Goal: Information Seeking & Learning: Learn about a topic

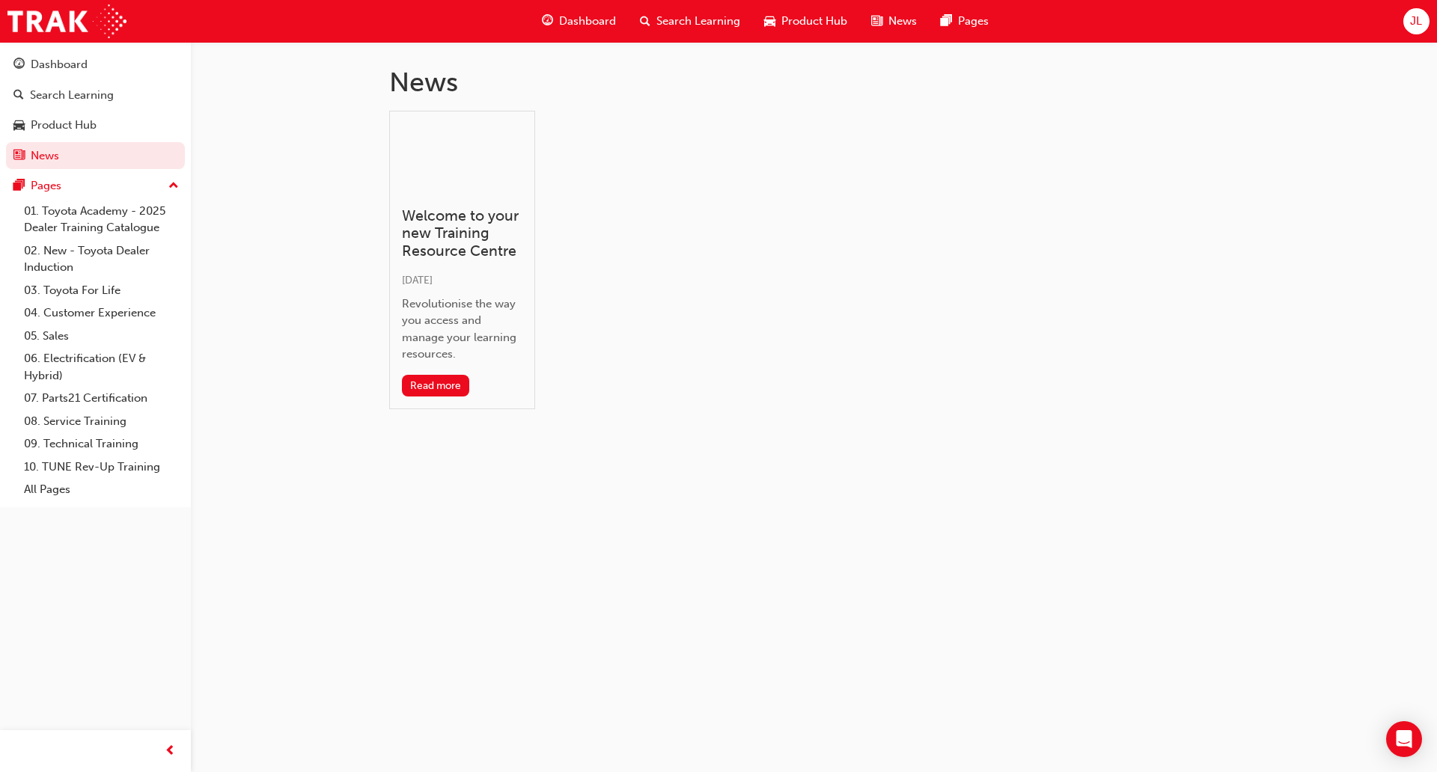
click at [66, 110] on button "Dashboard Search Learning Product Hub News Pages" at bounding box center [95, 110] width 179 height 124
click at [68, 116] on div "Product Hub" at bounding box center [95, 125] width 164 height 19
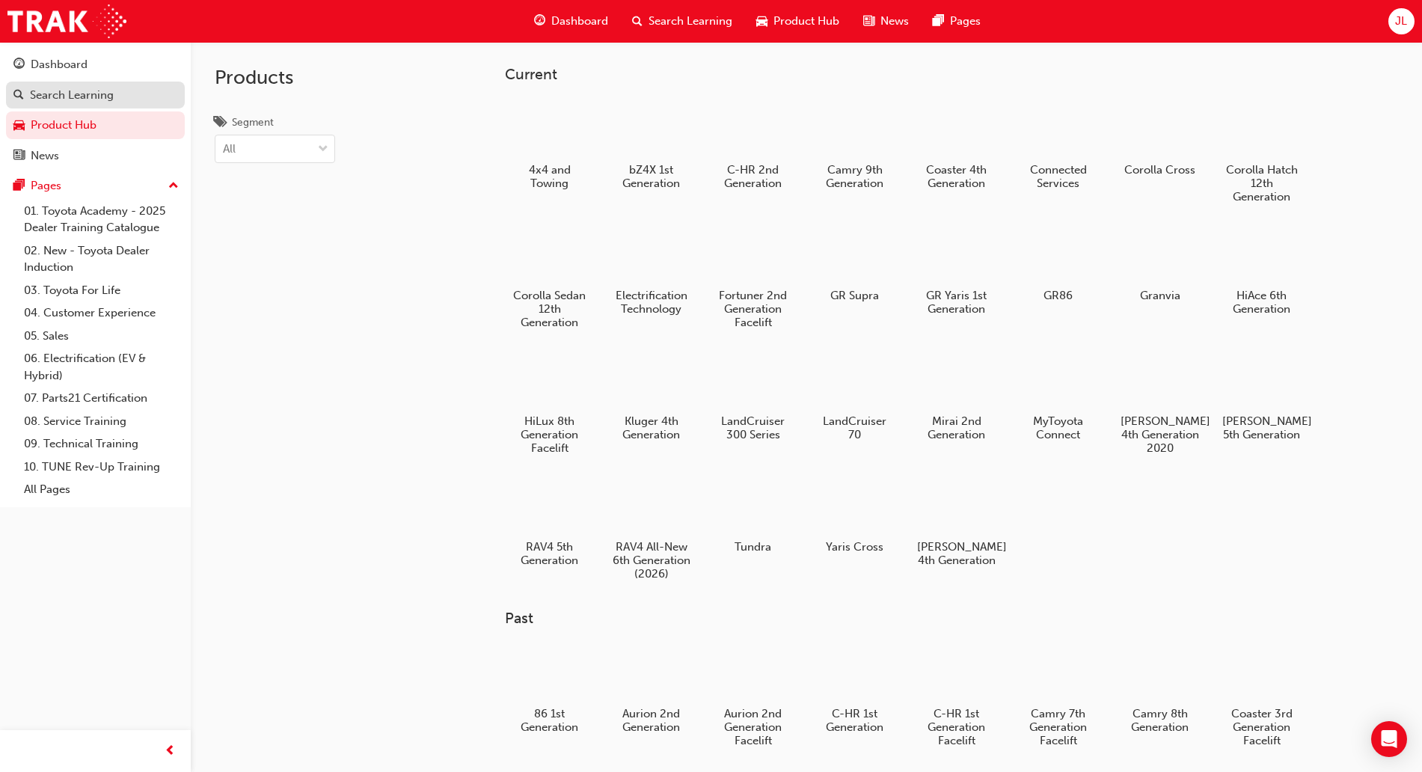
click at [67, 108] on link "Search Learning" at bounding box center [95, 96] width 179 height 28
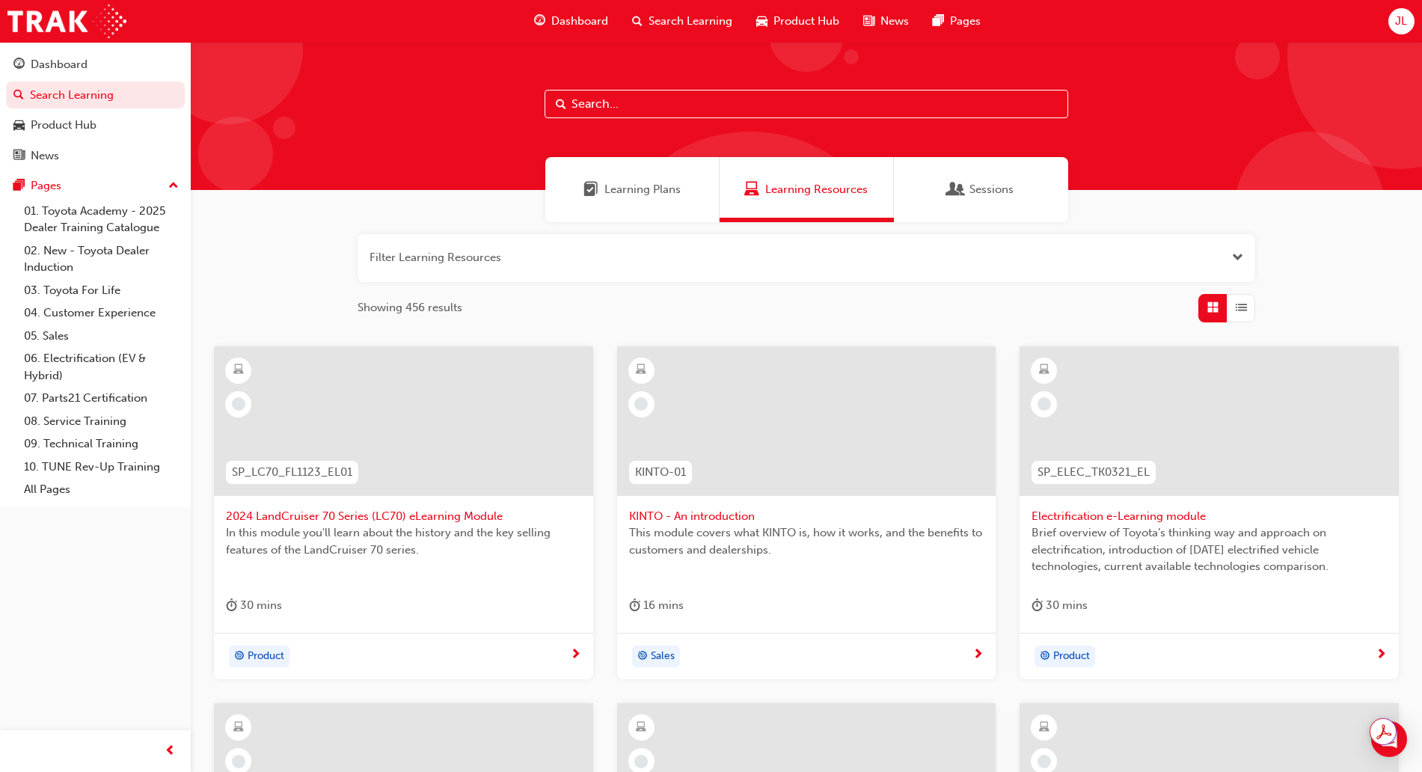
click at [635, 162] on div "Learning Plans" at bounding box center [632, 189] width 174 height 65
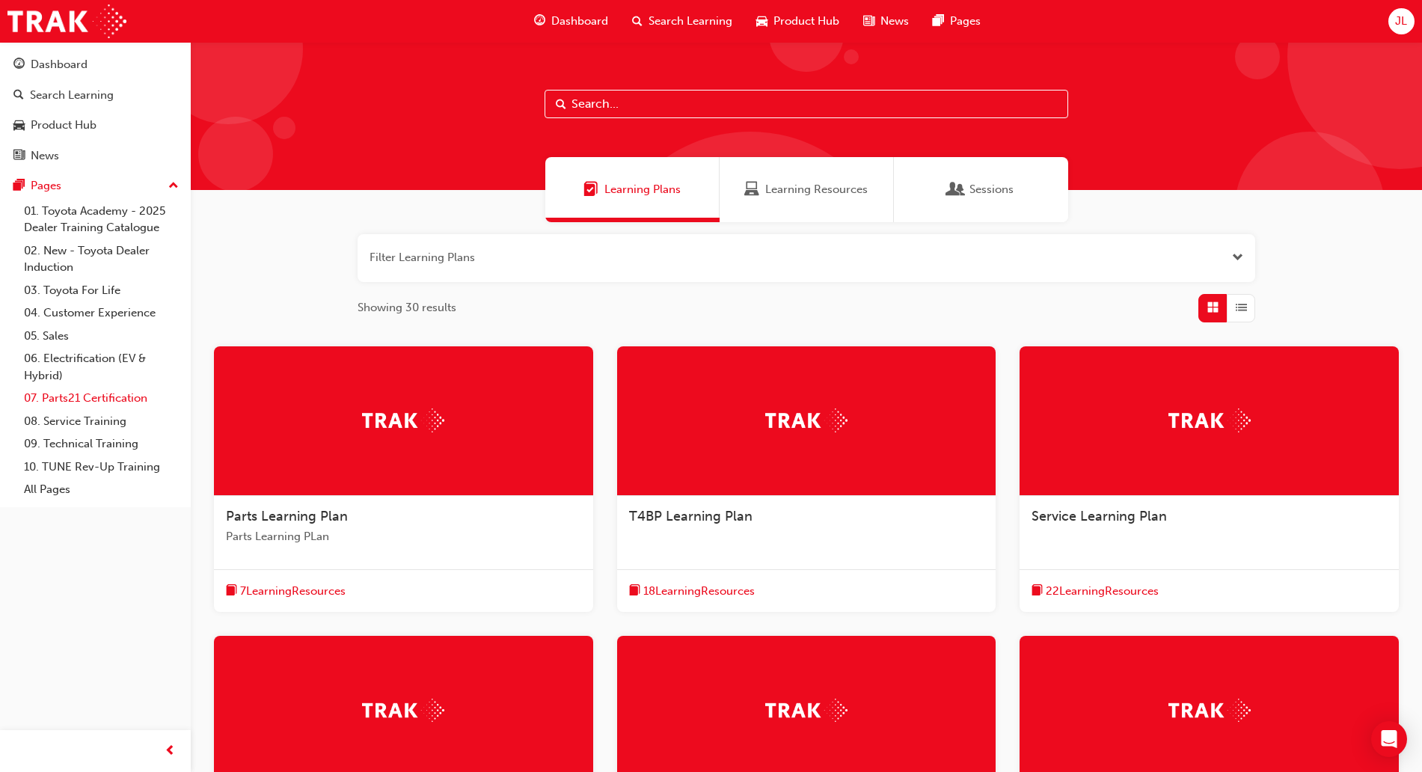
click at [101, 404] on link "07. Parts21 Certification" at bounding box center [101, 398] width 167 height 23
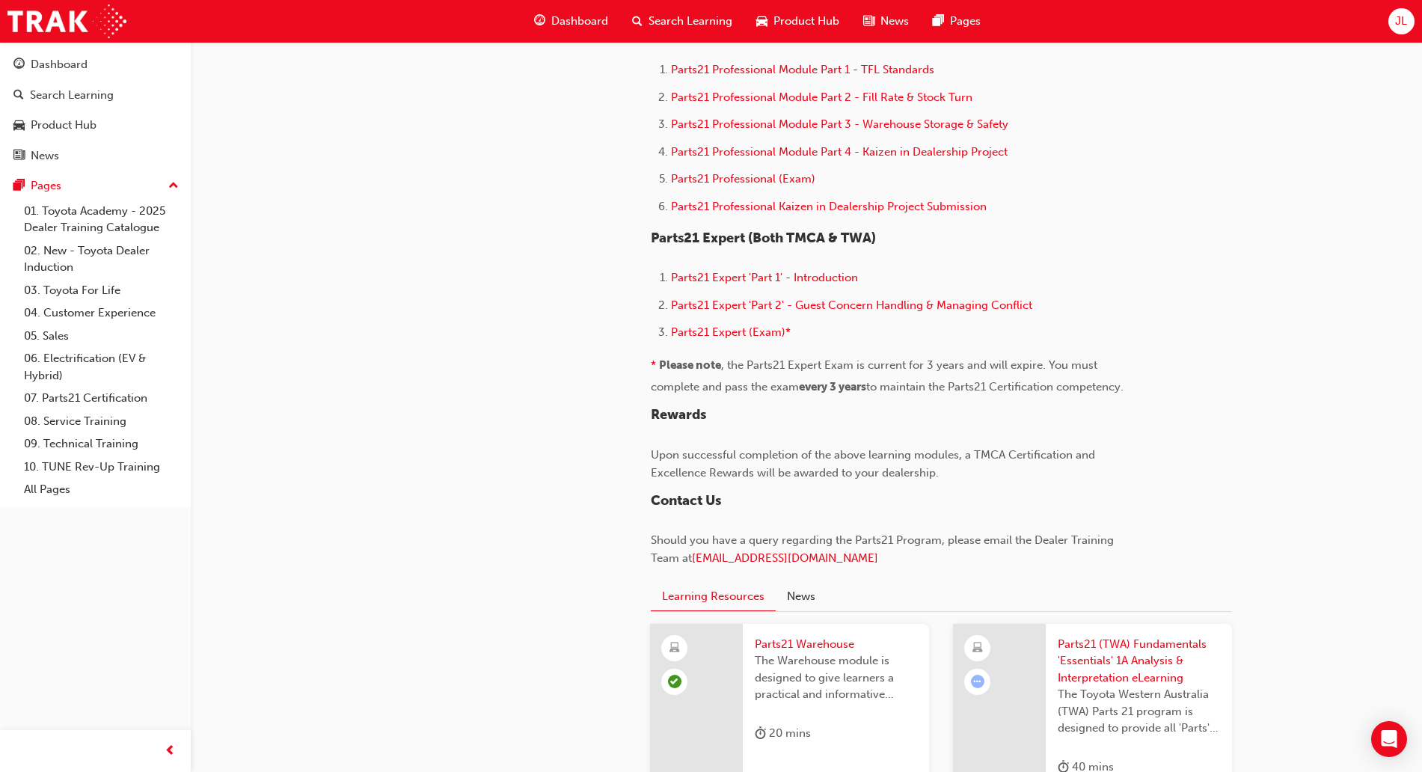
scroll to position [1496, 0]
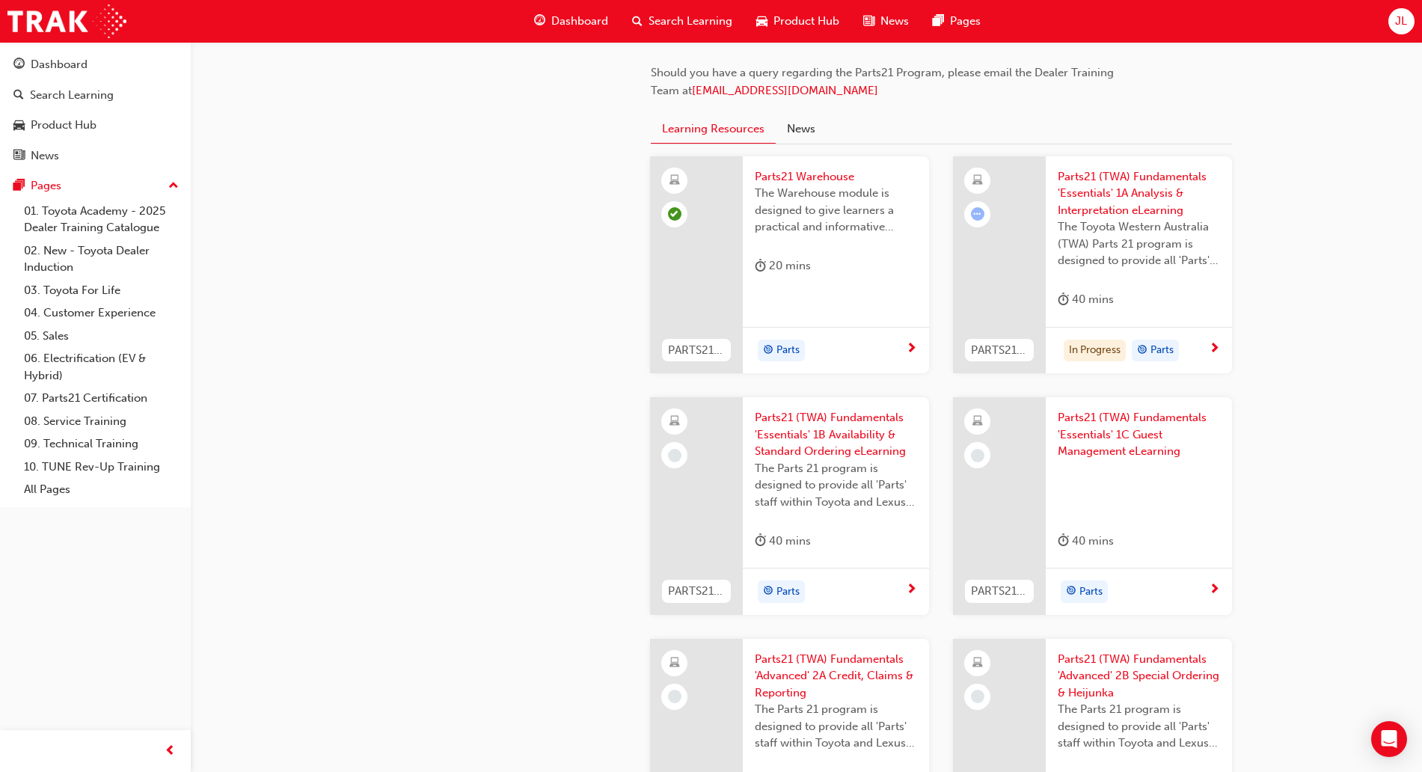
click at [1217, 348] on span "next-icon" at bounding box center [1214, 349] width 11 height 13
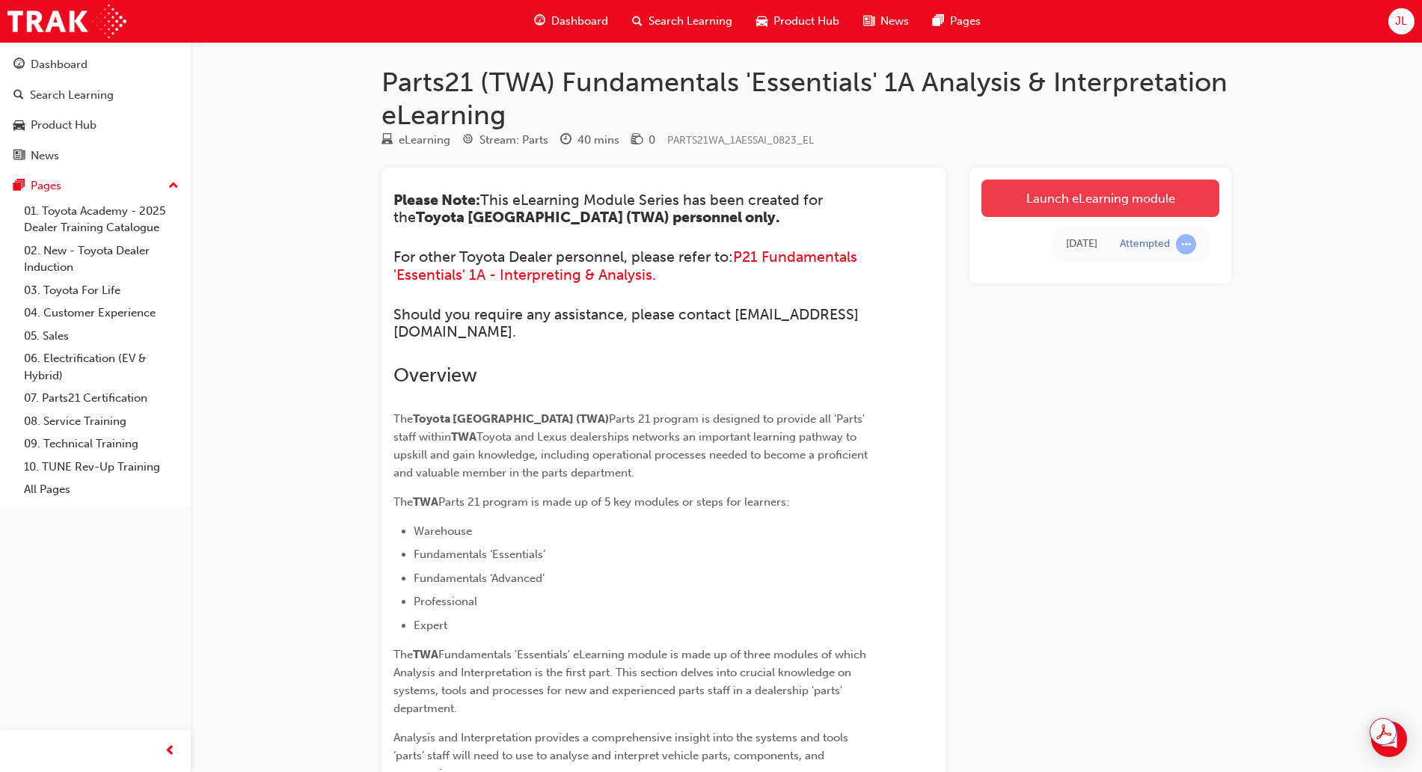
click at [1062, 191] on link "Launch eLearning module" at bounding box center [1101, 198] width 238 height 37
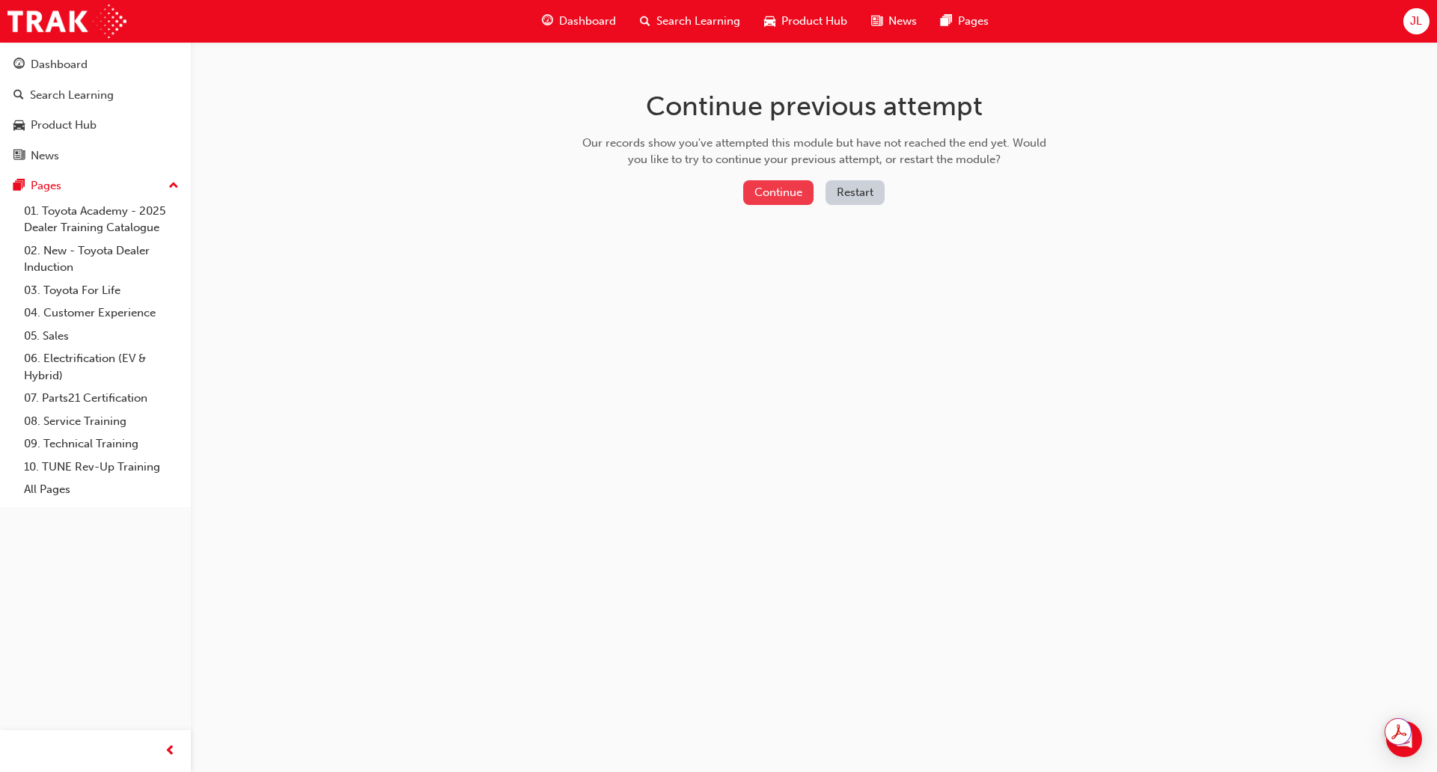
click at [754, 193] on button "Continue" at bounding box center [778, 192] width 70 height 25
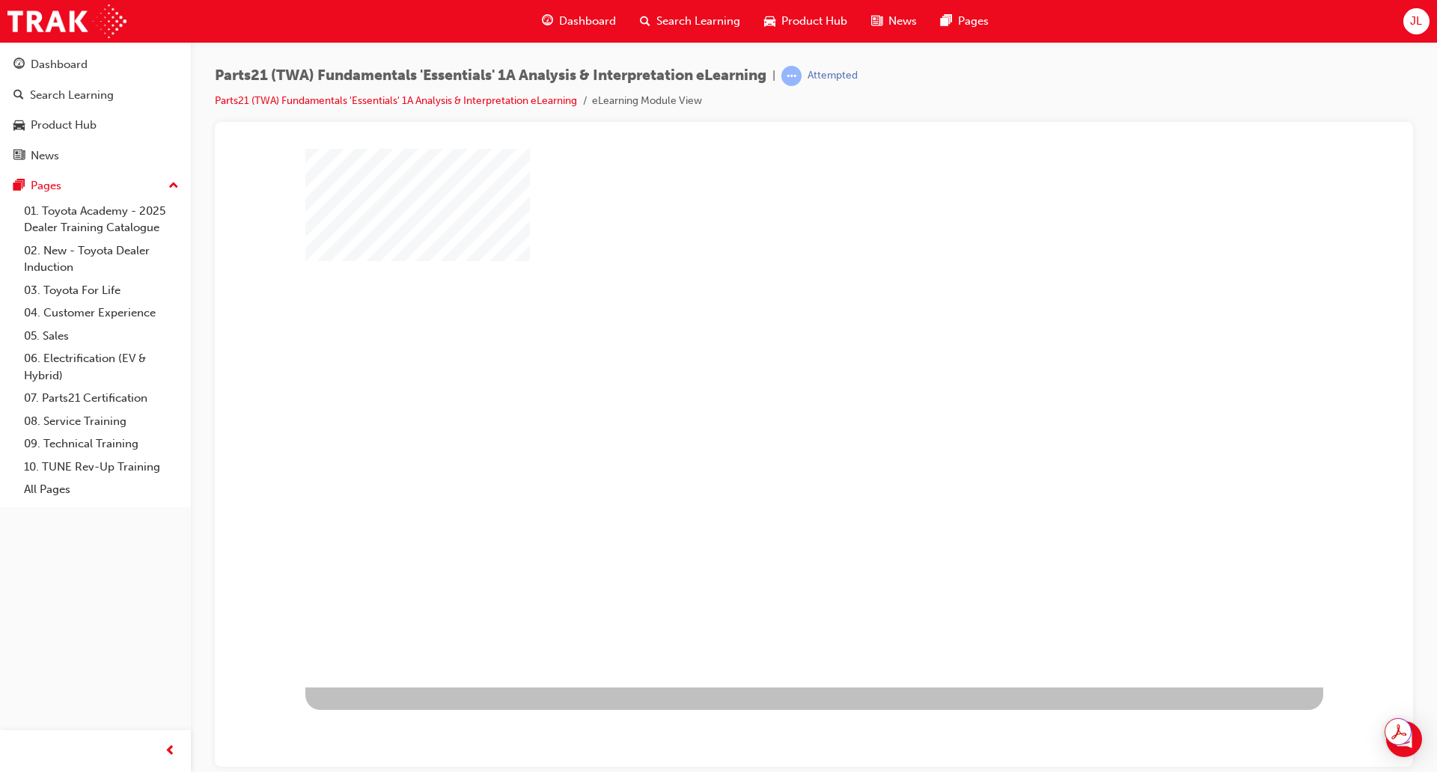
click at [771, 374] on div "play" at bounding box center [771, 374] width 0 height 0
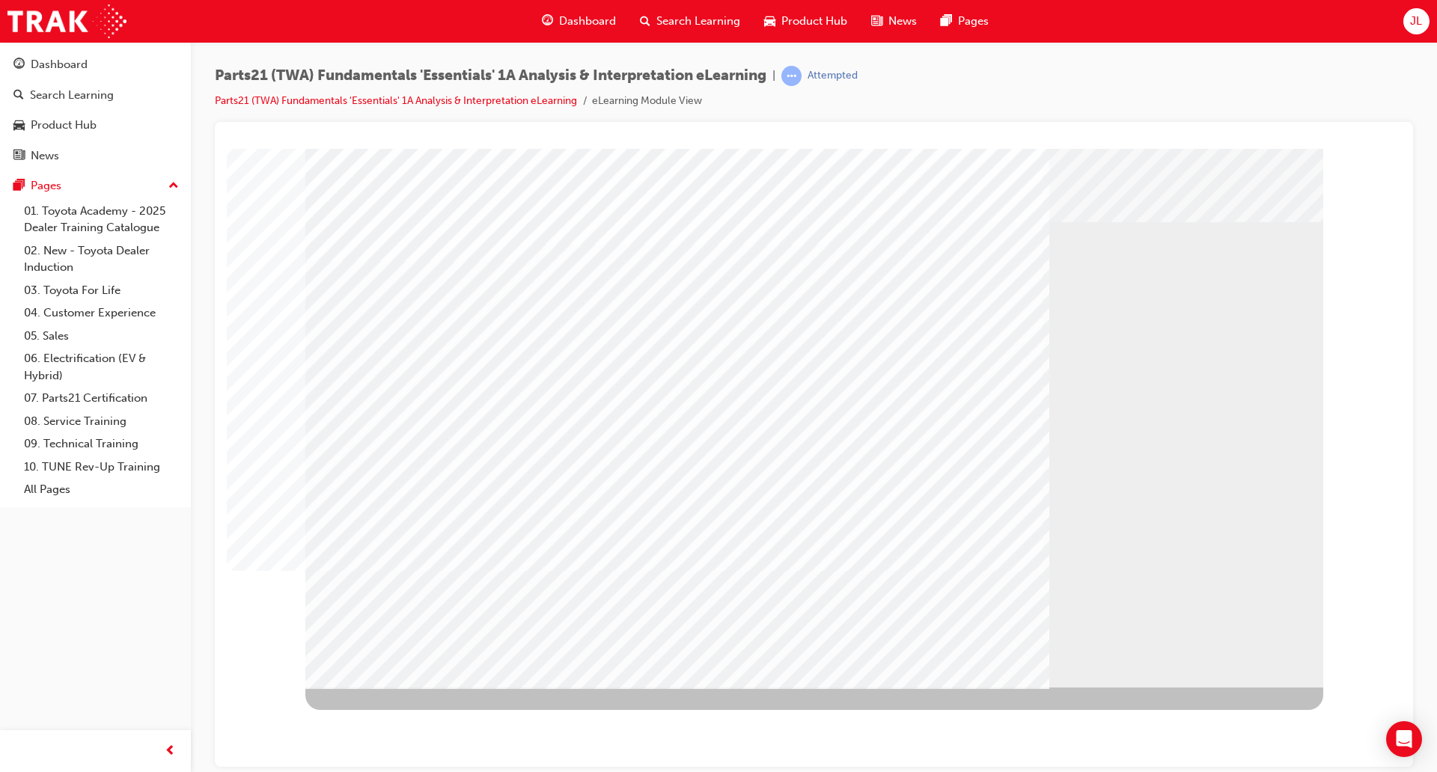
click at [997, 284] on div "Play" at bounding box center [974, 284] width 568 height 0
click at [1241, 284] on div "Full Screen" at bounding box center [974, 284] width 568 height 0
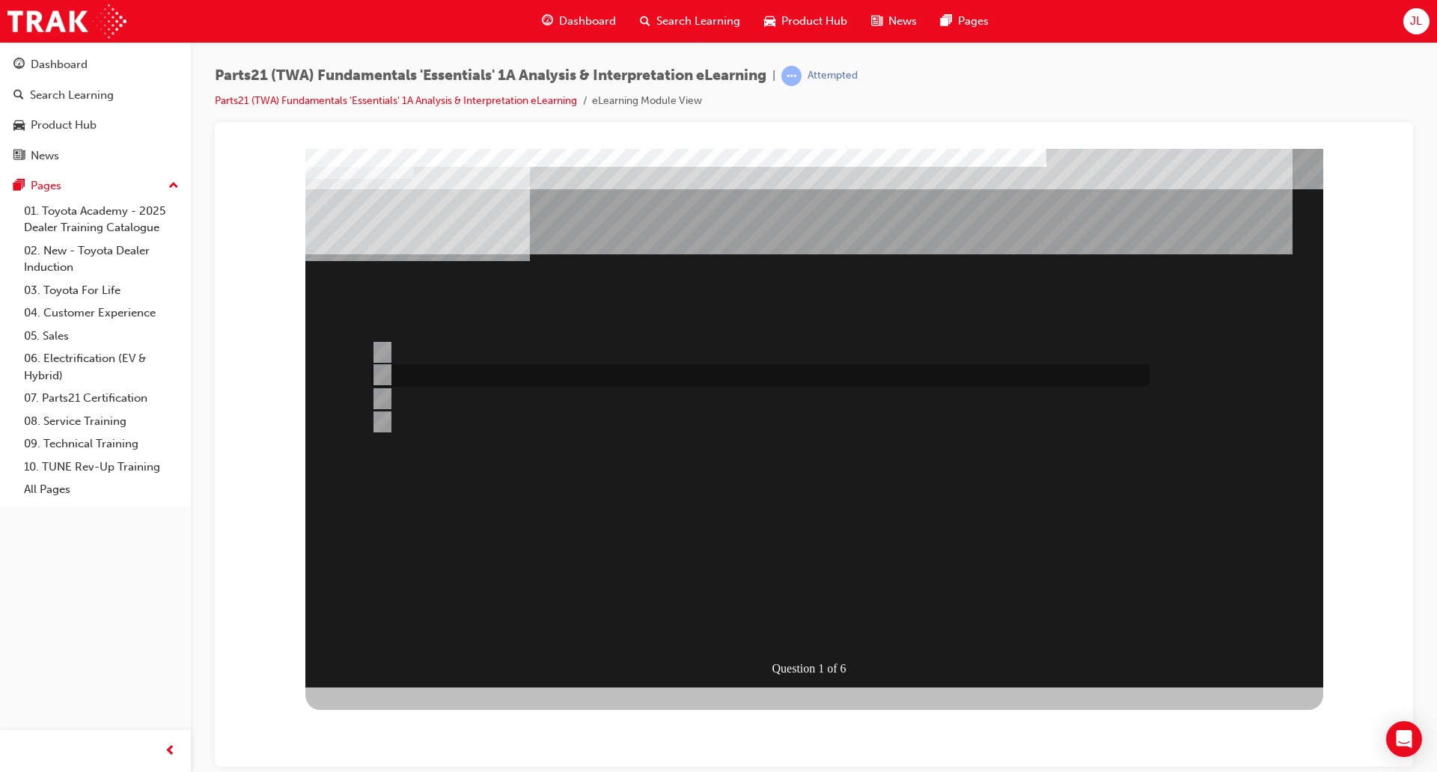
click at [432, 371] on div at bounding box center [756, 375] width 778 height 22
radio input "true"
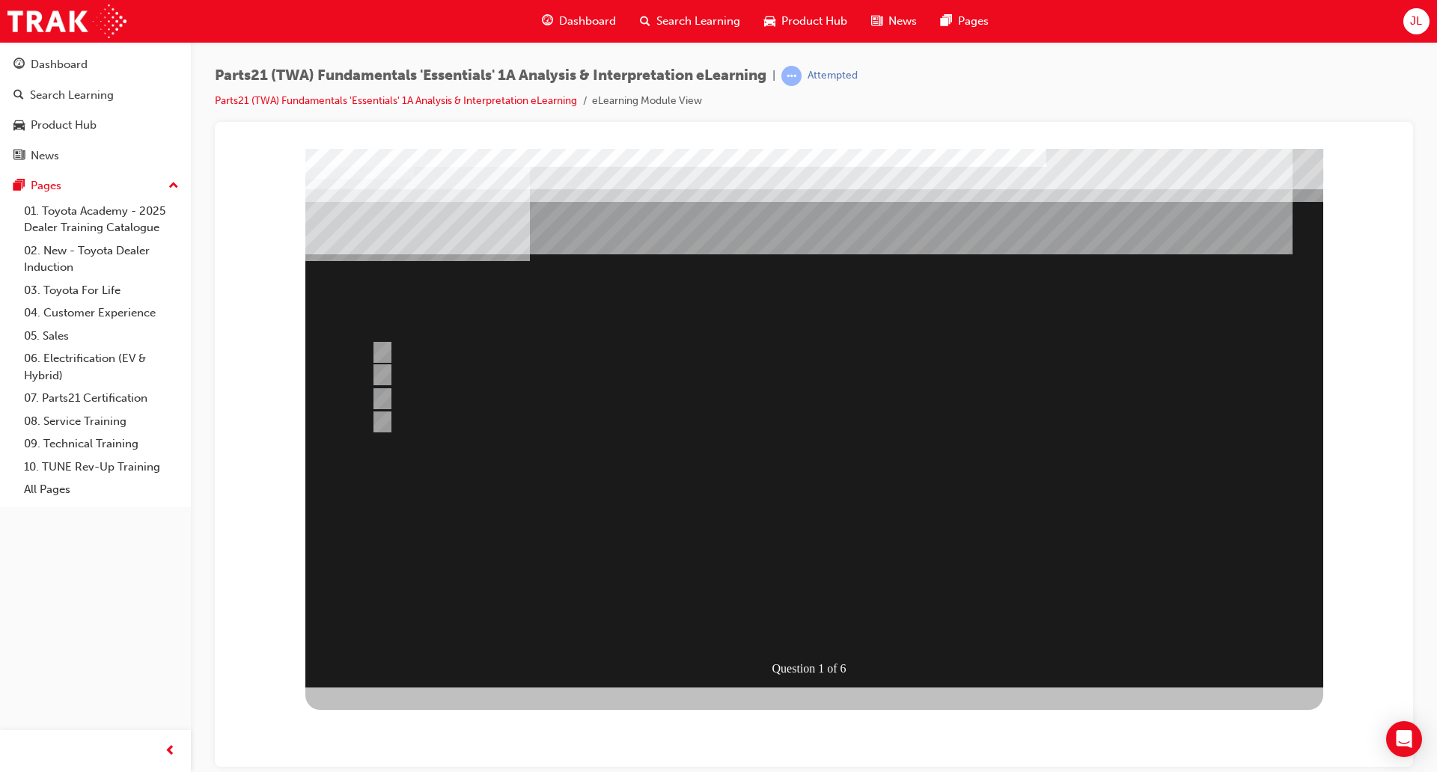
click at [777, 584] on div at bounding box center [814, 417] width 1018 height 539
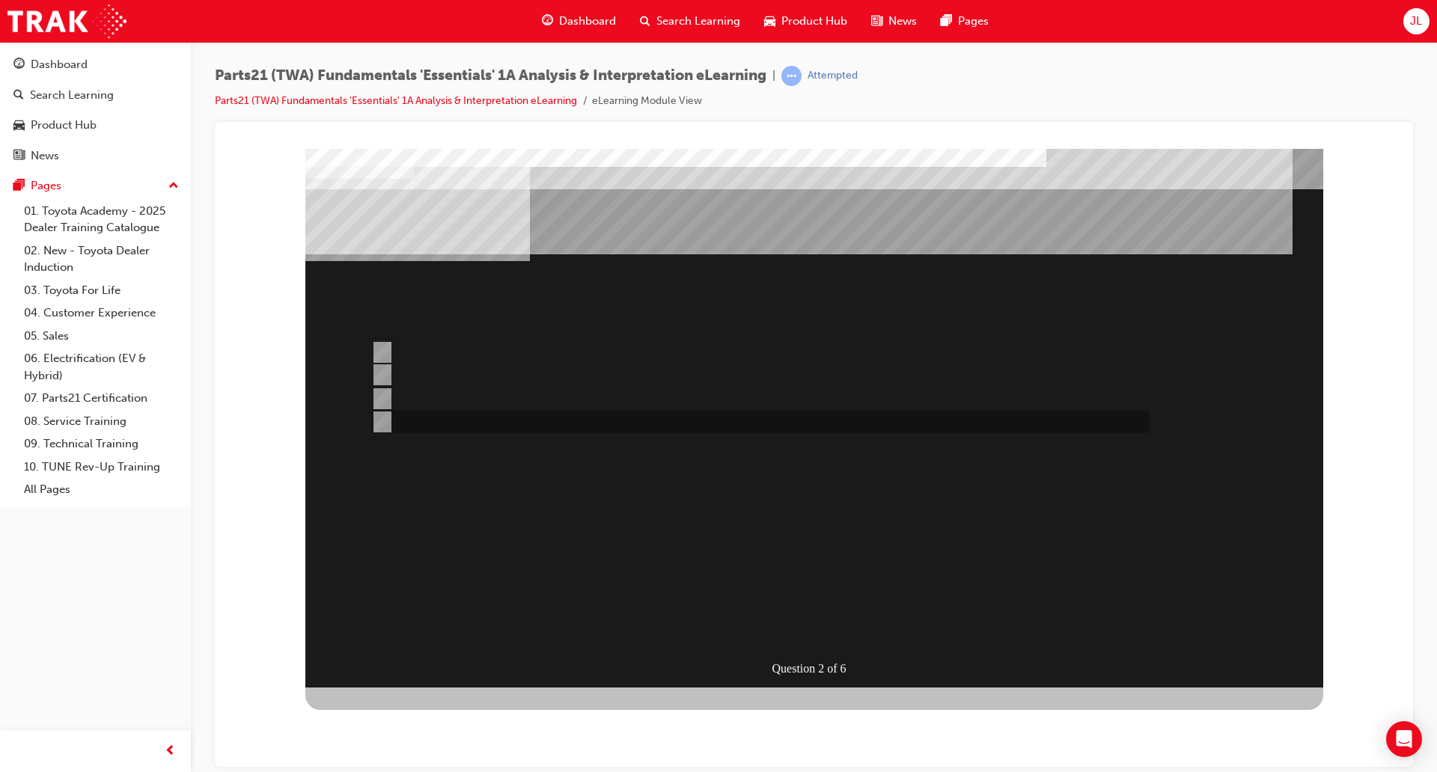
click at [567, 426] on div at bounding box center [756, 422] width 778 height 22
radio input "true"
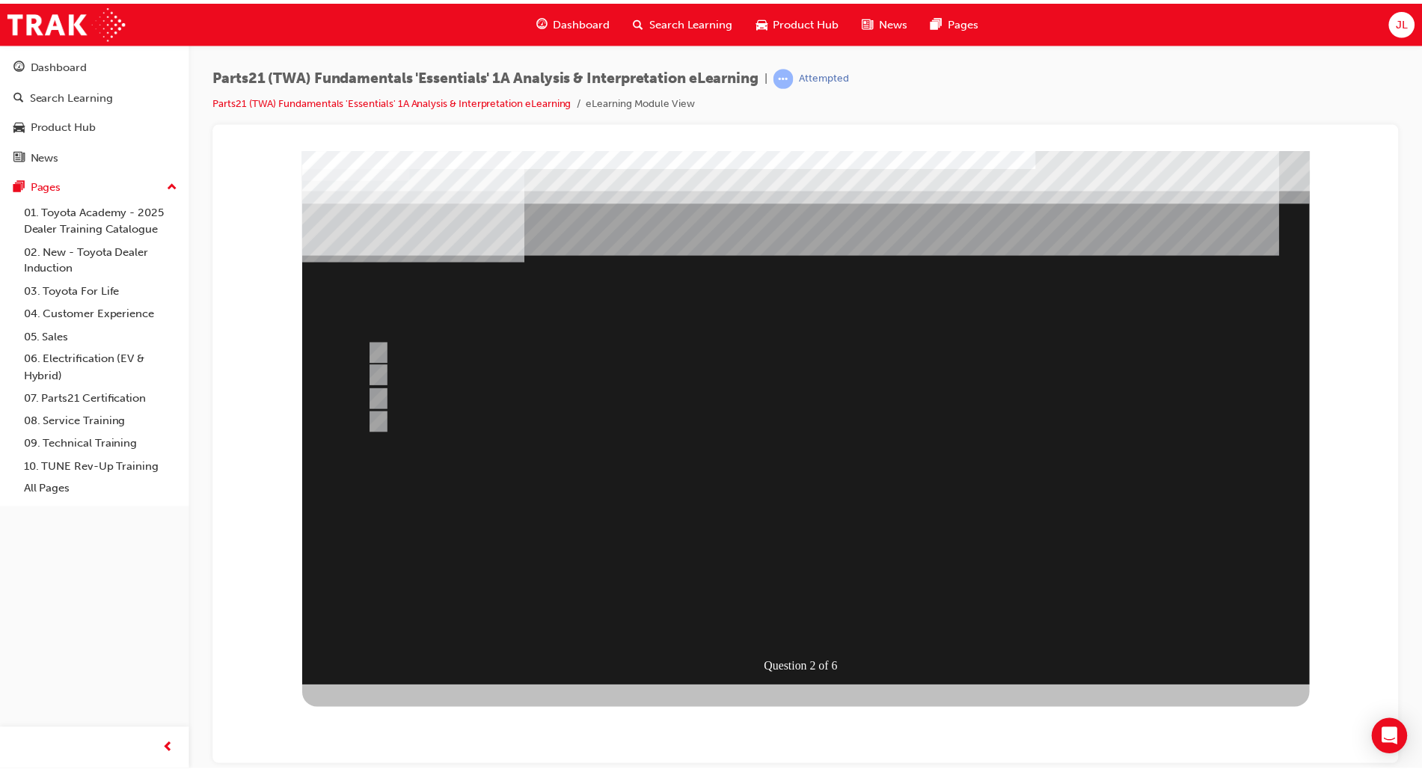
click at [786, 569] on div at bounding box center [812, 419] width 1018 height 539
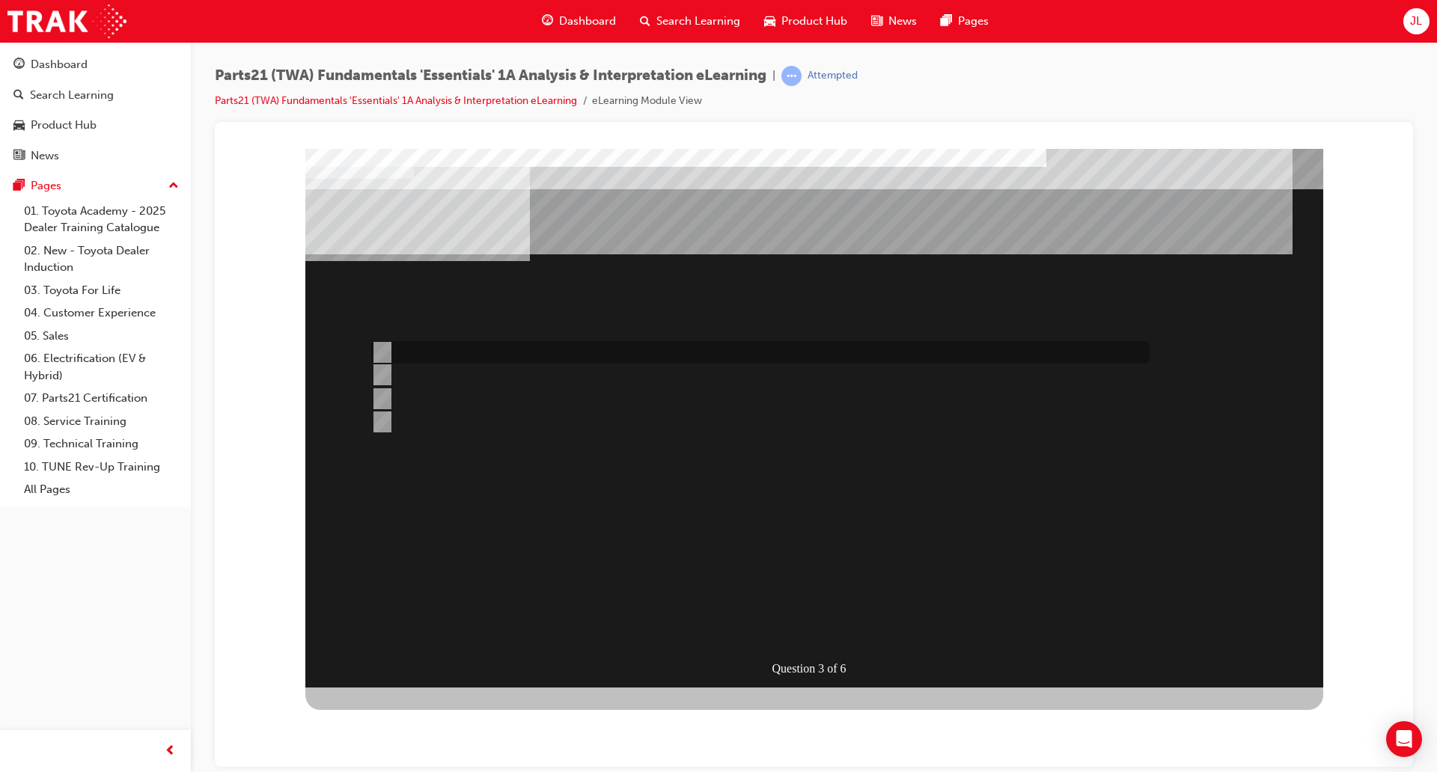
click at [442, 352] on div at bounding box center [756, 352] width 778 height 22
radio input "true"
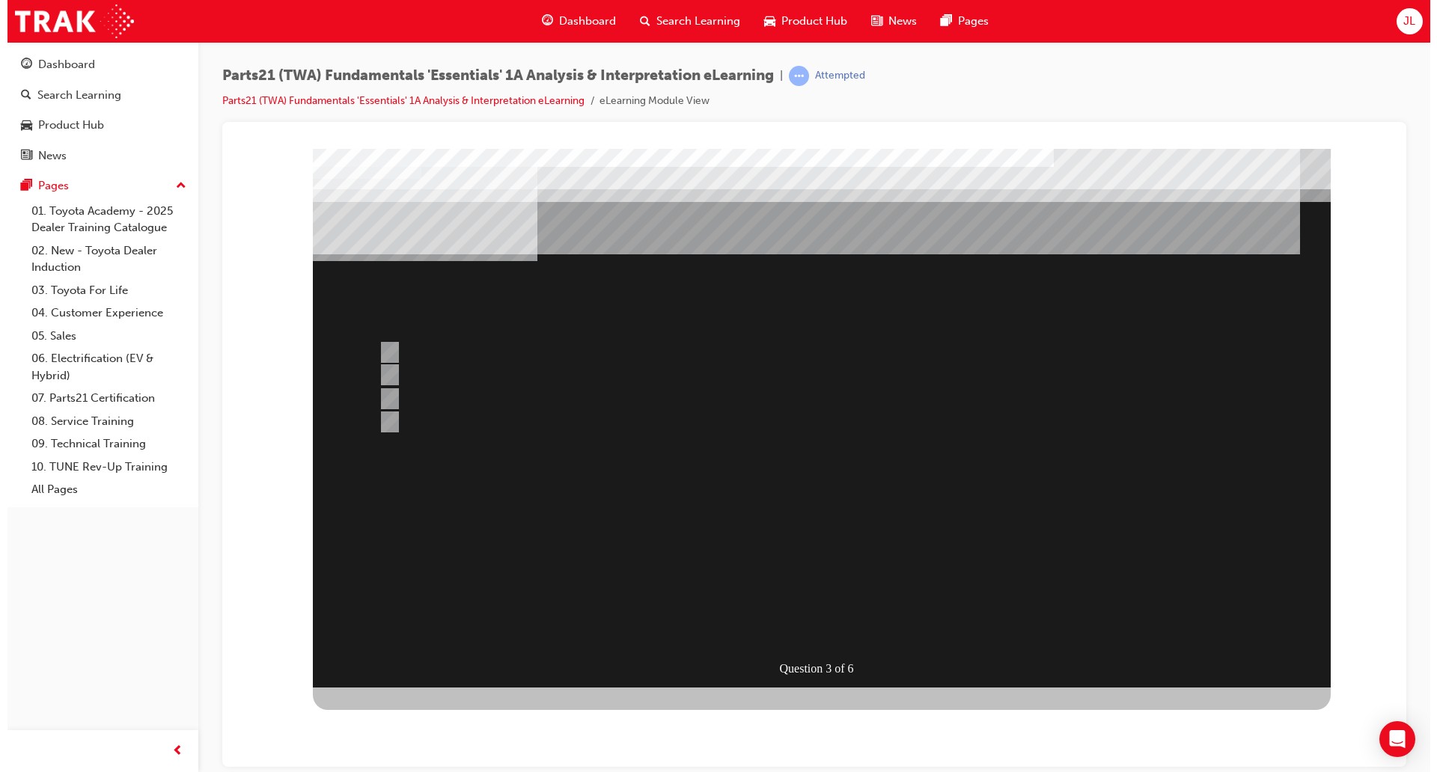
click at [770, 587] on div at bounding box center [821, 417] width 1018 height 539
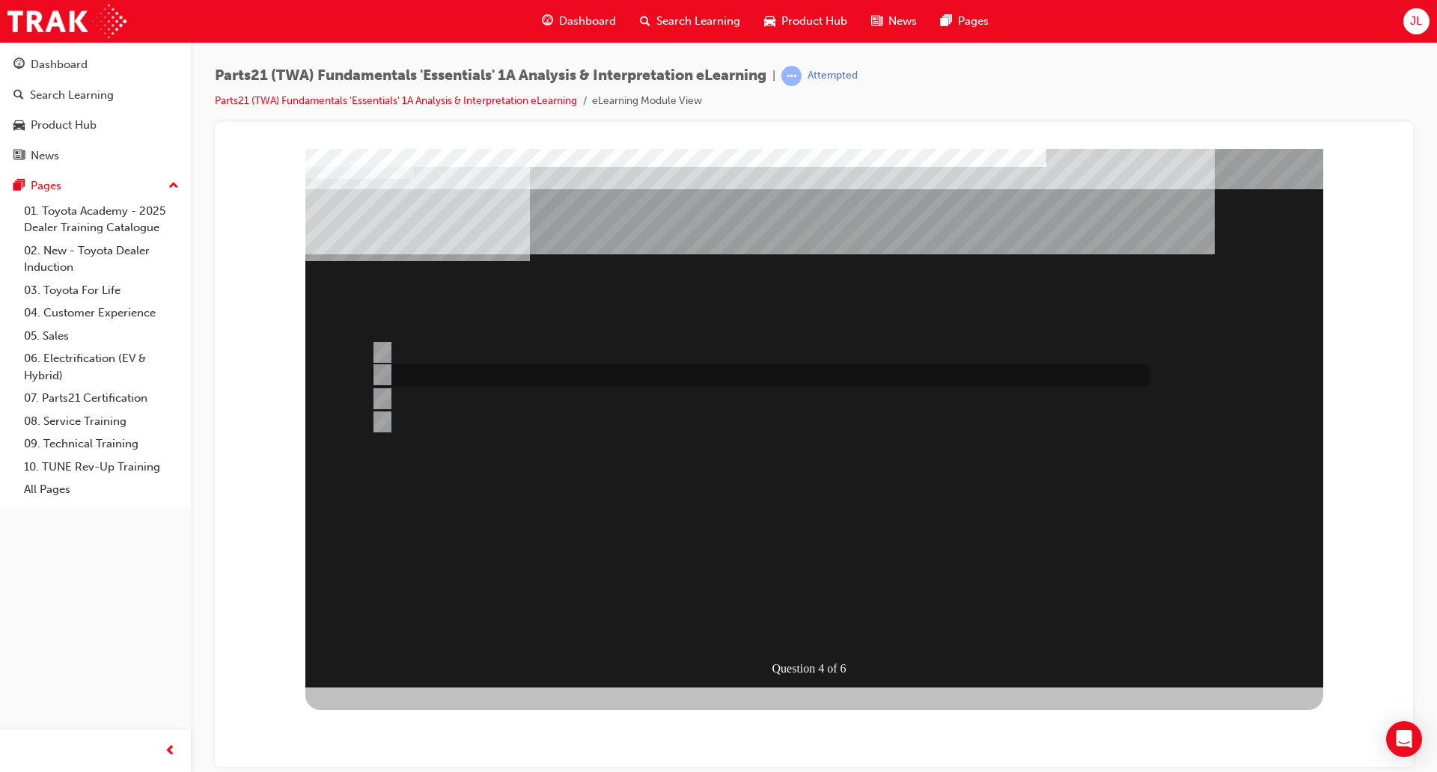
click at [497, 369] on div at bounding box center [756, 375] width 778 height 22
radio input "true"
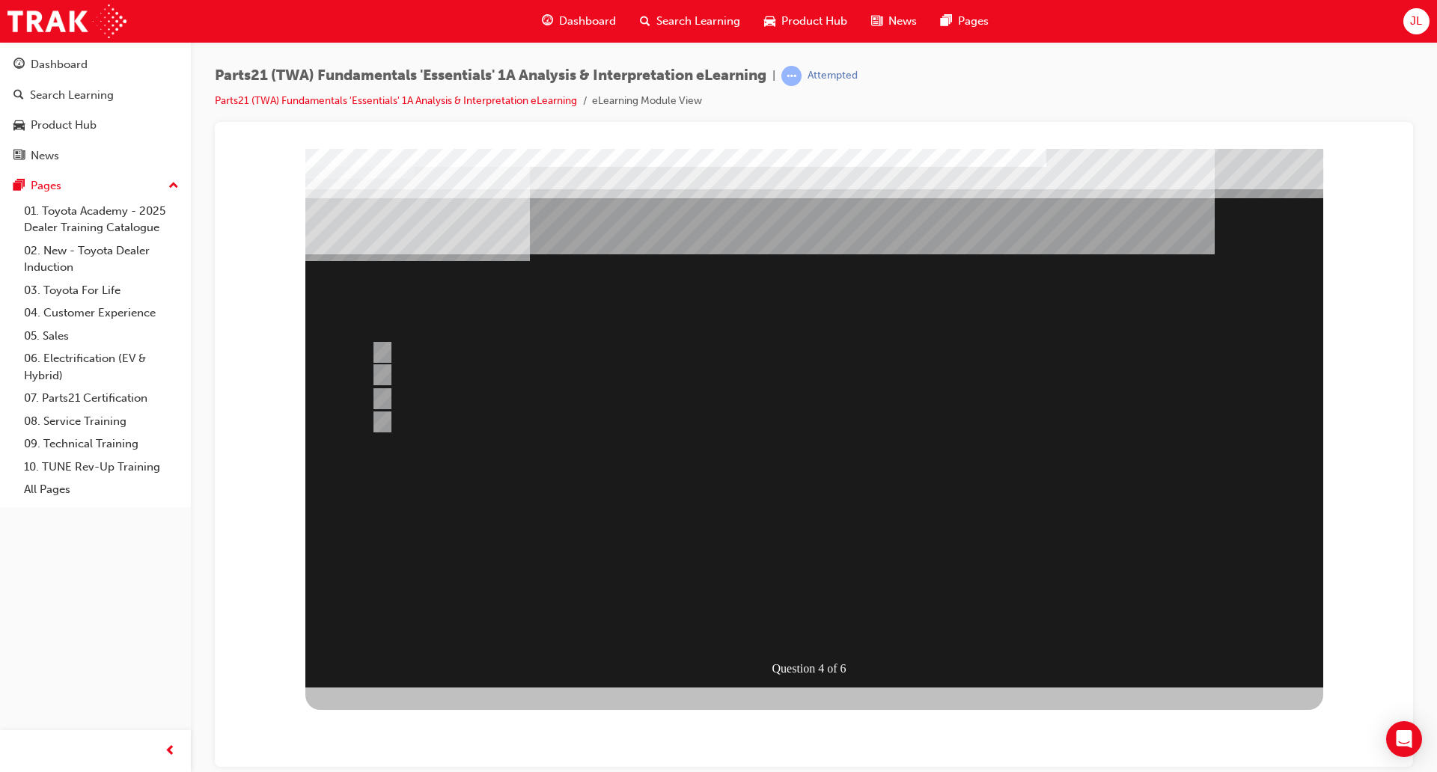
click at [429, 352] on div at bounding box center [814, 417] width 1018 height 539
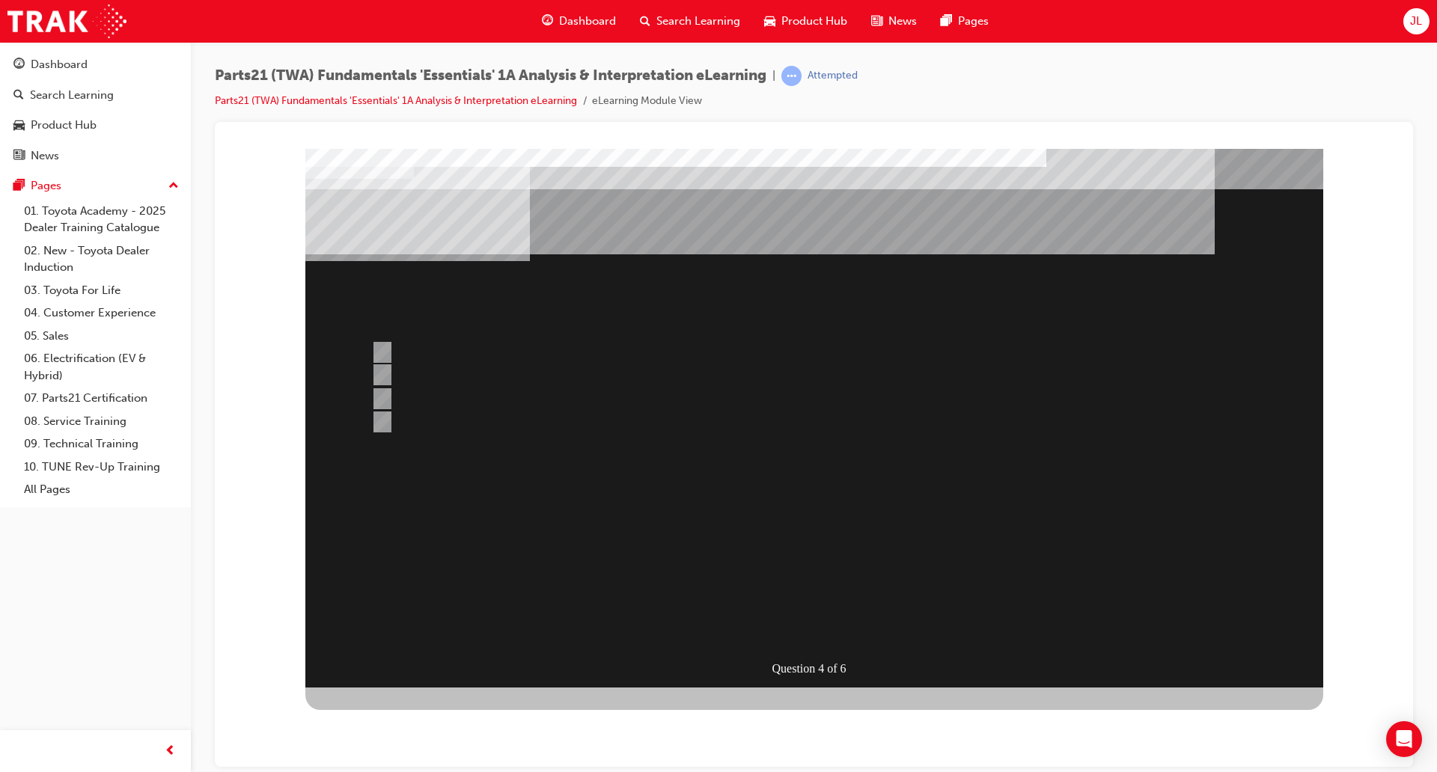
click at [421, 337] on div "Question 4 of 6" at bounding box center [814, 417] width 1018 height 539
click at [420, 346] on div at bounding box center [756, 352] width 778 height 22
radio input "true"
click at [412, 401] on div at bounding box center [756, 399] width 778 height 22
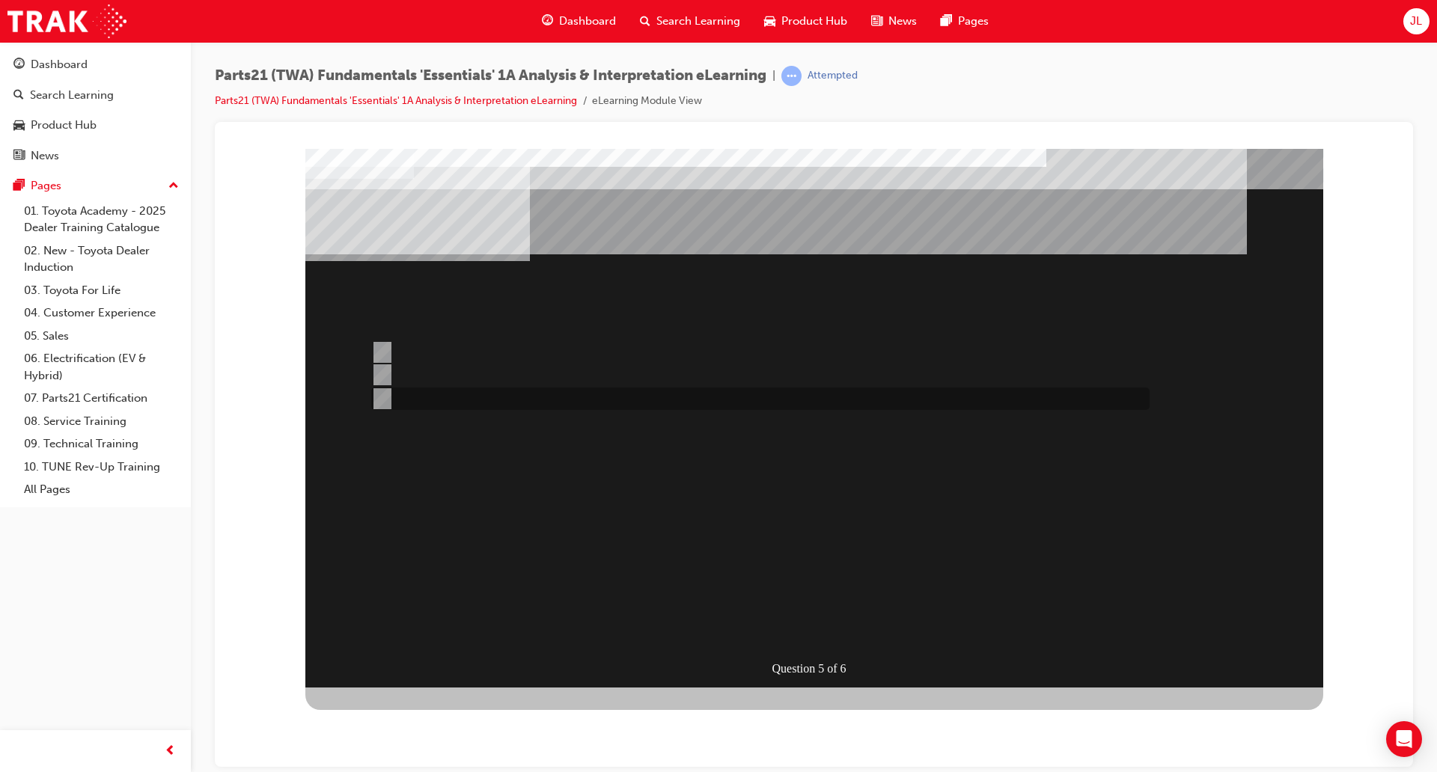
radio input "true"
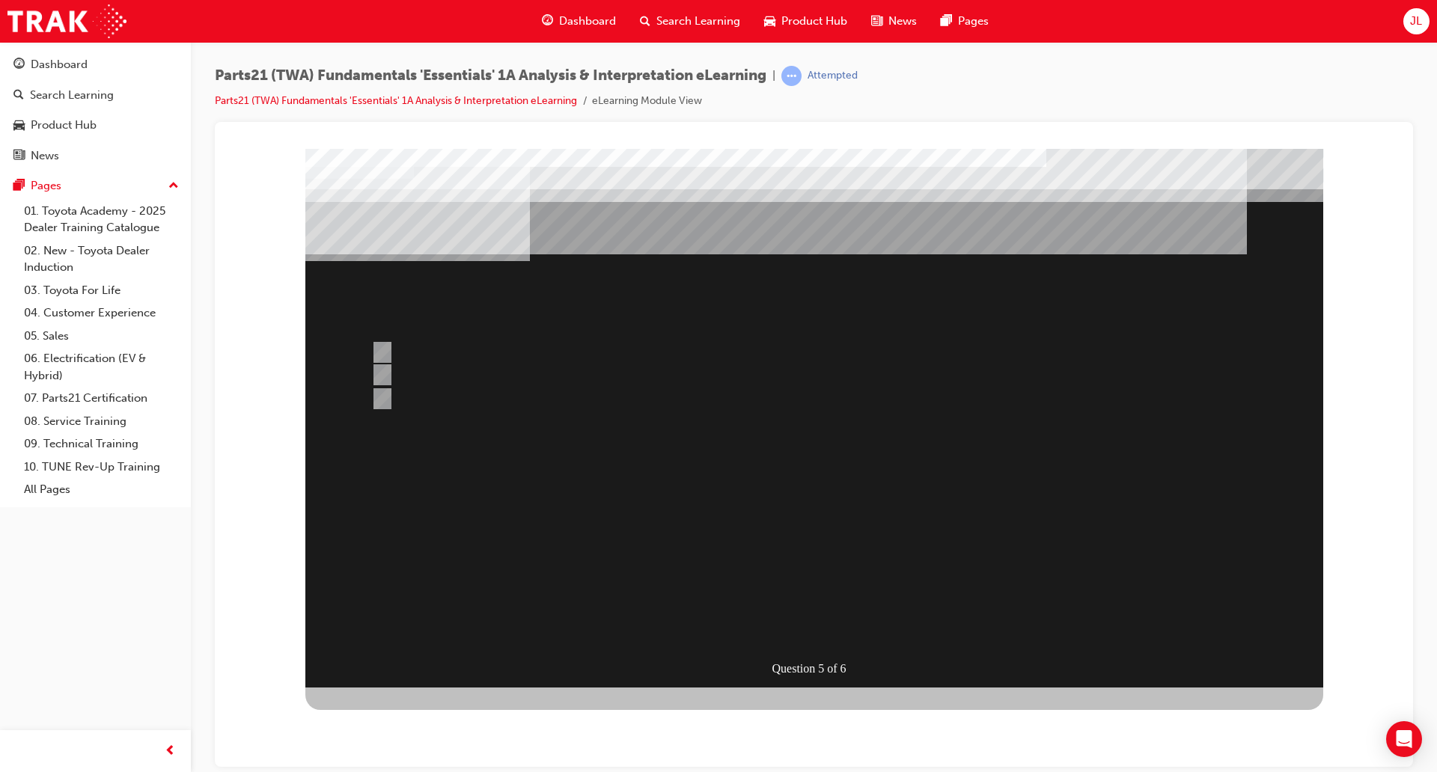
click at [786, 588] on div at bounding box center [814, 417] width 1018 height 539
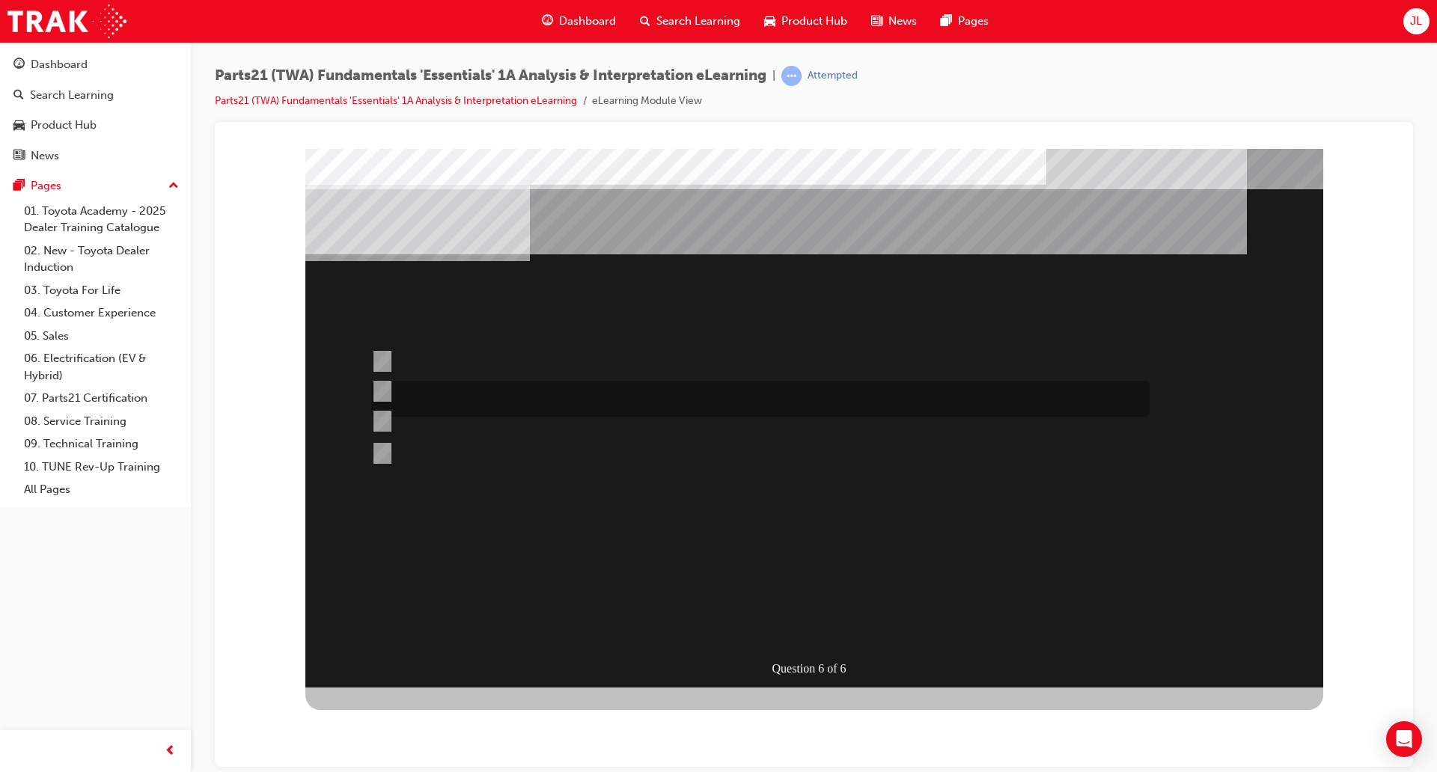
click at [447, 383] on div at bounding box center [756, 399] width 778 height 36
radio input "true"
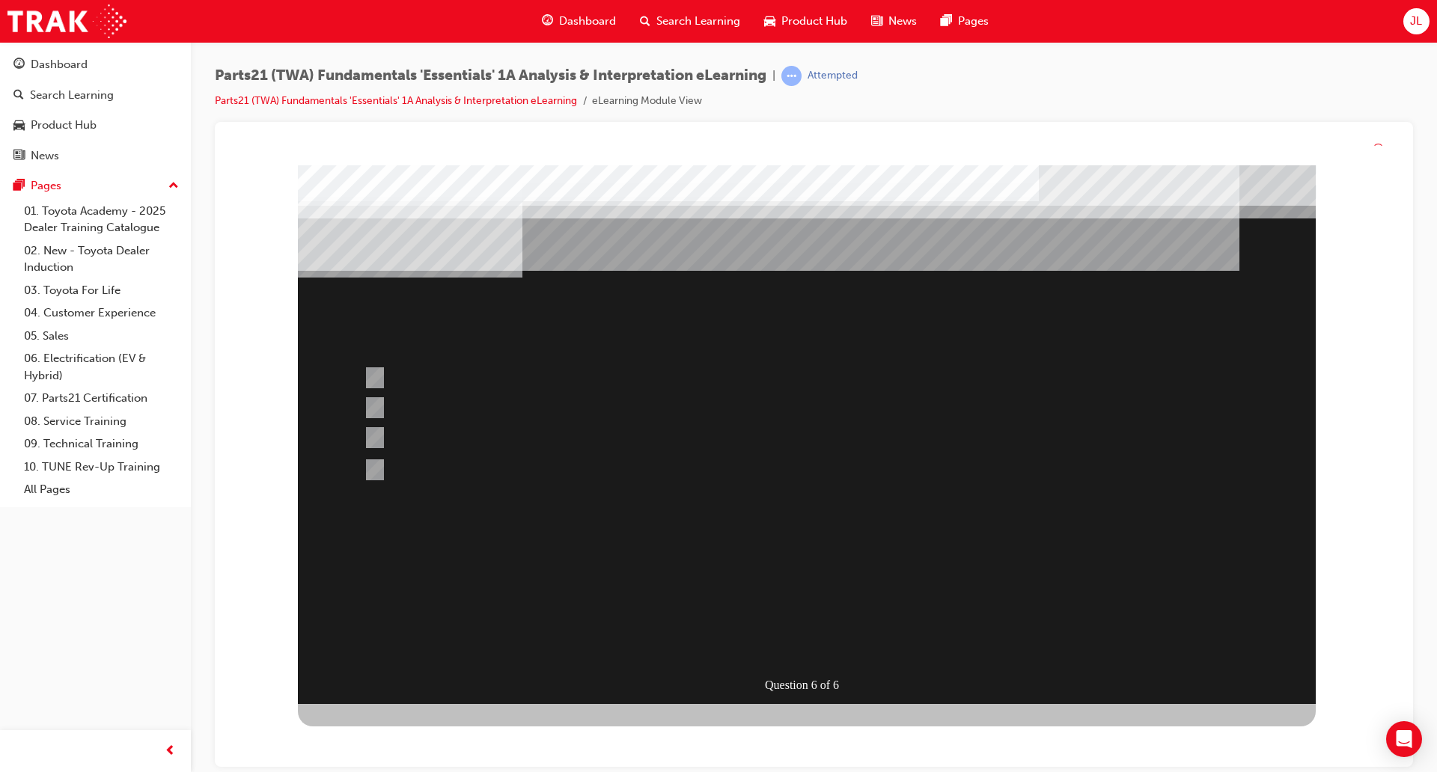
click at [796, 602] on div at bounding box center [807, 434] width 1018 height 539
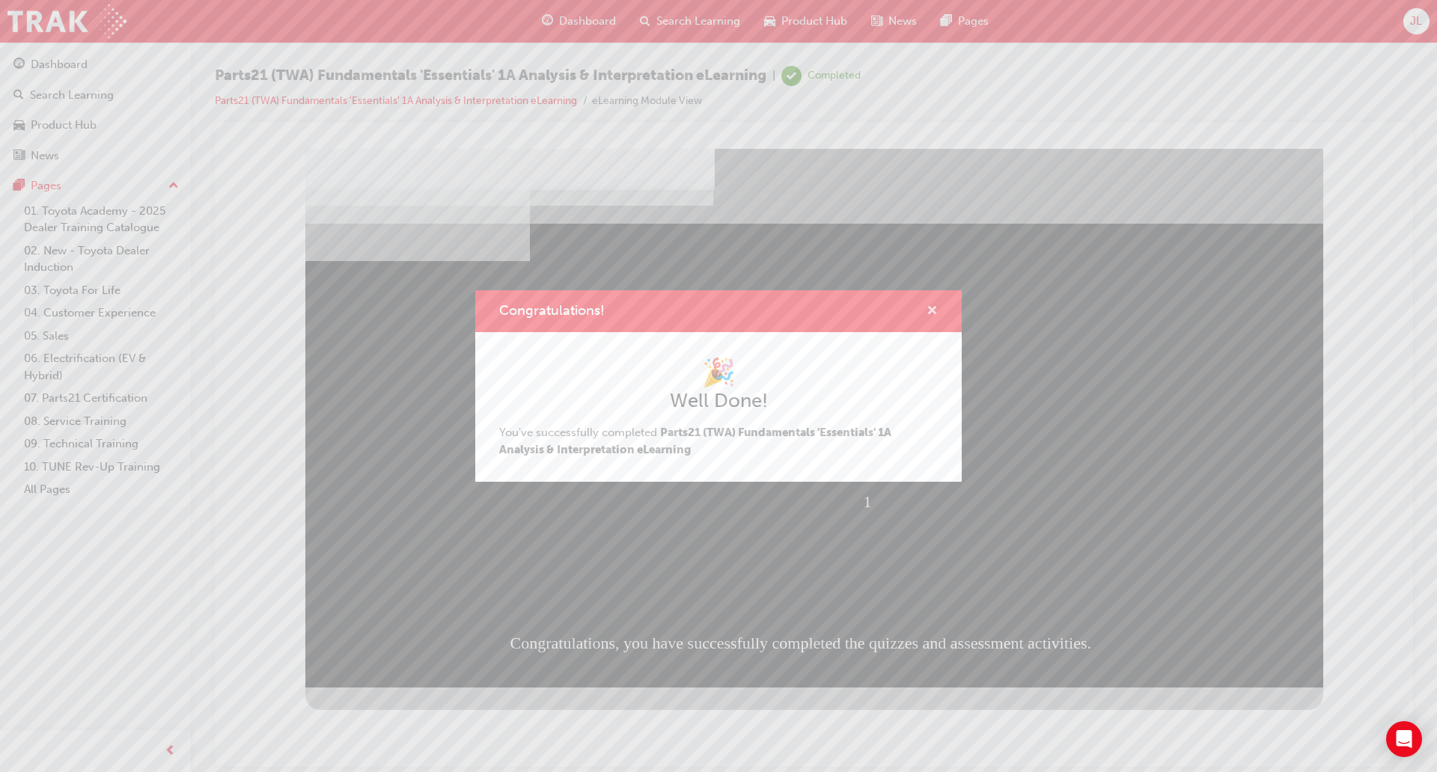
click at [936, 307] on span "cross-icon" at bounding box center [931, 311] width 11 height 13
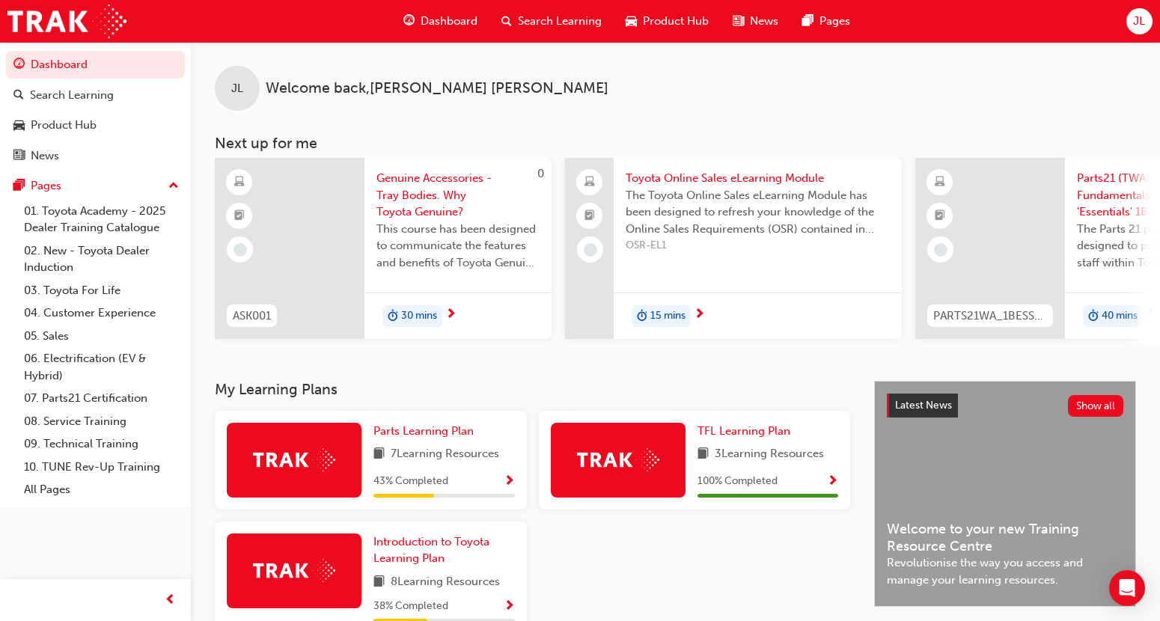
click at [468, 25] on span "Dashboard" at bounding box center [449, 21] width 57 height 17
click at [65, 106] on link "Search Learning" at bounding box center [95, 96] width 179 height 28
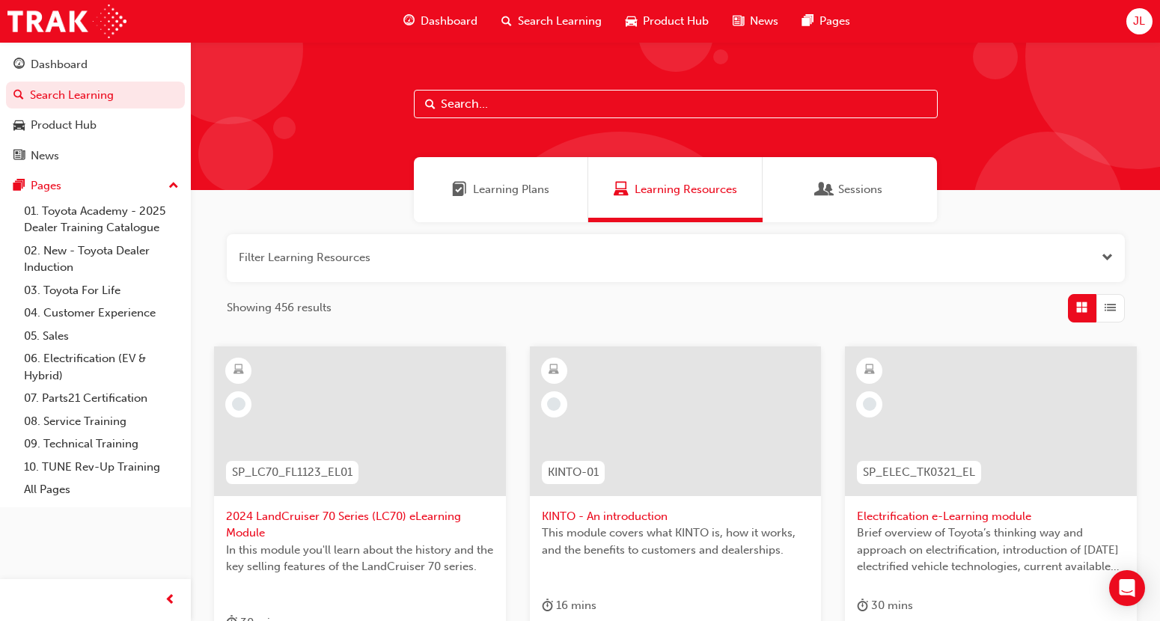
click at [462, 174] on div "Learning Plans" at bounding box center [501, 189] width 174 height 65
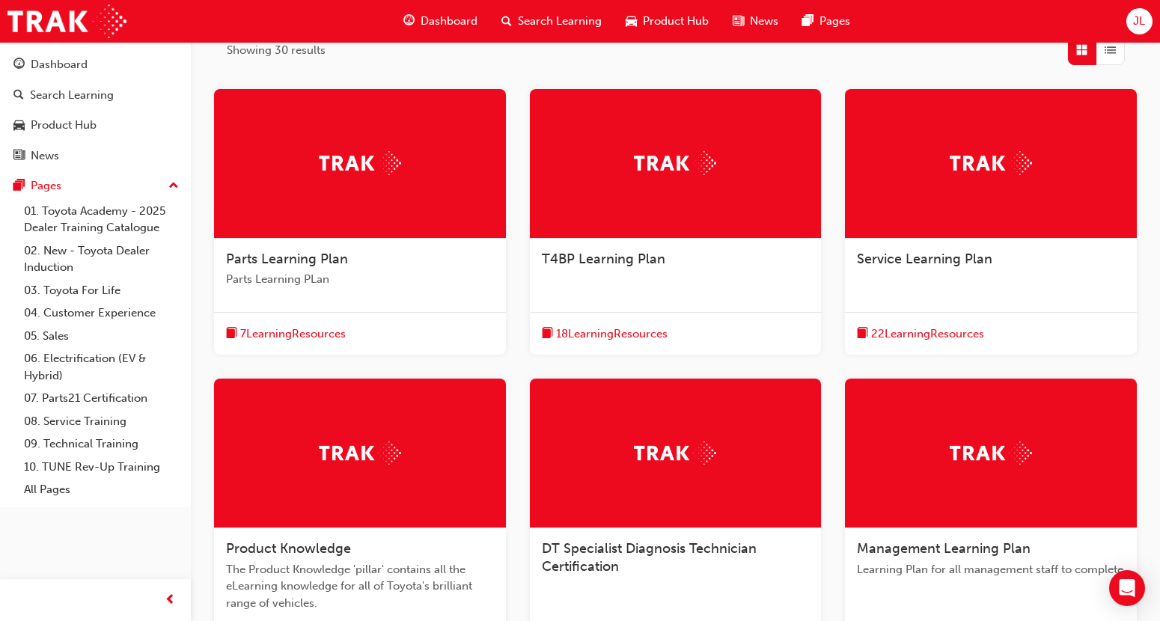
scroll to position [281, 0]
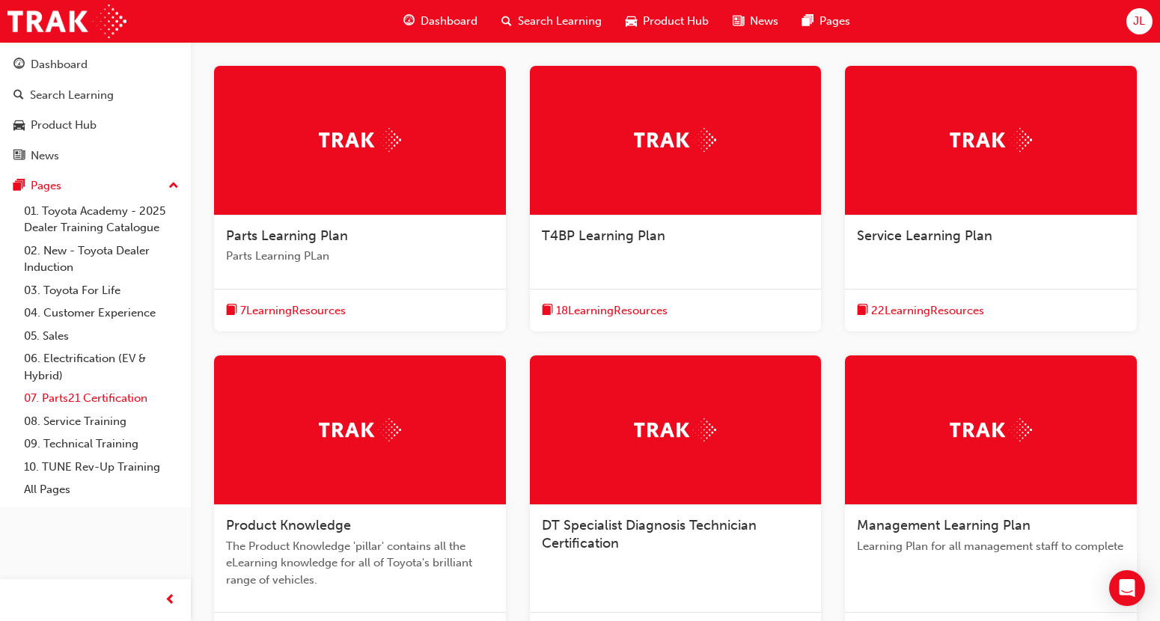
click at [100, 396] on link "07. Parts21 Certification" at bounding box center [101, 398] width 167 height 23
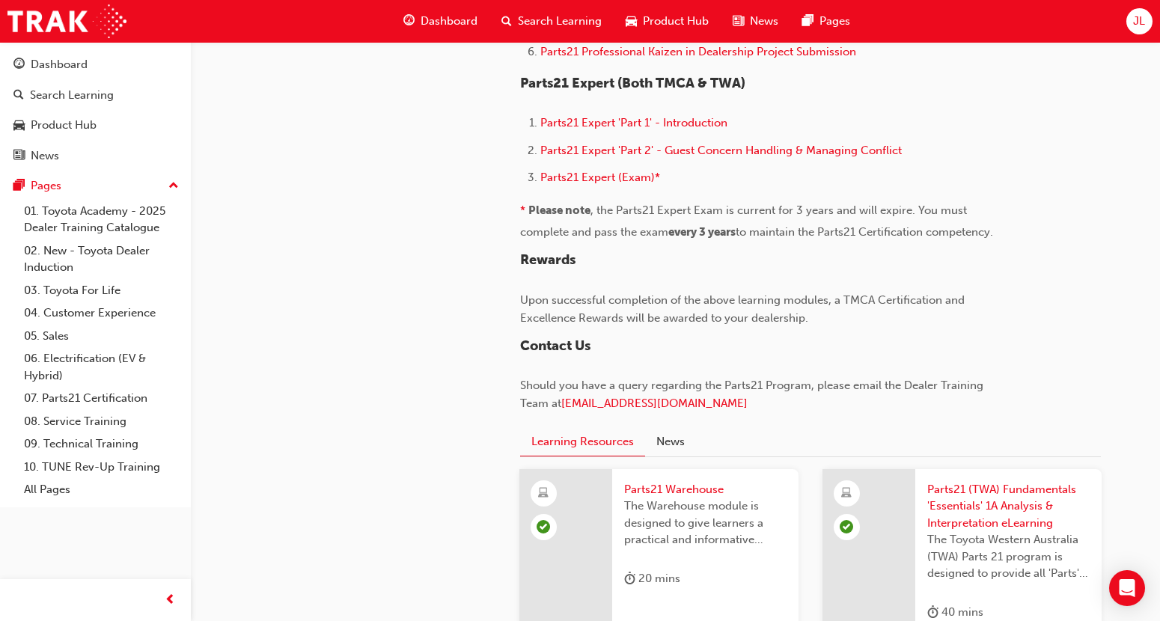
scroll to position [1216, 0]
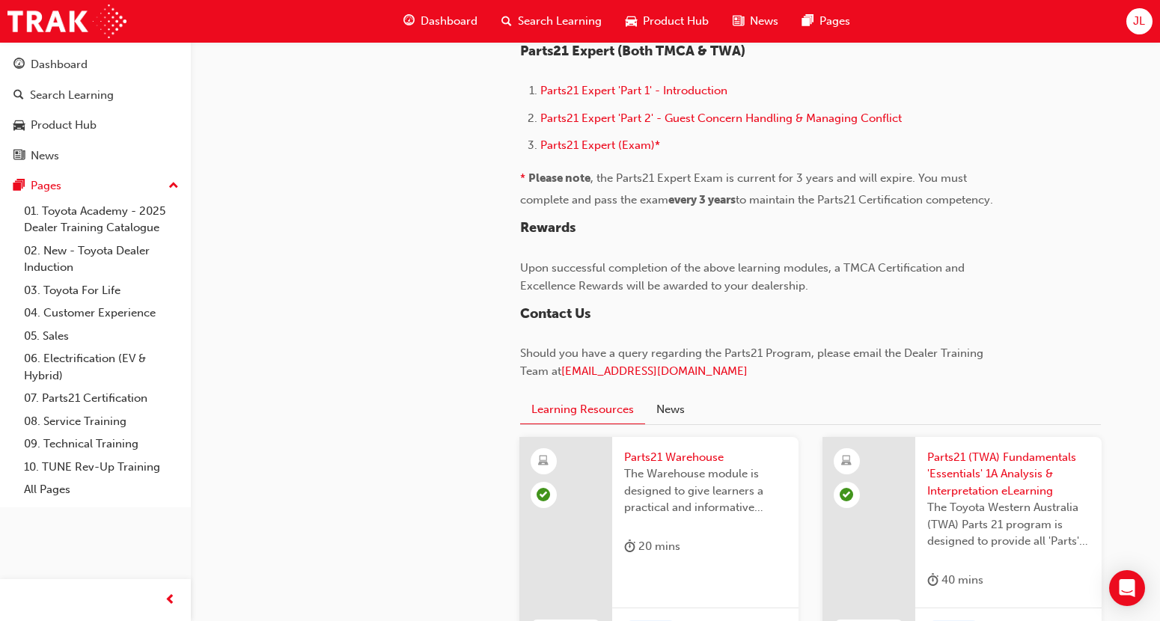
drag, startPoint x: 623, startPoint y: 180, endPoint x: 1009, endPoint y: 192, distance: 385.6
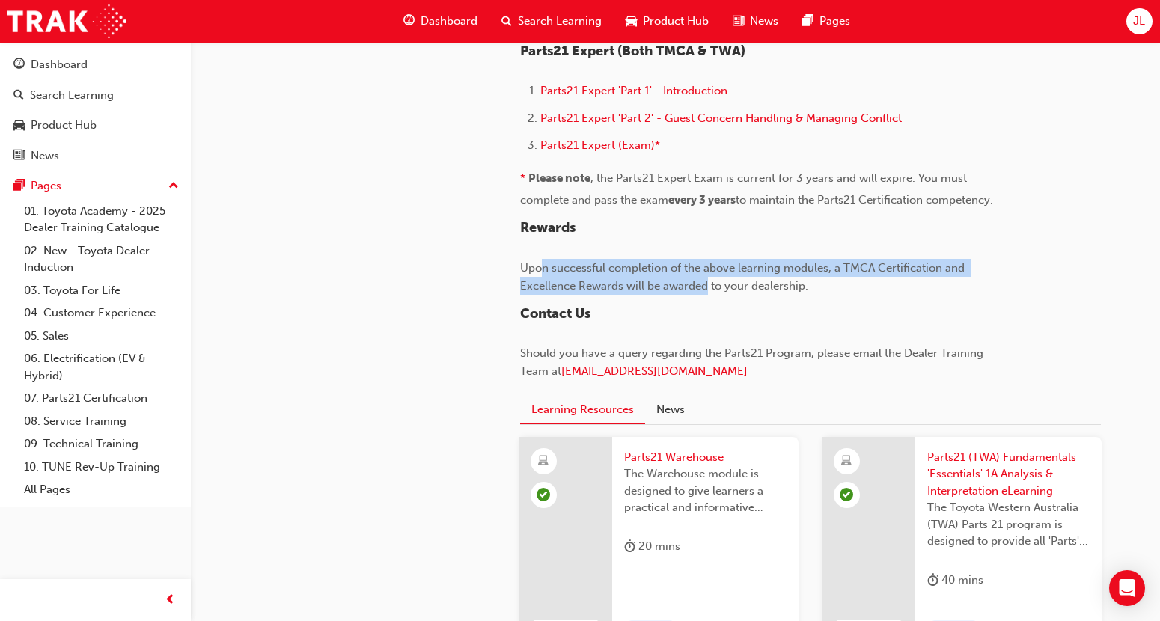
drag, startPoint x: 542, startPoint y: 266, endPoint x: 706, endPoint y: 287, distance: 164.6
click at [706, 287] on span "Upon successful completion of the above learning modules, a TMCA Certification …" at bounding box center [743, 276] width 447 height 31
click at [699, 288] on span "Upon successful completion of the above learning modules, a TMCA Certification …" at bounding box center [743, 276] width 447 height 31
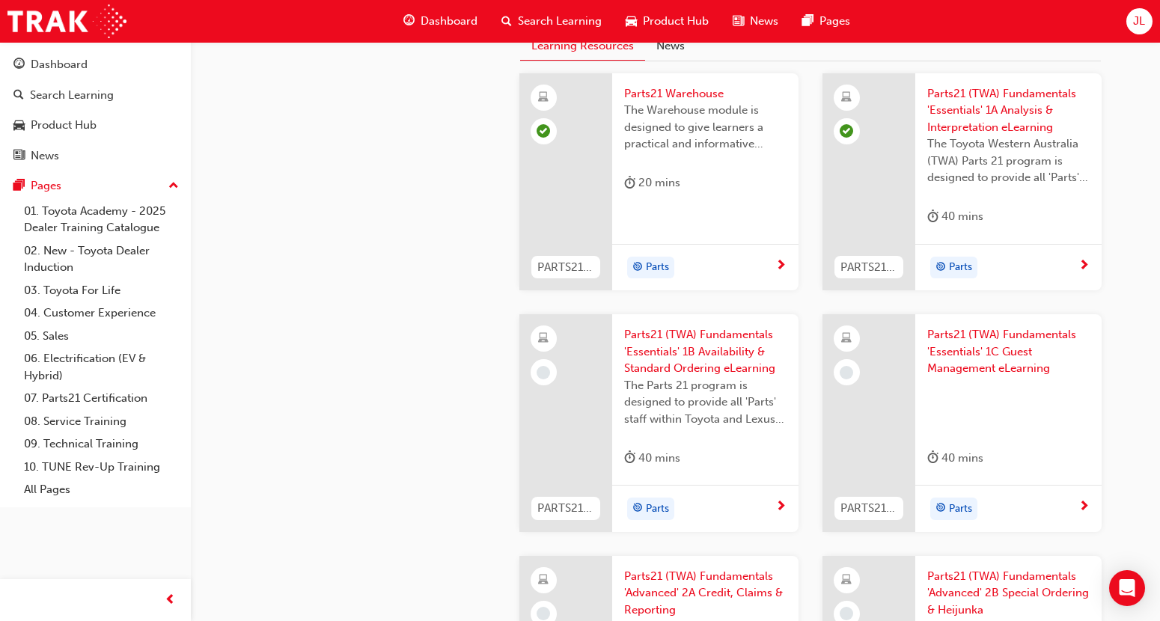
scroll to position [1590, 0]
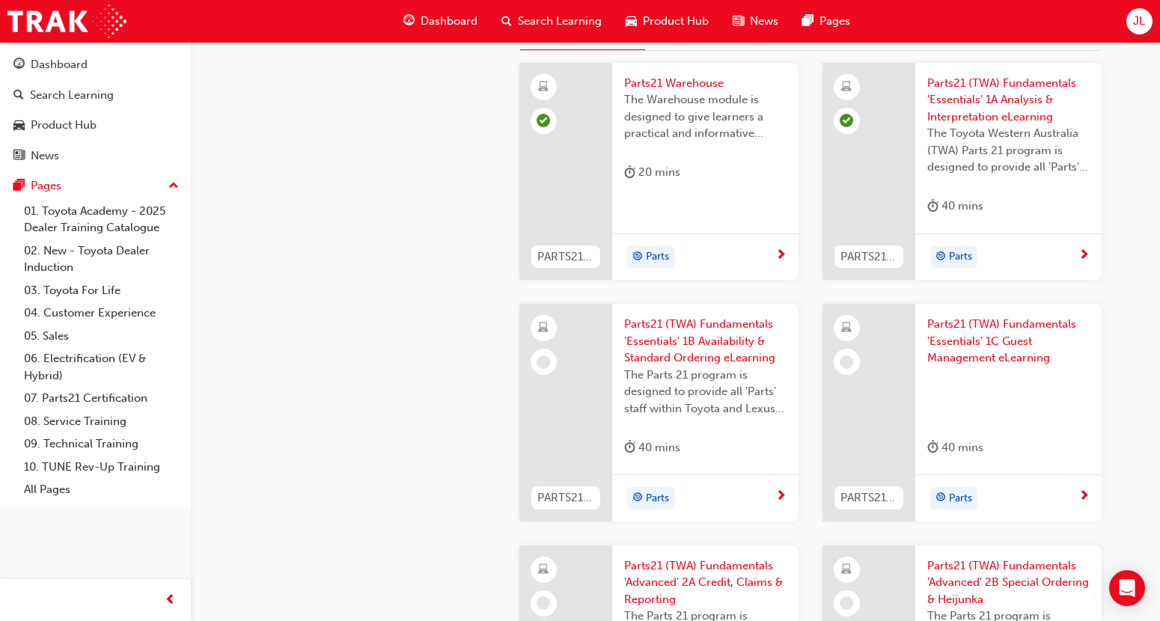
click at [733, 494] on div "Parts" at bounding box center [699, 498] width 151 height 22
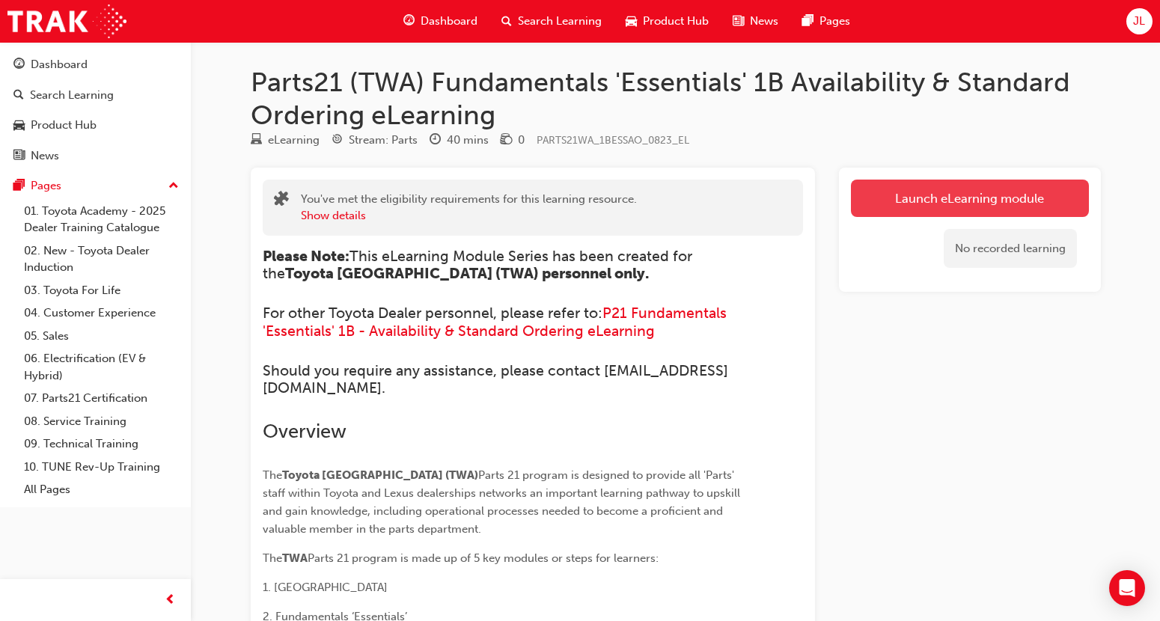
click at [905, 199] on link "Launch eLearning module" at bounding box center [970, 198] width 238 height 37
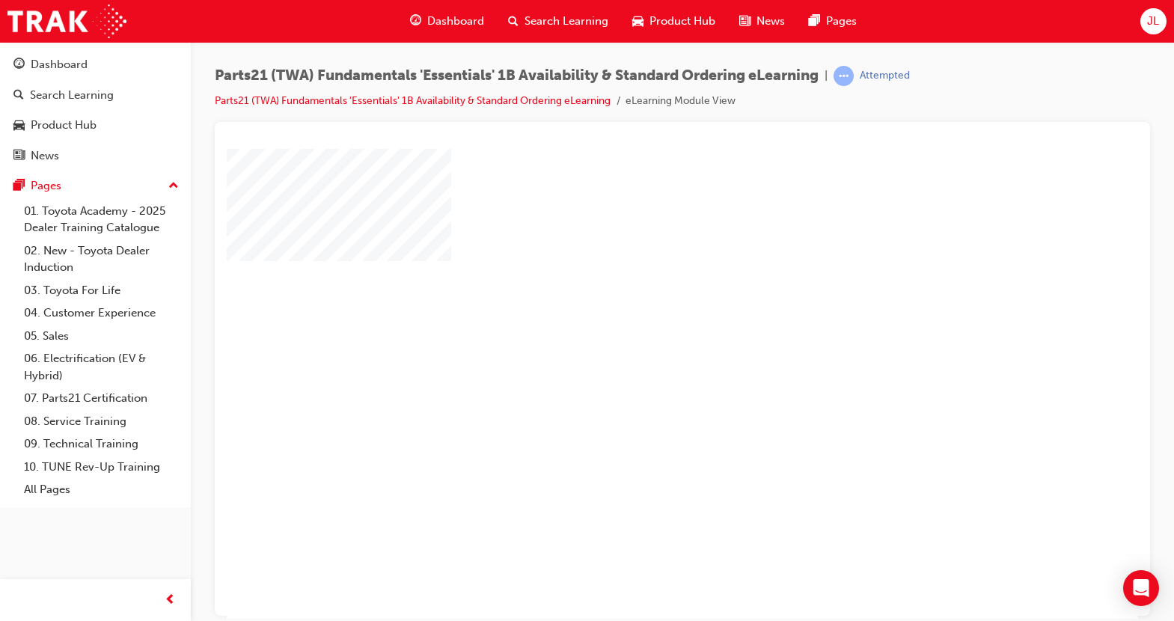
click at [639, 340] on div "play" at bounding box center [639, 340] width 0 height 0
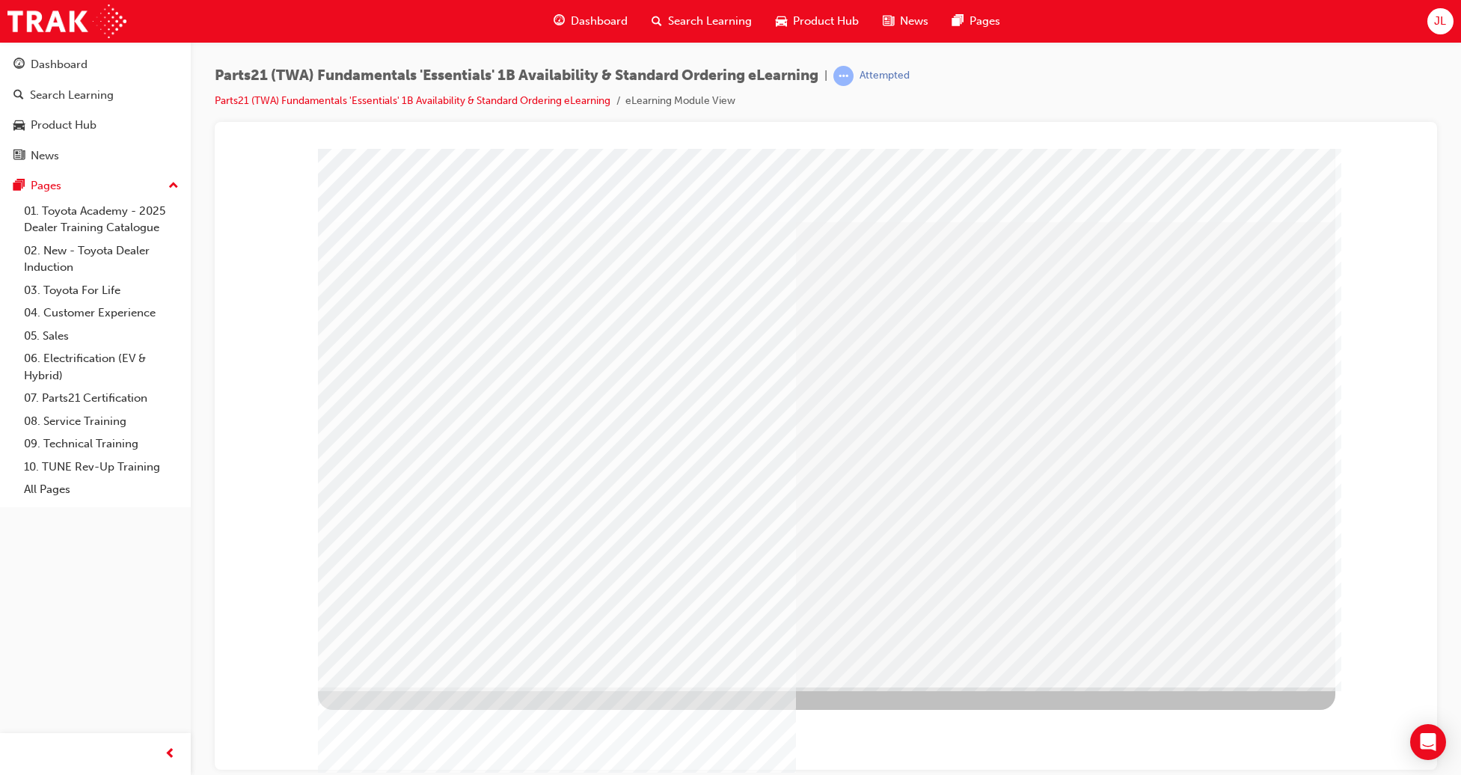
type input "[PERSON_NAME]"
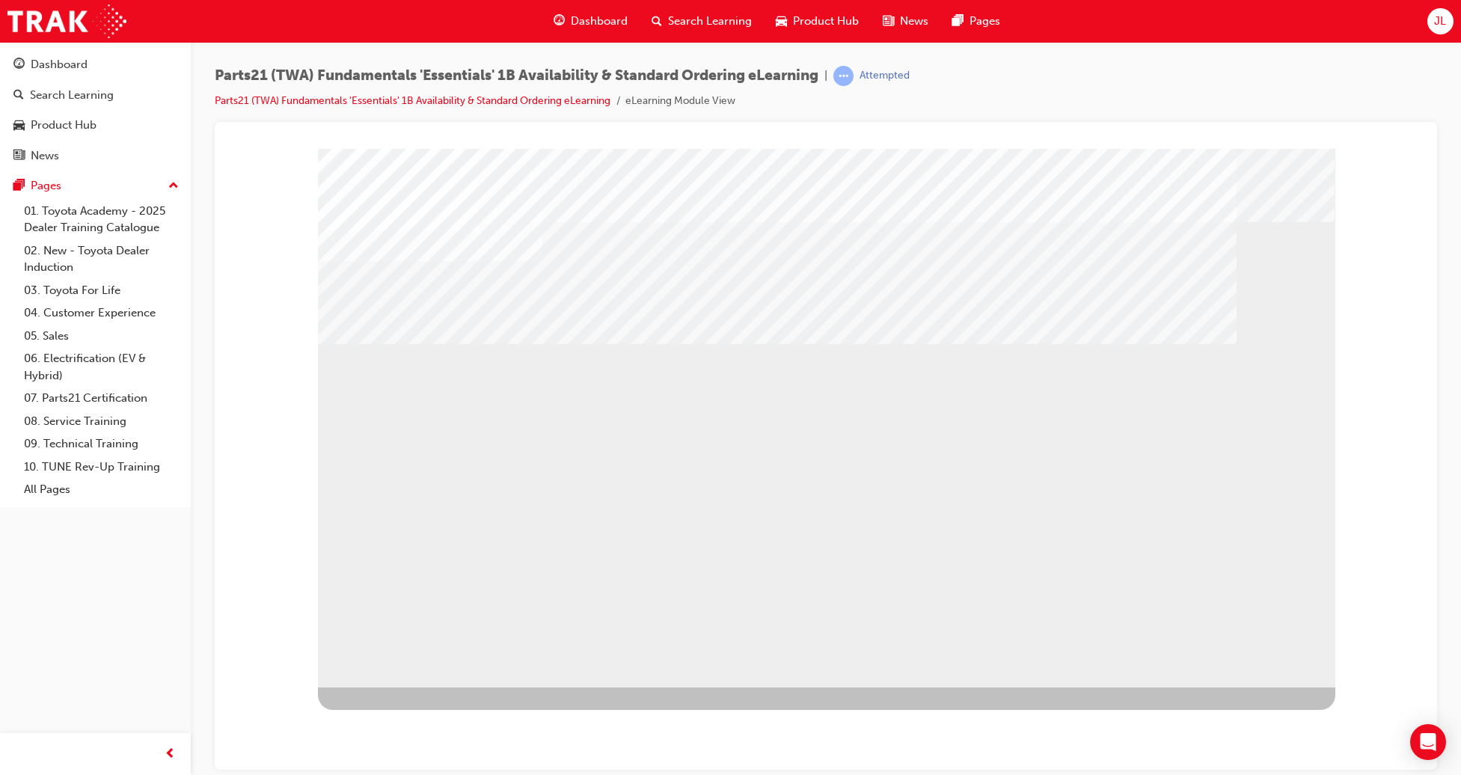
click at [1173, 620] on div "multistate" at bounding box center [827, 417] width 1018 height 539
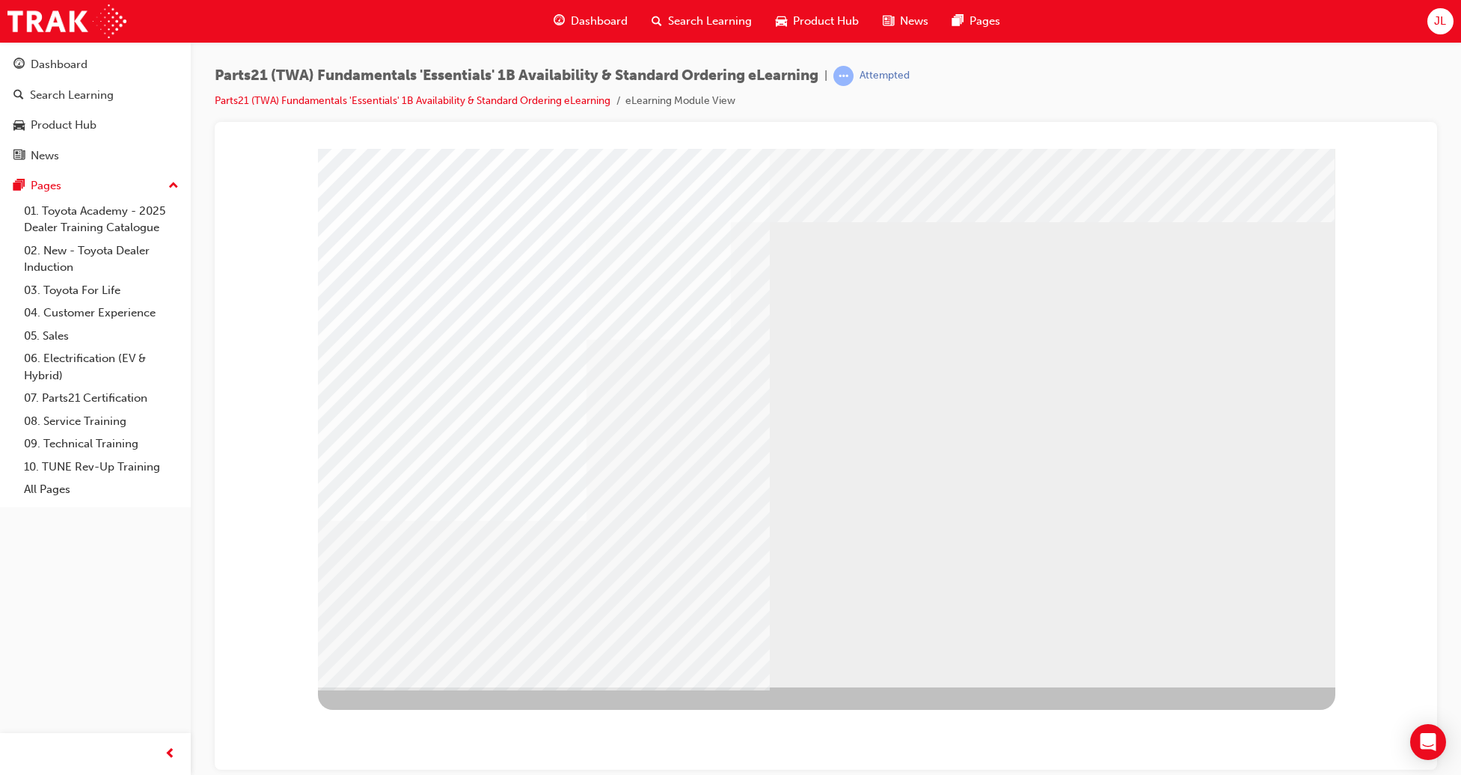
click at [658, 502] on div "Animation 1" at bounding box center [827, 417] width 1018 height 539
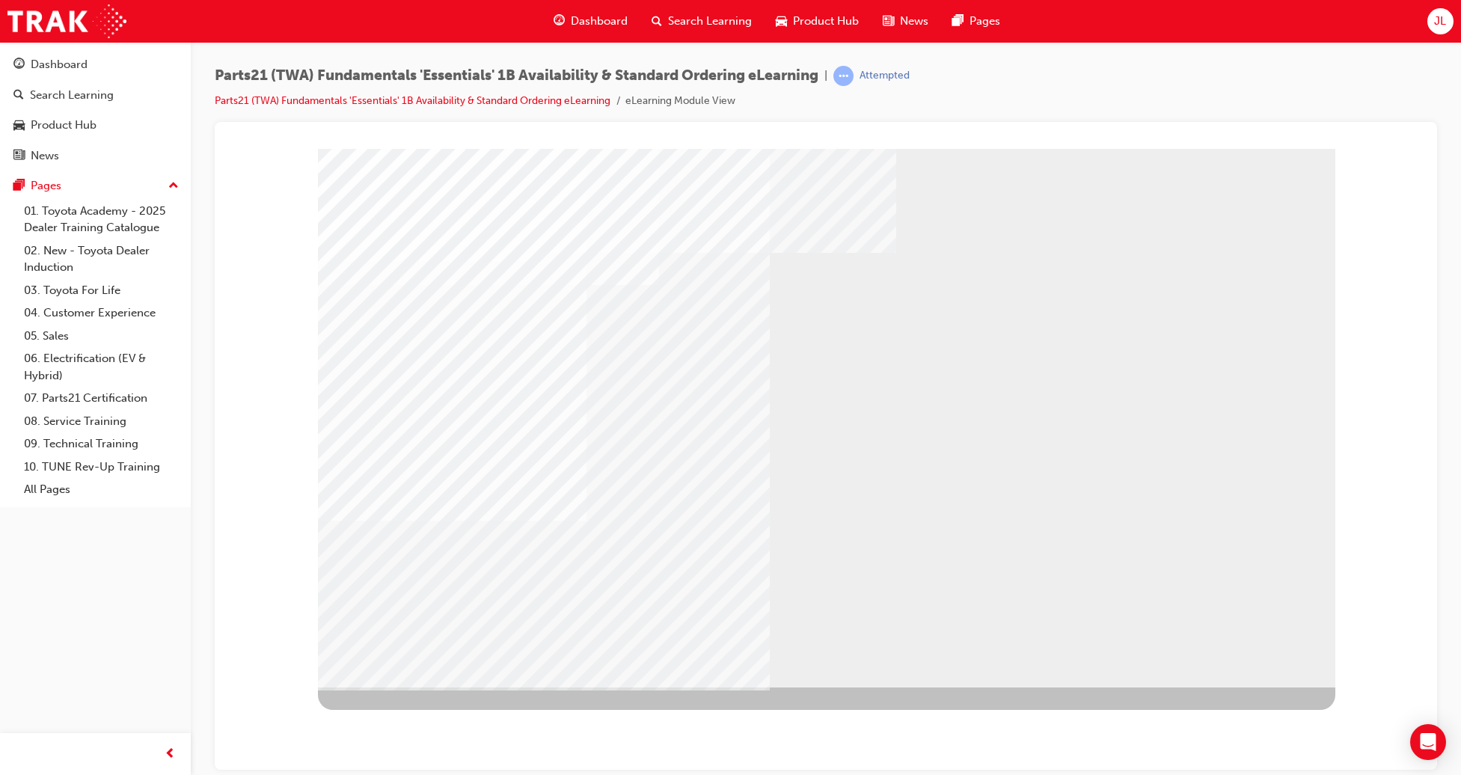
click at [721, 437] on div "Animation 2" at bounding box center [827, 417] width 1018 height 539
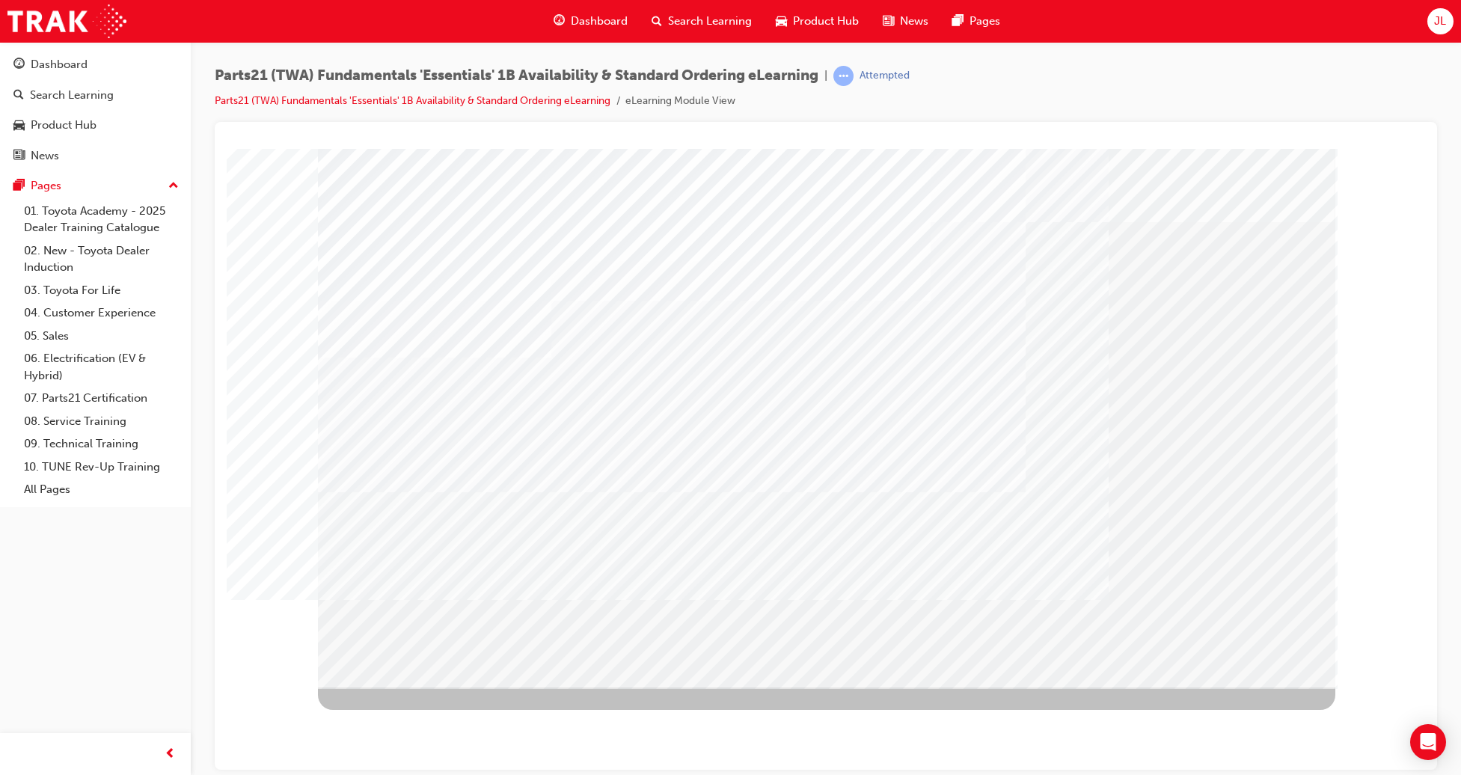
drag, startPoint x: 1213, startPoint y: 623, endPoint x: 1217, endPoint y: 647, distance: 24.2
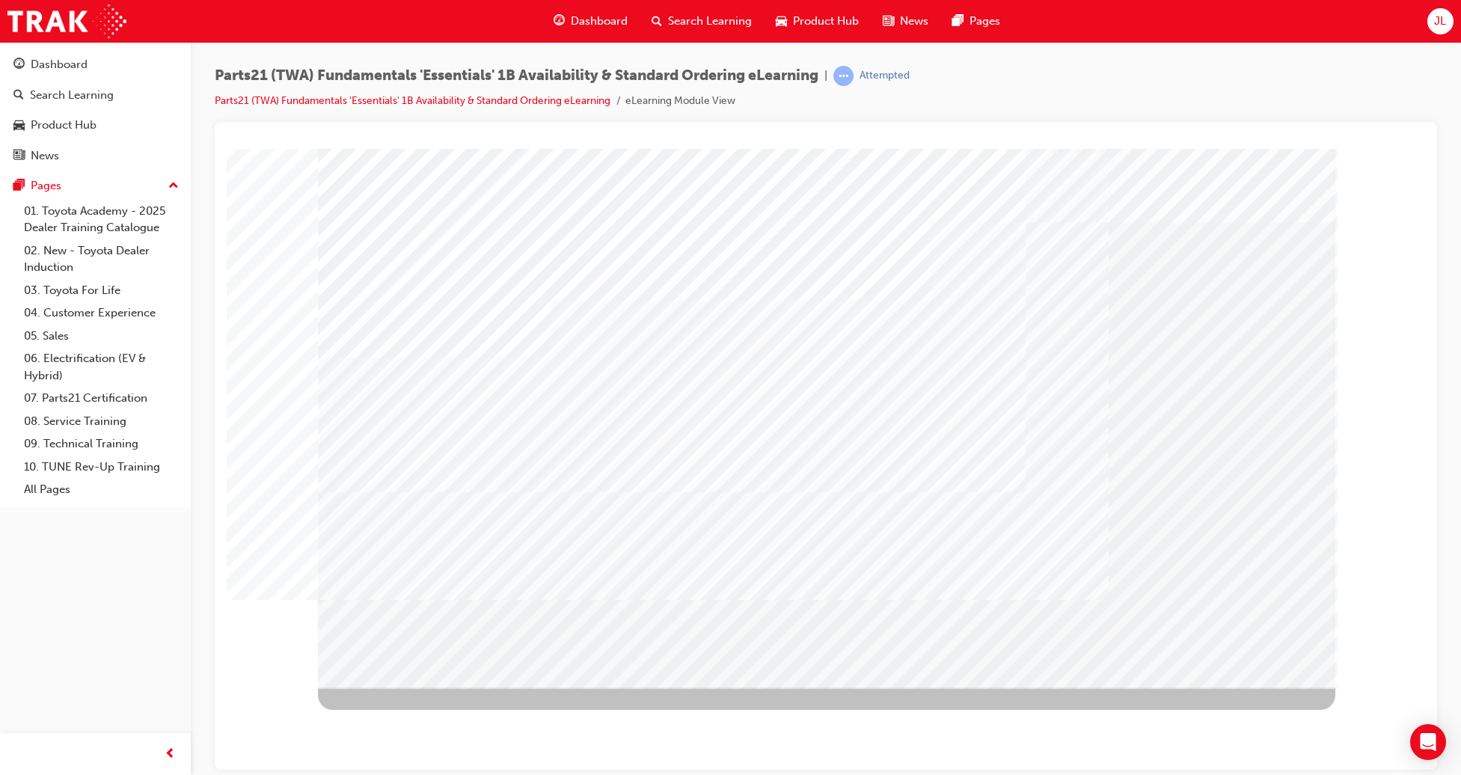
click at [1173, 620] on div at bounding box center [827, 417] width 1018 height 539
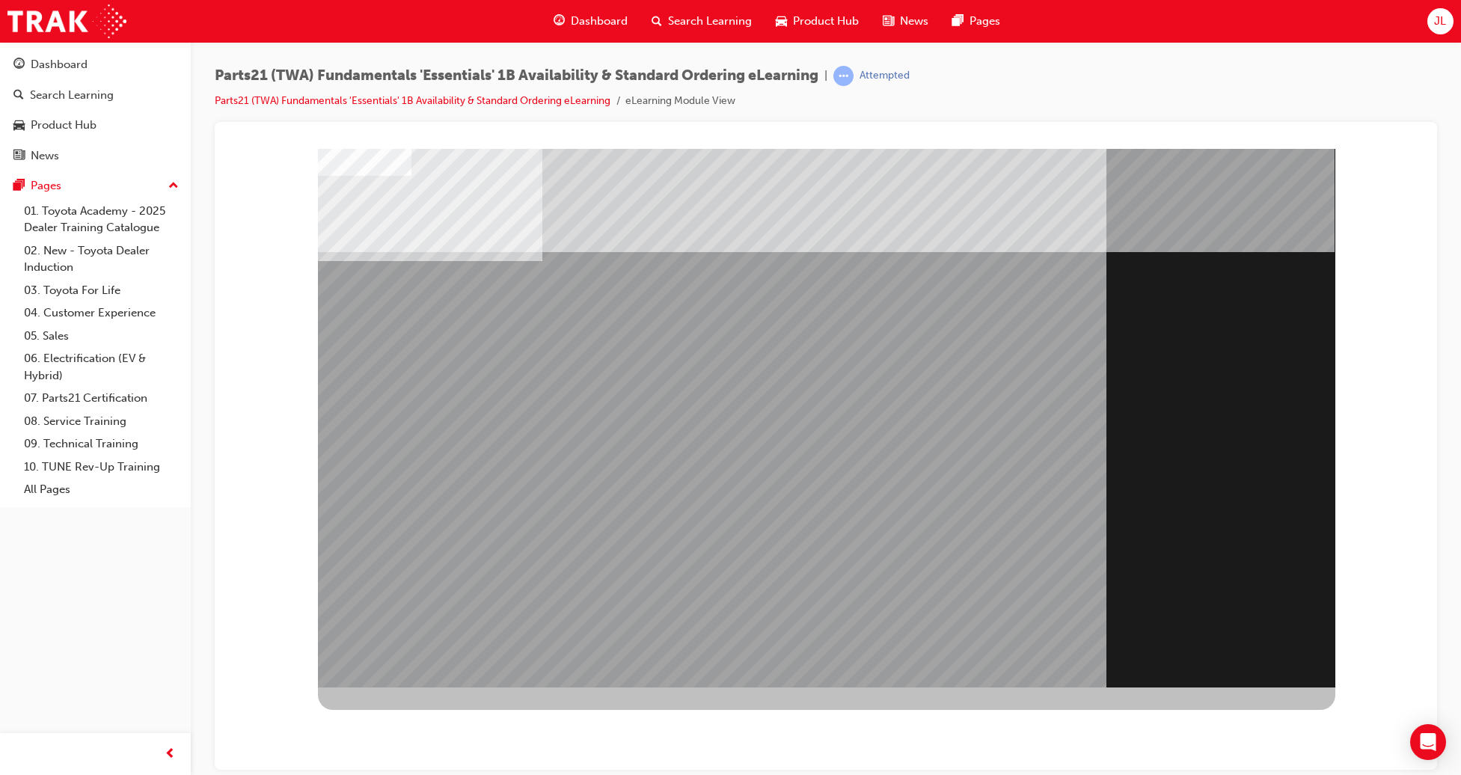
click at [1173, 620] on div "Section Title Page" at bounding box center [827, 417] width 1018 height 539
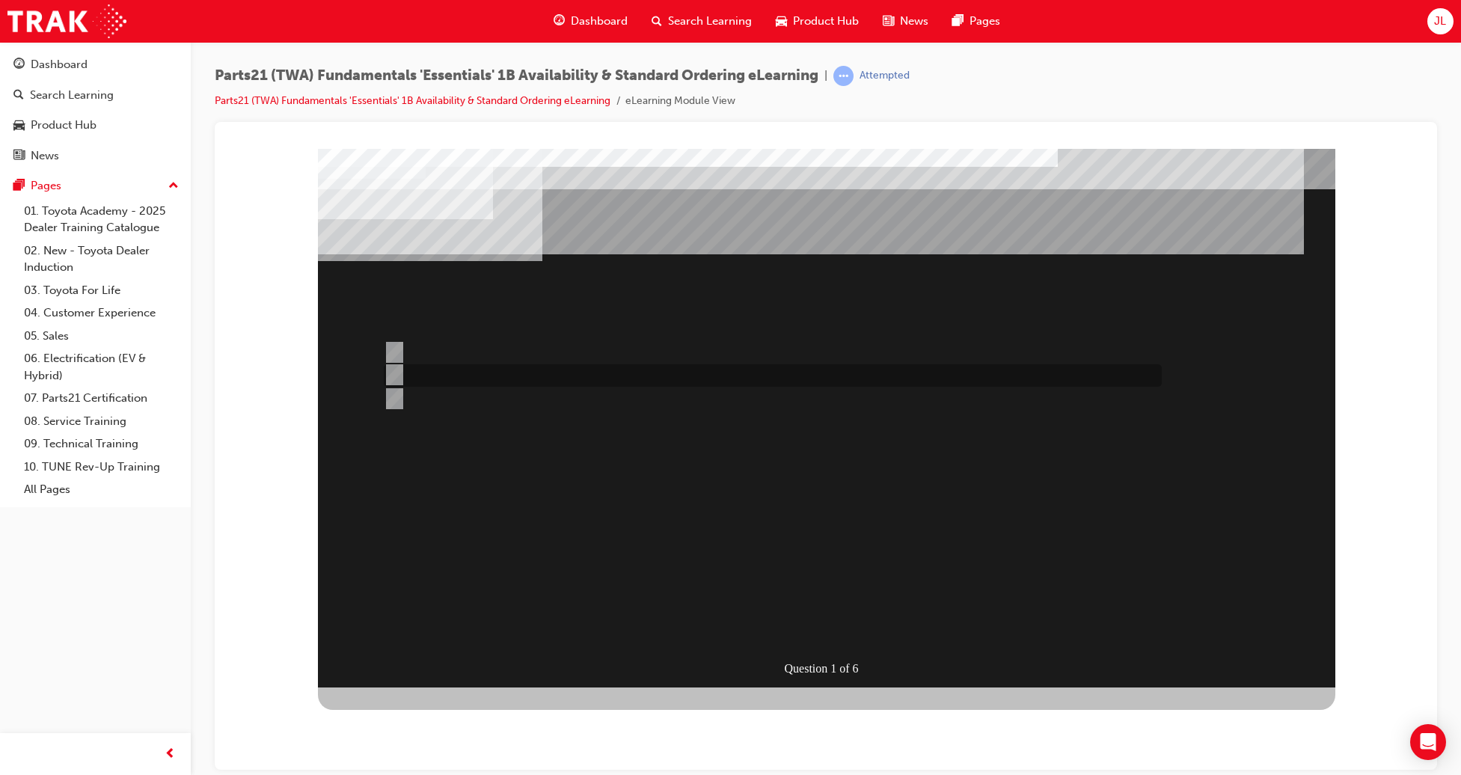
click at [454, 379] on div at bounding box center [769, 375] width 778 height 22
radio input "true"
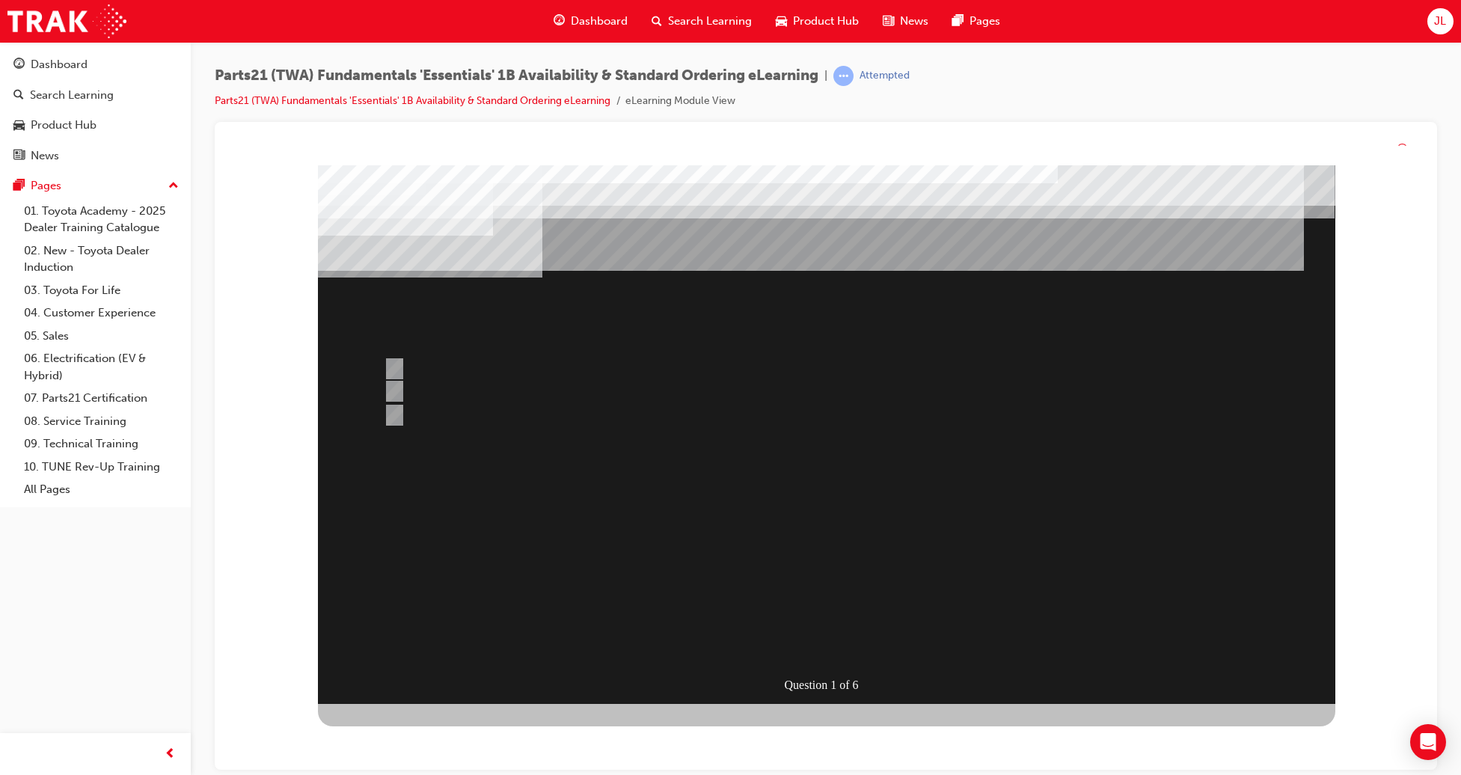
click at [834, 593] on div at bounding box center [827, 434] width 1018 height 539
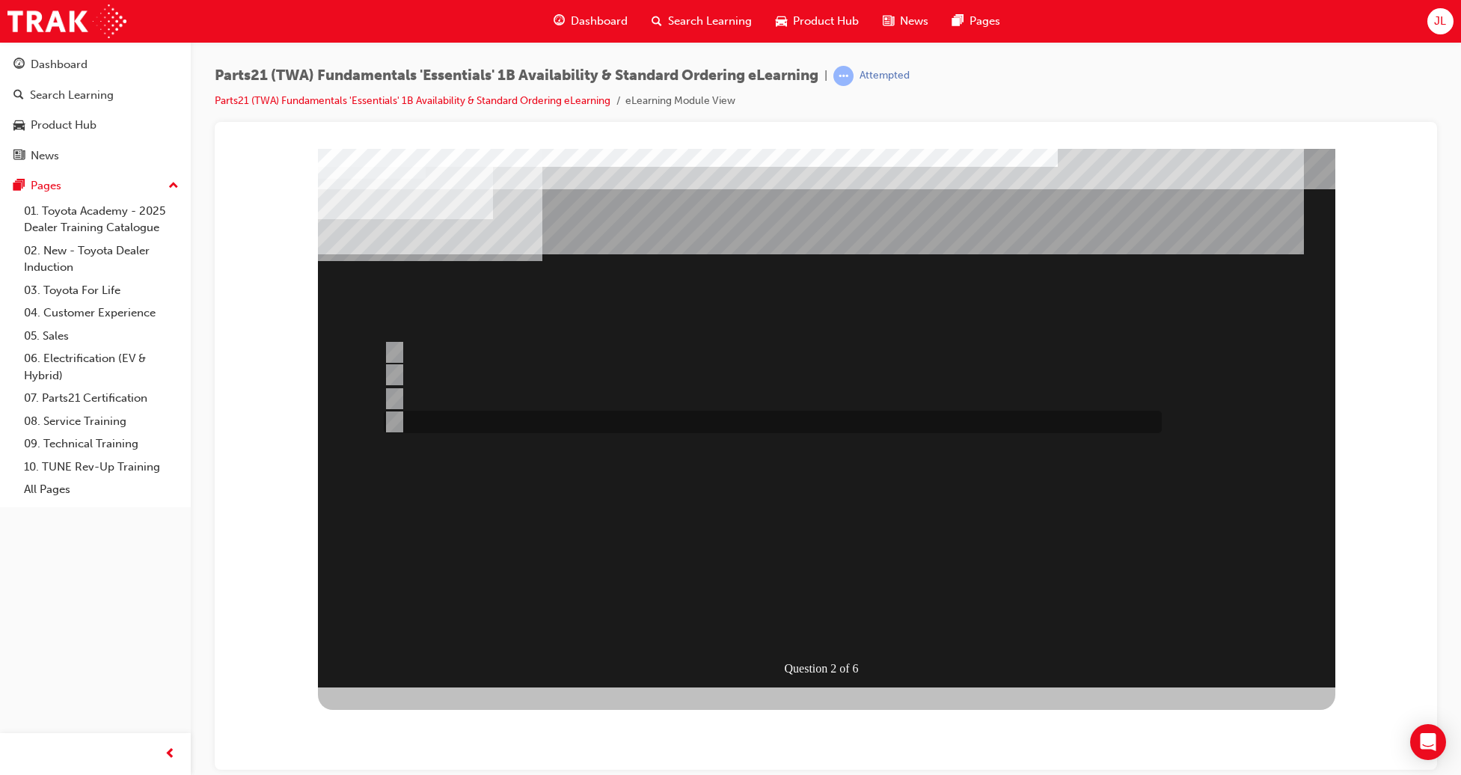
click at [456, 420] on div at bounding box center [769, 422] width 778 height 22
radio input "true"
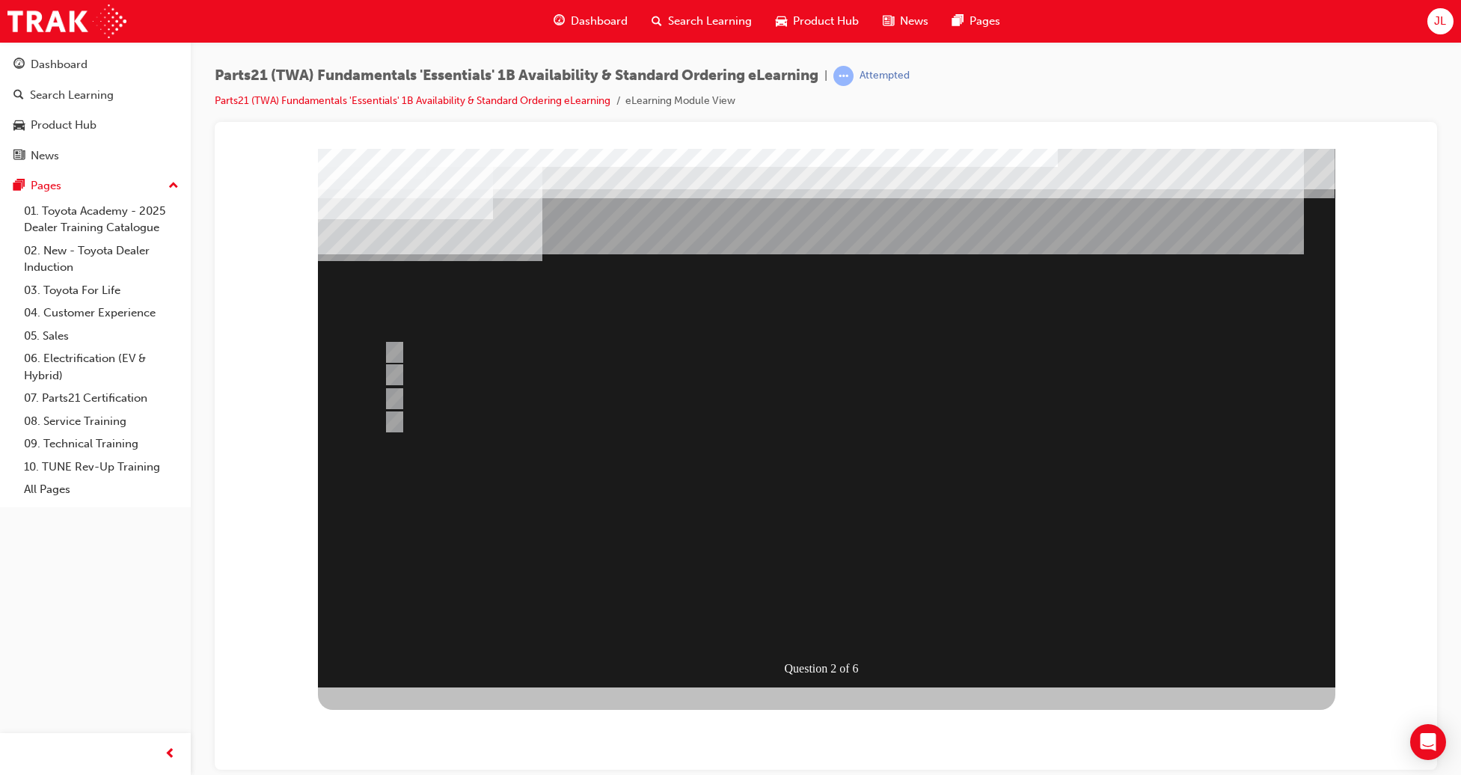
click at [477, 352] on div at bounding box center [827, 417] width 1018 height 539
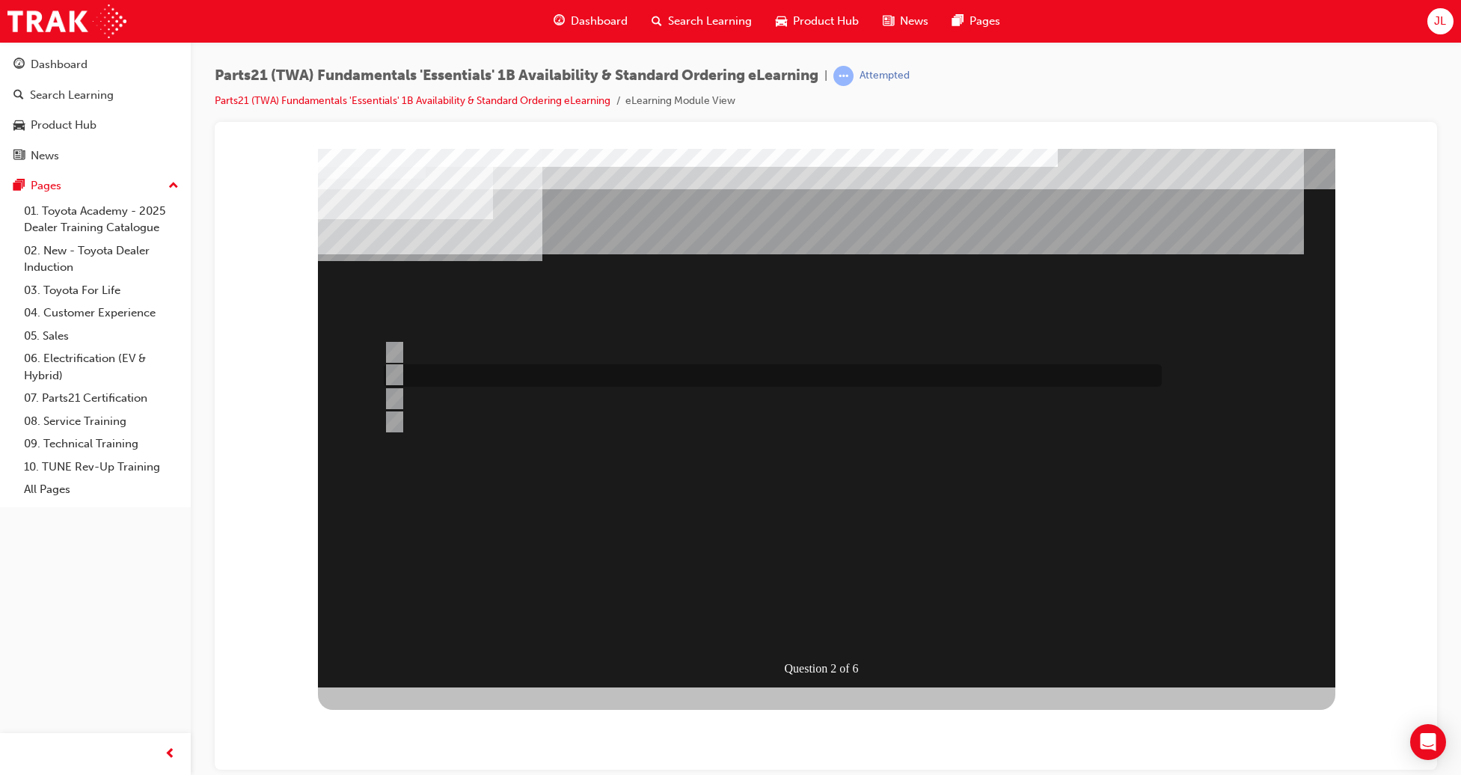
click at [481, 374] on div at bounding box center [769, 375] width 778 height 22
click at [492, 399] on div at bounding box center [769, 399] width 778 height 22
radio input "false"
radio input "true"
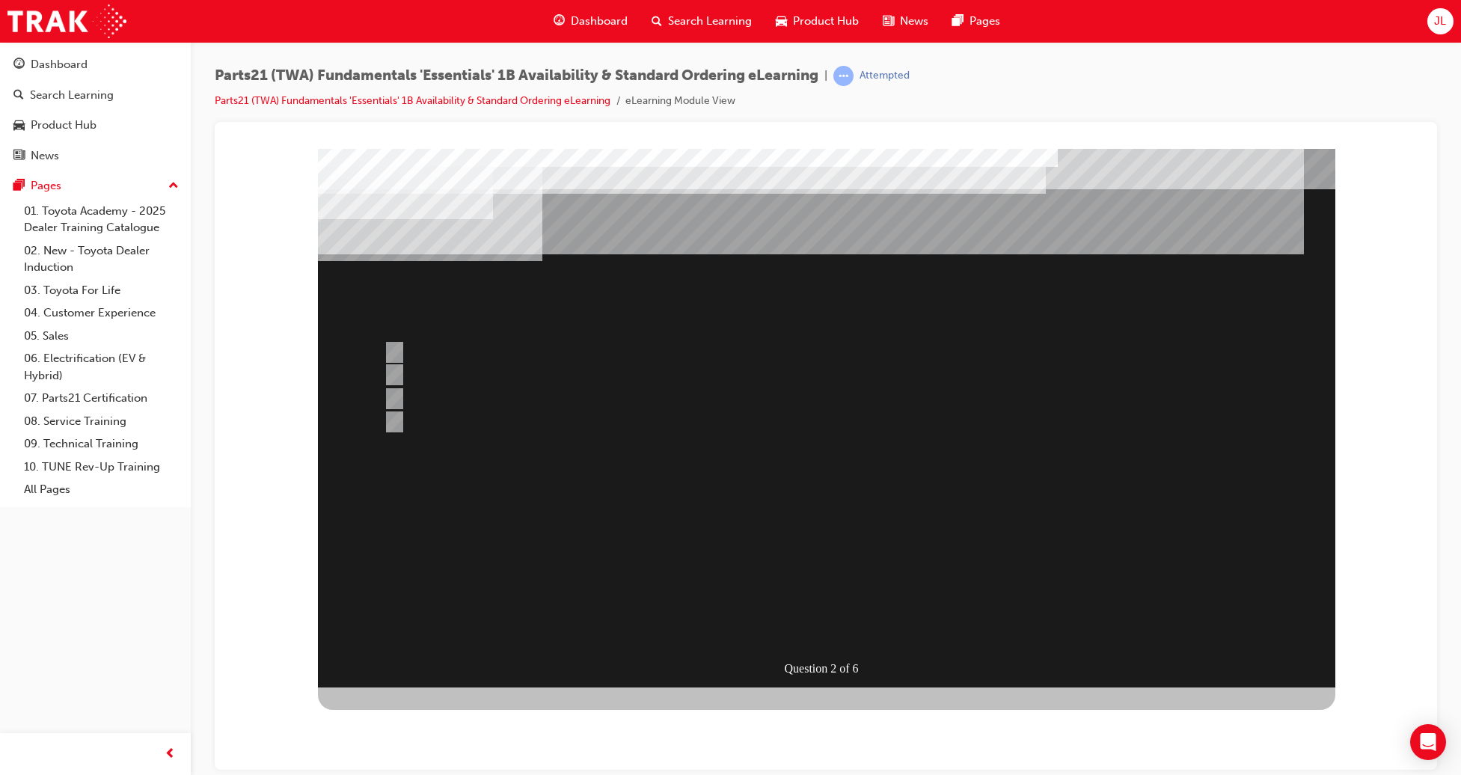
click at [813, 595] on div at bounding box center [827, 417] width 1018 height 539
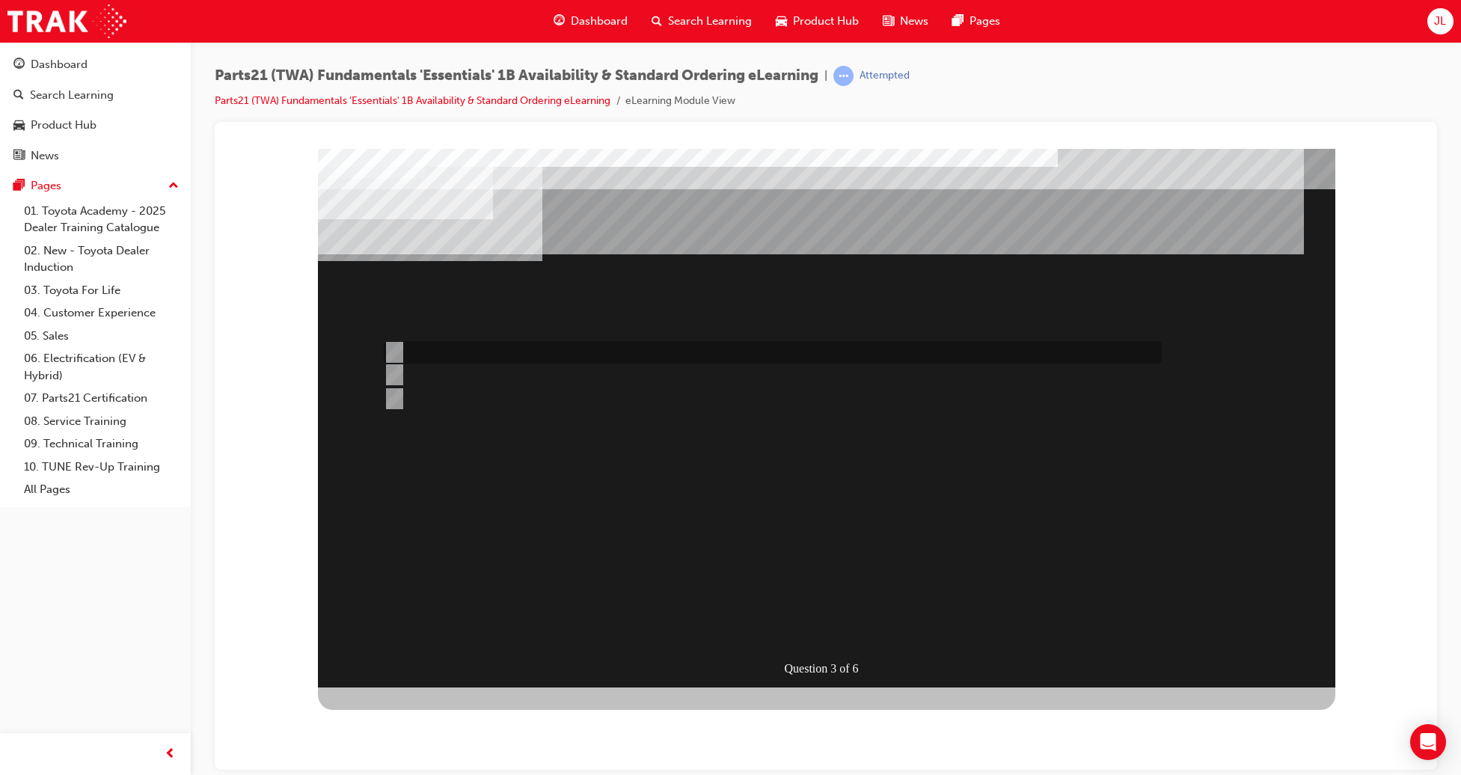
click at [427, 349] on div at bounding box center [769, 352] width 778 height 22
radio input "true"
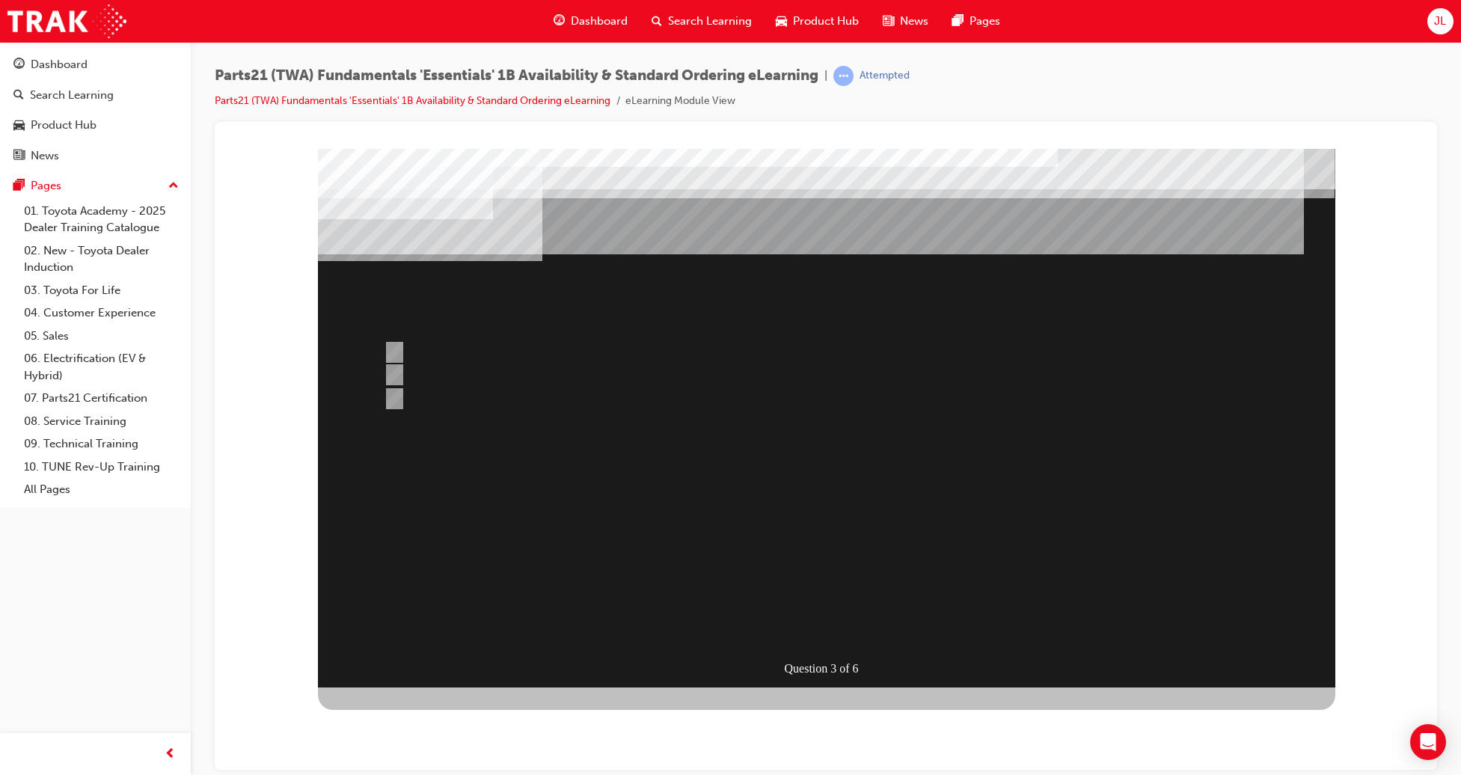
click at [403, 395] on div at bounding box center [827, 417] width 1018 height 539
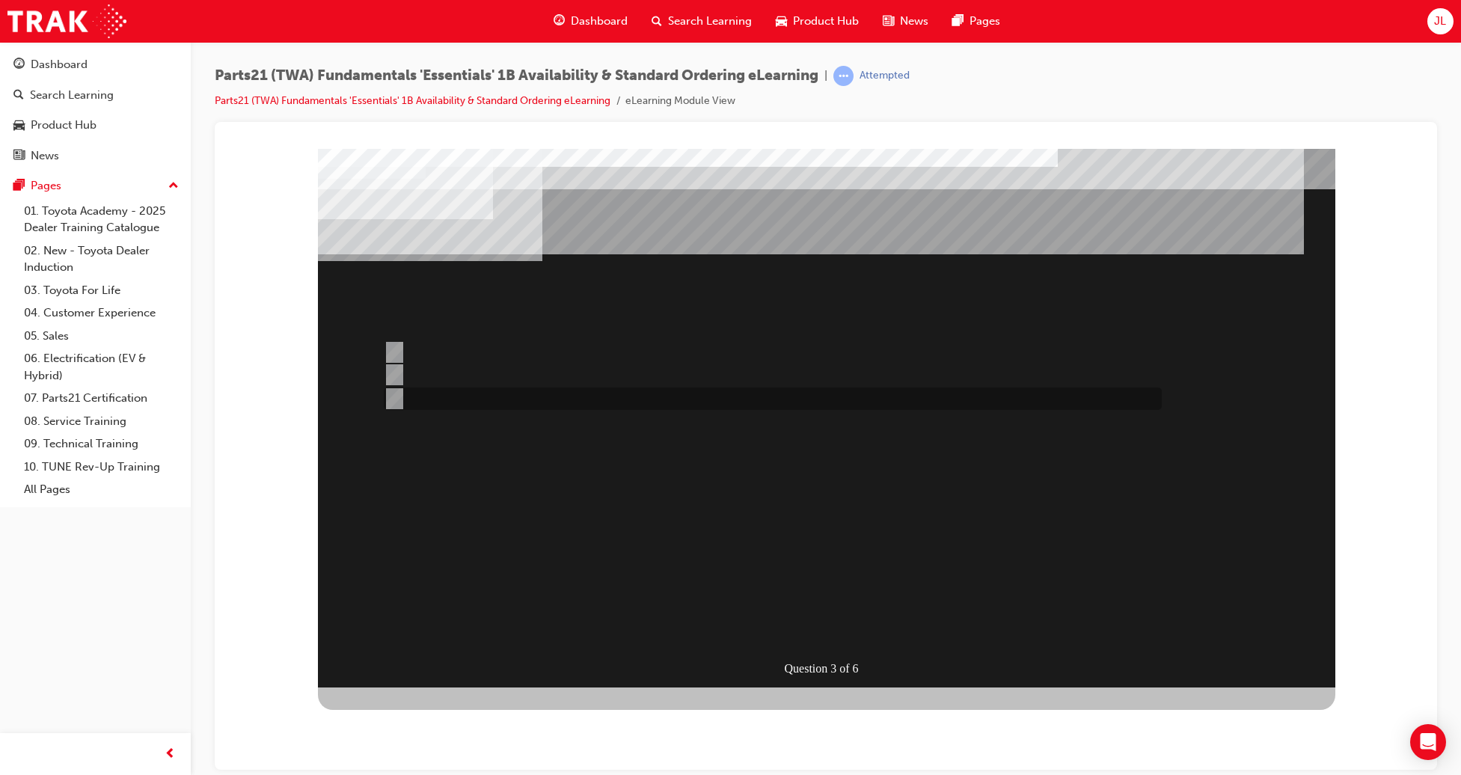
click at [398, 402] on input "Both" at bounding box center [392, 399] width 16 height 16
radio input "true"
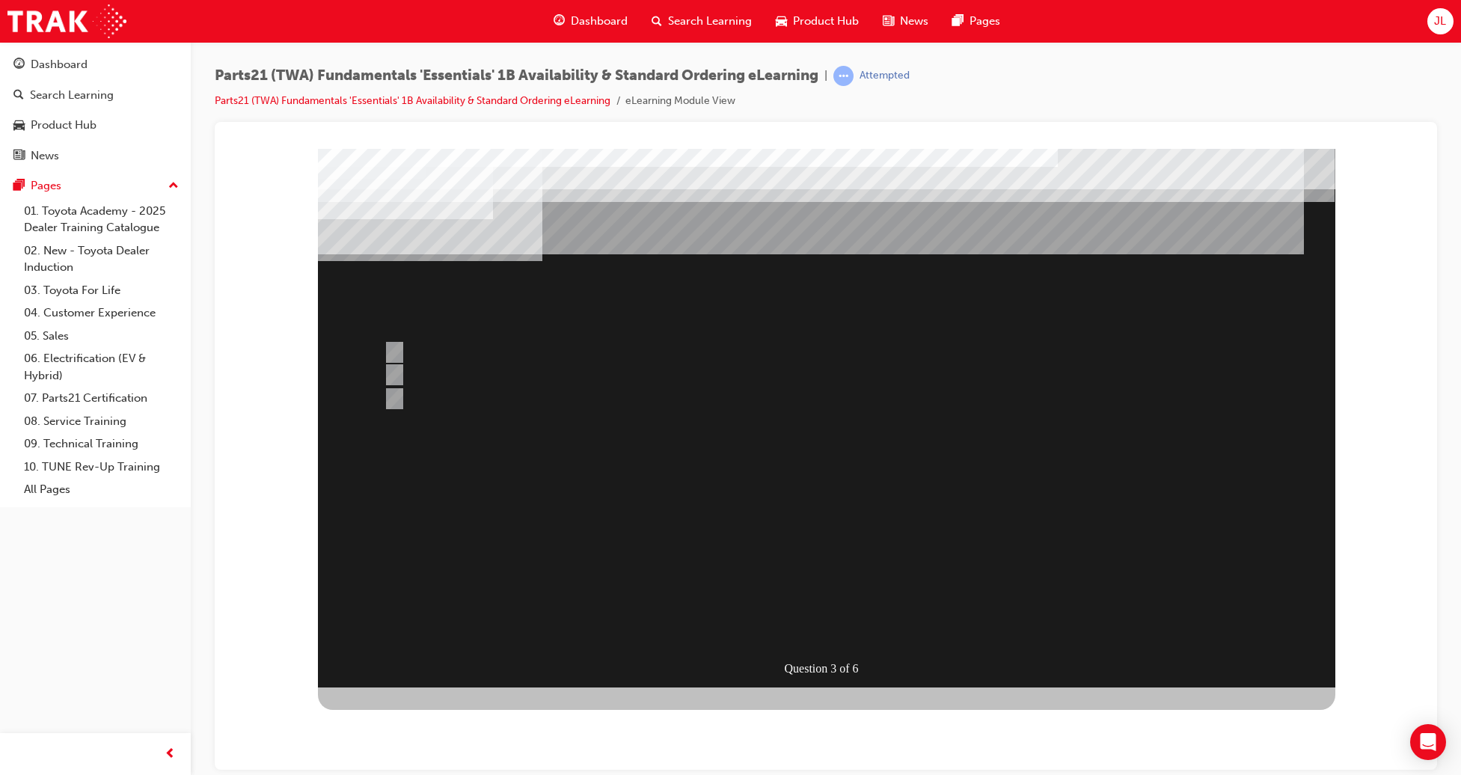
click at [808, 581] on div at bounding box center [827, 417] width 1018 height 539
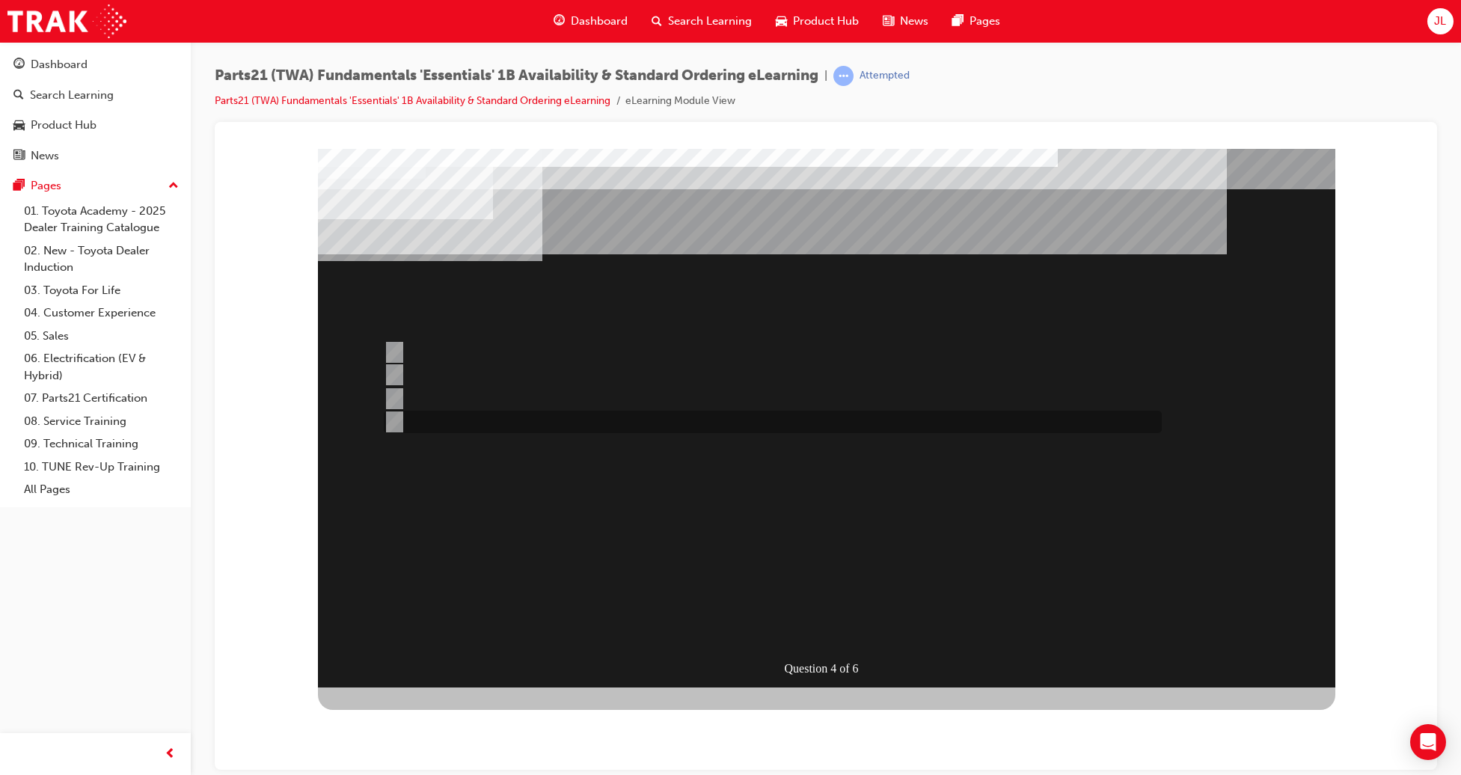
click at [484, 420] on div at bounding box center [769, 422] width 778 height 22
radio input "true"
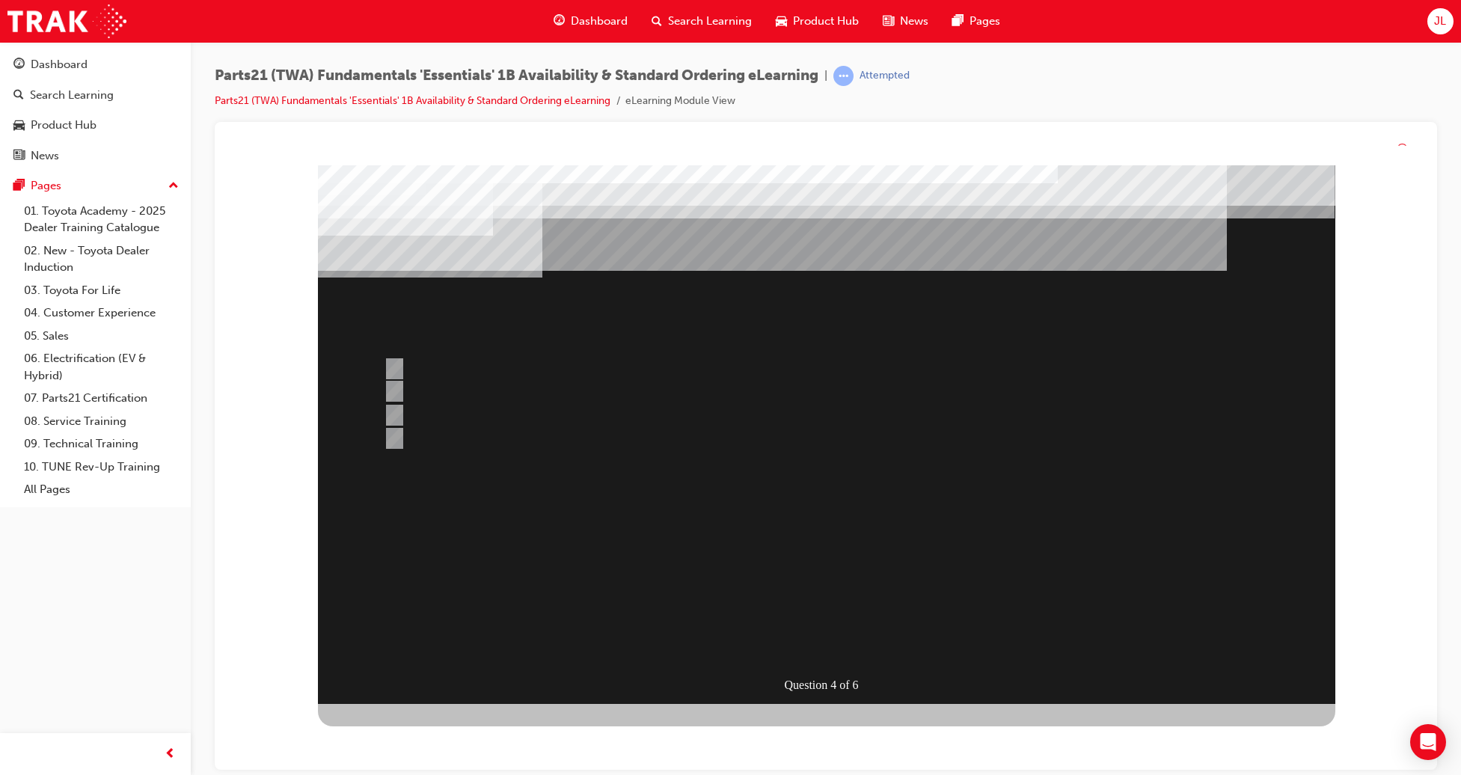
click at [840, 581] on div at bounding box center [827, 434] width 1018 height 539
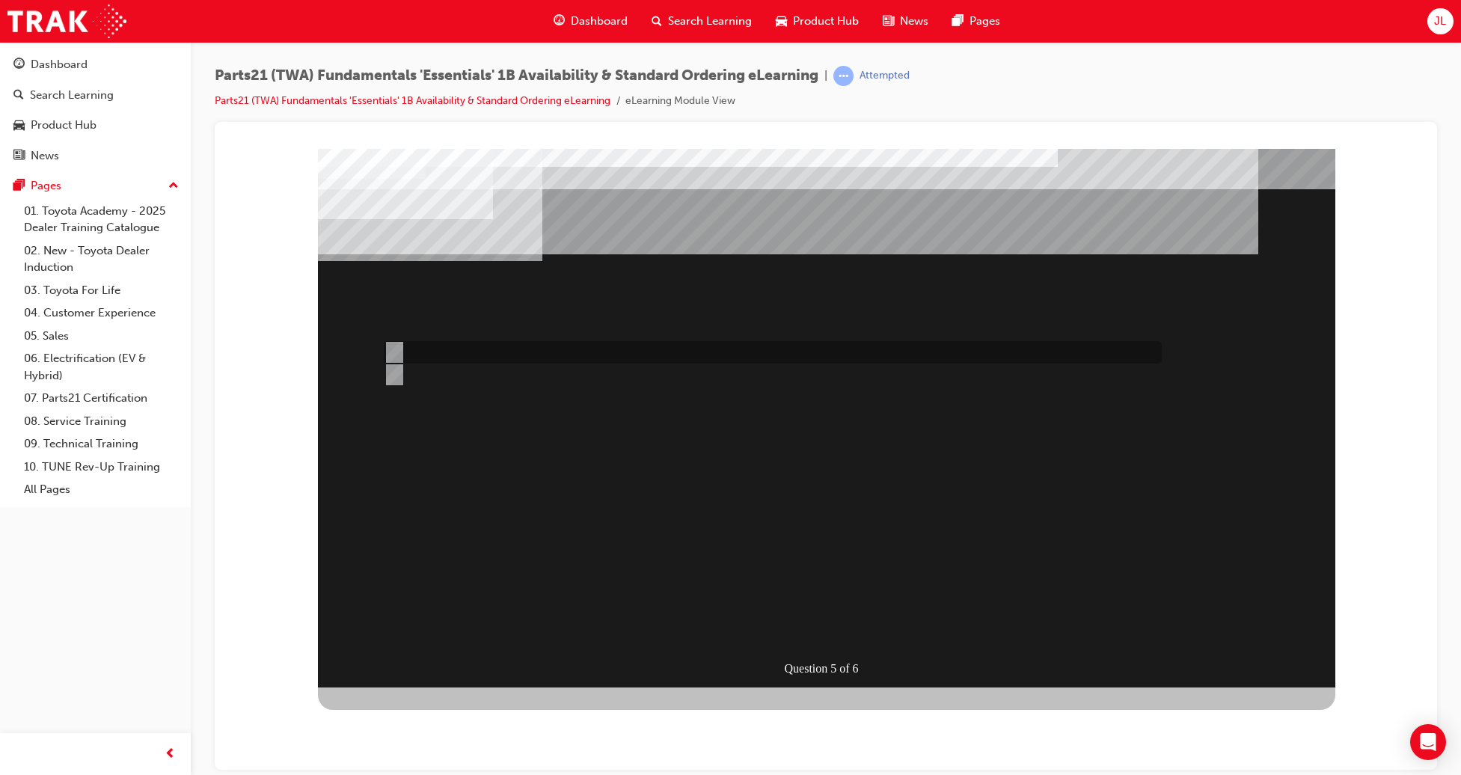
click at [453, 351] on div at bounding box center [769, 352] width 778 height 22
radio input "true"
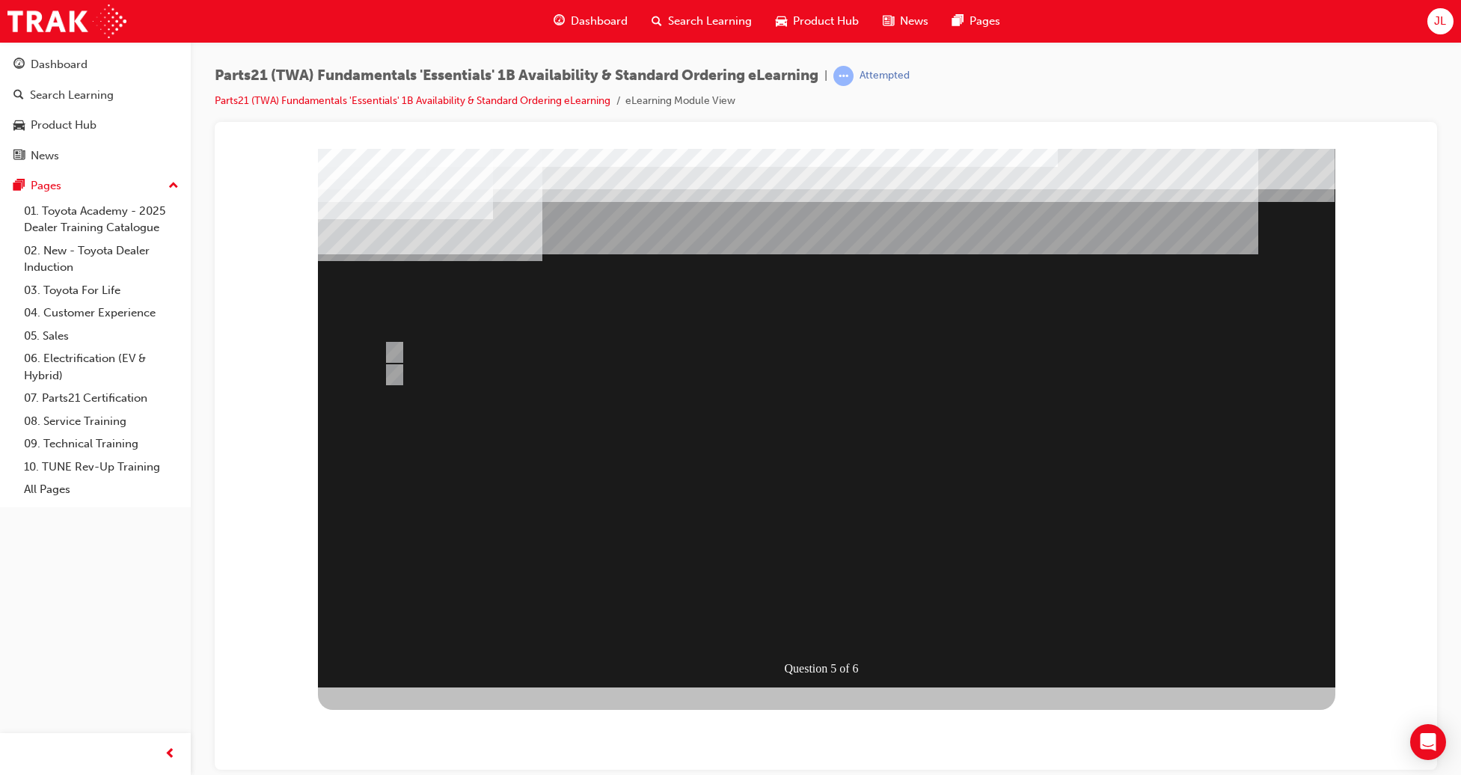
click at [791, 584] on div at bounding box center [827, 417] width 1018 height 539
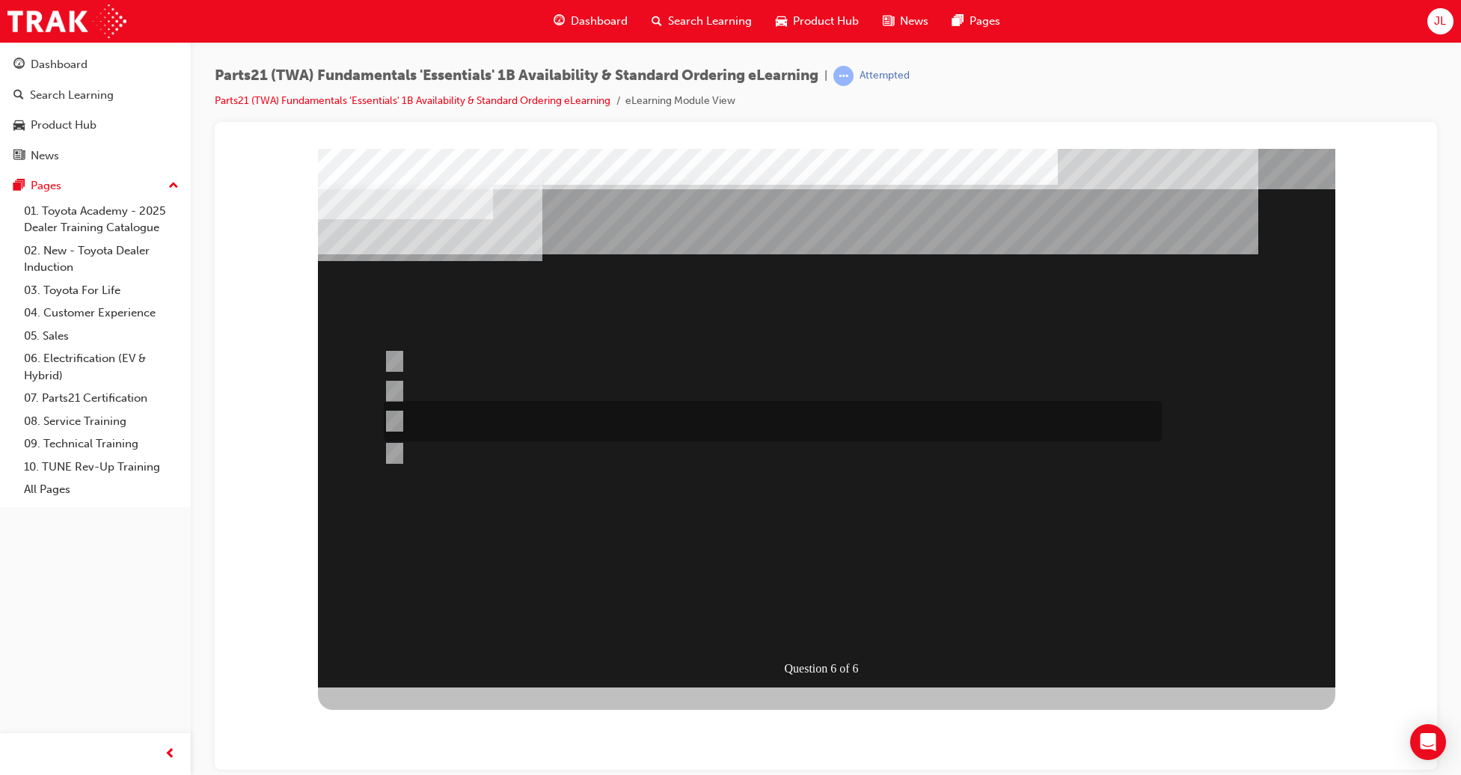
click at [534, 424] on div at bounding box center [769, 421] width 778 height 40
radio input "true"
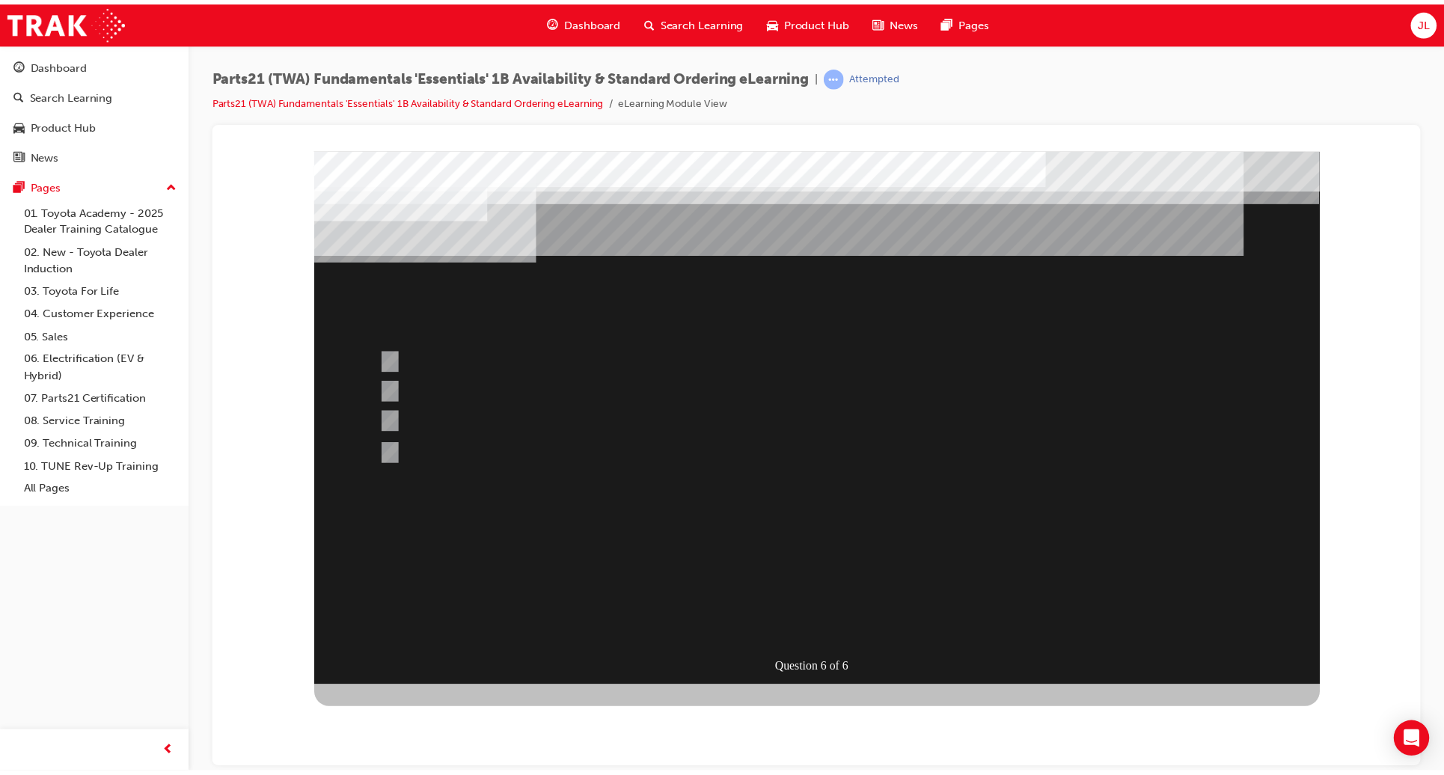
click at [814, 597] on div at bounding box center [824, 420] width 1018 height 539
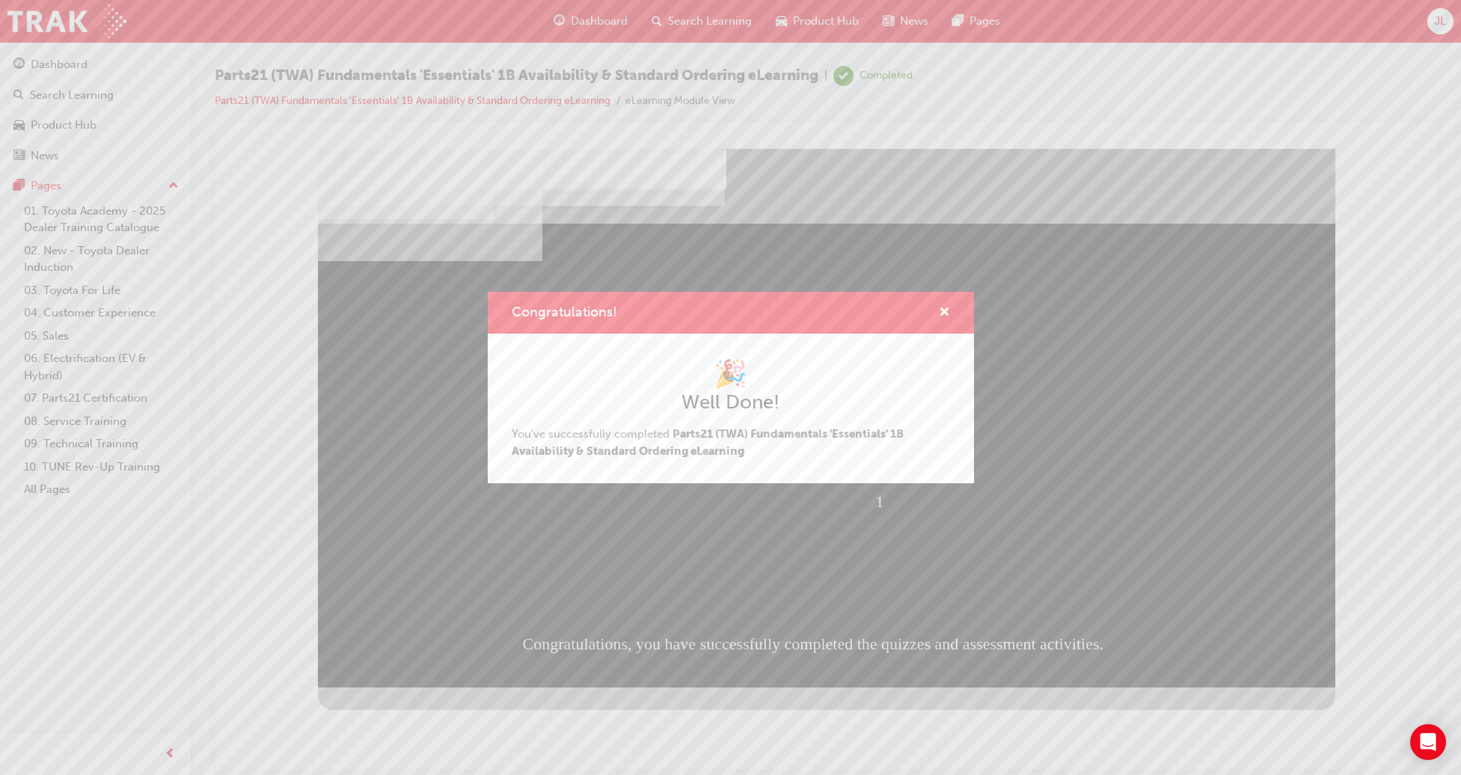
click at [950, 307] on span "cross-icon" at bounding box center [944, 313] width 11 height 13
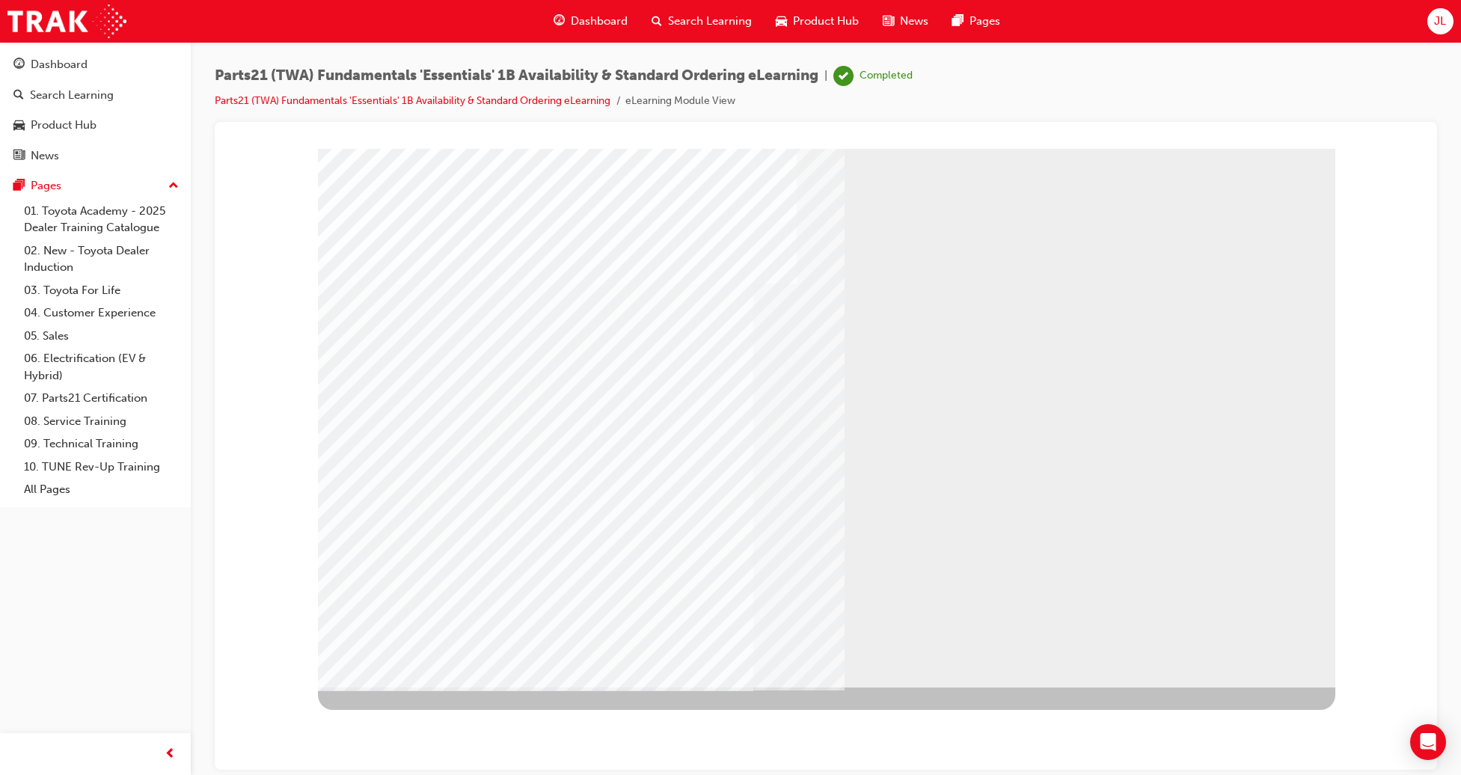
drag, startPoint x: 153, startPoint y: 31, endPoint x: 39, endPoint y: 6, distance: 117.1
click at [39, 6] on div "Dashboard Search Learning Product Hub News Pages JL" at bounding box center [730, 21] width 1461 height 43
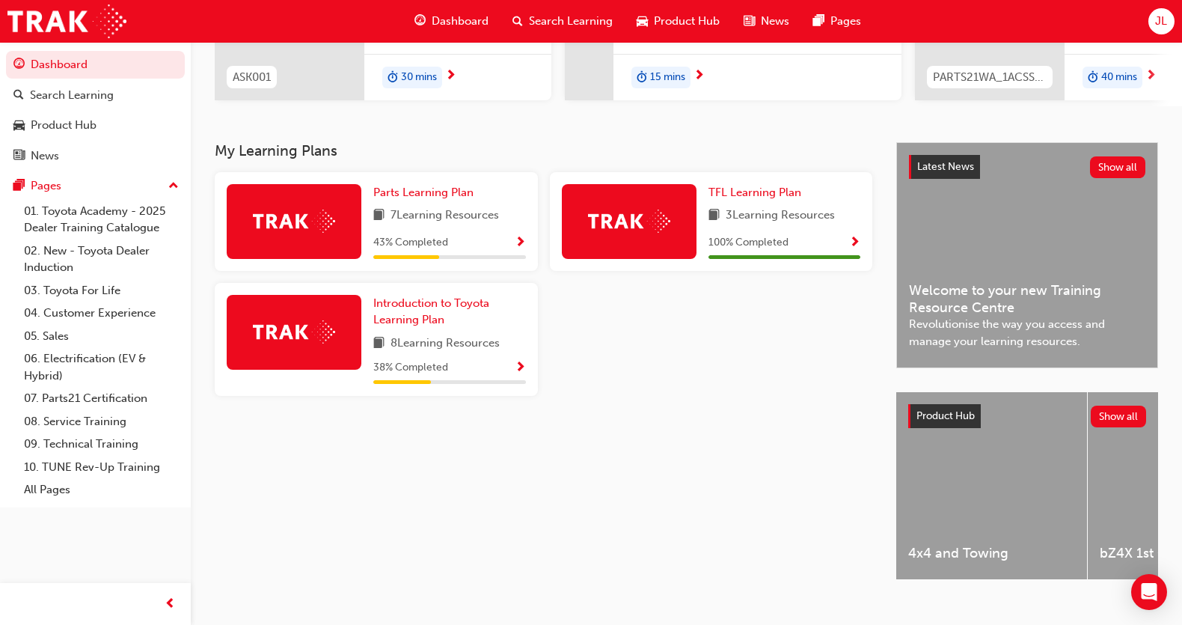
scroll to position [267, 0]
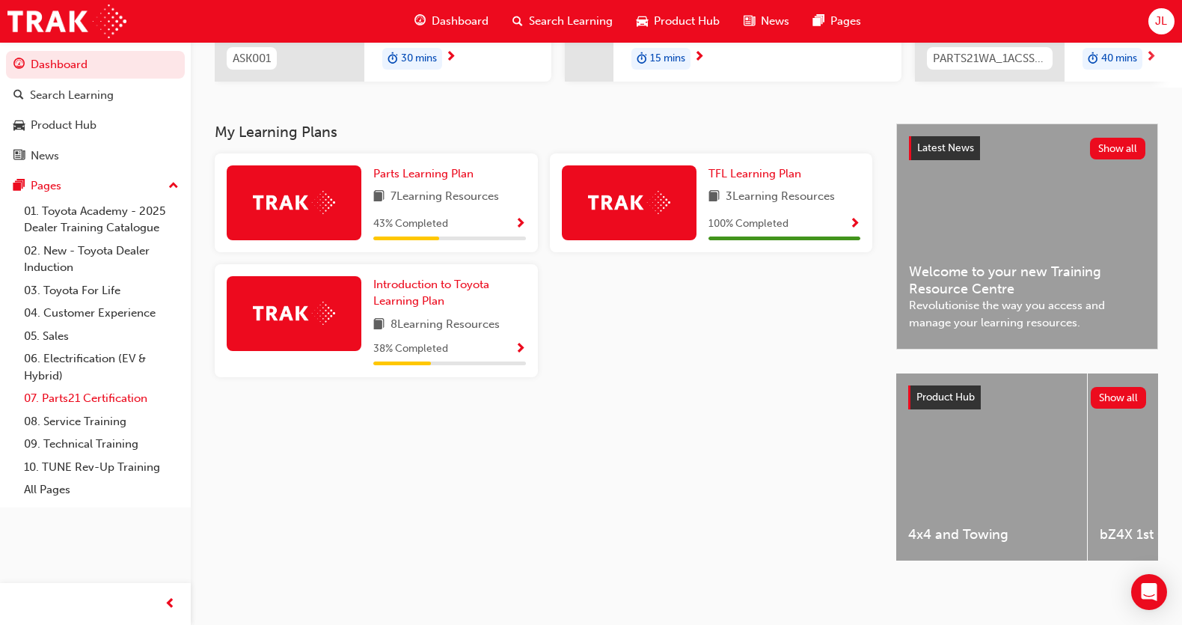
click at [88, 396] on link "07. Parts21 Certification" at bounding box center [101, 398] width 167 height 23
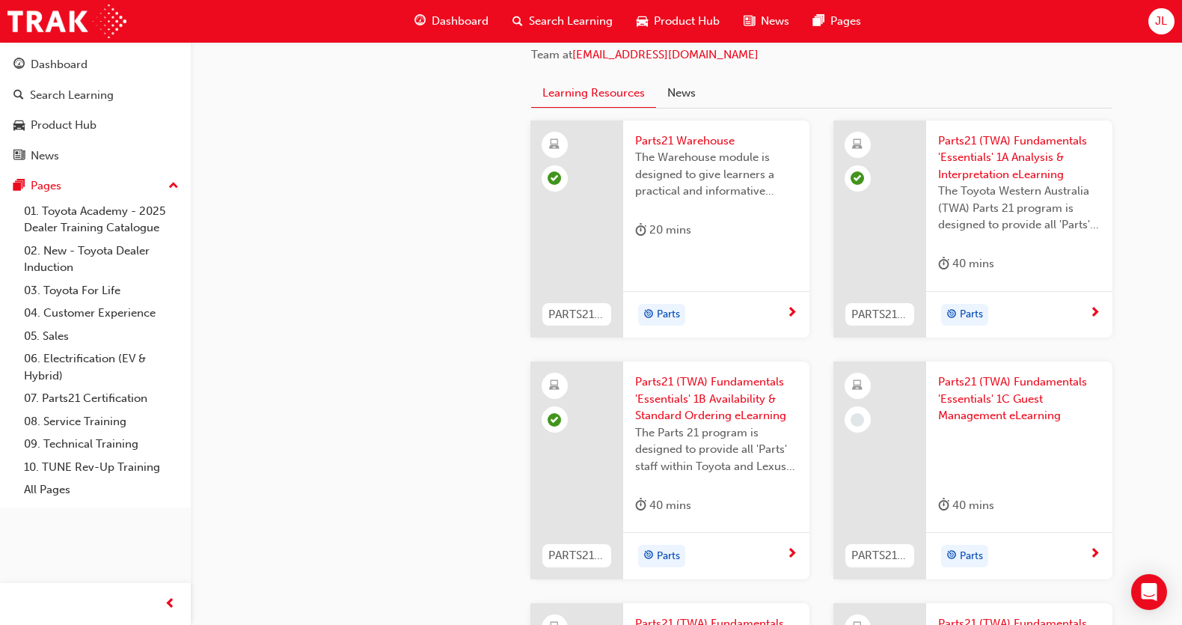
scroll to position [1571, 0]
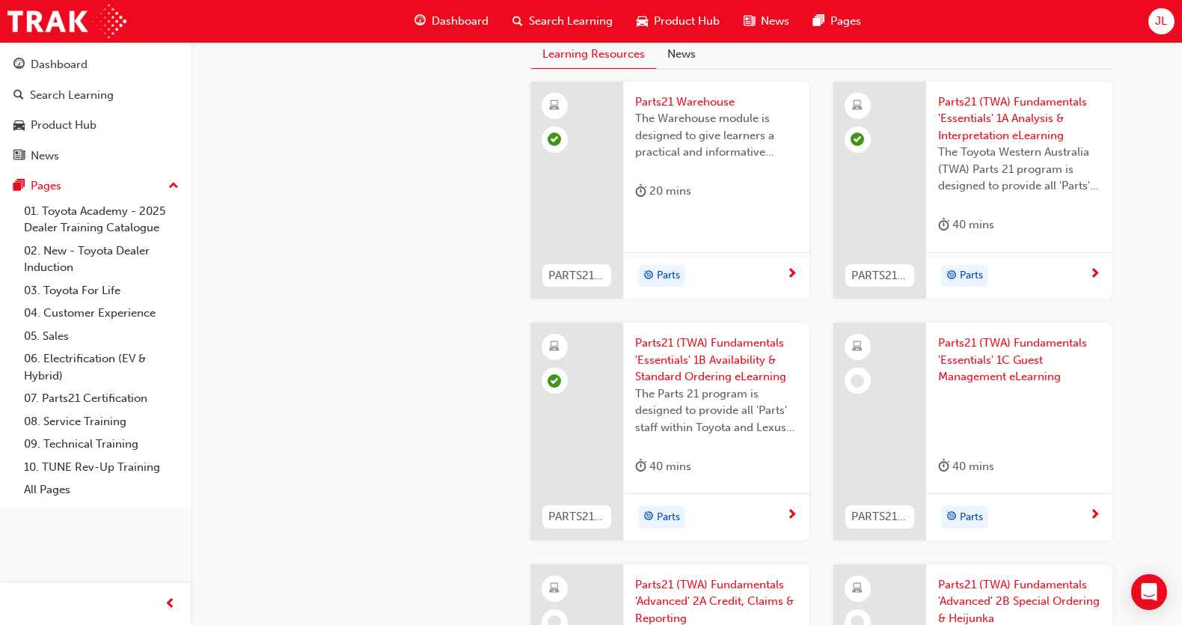
click at [1074, 521] on div "Parts" at bounding box center [1013, 517] width 151 height 22
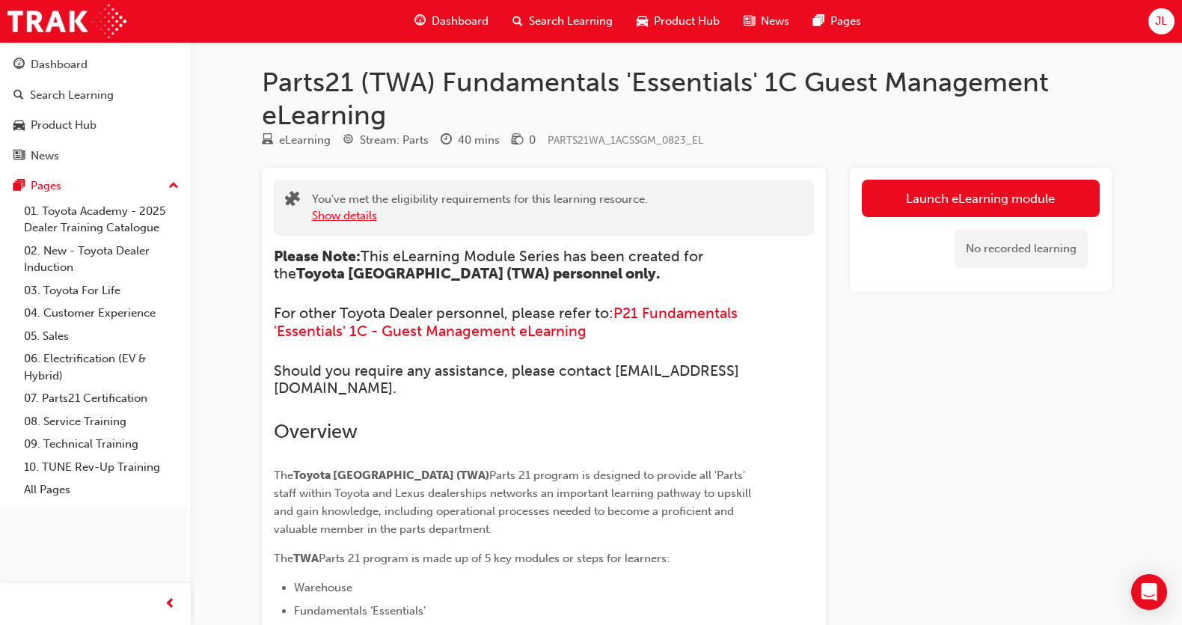
click at [330, 213] on button "Show details" at bounding box center [344, 215] width 65 height 17
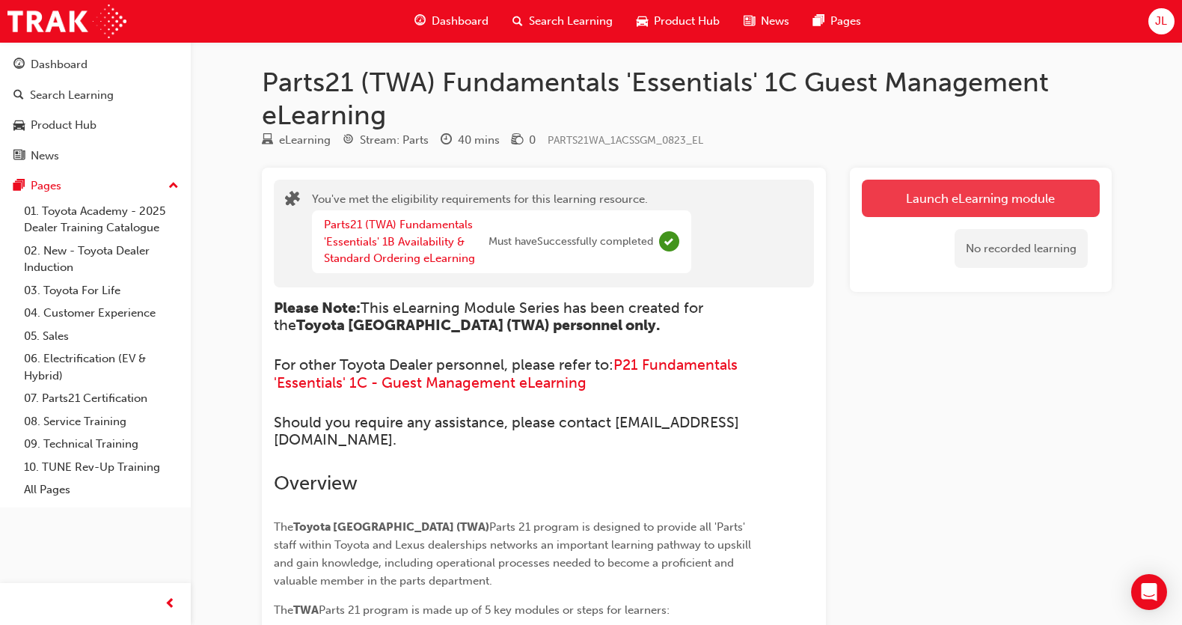
click at [909, 191] on link "Launch eLearning module" at bounding box center [981, 198] width 238 height 37
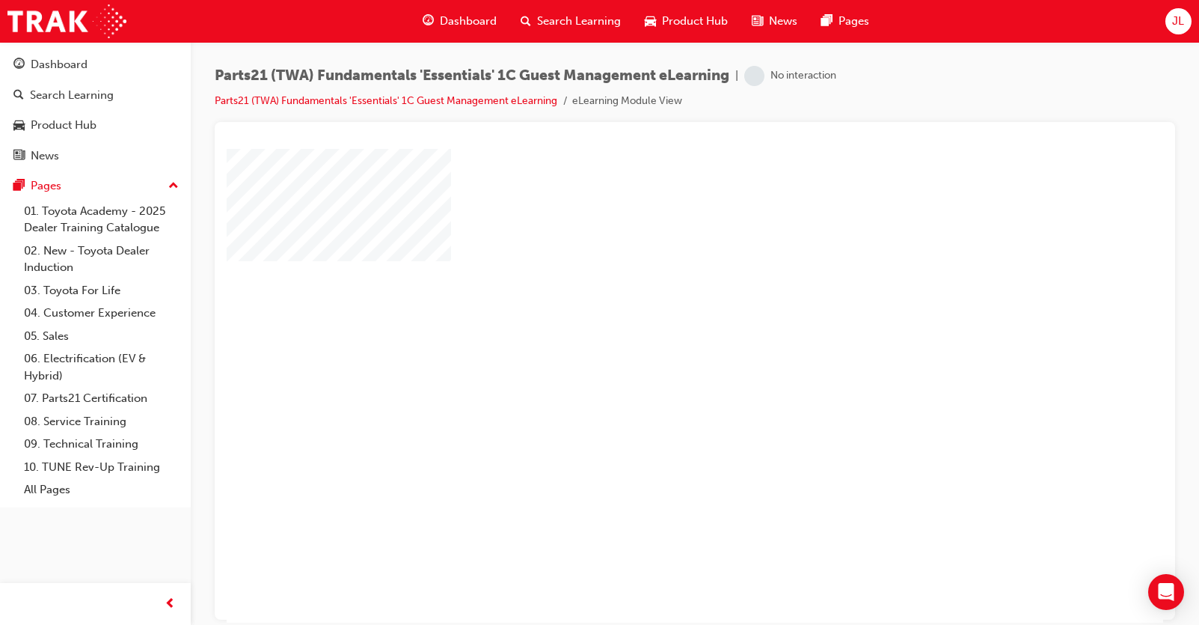
click at [652, 342] on div "play" at bounding box center [652, 342] width 0 height 0
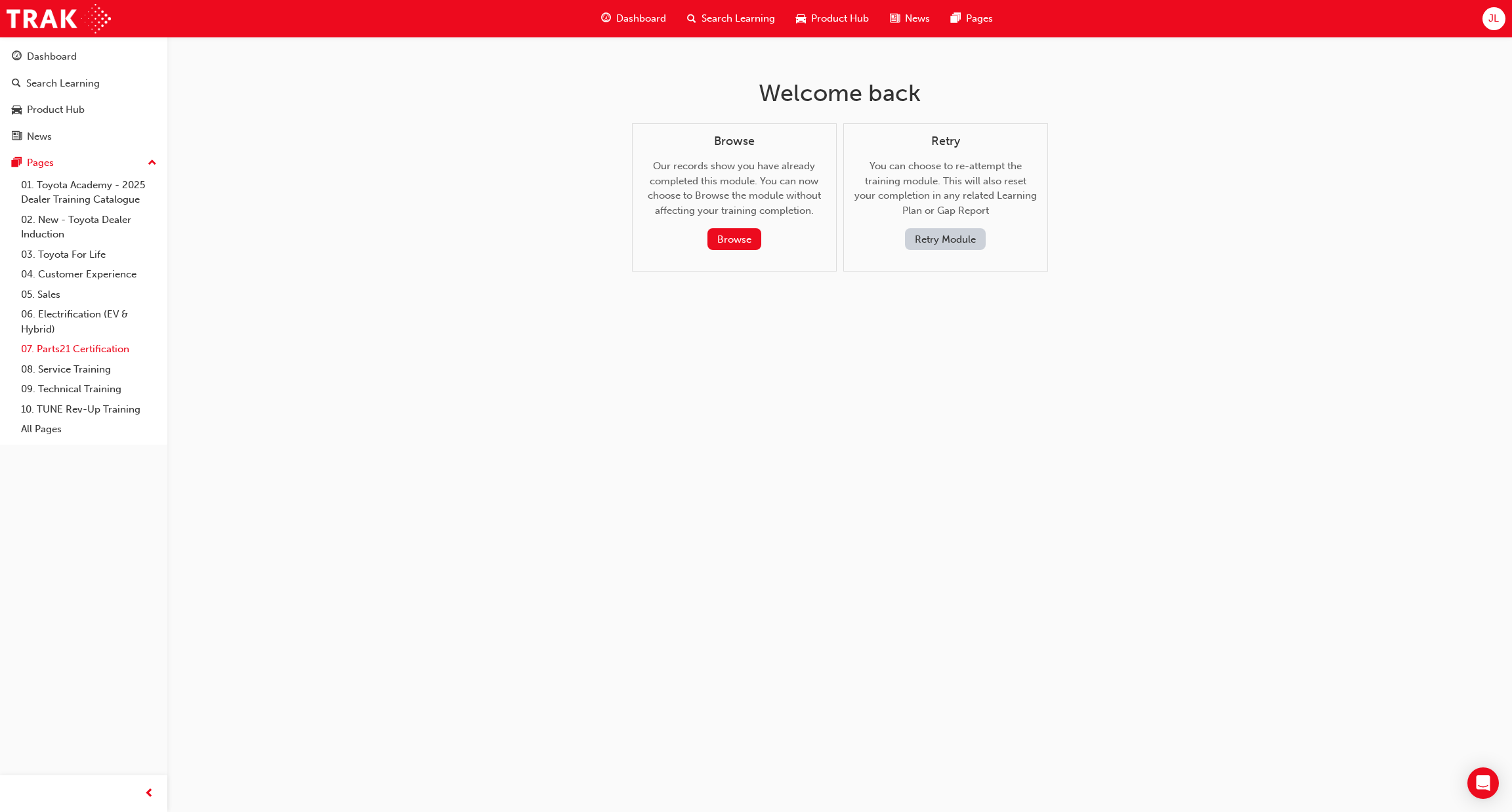
click at [74, 344] on link "07. Parts21 Certification" at bounding box center [89, 349] width 146 height 20
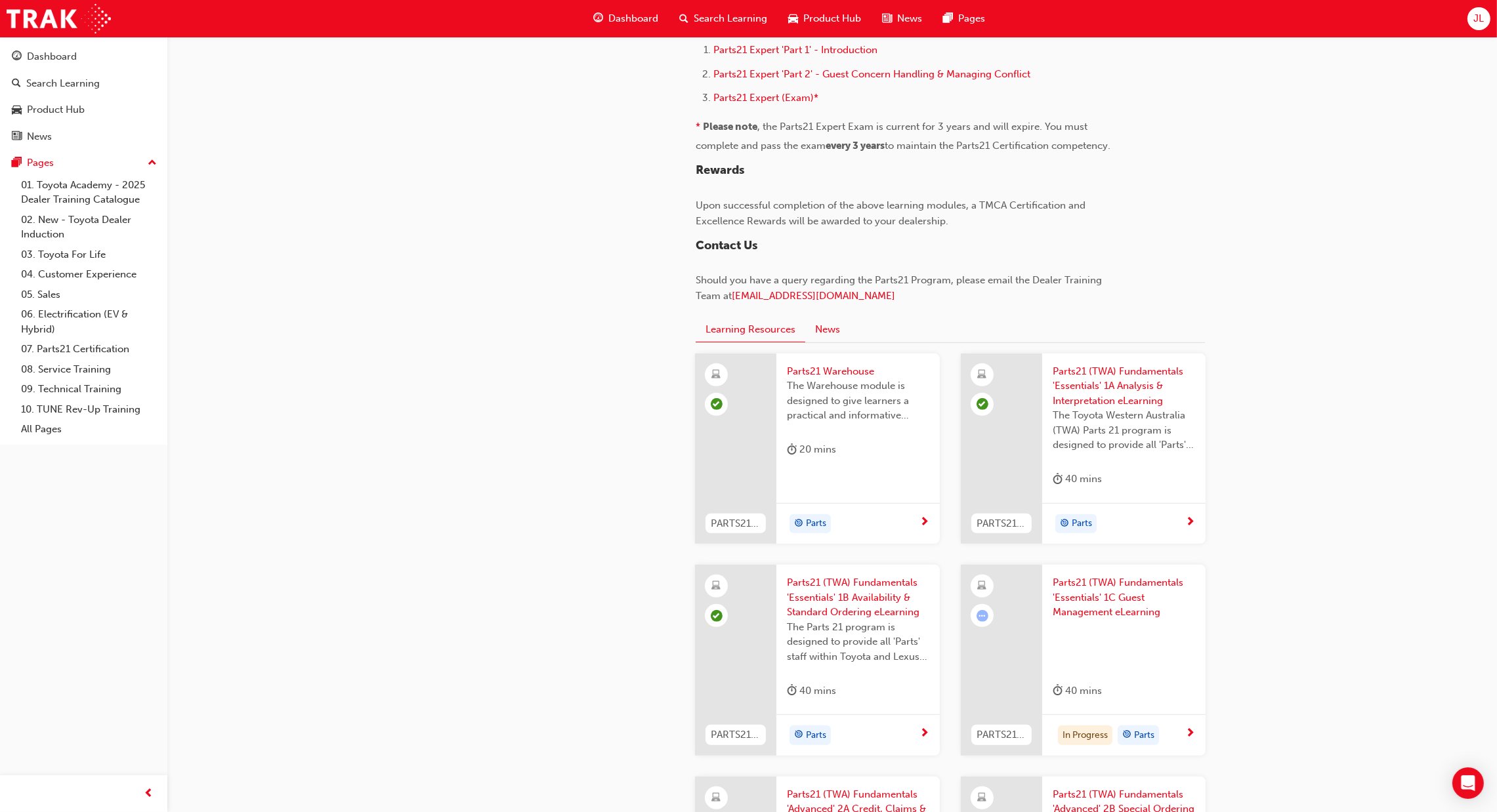
scroll to position [1279, 0]
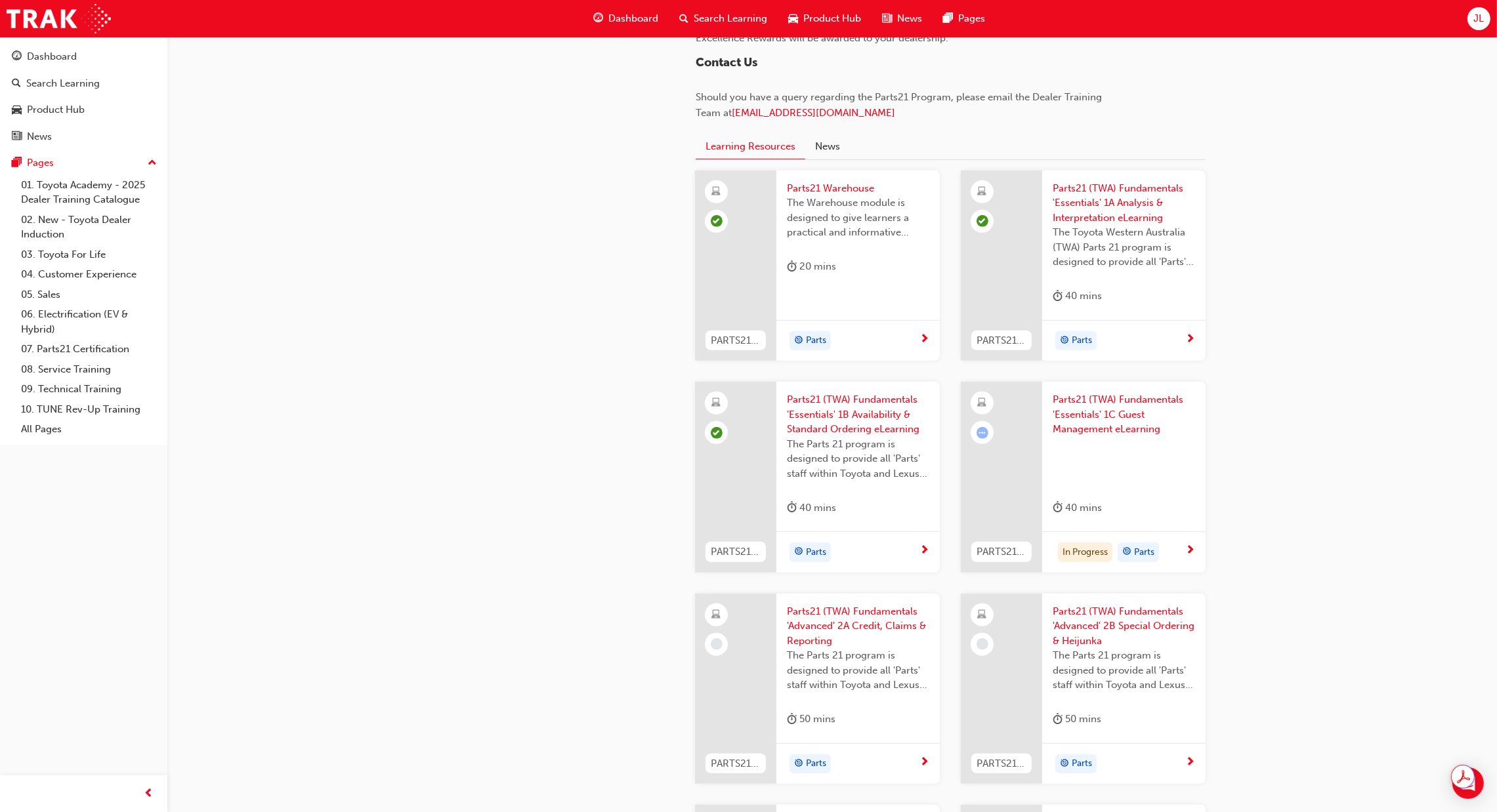
click at [1162, 474] on div at bounding box center [1123, 463] width 142 height 53
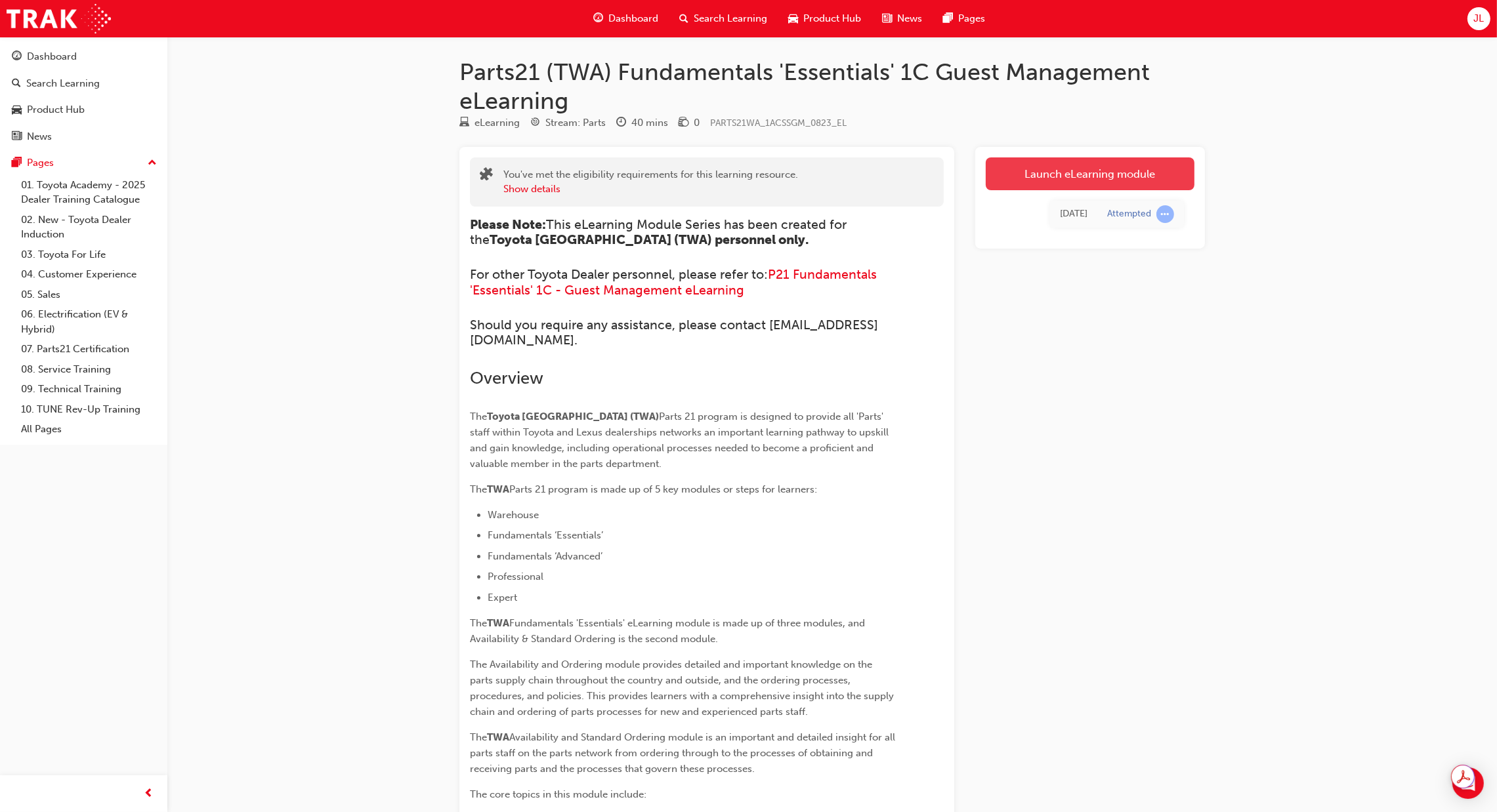
click at [1066, 179] on link "Launch eLearning module" at bounding box center [1090, 174] width 209 height 32
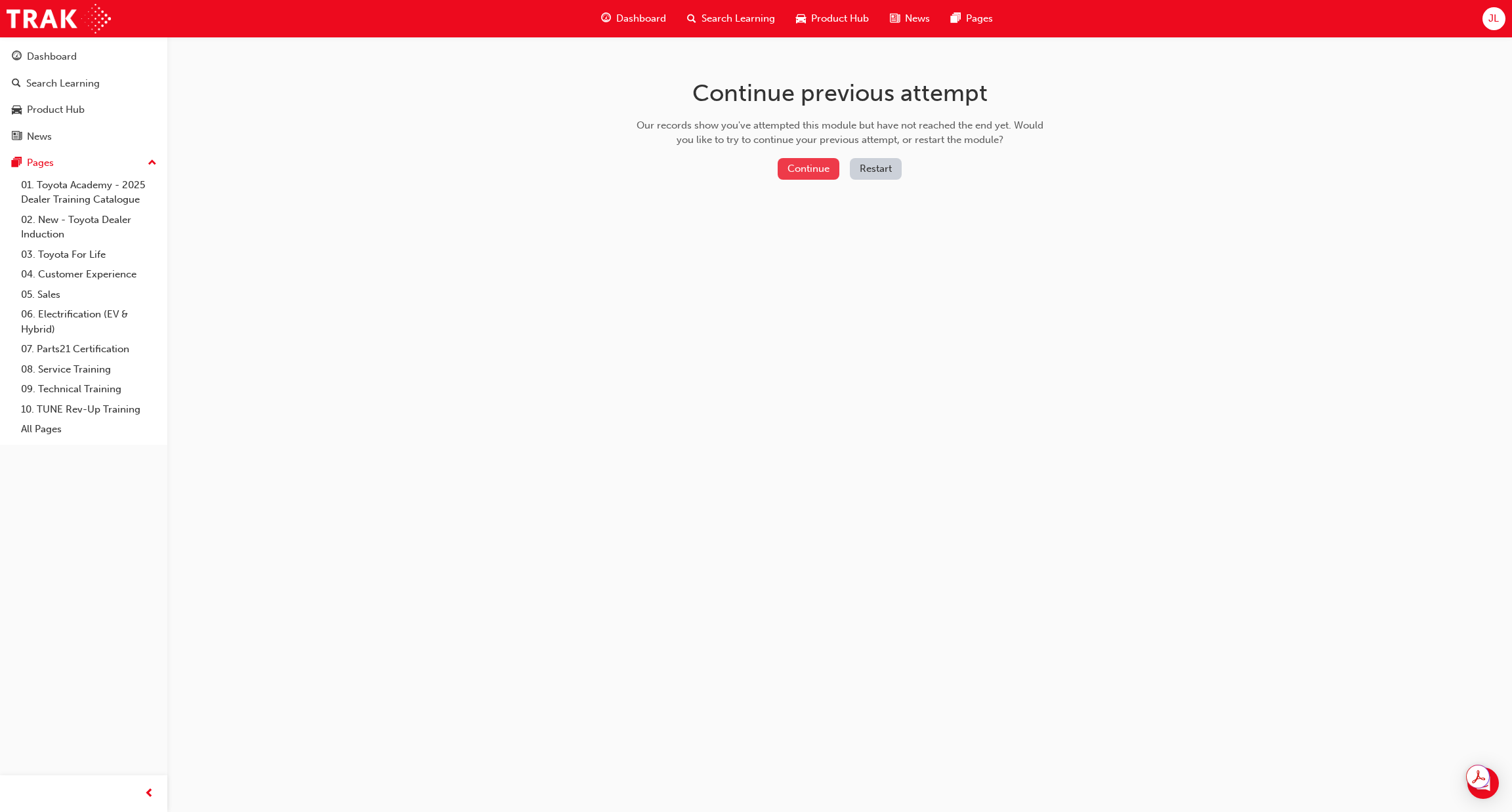
click at [823, 171] on button "Continue" at bounding box center [809, 168] width 61 height 22
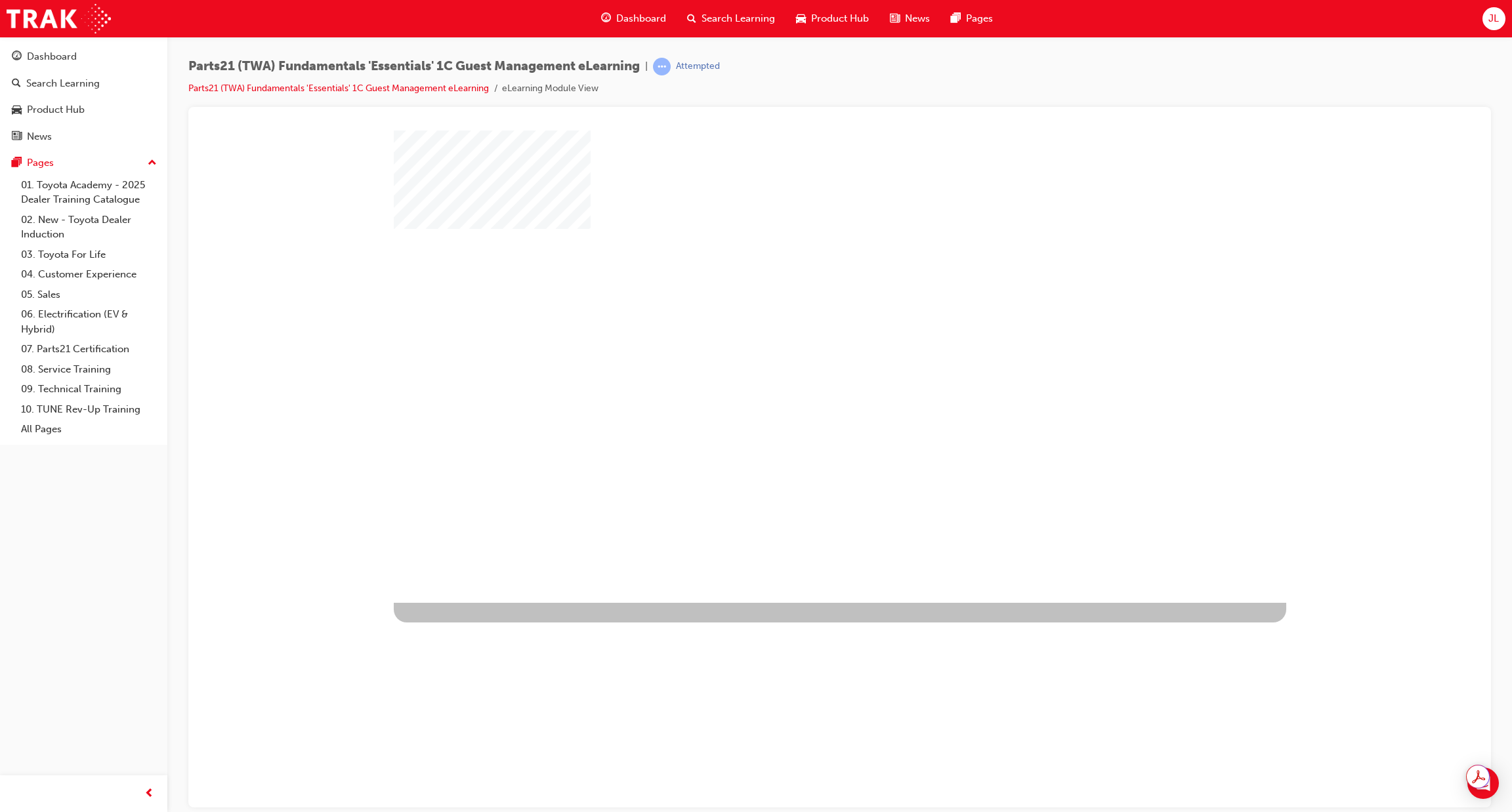
click at [802, 328] on div "play" at bounding box center [802, 328] width 0 height 0
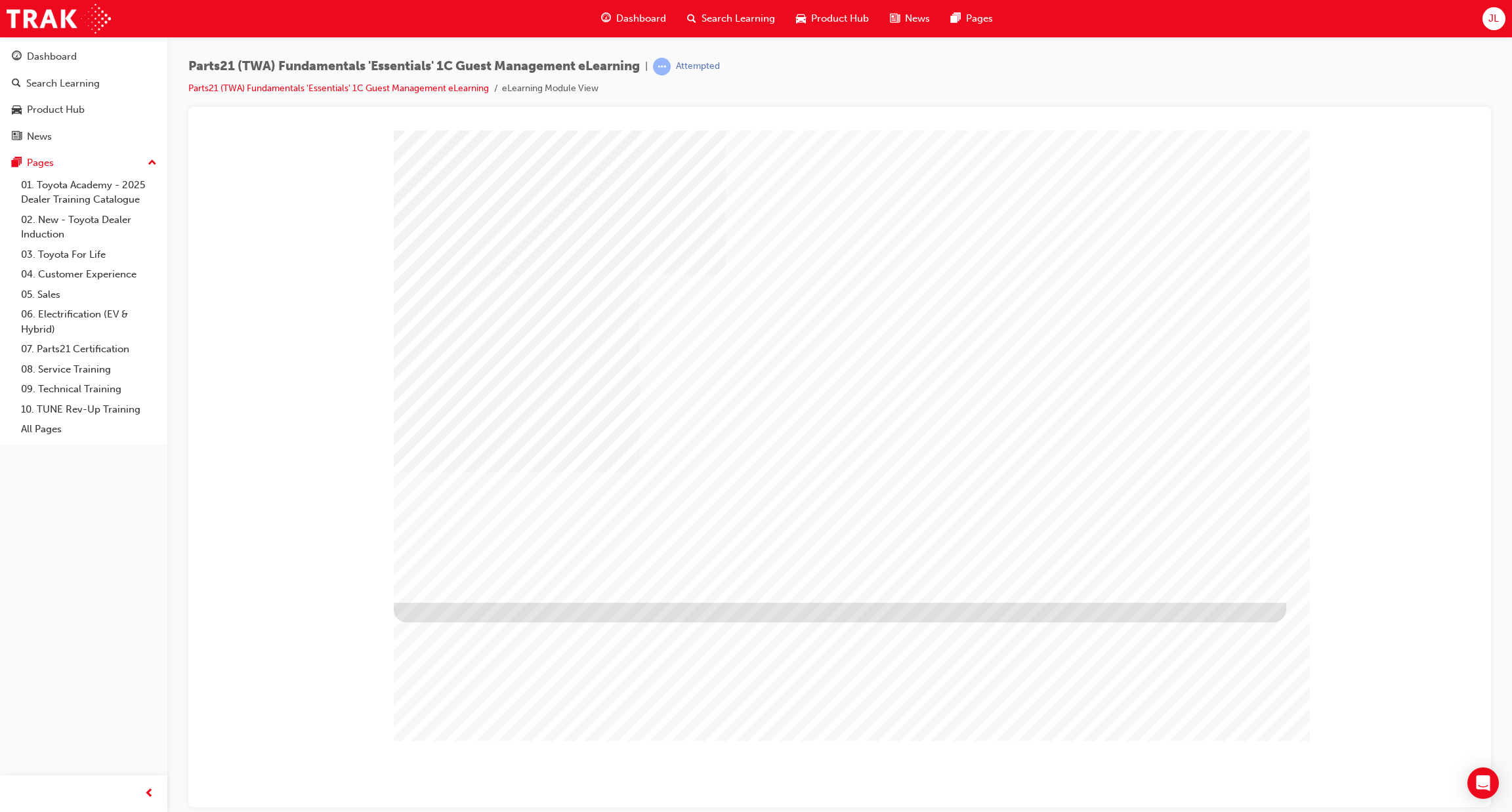
type input "[PERSON_NAME]"
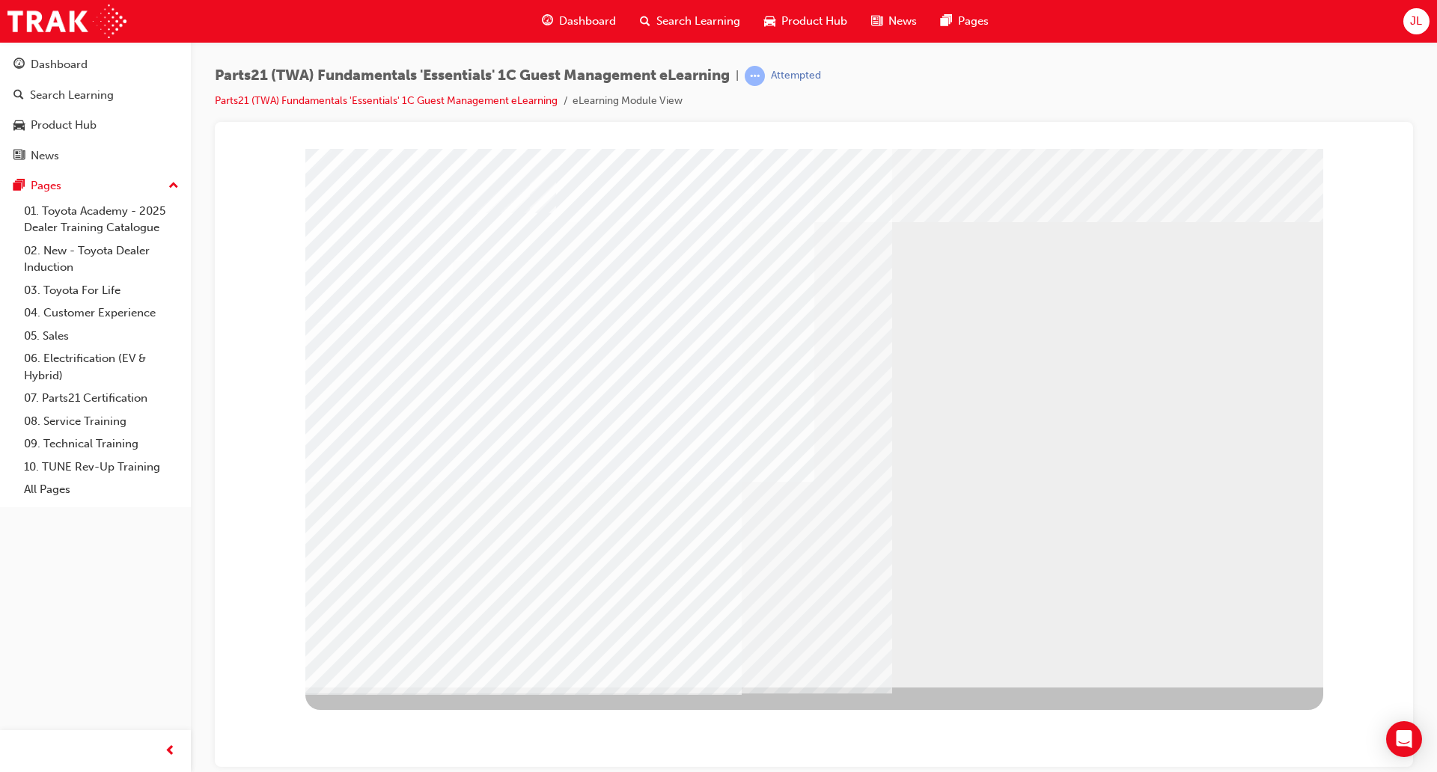
drag, startPoint x: 821, startPoint y: 465, endPoint x: 794, endPoint y: 474, distance: 28.2
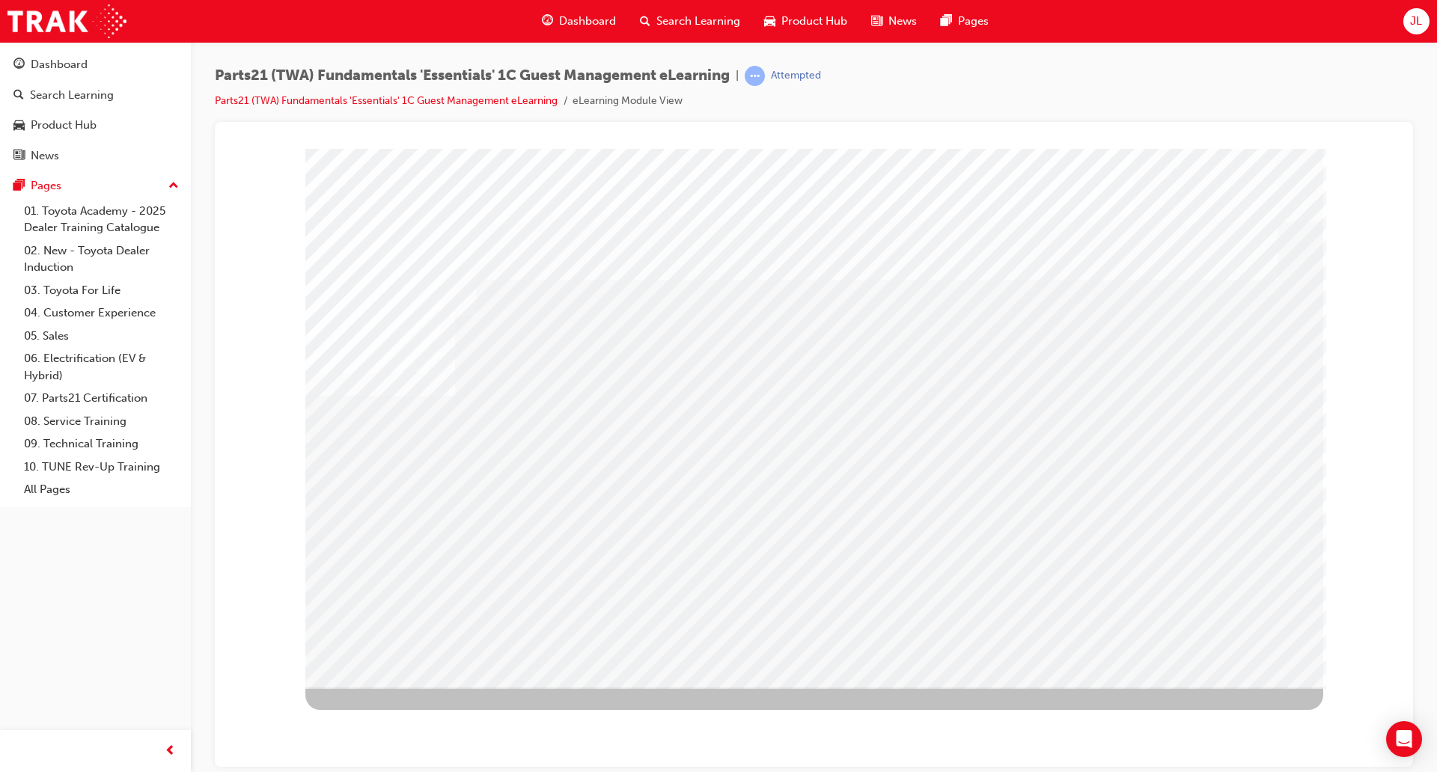
drag, startPoint x: 715, startPoint y: 358, endPoint x: 763, endPoint y: 356, distance: 47.9
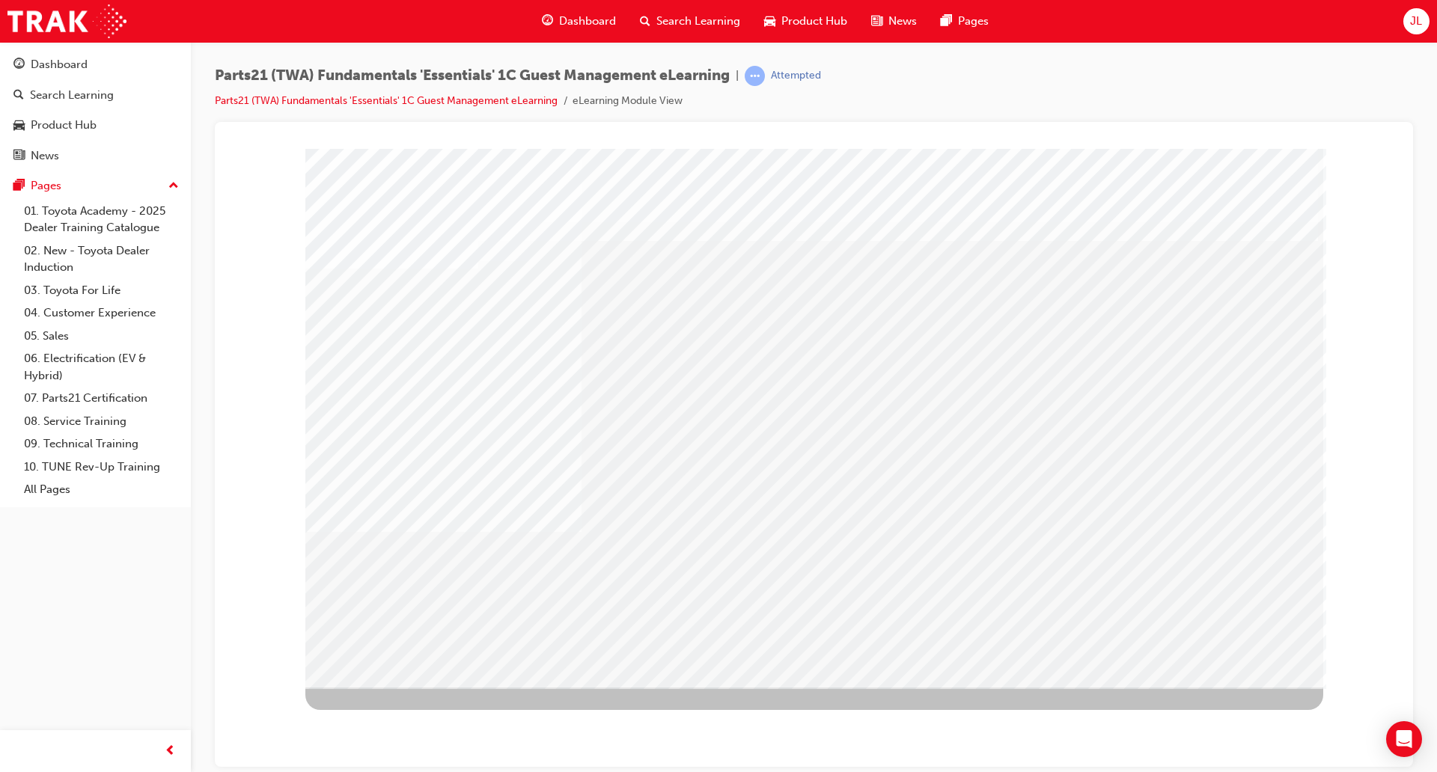
drag, startPoint x: 893, startPoint y: 377, endPoint x: 1124, endPoint y: 367, distance: 230.7
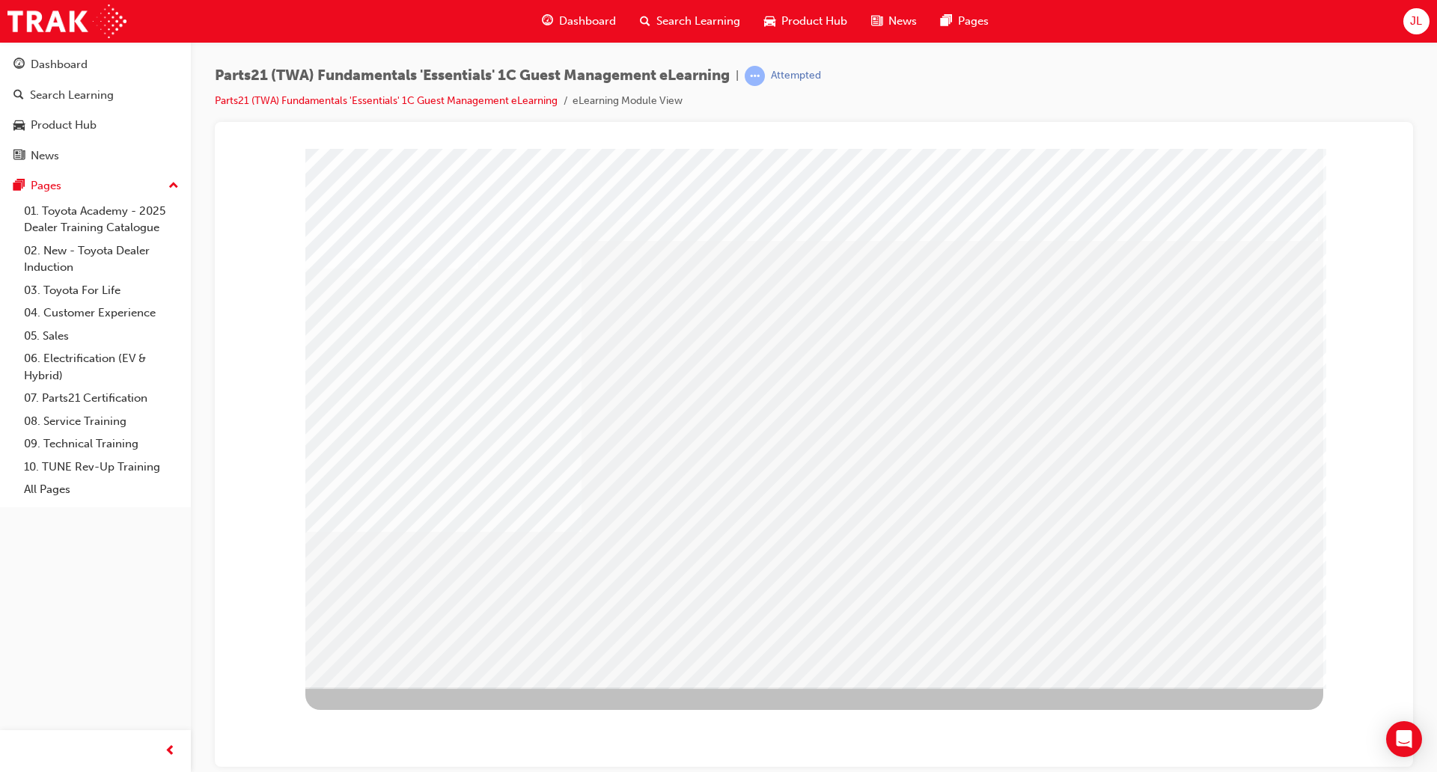
drag, startPoint x: 1004, startPoint y: 399, endPoint x: 1113, endPoint y: 400, distance: 109.2
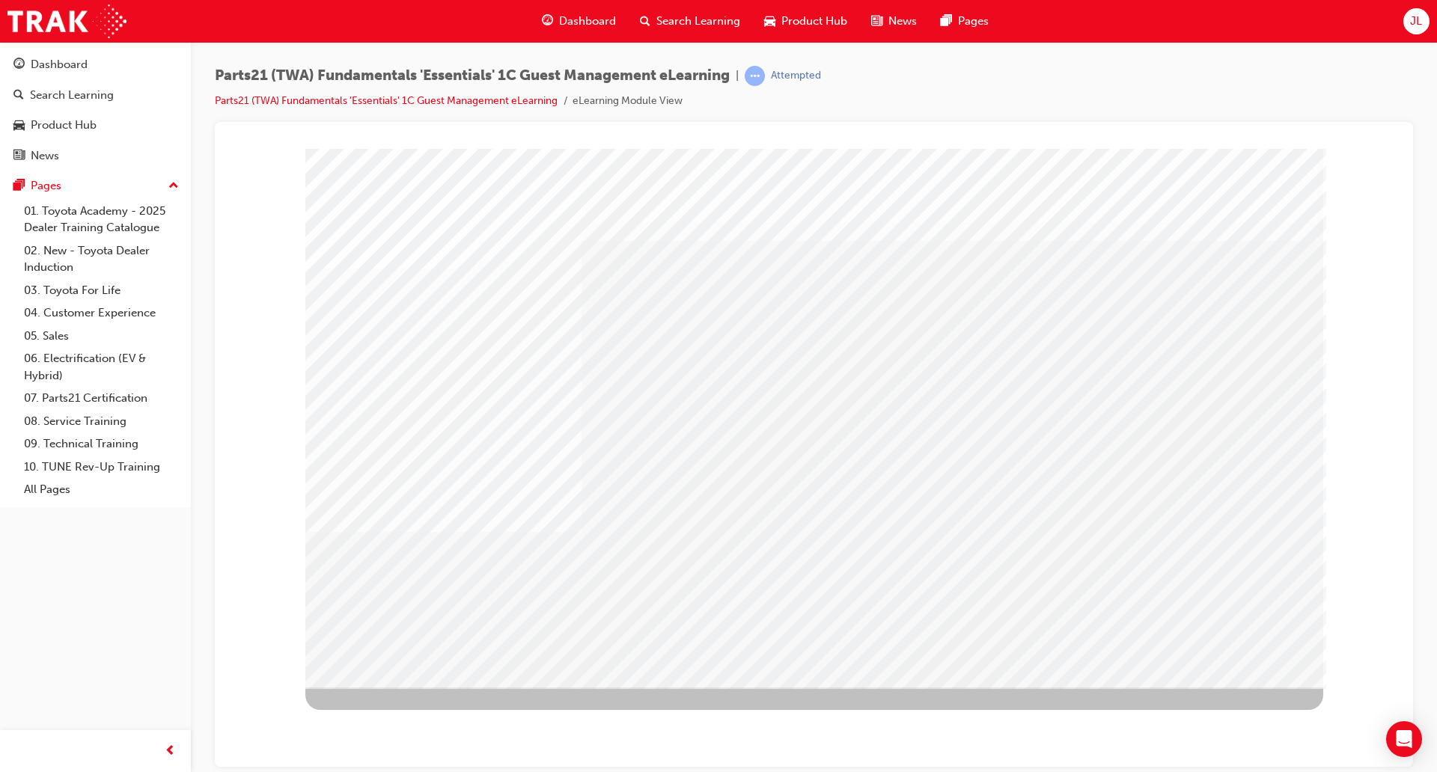
drag, startPoint x: 1234, startPoint y: 392, endPoint x: 1113, endPoint y: 397, distance: 120.6
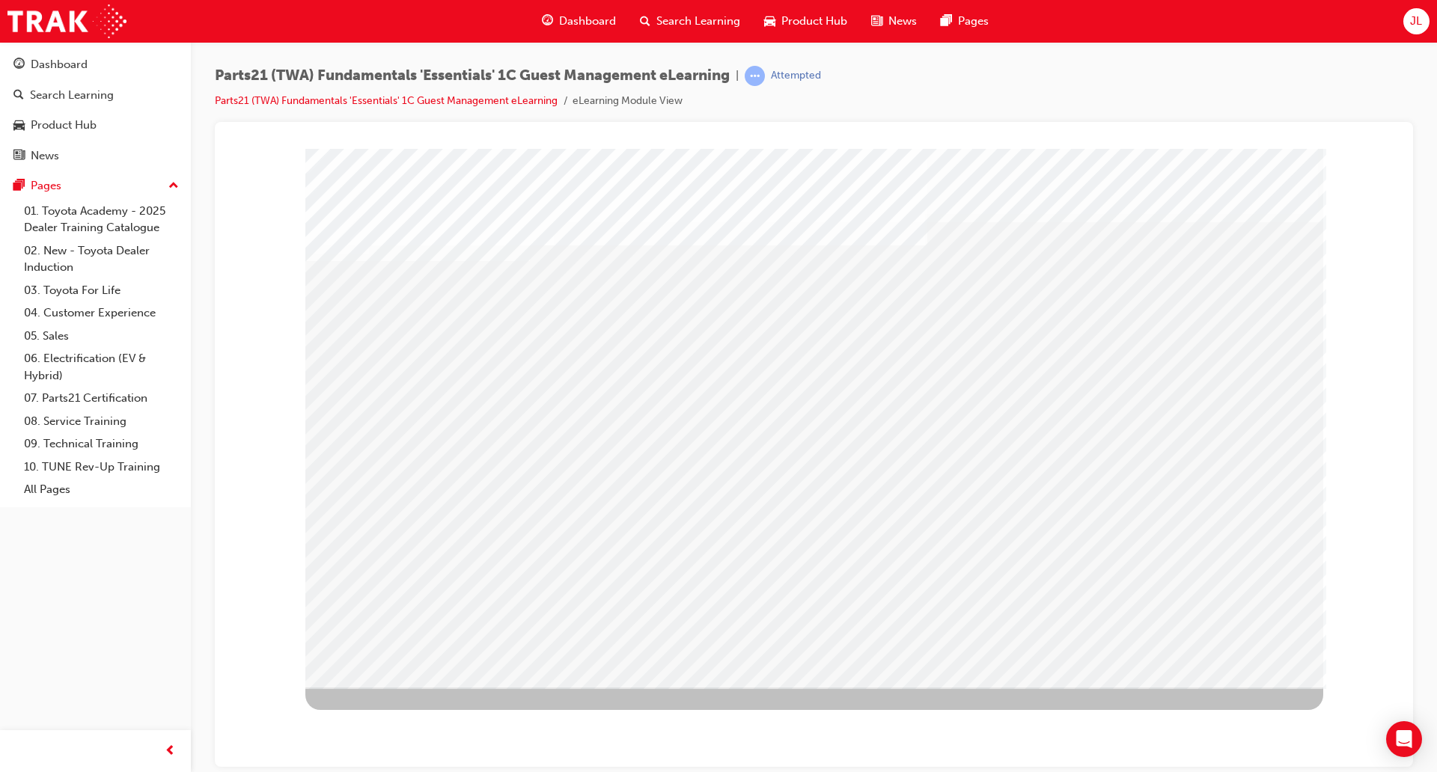
drag, startPoint x: 371, startPoint y: 432, endPoint x: 371, endPoint y: 462, distance: 29.9
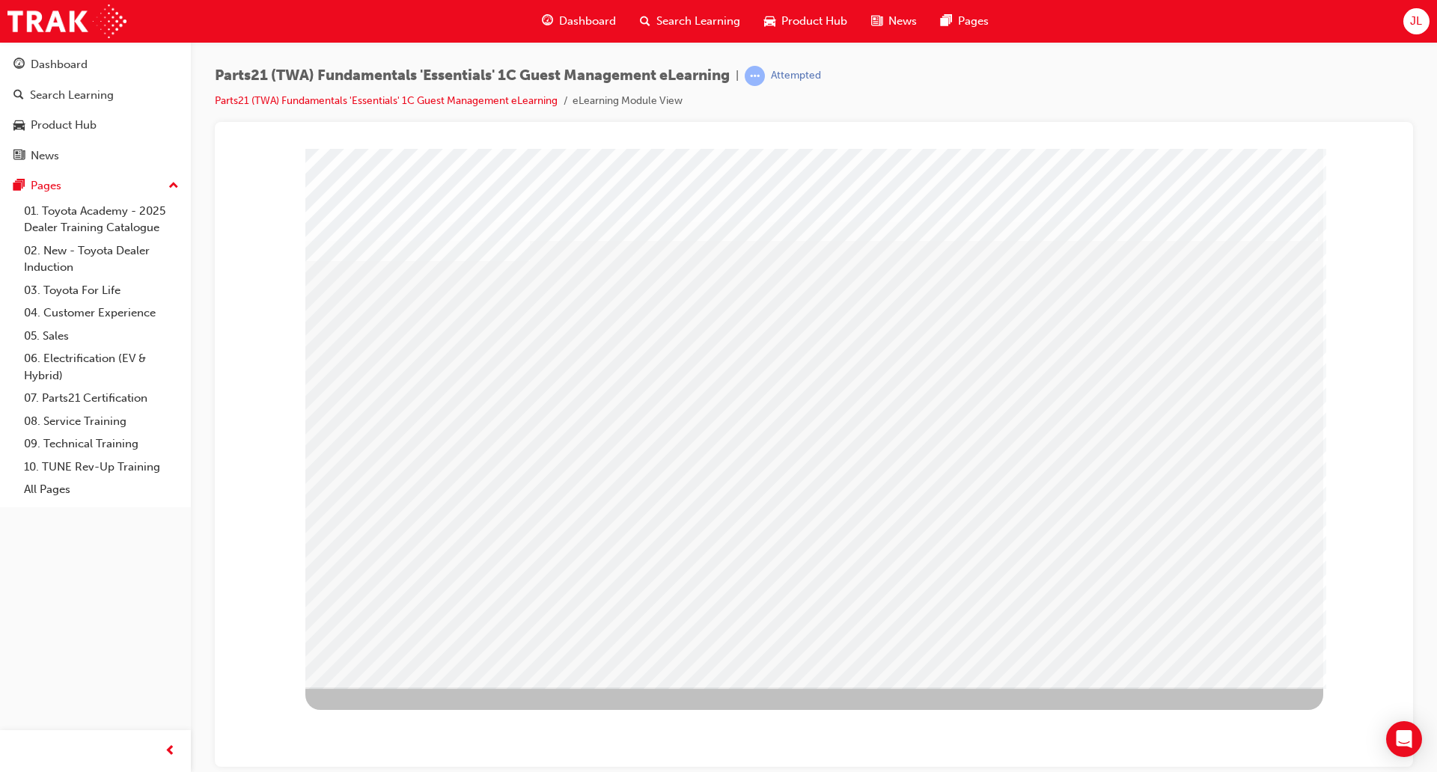
drag, startPoint x: 1241, startPoint y: 626, endPoint x: 1247, endPoint y: 651, distance: 26.1
click at [1245, 647] on div "multistate" at bounding box center [814, 417] width 1018 height 539
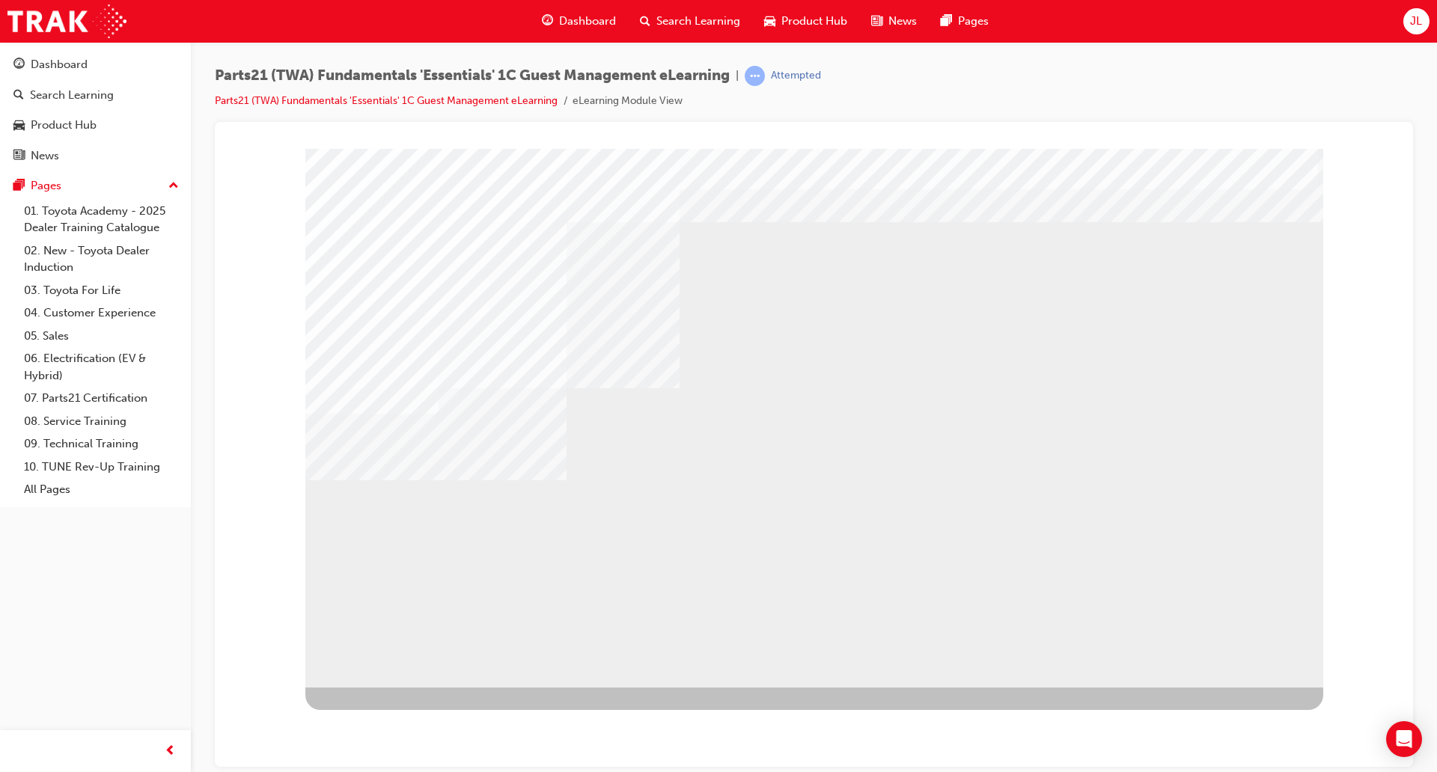
click at [959, 444] on div "multistate" at bounding box center [814, 417] width 1018 height 539
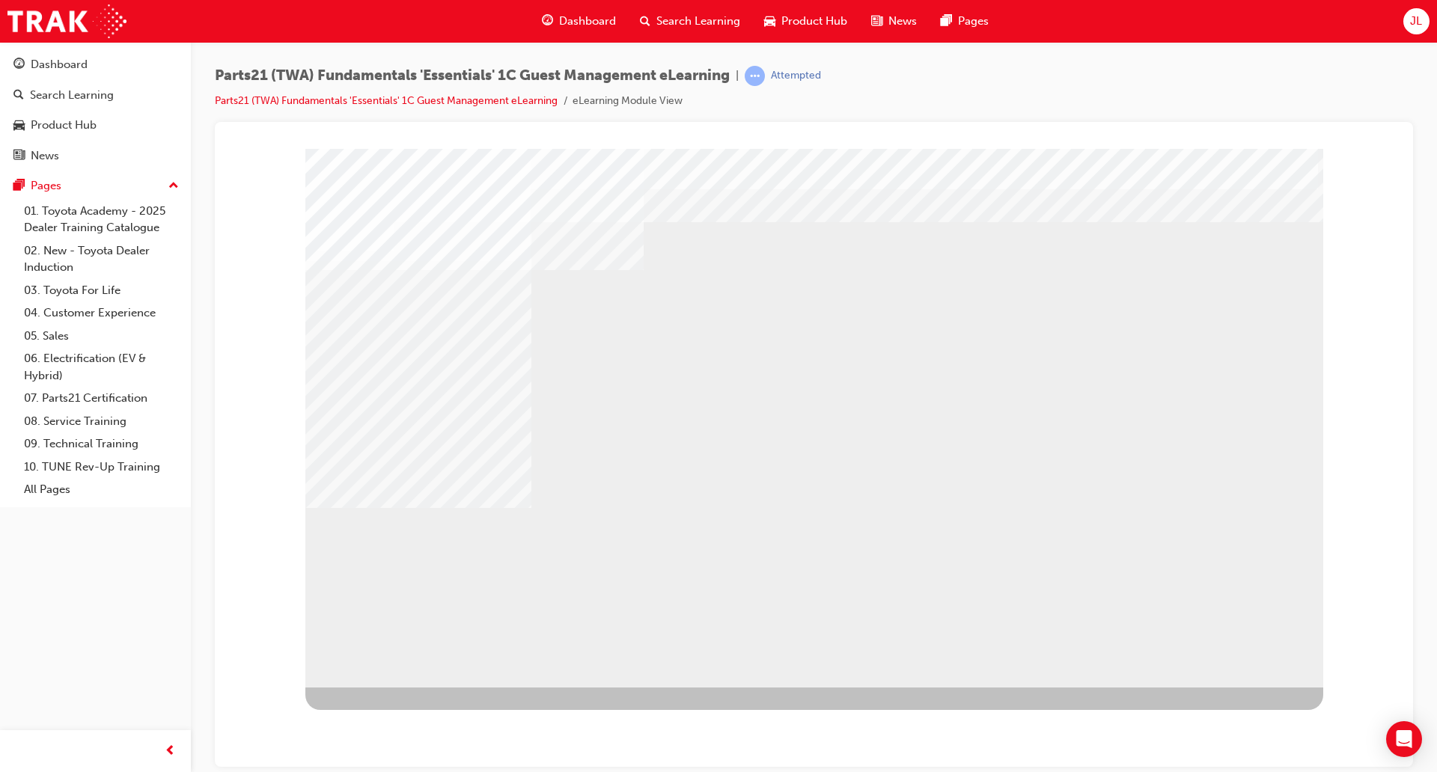
drag, startPoint x: 1095, startPoint y: 447, endPoint x: 1113, endPoint y: 457, distance: 20.4
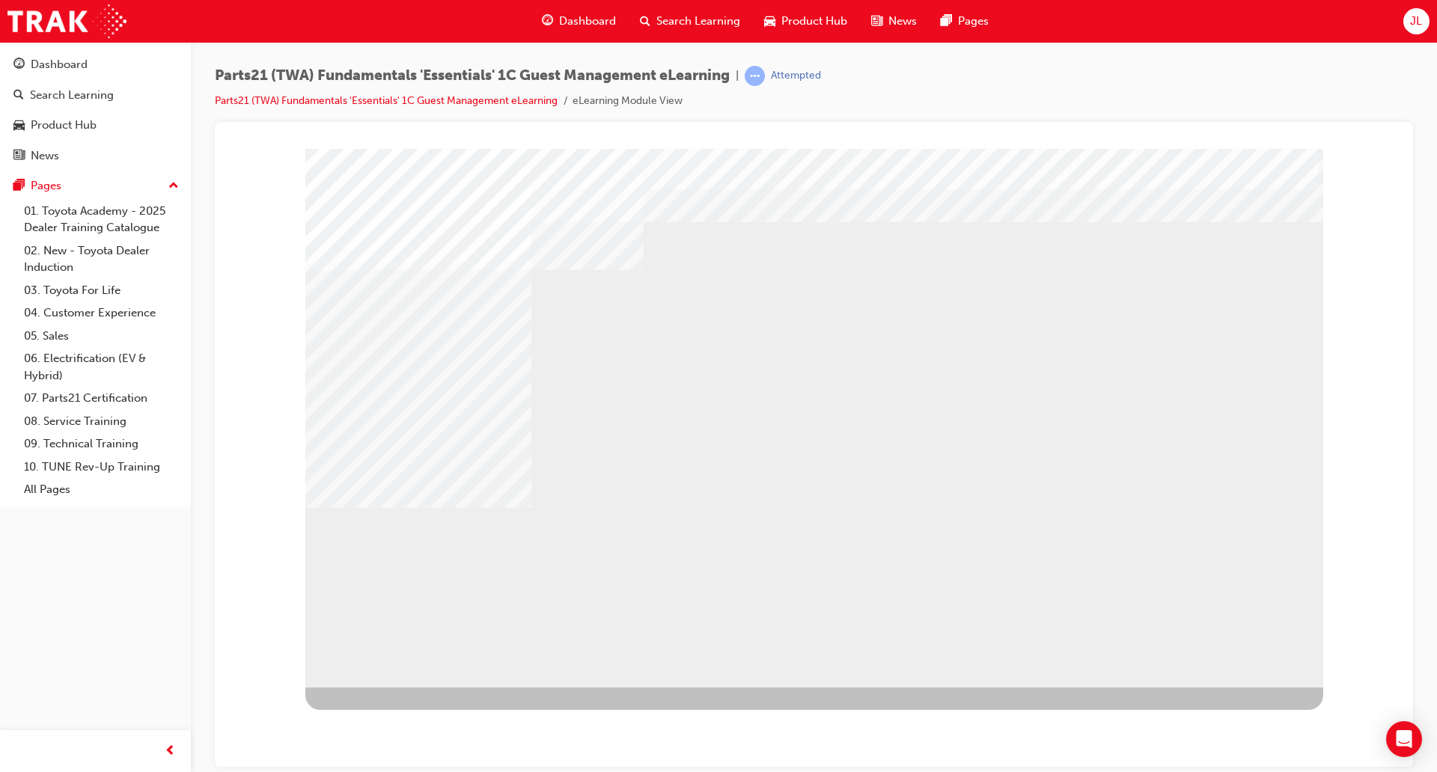
click at [1184, 494] on div "multistate" at bounding box center [814, 417] width 1018 height 539
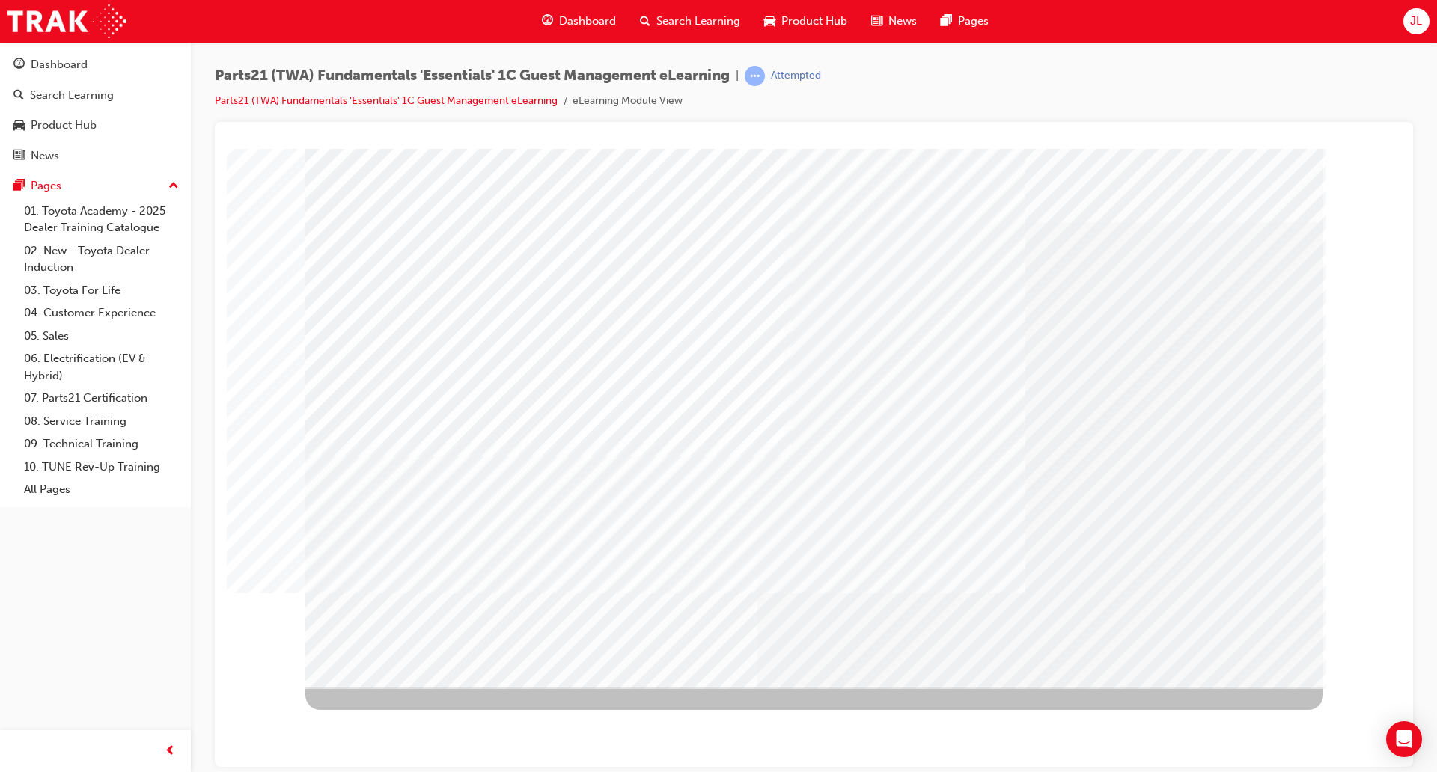
drag, startPoint x: 1220, startPoint y: 654, endPoint x: 1123, endPoint y: 561, distance: 134.4
click at [1123, 561] on div at bounding box center [814, 417] width 1018 height 539
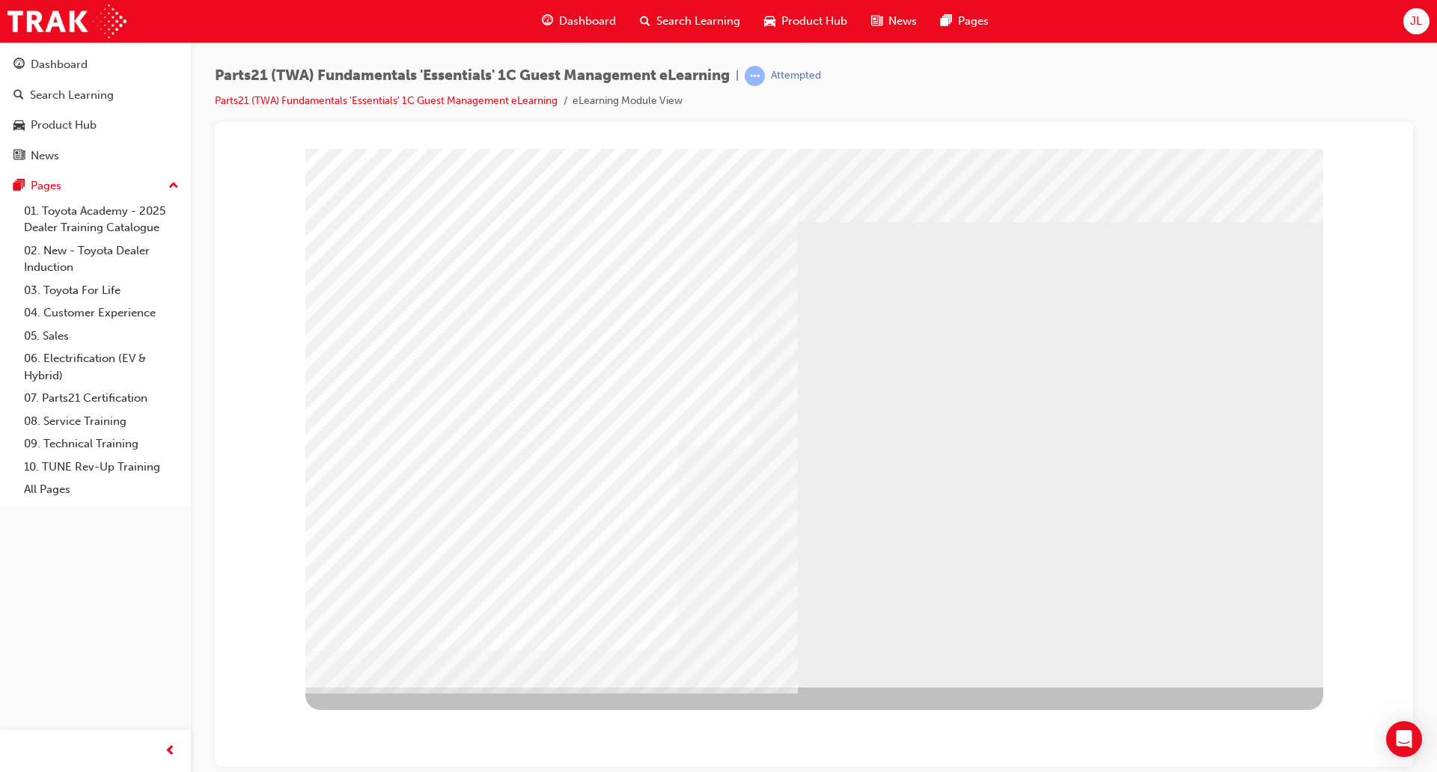
click at [1223, 636] on div "" at bounding box center [814, 417] width 1018 height 539
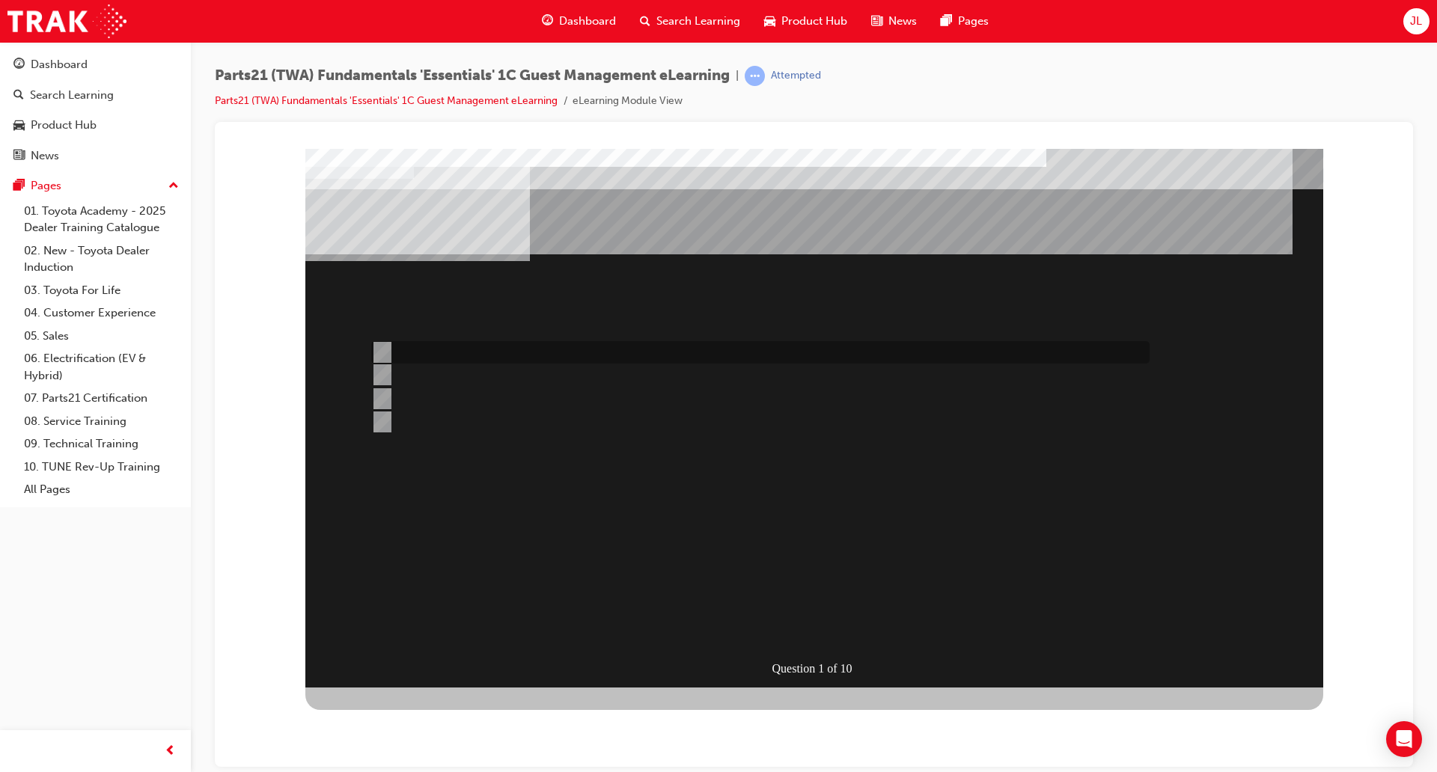
click at [510, 349] on div at bounding box center [756, 352] width 778 height 22
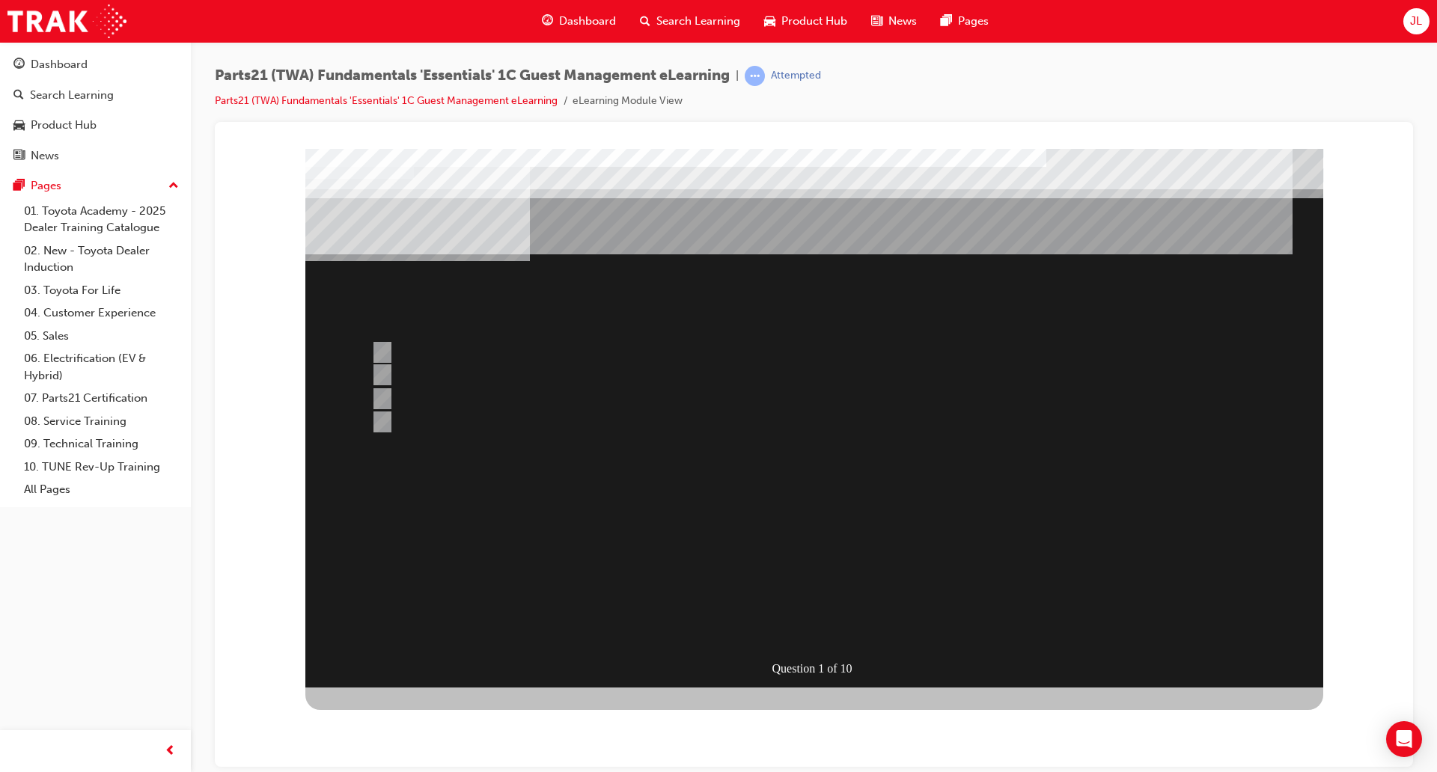
click at [506, 370] on div at bounding box center [814, 417] width 1018 height 539
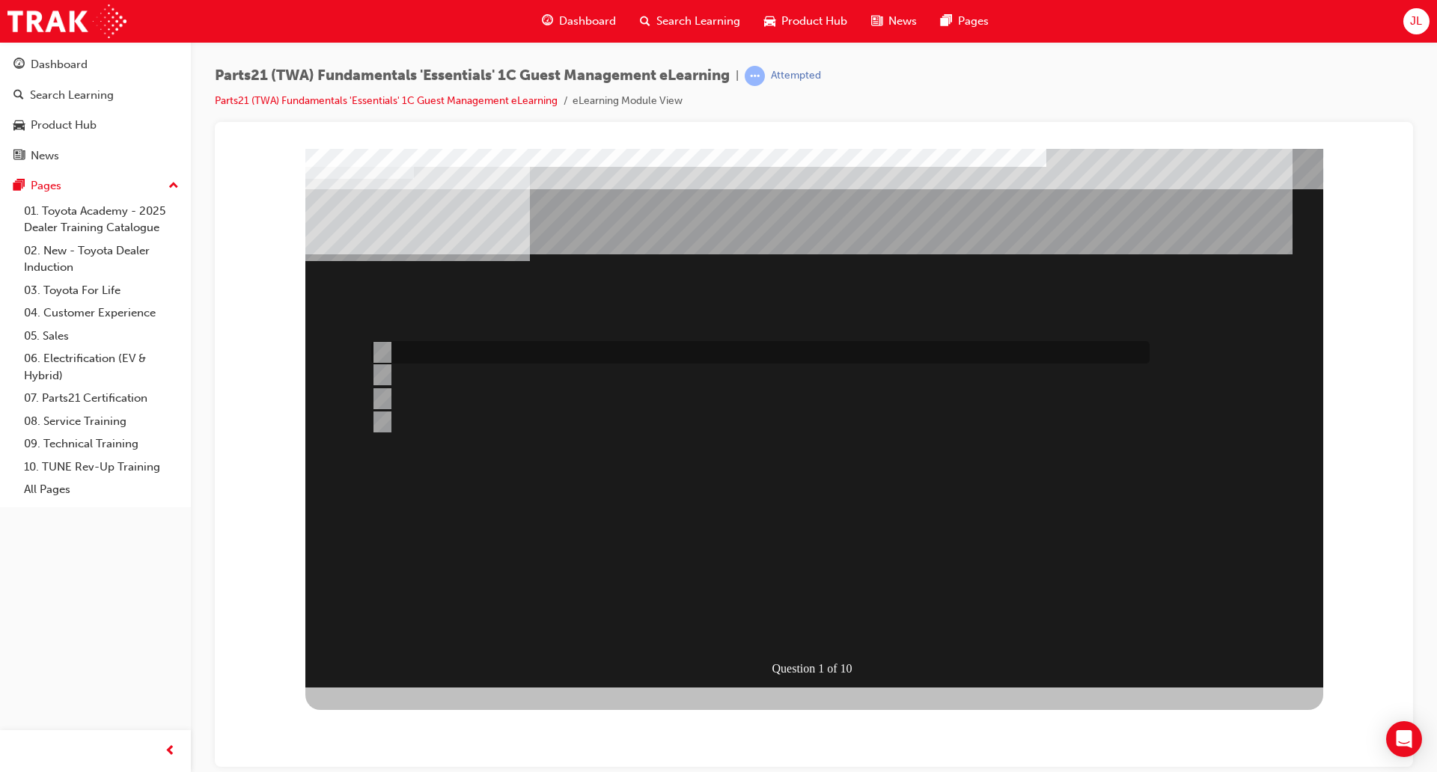
click at [446, 363] on div at bounding box center [756, 352] width 778 height 22
click at [453, 372] on div at bounding box center [756, 375] width 778 height 22
radio input "false"
radio input "true"
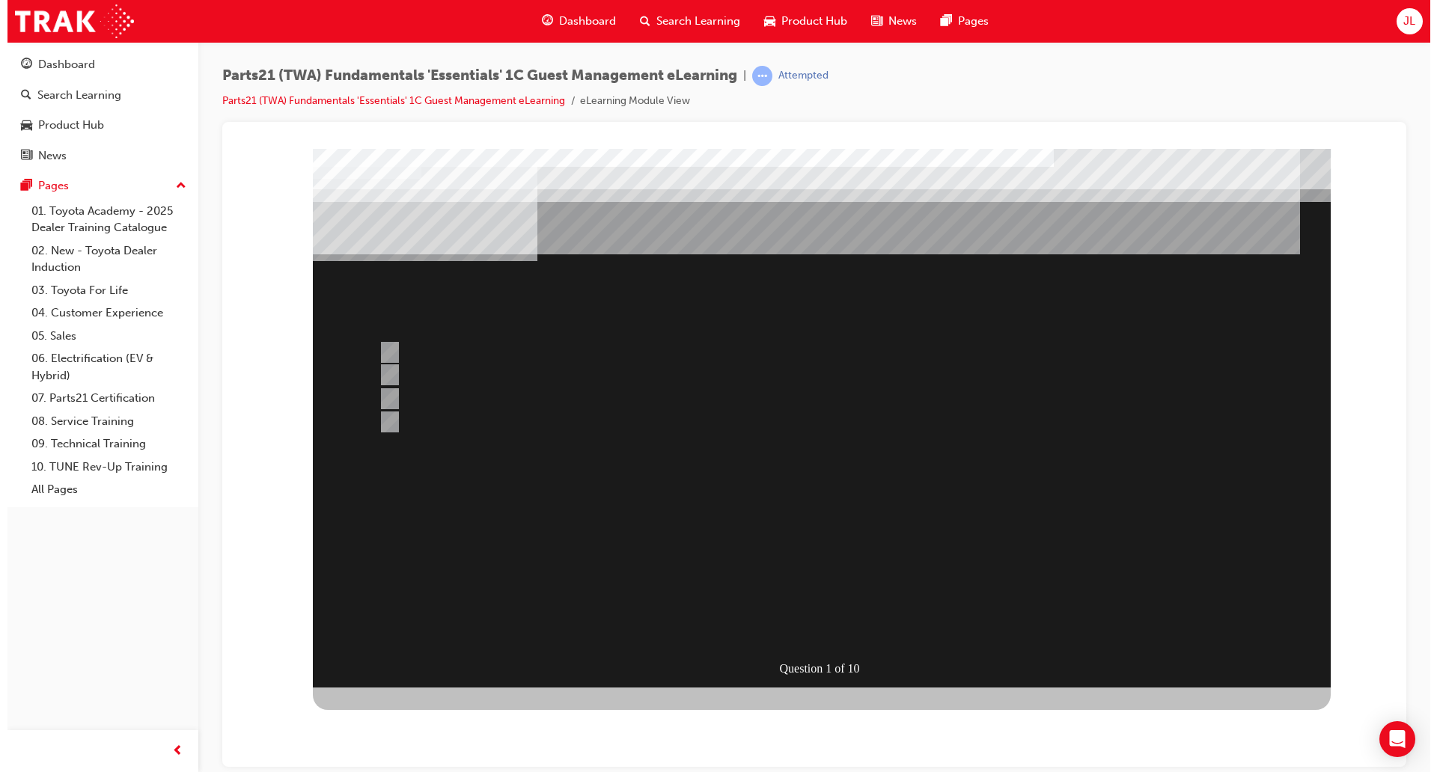
click at [756, 586] on div at bounding box center [821, 417] width 1018 height 539
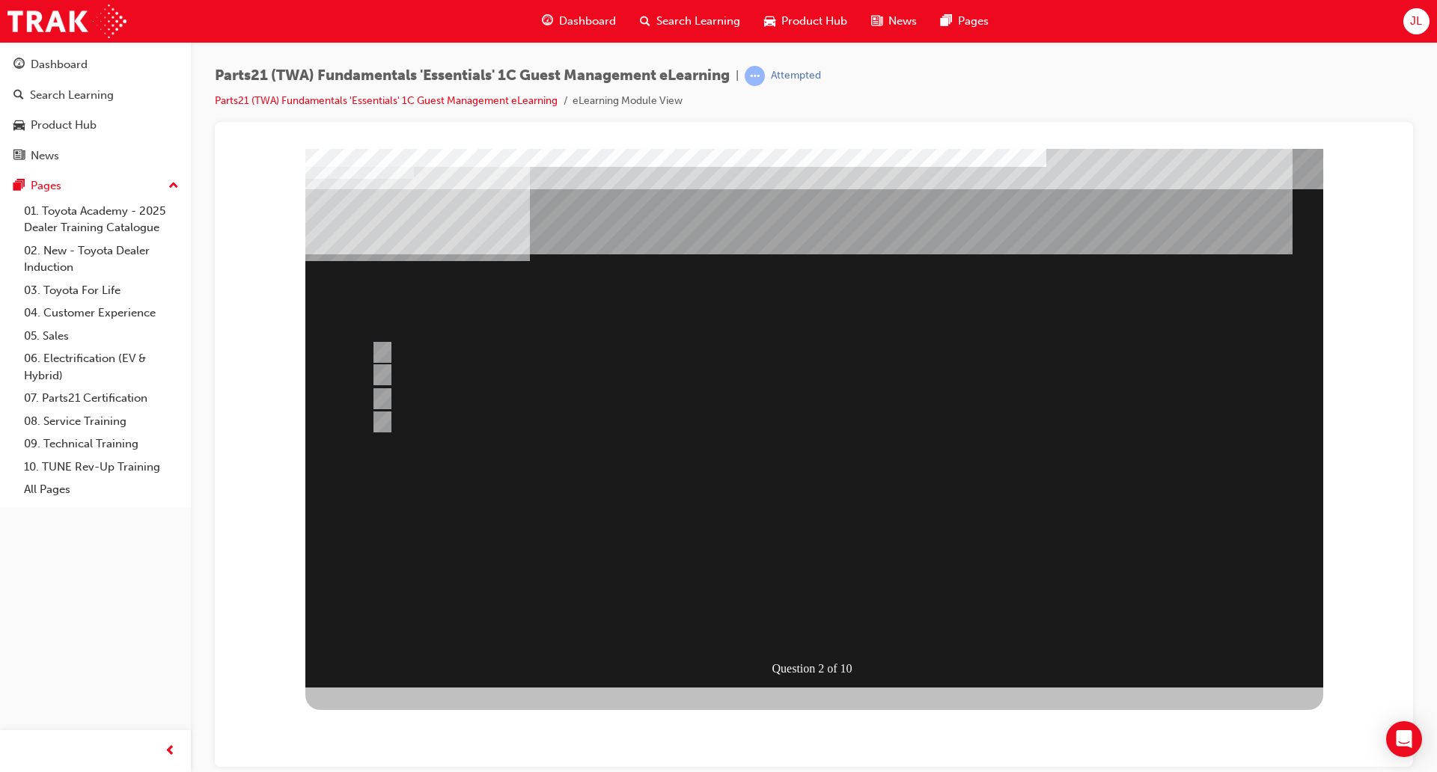
drag, startPoint x: 531, startPoint y: 243, endPoint x: 820, endPoint y: 221, distance: 289.6
click at [820, 221] on div "Question 2 of 10" at bounding box center [814, 417] width 1018 height 539
click at [448, 412] on div at bounding box center [756, 422] width 778 height 22
radio input "true"
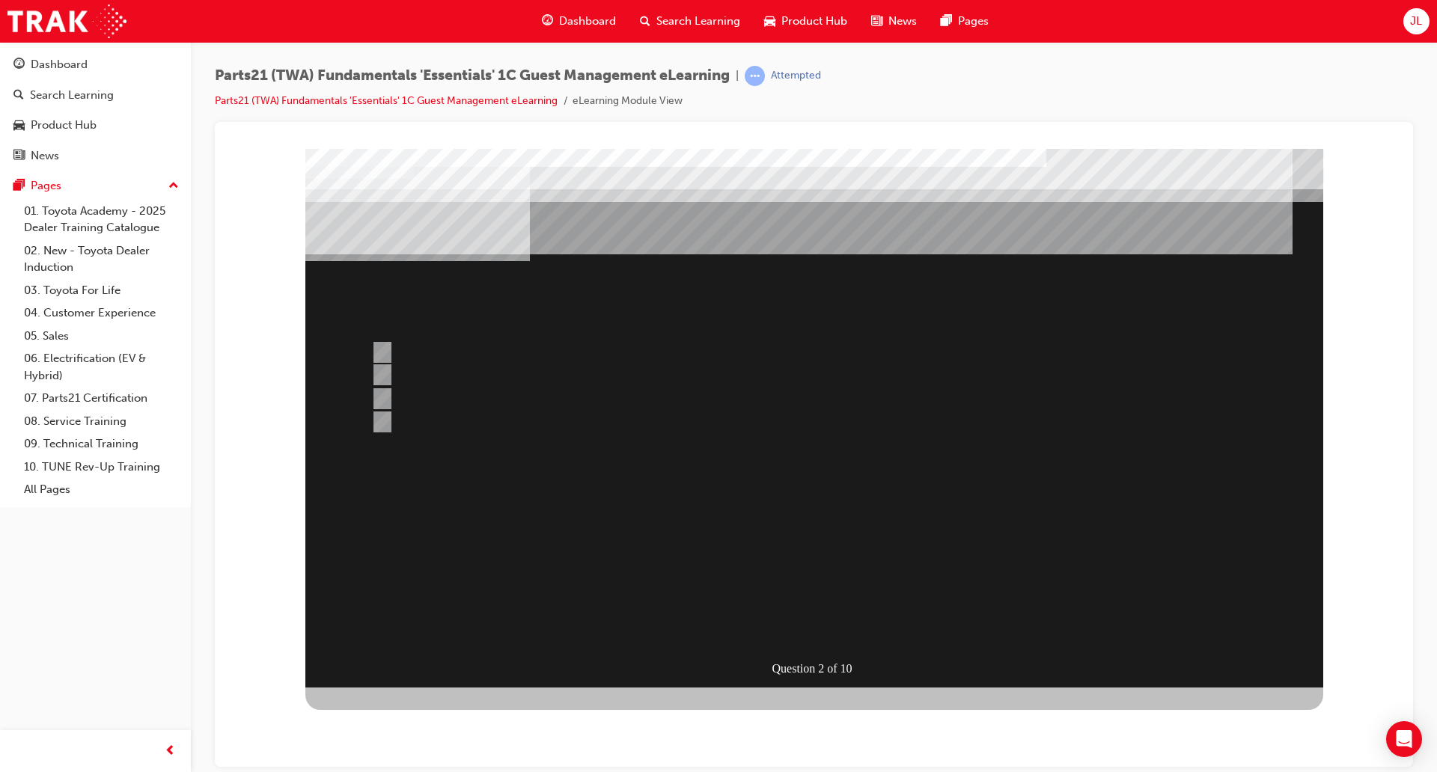
click at [798, 578] on div at bounding box center [814, 417] width 1018 height 539
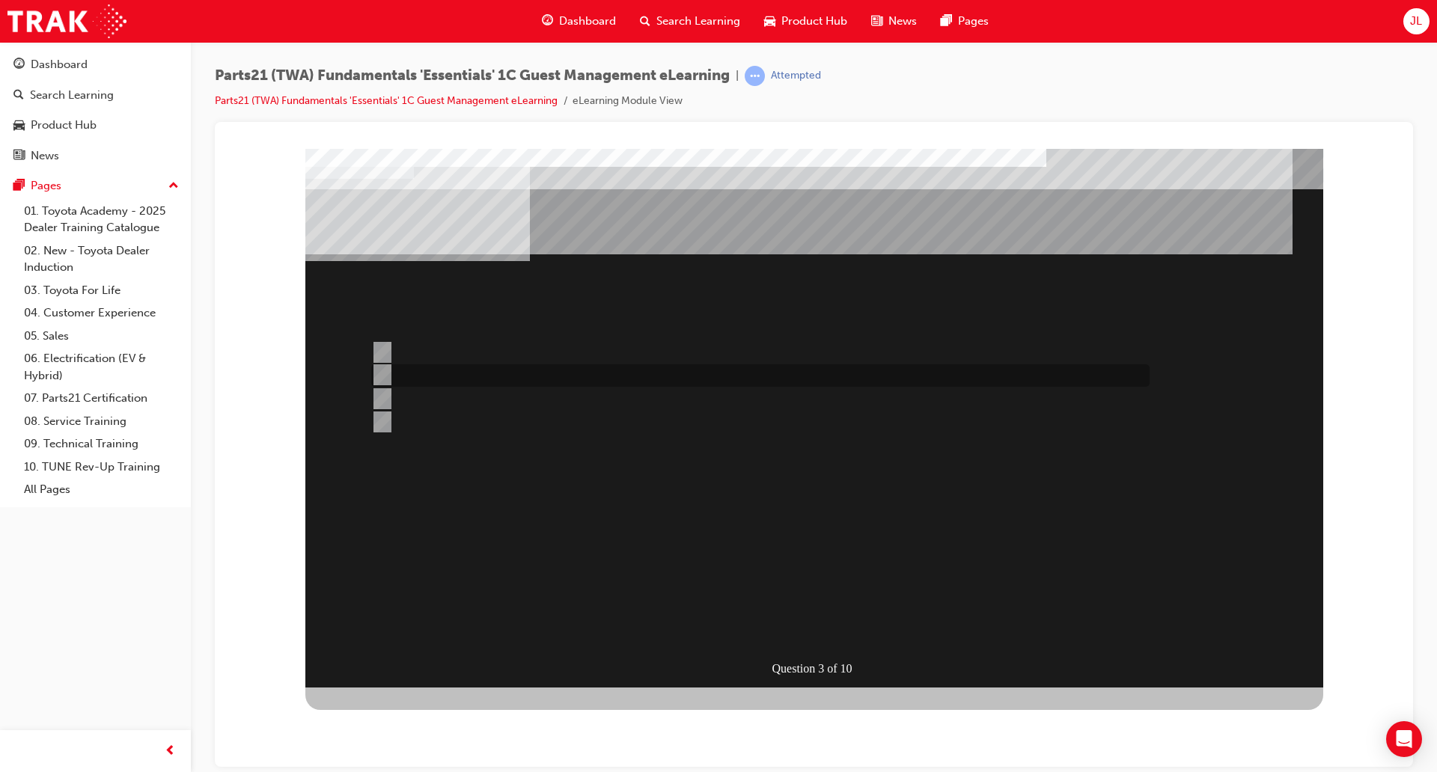
click at [572, 382] on div at bounding box center [756, 375] width 778 height 22
radio input "true"
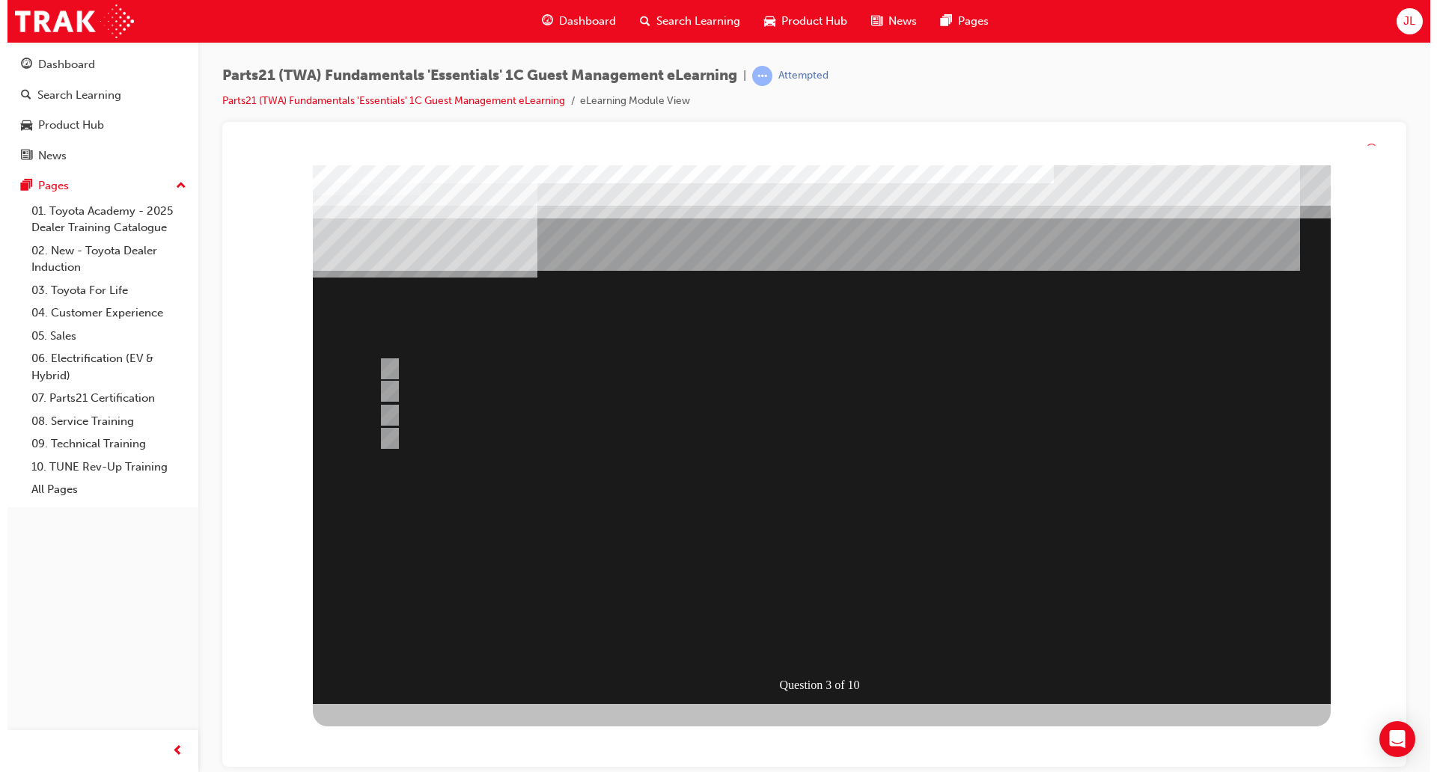
click at [777, 577] on div at bounding box center [821, 434] width 1018 height 539
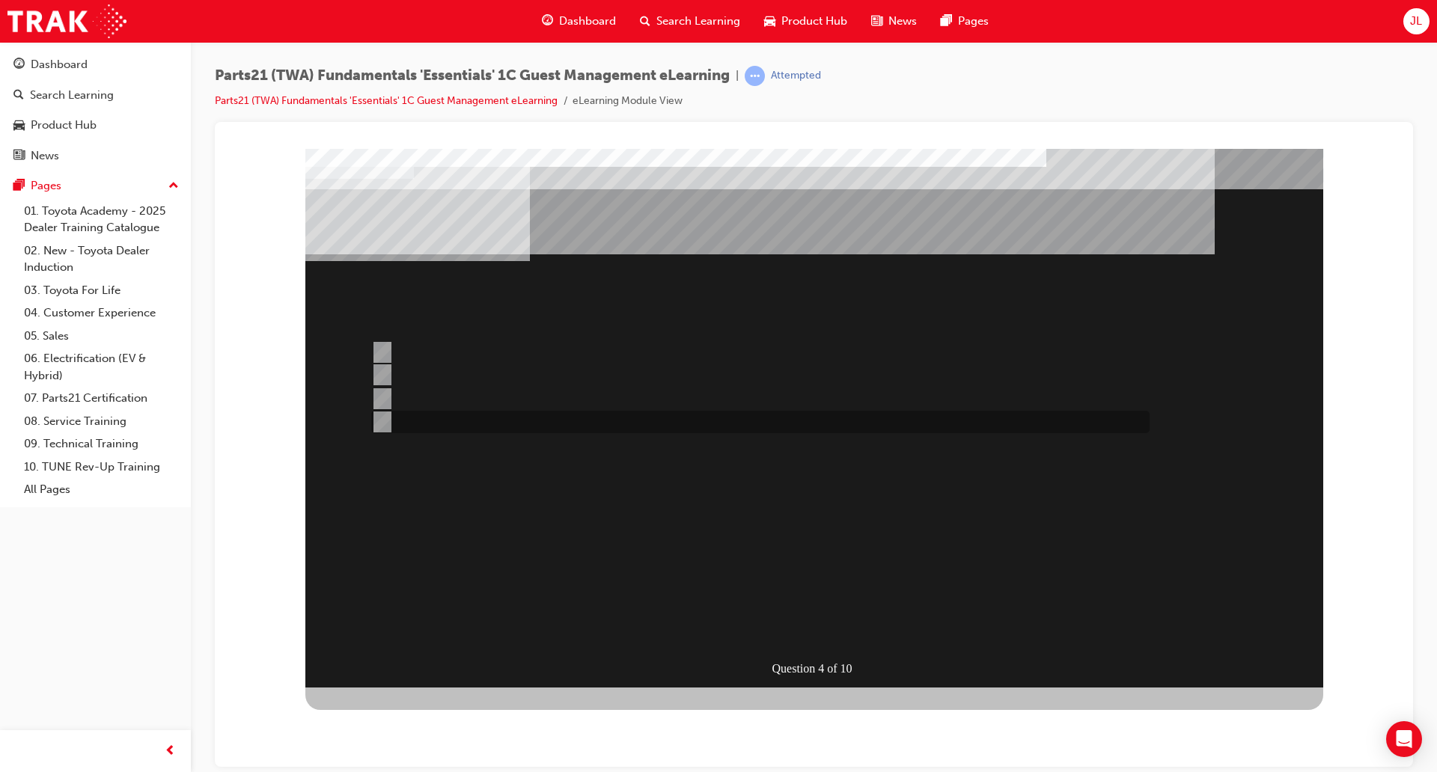
click at [444, 426] on div at bounding box center [756, 422] width 778 height 22
radio input "true"
click at [444, 422] on div at bounding box center [756, 422] width 778 height 22
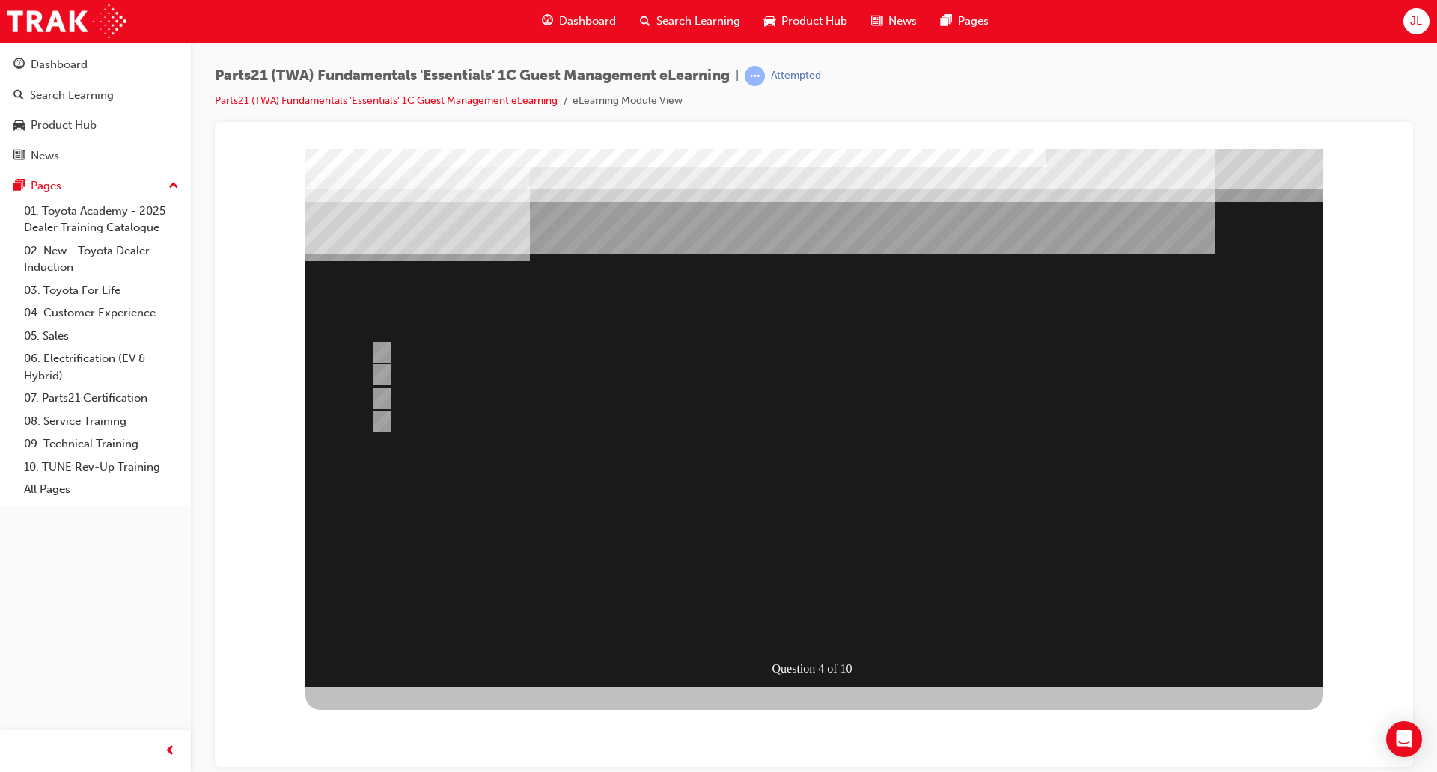
click at [816, 585] on div at bounding box center [814, 417] width 1018 height 539
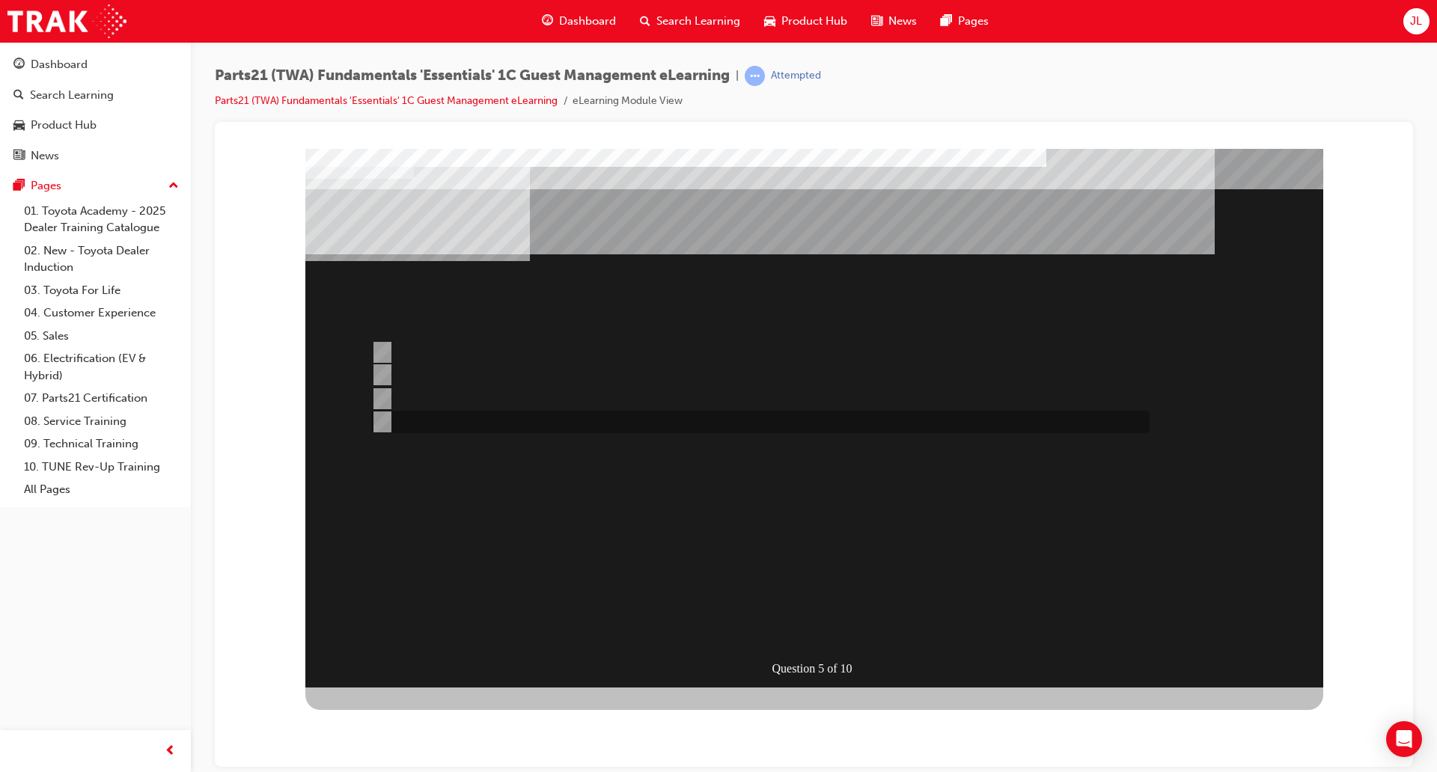
click at [508, 424] on div at bounding box center [756, 422] width 778 height 22
radio input "true"
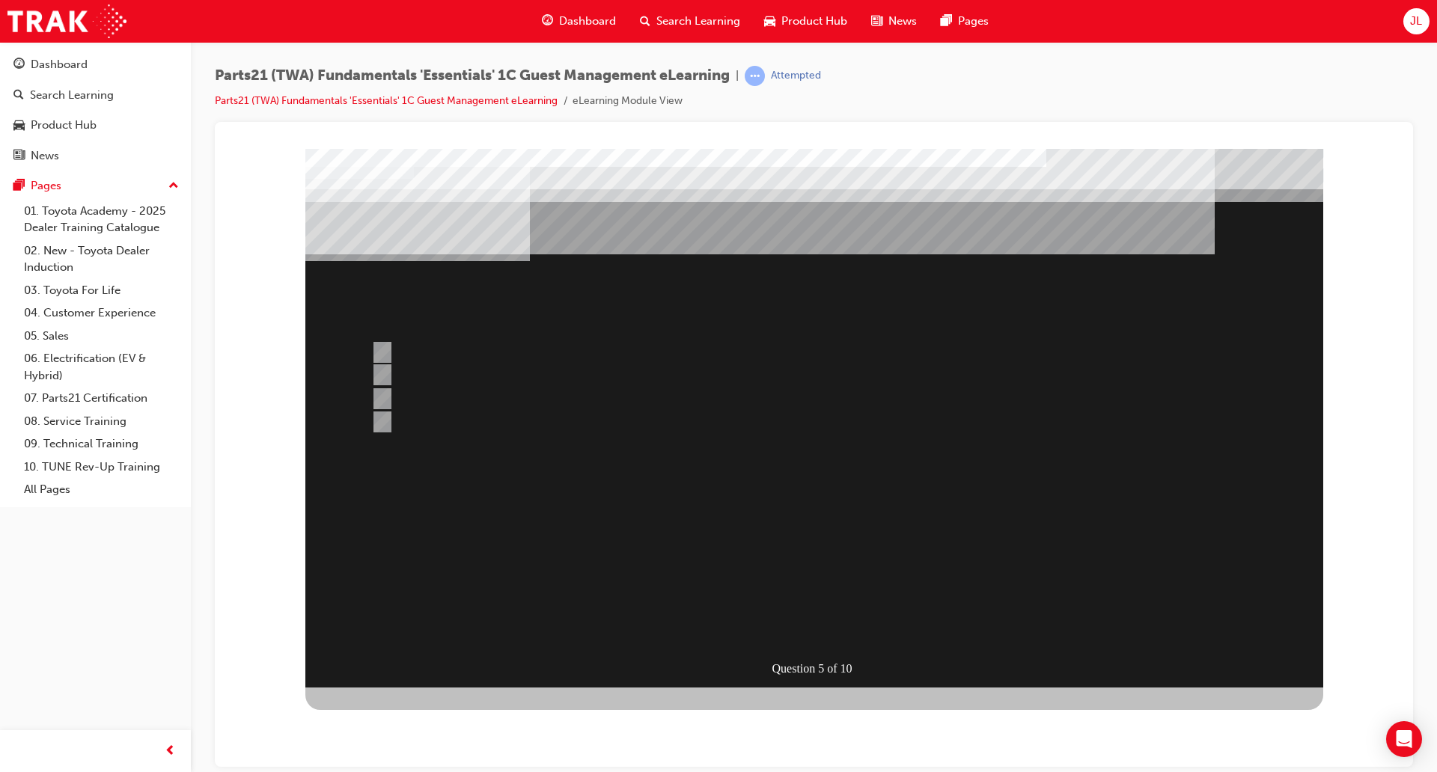
click at [781, 586] on div at bounding box center [814, 417] width 1018 height 539
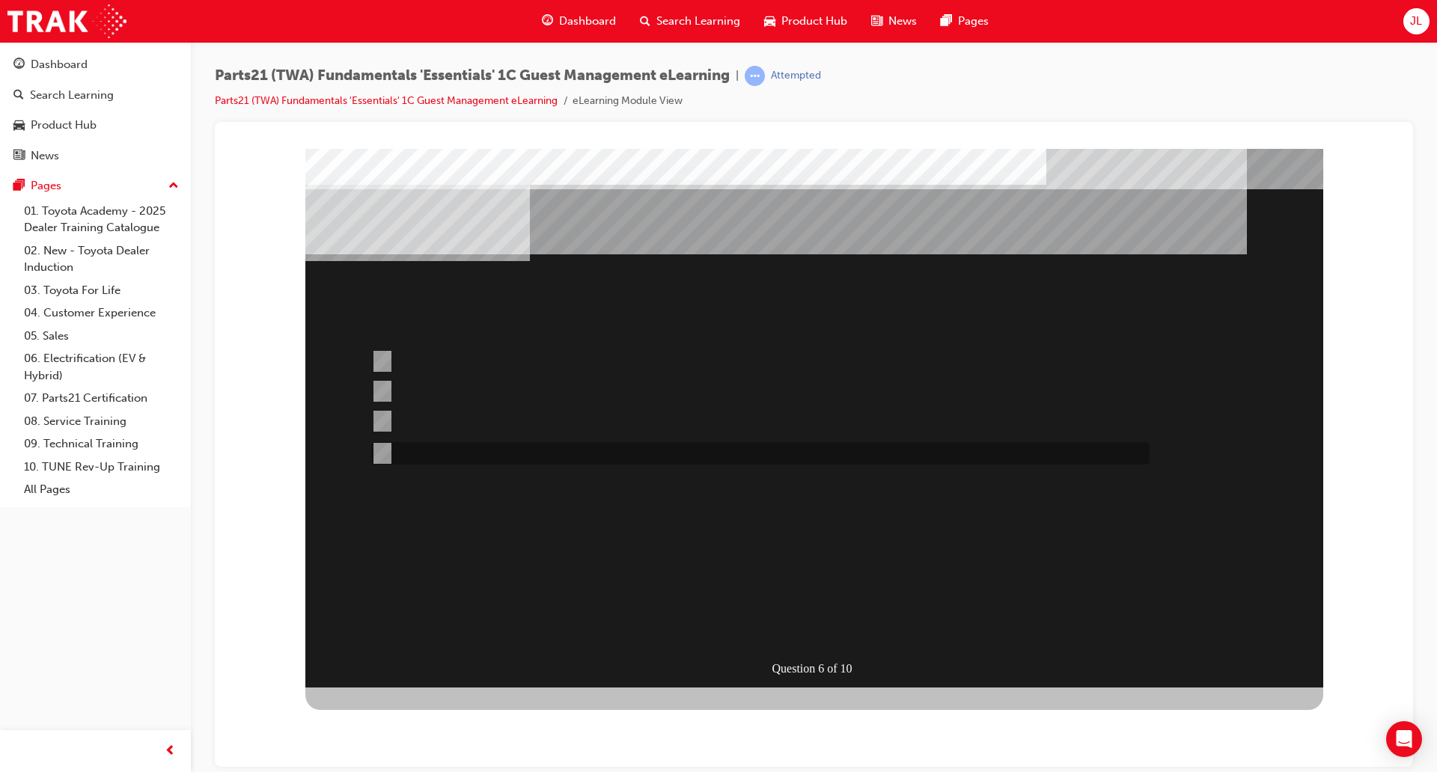
click at [471, 454] on div at bounding box center [756, 453] width 778 height 22
radio input "true"
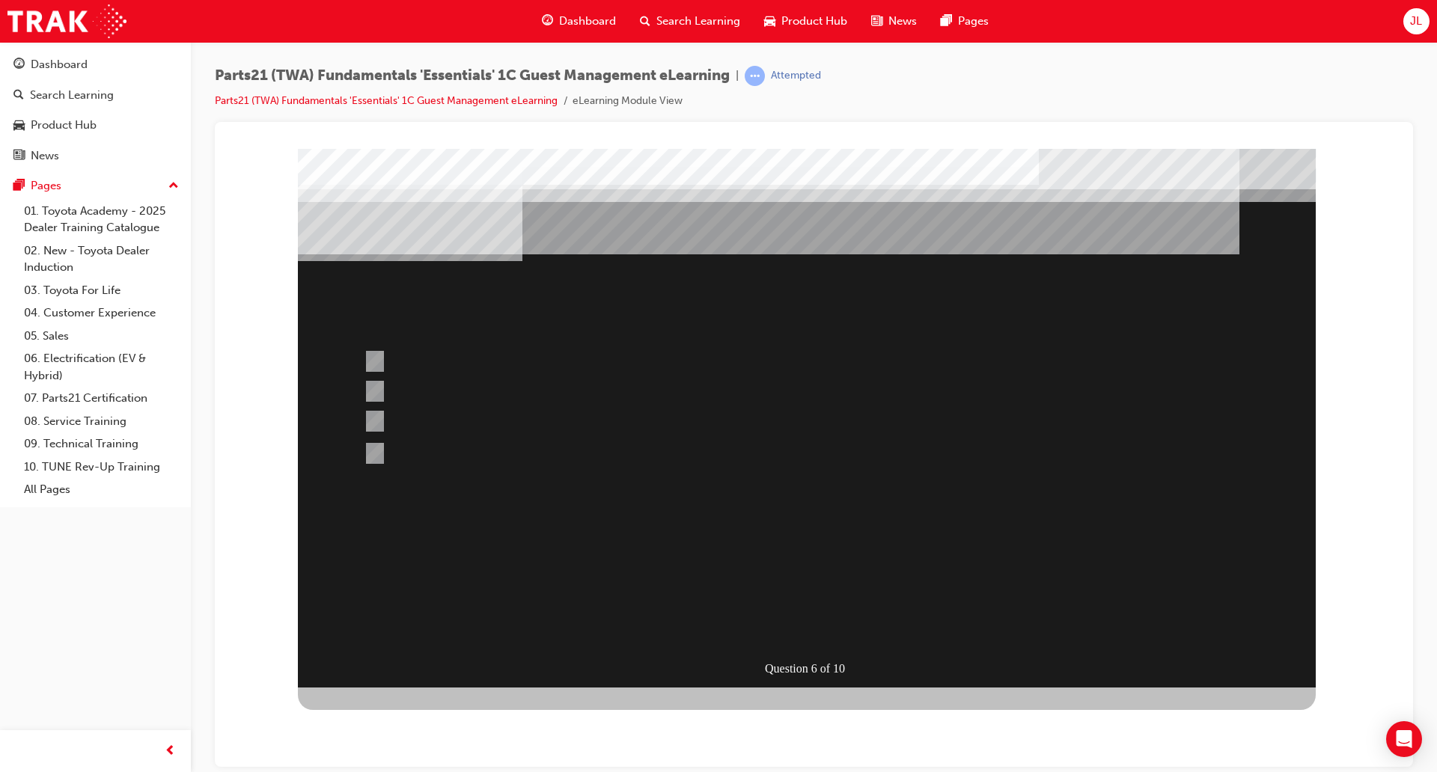
click at [780, 572] on div at bounding box center [807, 417] width 1018 height 539
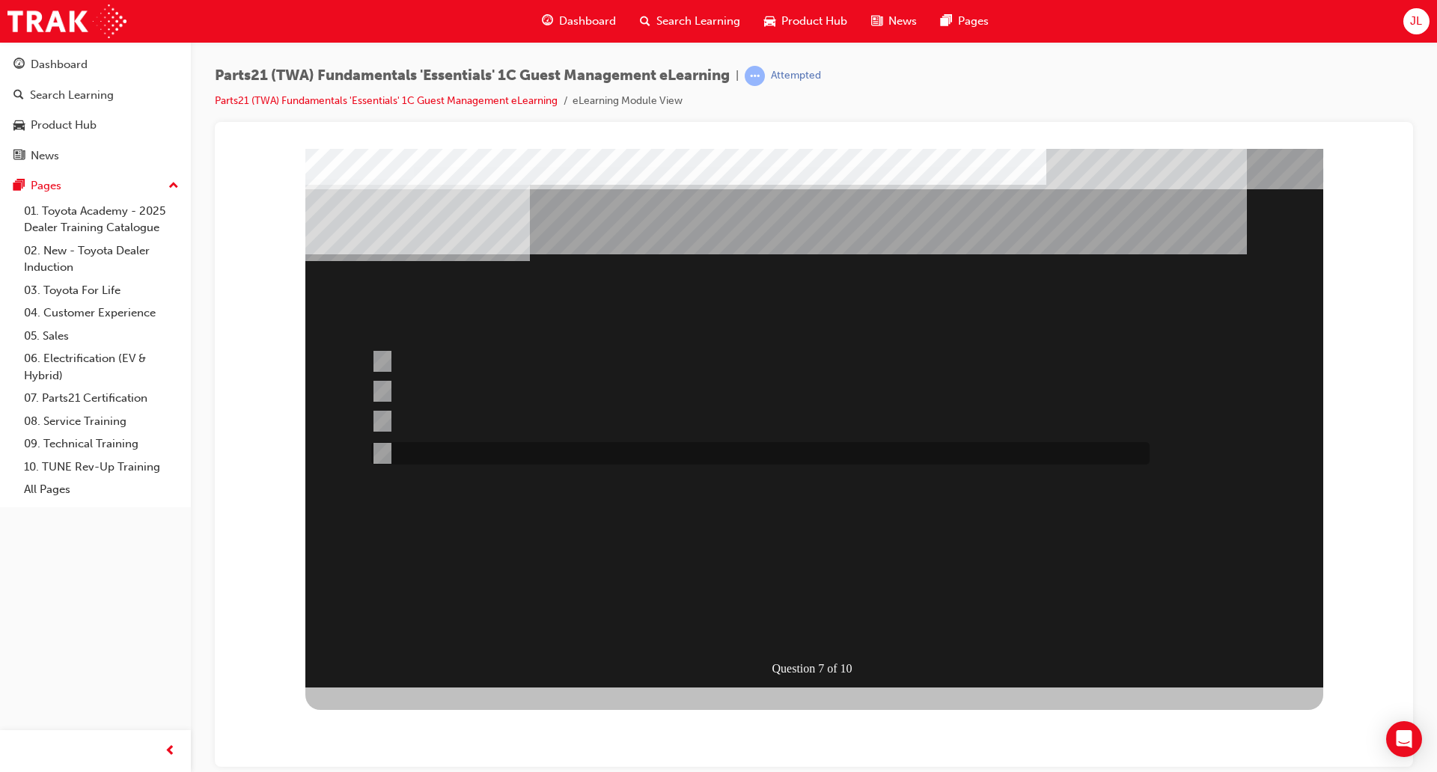
click at [460, 459] on div at bounding box center [756, 453] width 778 height 22
radio input "true"
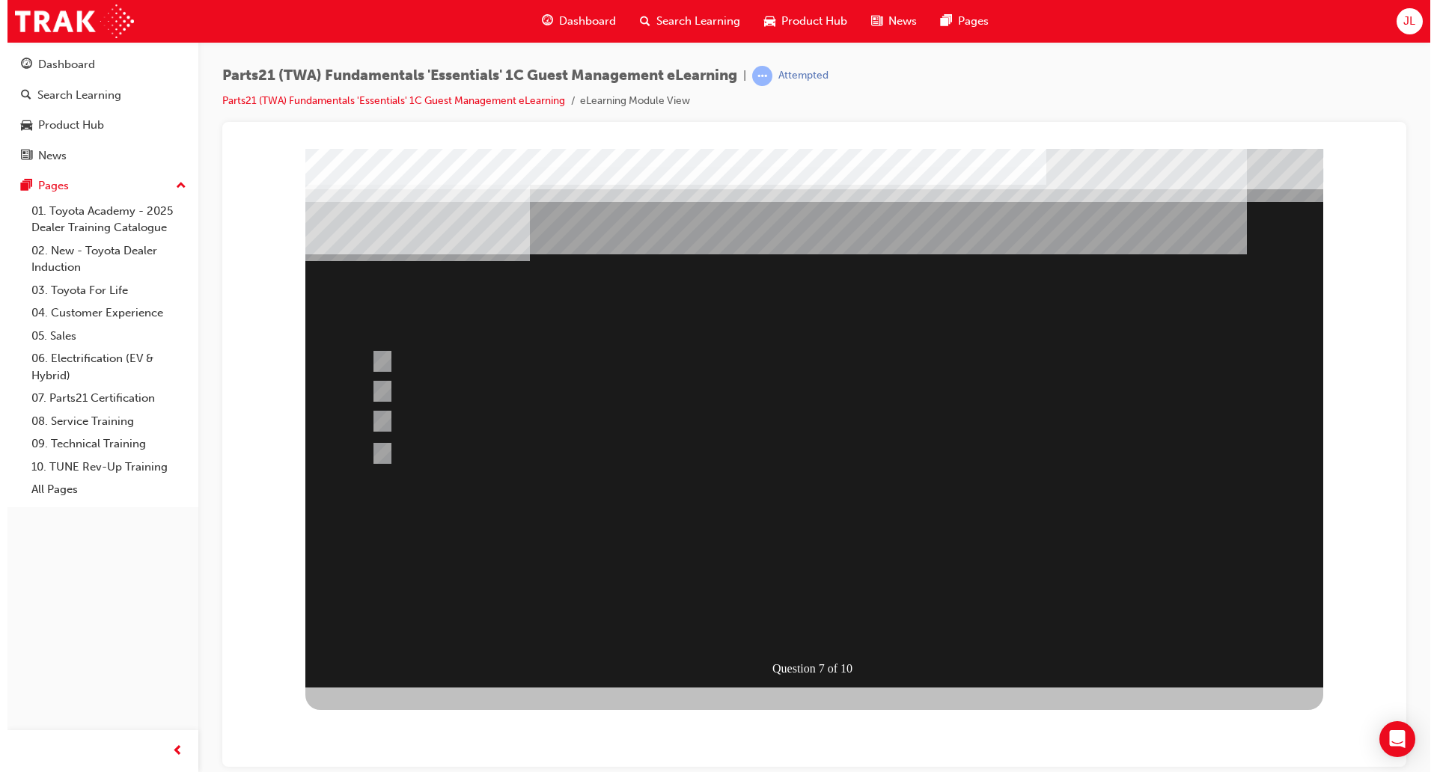
click at [816, 581] on div at bounding box center [814, 417] width 1018 height 539
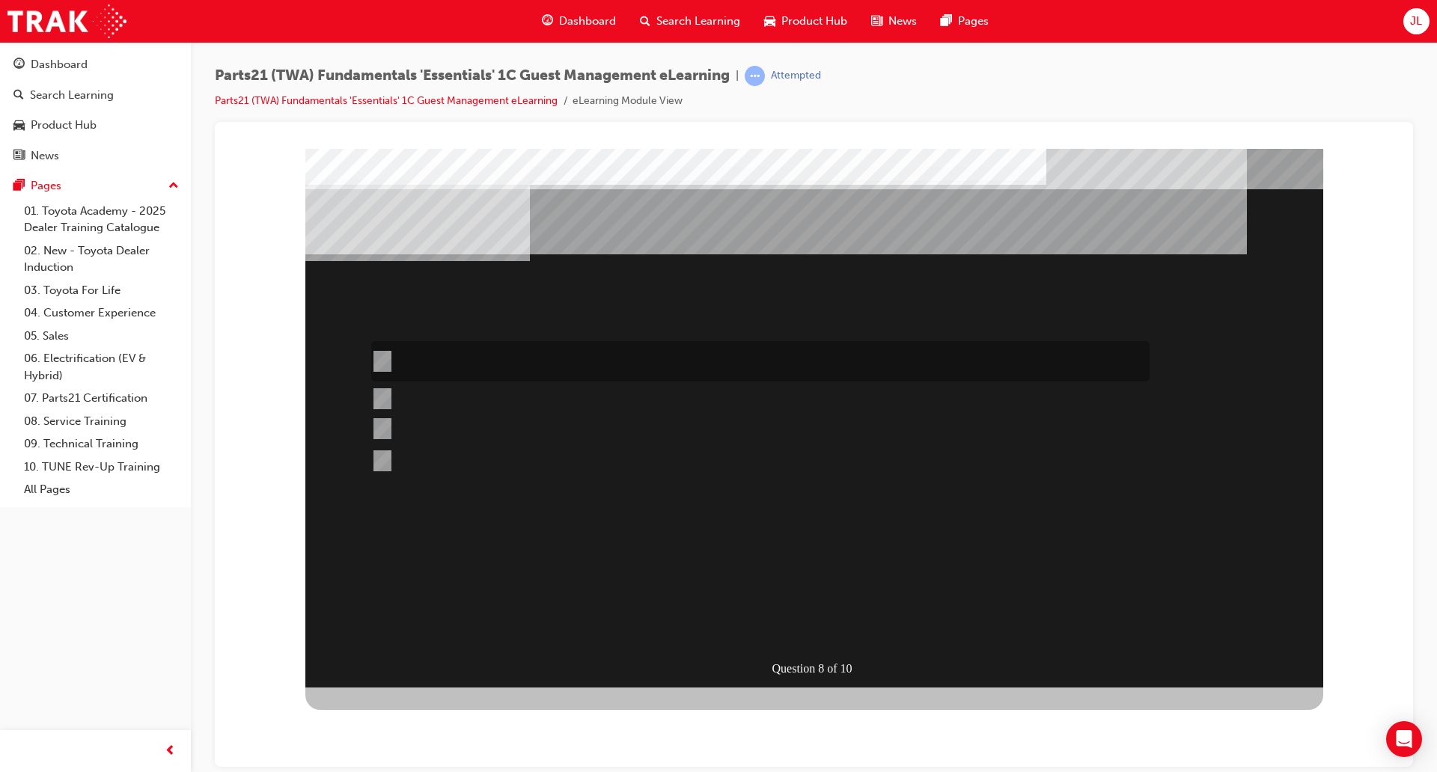
click at [534, 355] on div at bounding box center [756, 361] width 778 height 40
radio input "true"
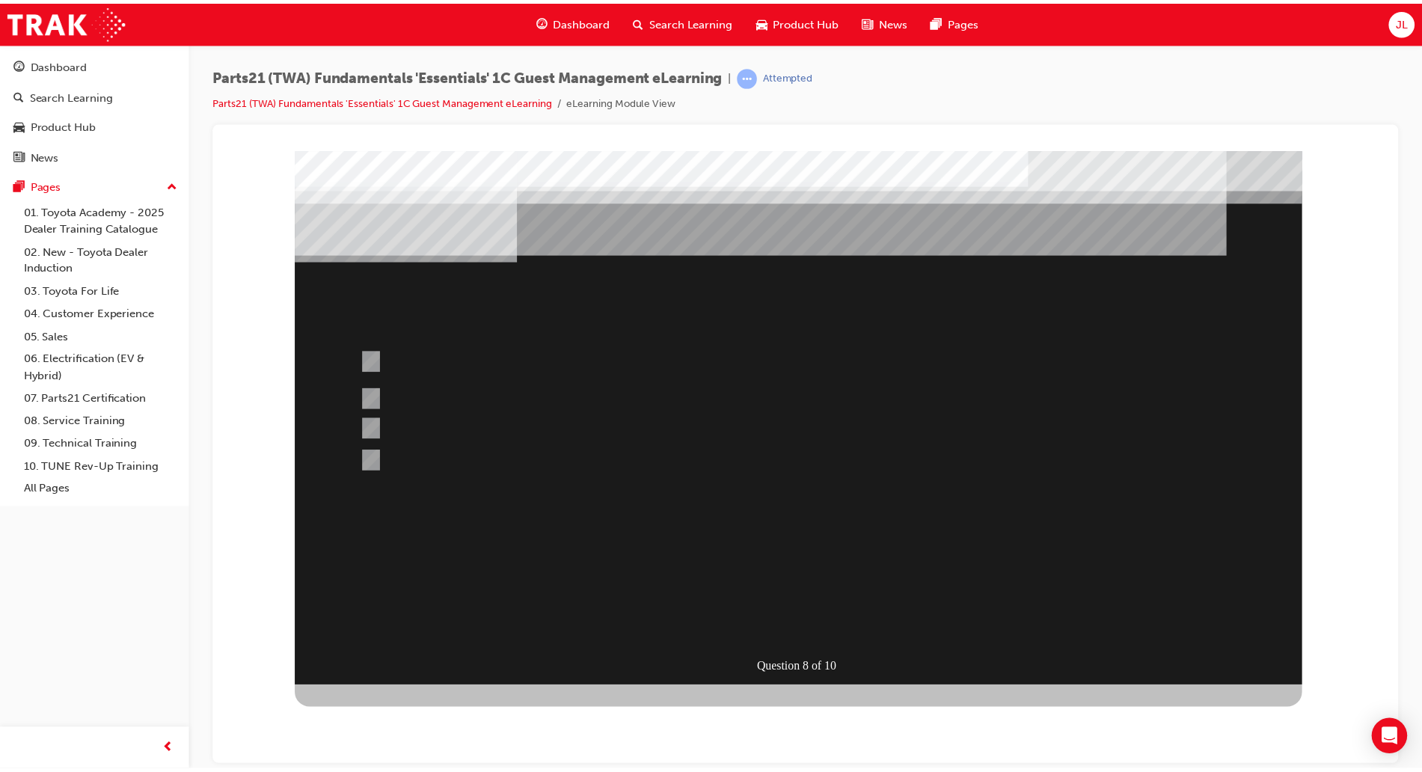
click at [745, 566] on div at bounding box center [805, 419] width 1018 height 539
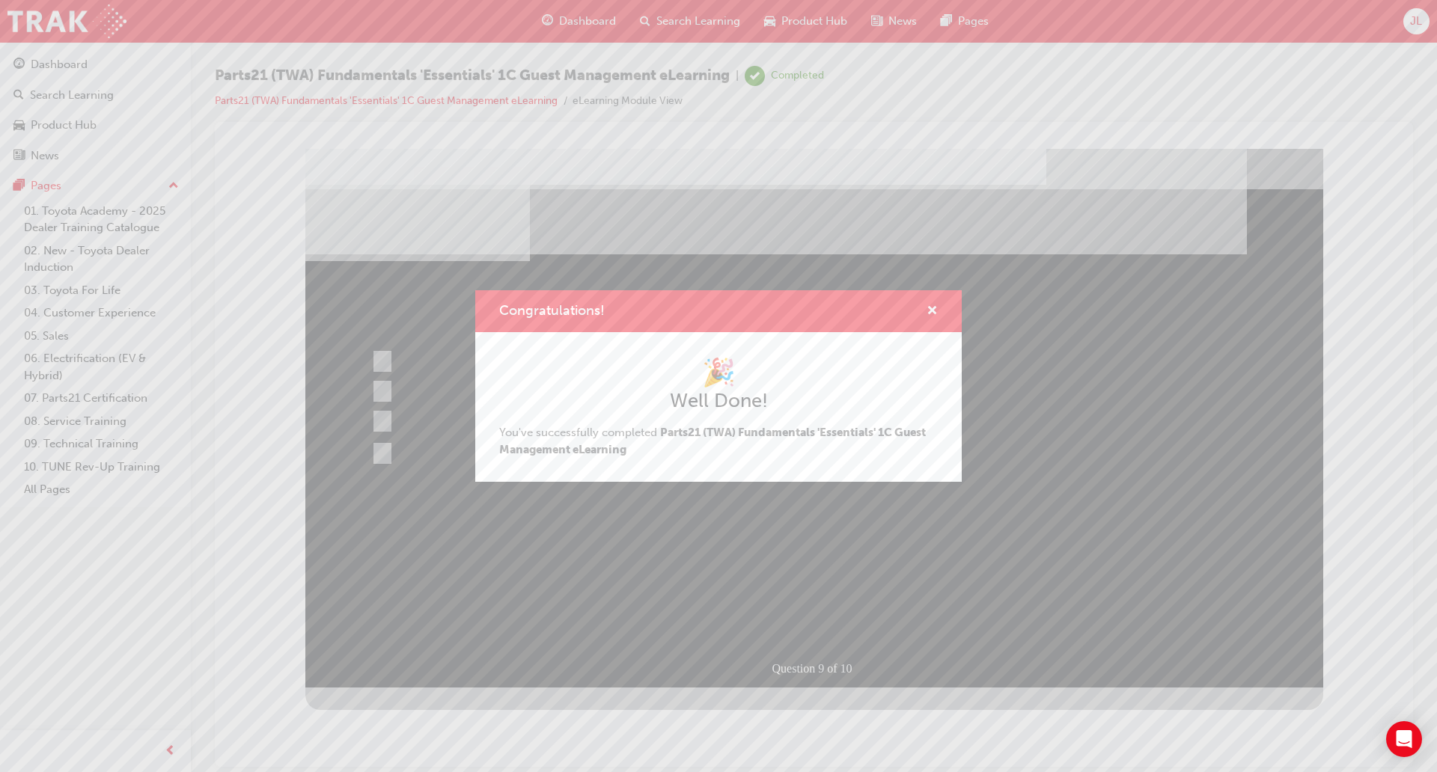
click at [922, 313] on div "Congratulations!" at bounding box center [925, 311] width 23 height 19
click at [929, 313] on span "cross-icon" at bounding box center [931, 311] width 11 height 13
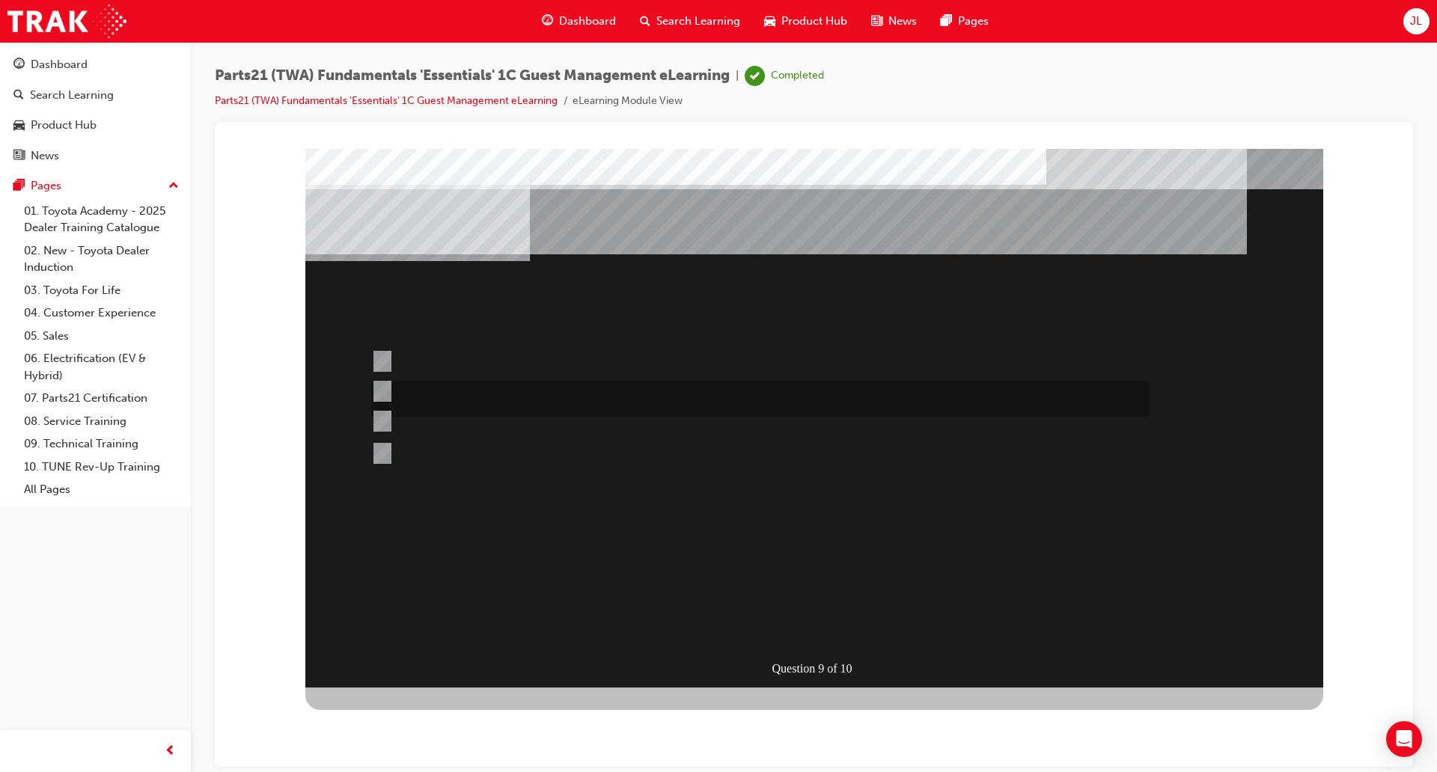
click at [593, 397] on div at bounding box center [756, 399] width 778 height 36
click at [428, 449] on div at bounding box center [756, 453] width 778 height 22
radio input "false"
radio input "true"
click at [412, 383] on div at bounding box center [756, 399] width 778 height 36
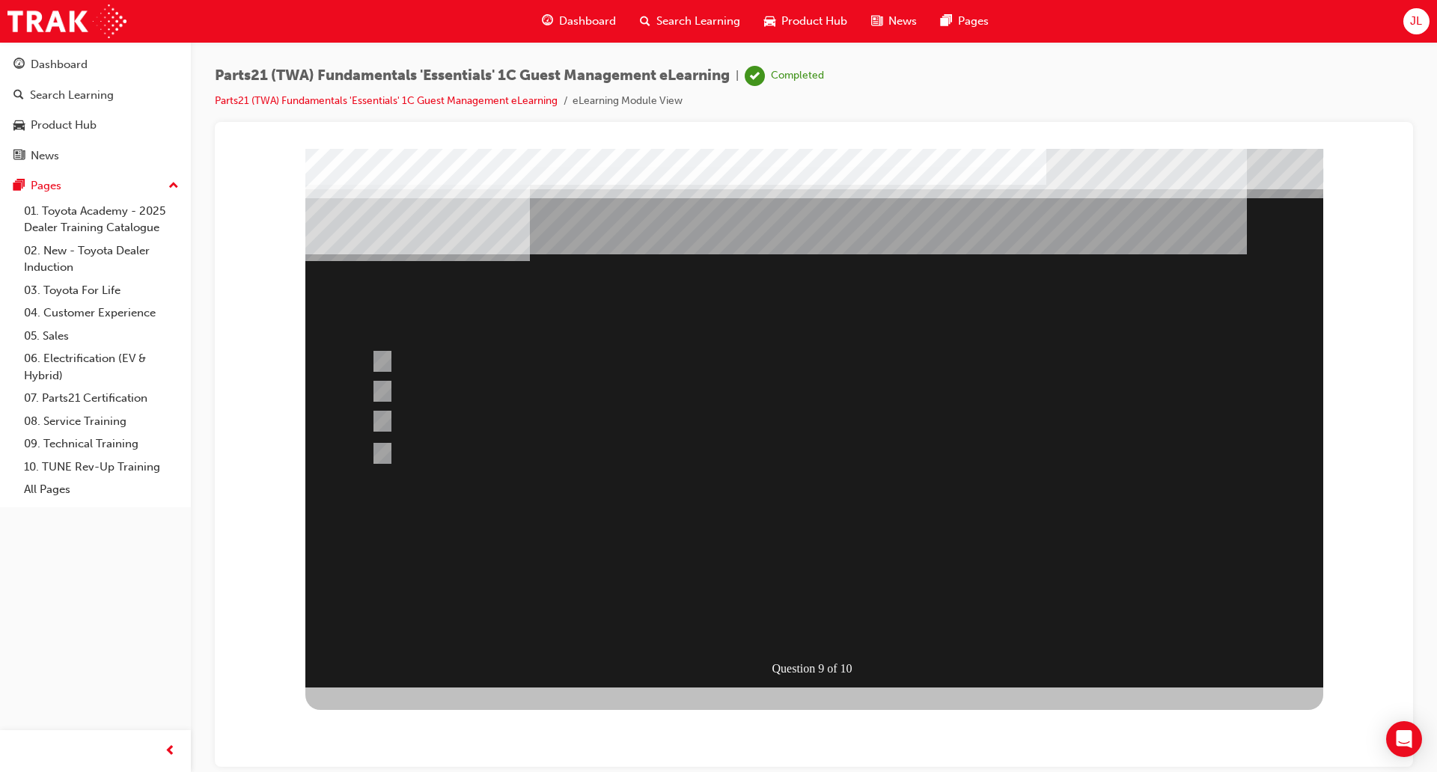
click at [430, 443] on div at bounding box center [814, 417] width 1018 height 539
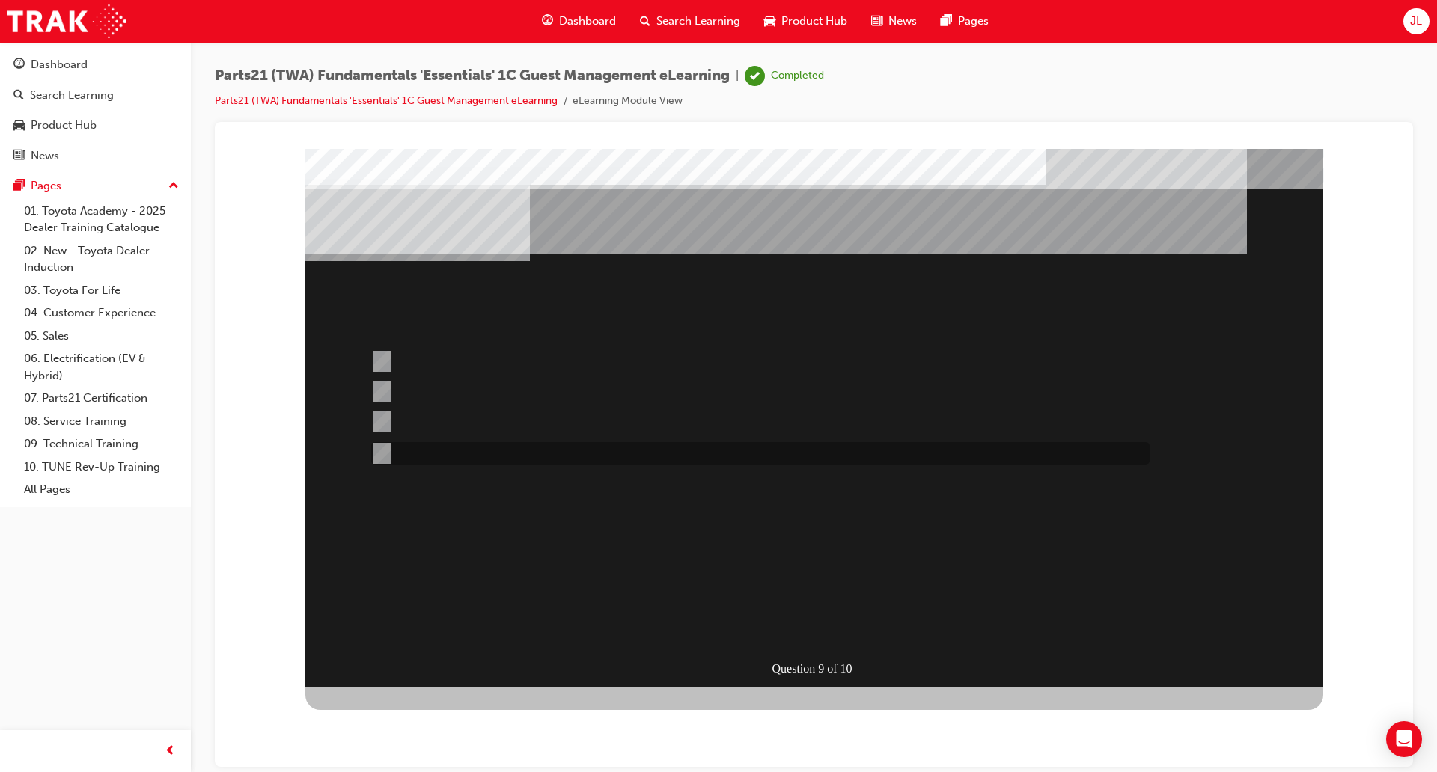
click at [453, 460] on div at bounding box center [756, 453] width 778 height 22
radio input "false"
radio input "true"
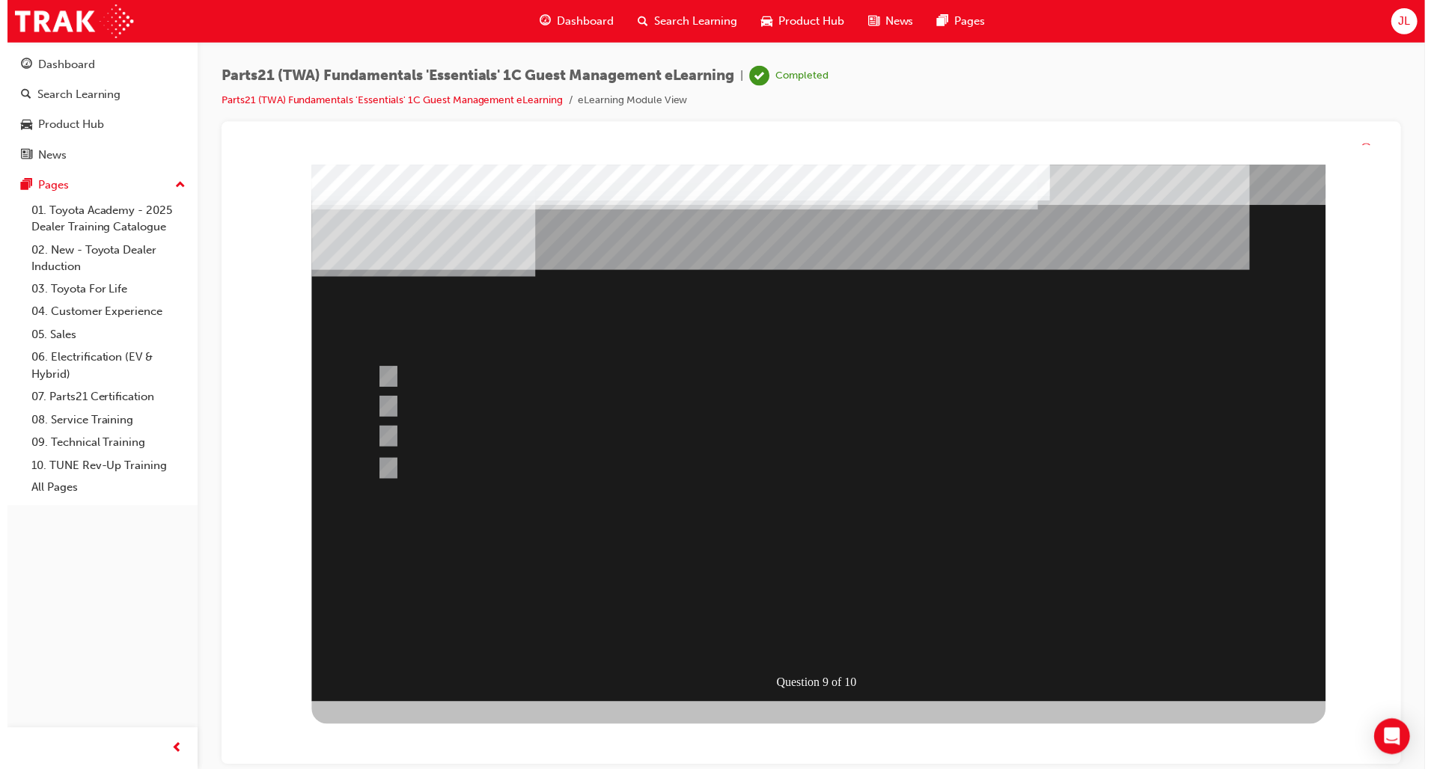
click at [796, 593] on div at bounding box center [820, 434] width 1018 height 539
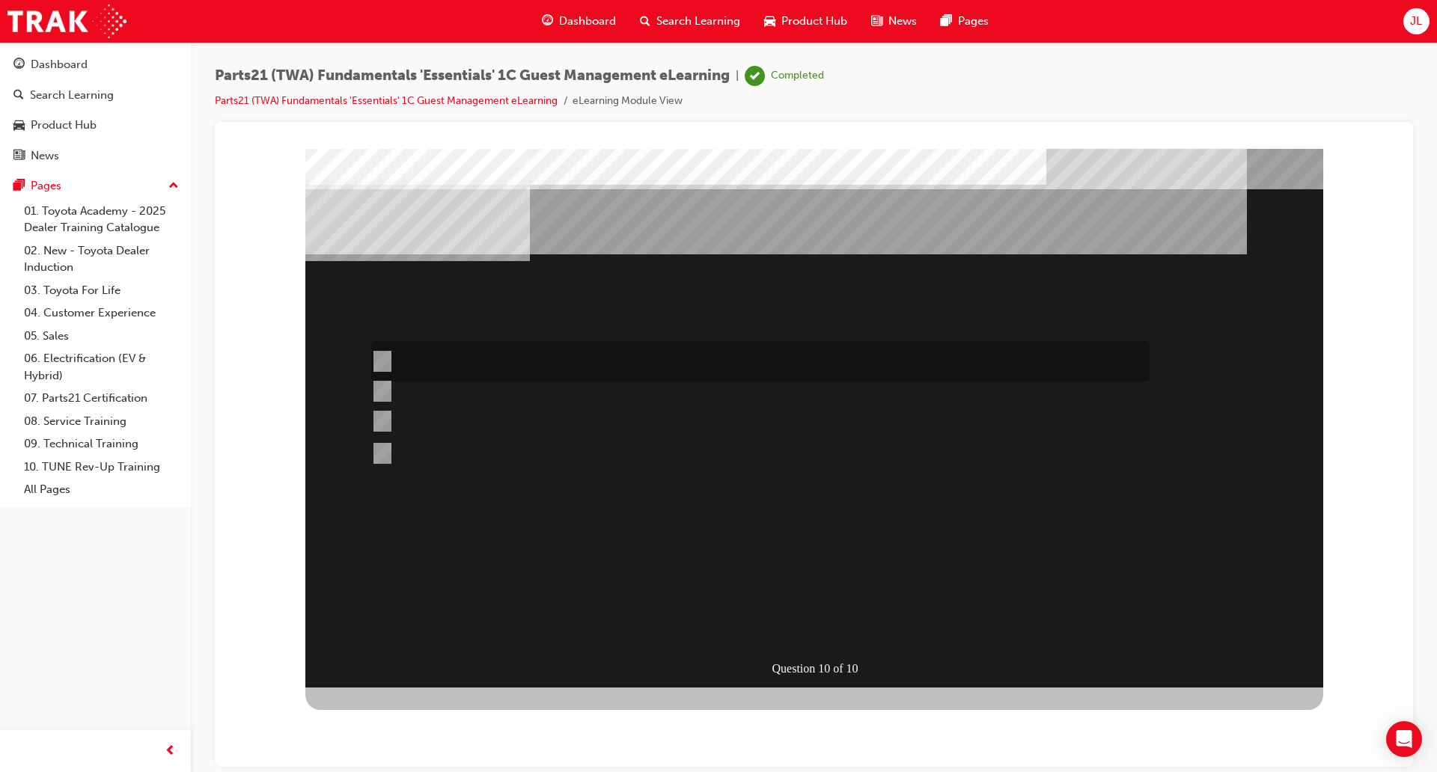
click at [446, 368] on div at bounding box center [756, 361] width 778 height 40
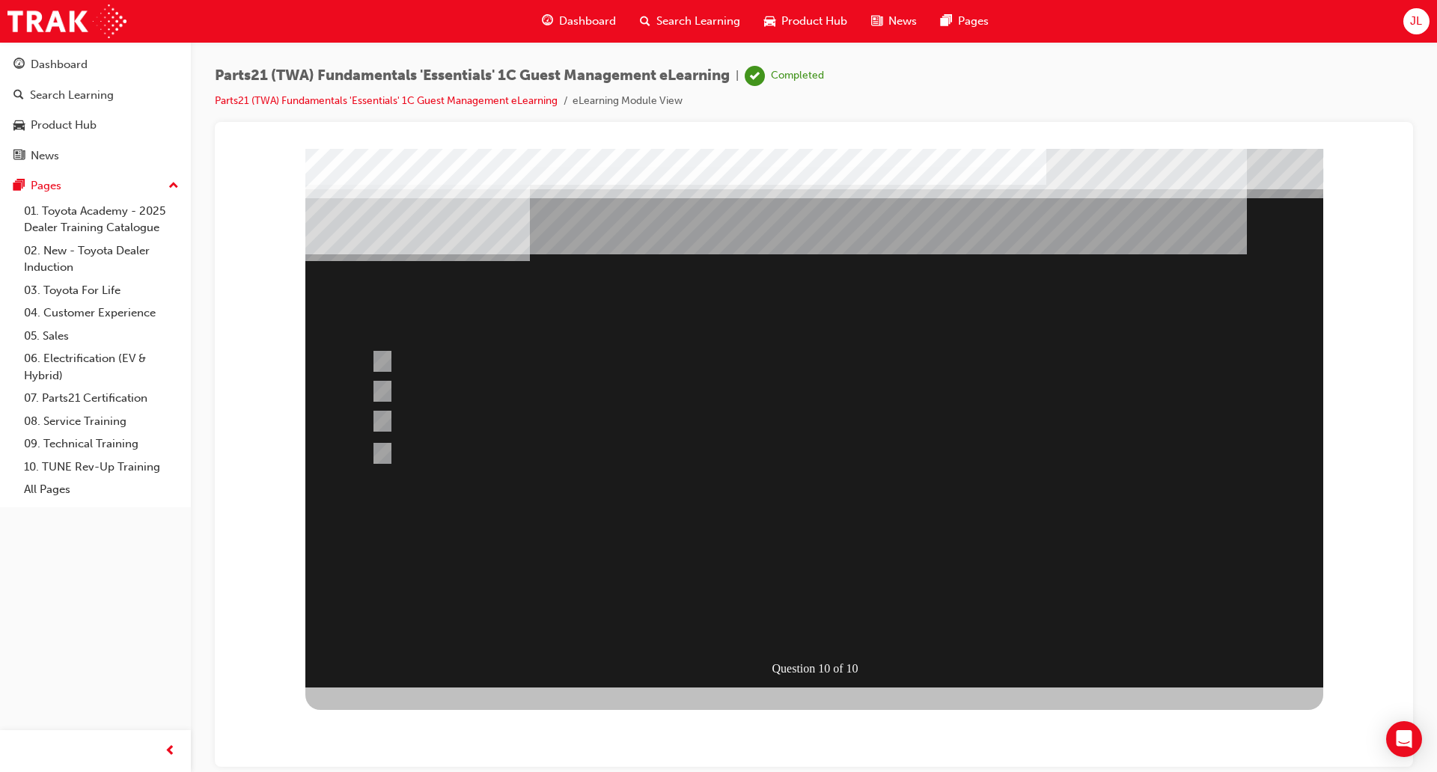
click at [406, 410] on div at bounding box center [814, 417] width 1018 height 539
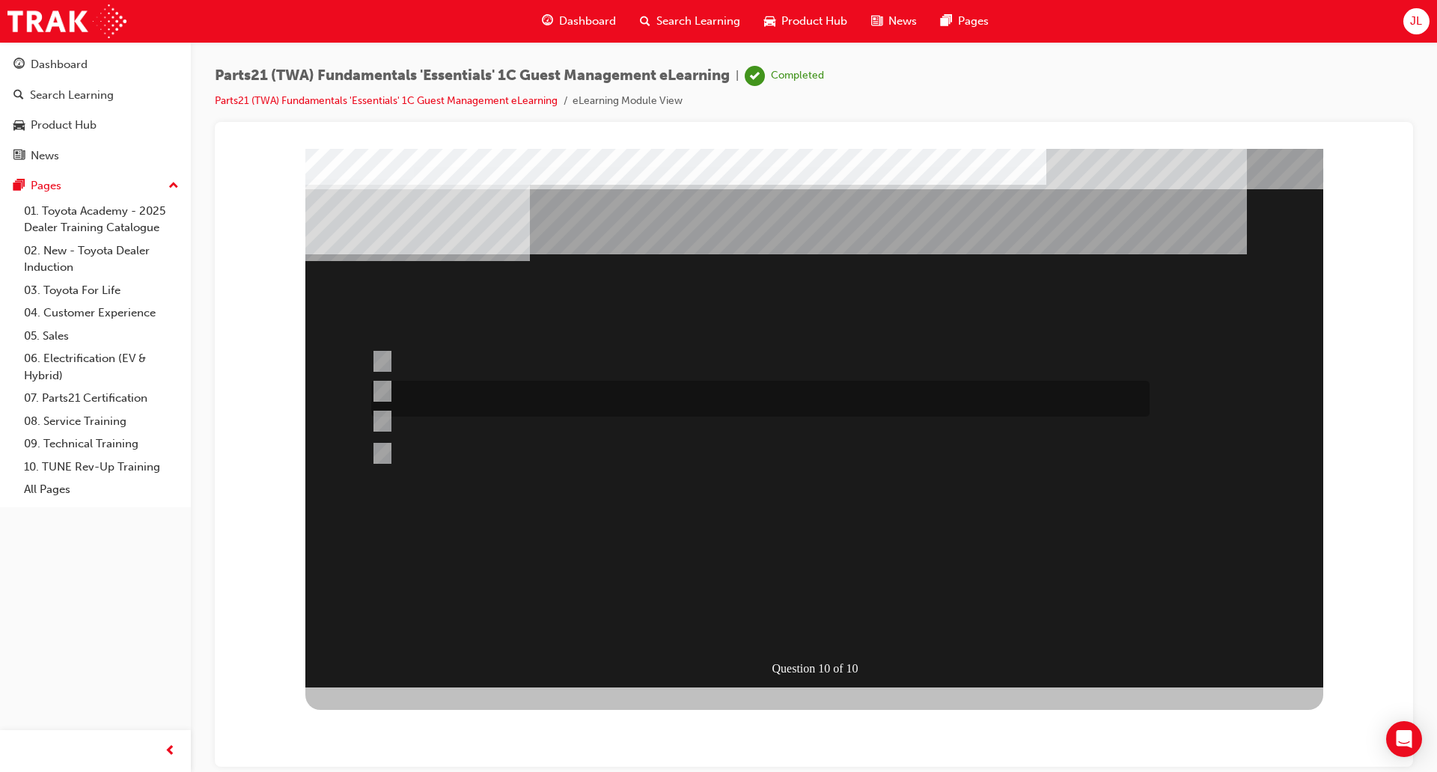
click at [403, 393] on div at bounding box center [756, 399] width 778 height 36
radio input "false"
radio input "true"
click at [780, 566] on div at bounding box center [814, 417] width 1018 height 539
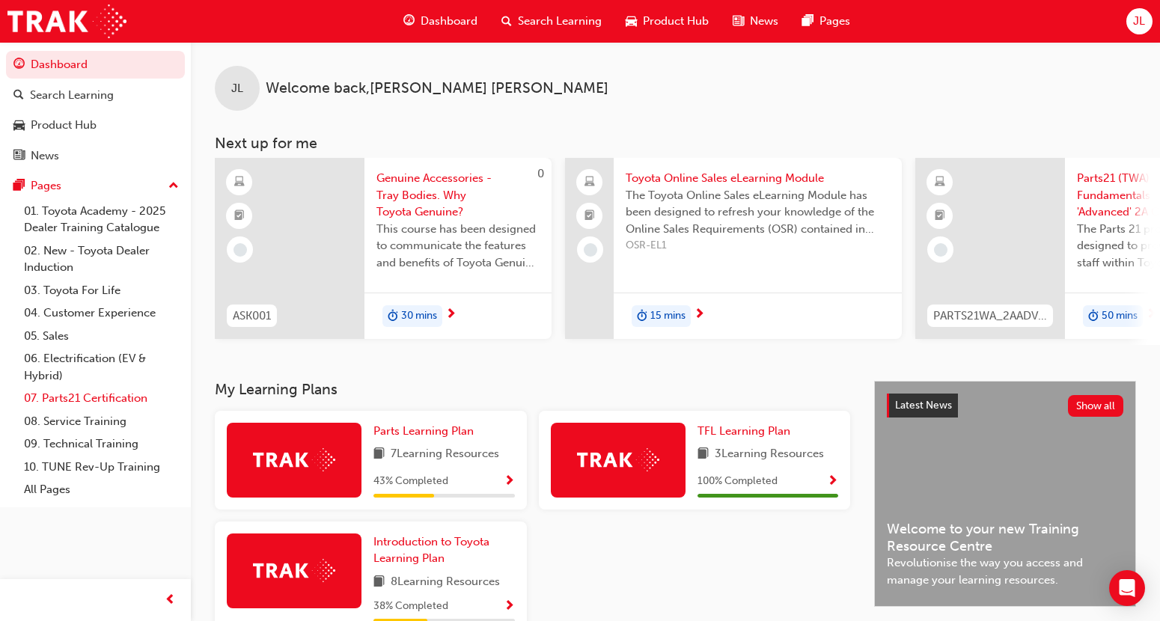
click at [72, 395] on link "07. Parts21 Certification" at bounding box center [101, 398] width 167 height 23
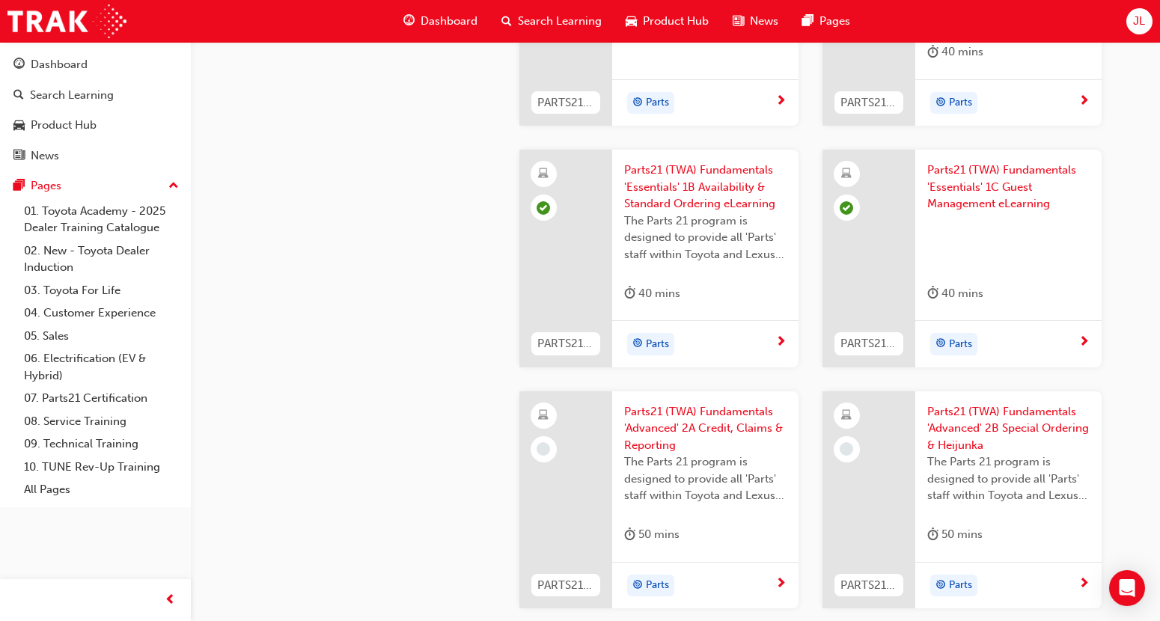
scroll to position [1777, 0]
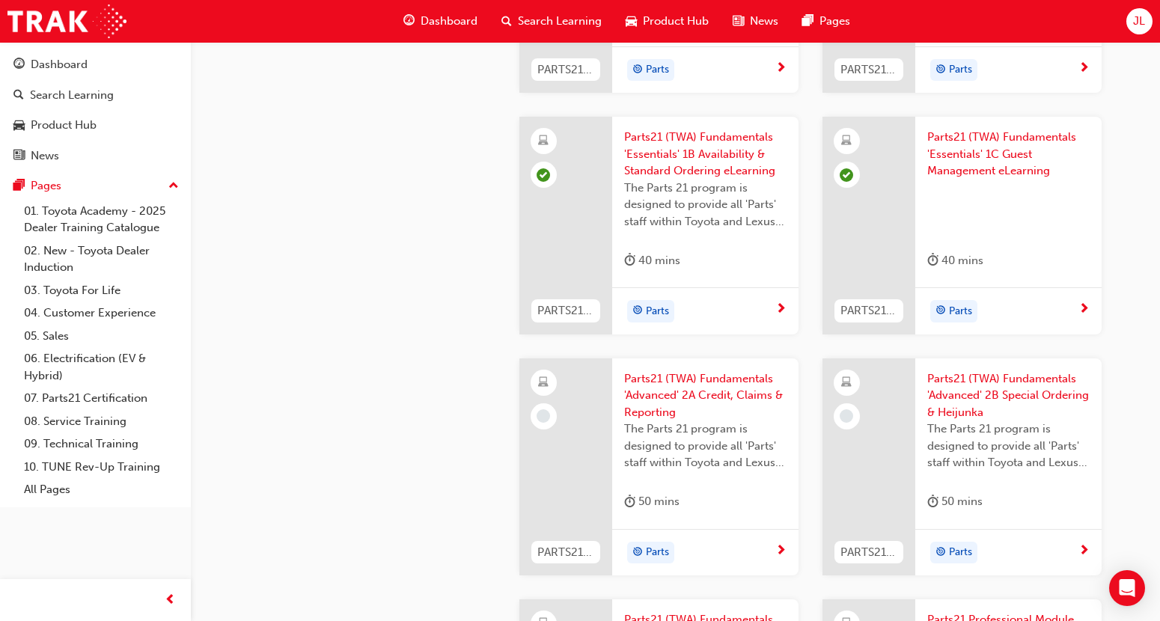
click at [736, 537] on div "Parts" at bounding box center [705, 552] width 186 height 47
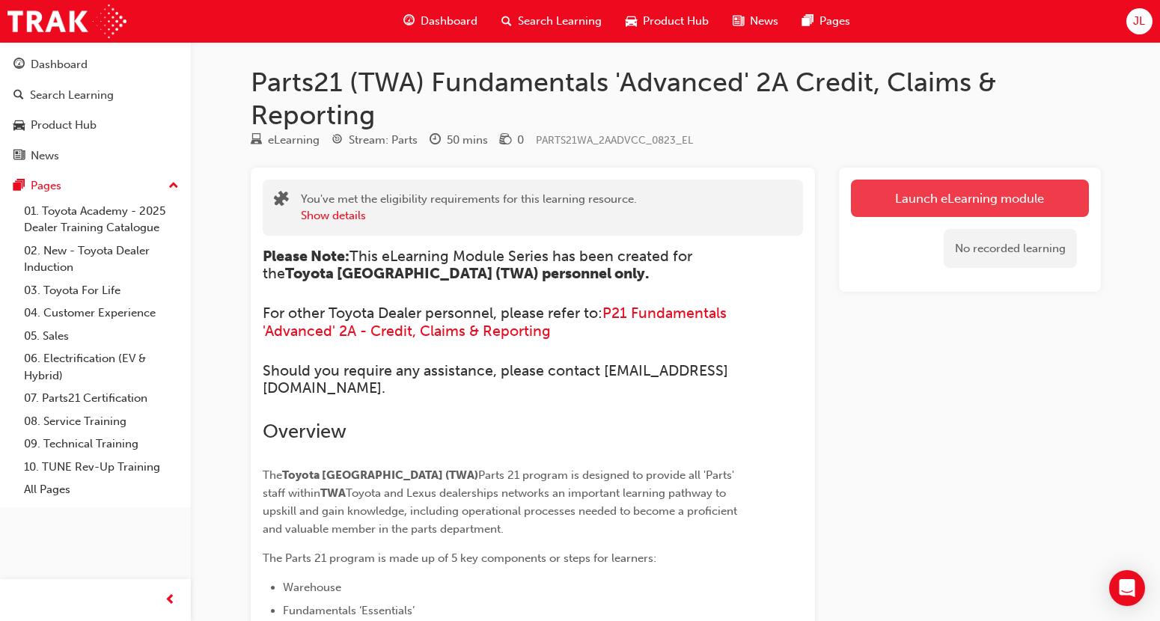
click at [938, 188] on link "Launch eLearning module" at bounding box center [970, 198] width 238 height 37
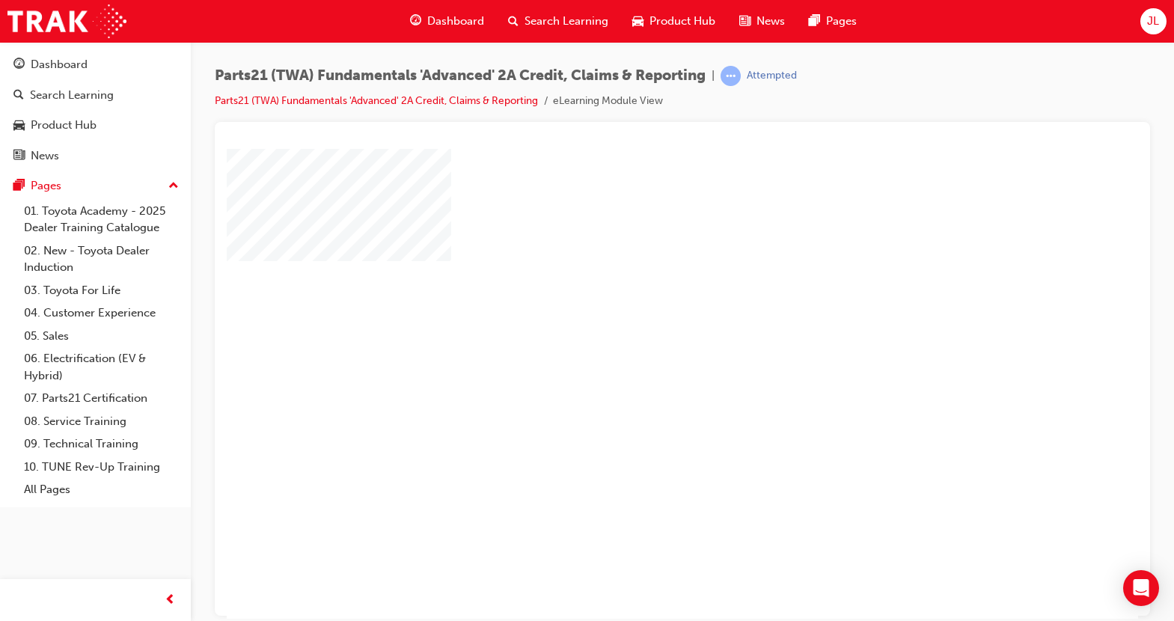
click at [639, 340] on div "play" at bounding box center [639, 340] width 0 height 0
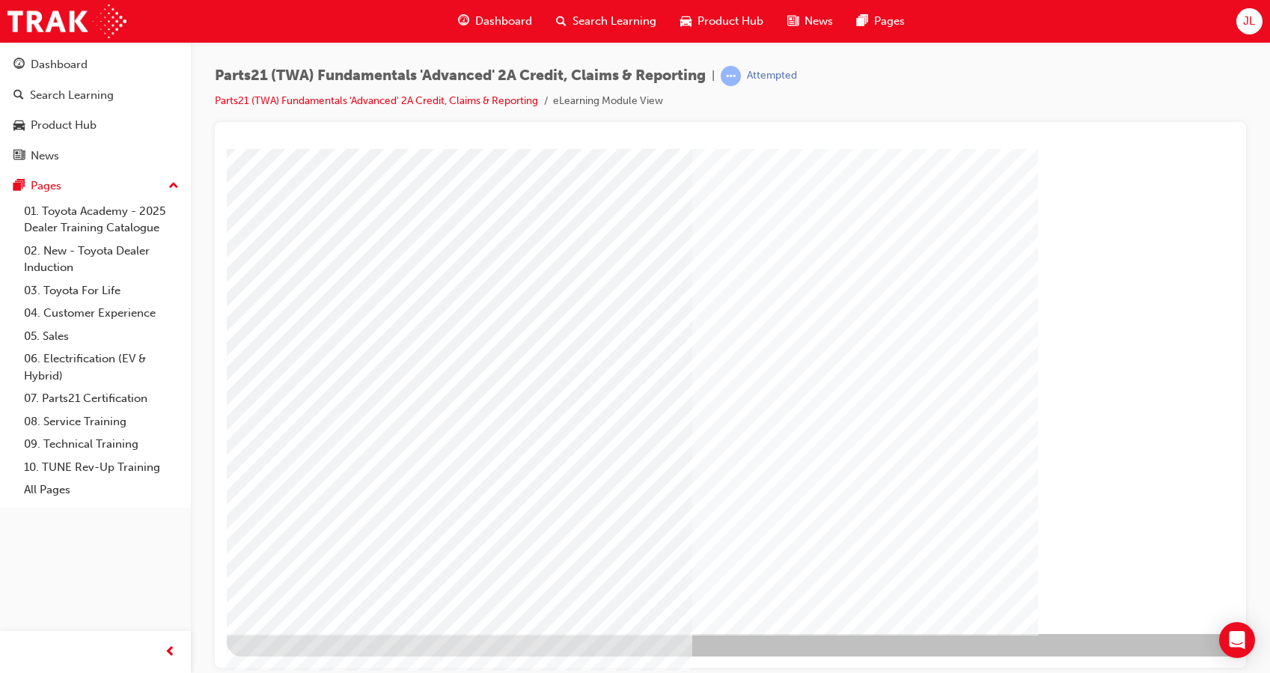
drag, startPoint x: 1235, startPoint y: 370, endPoint x: 1235, endPoint y: 336, distance: 34.4
click at [1173, 336] on div at bounding box center [730, 394] width 1031 height 545
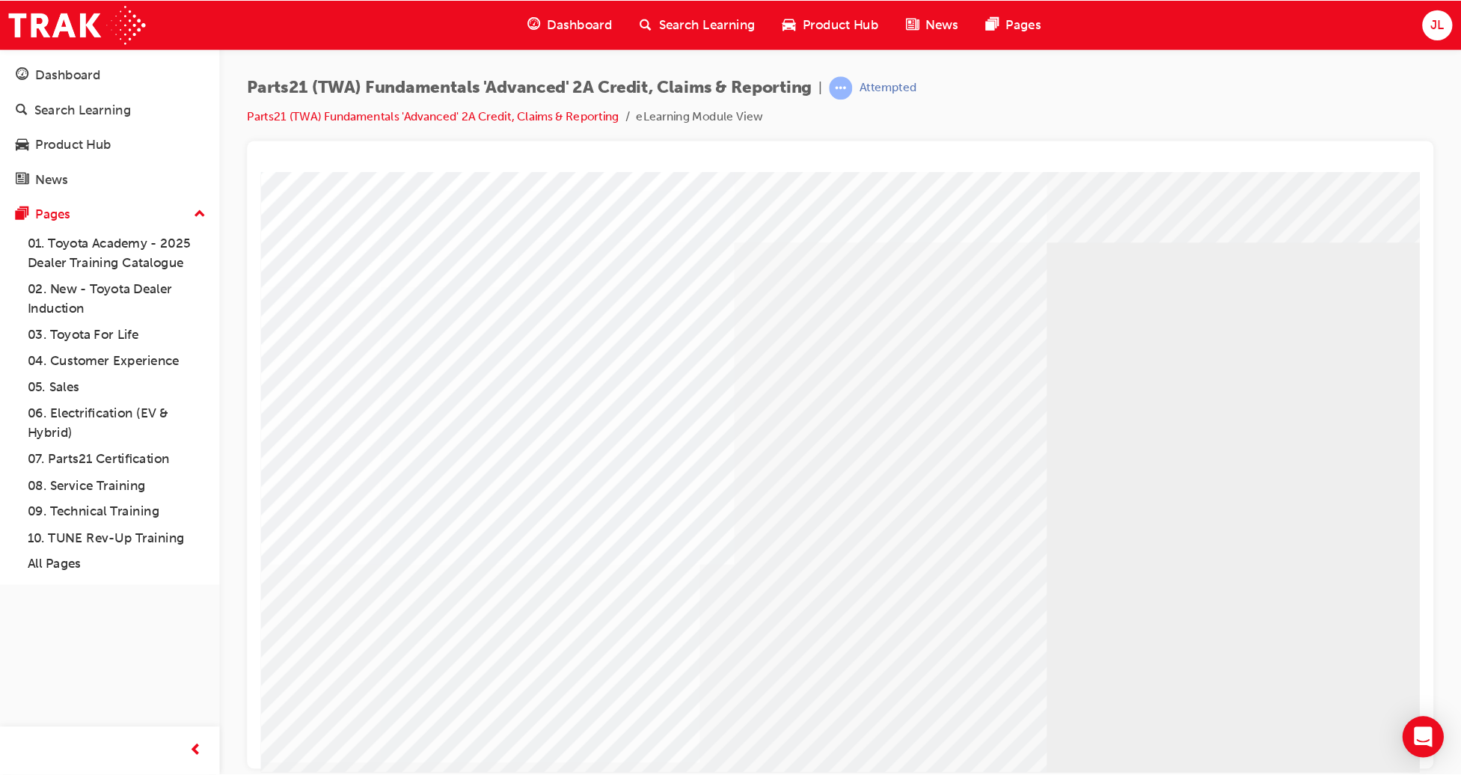
scroll to position [0, 0]
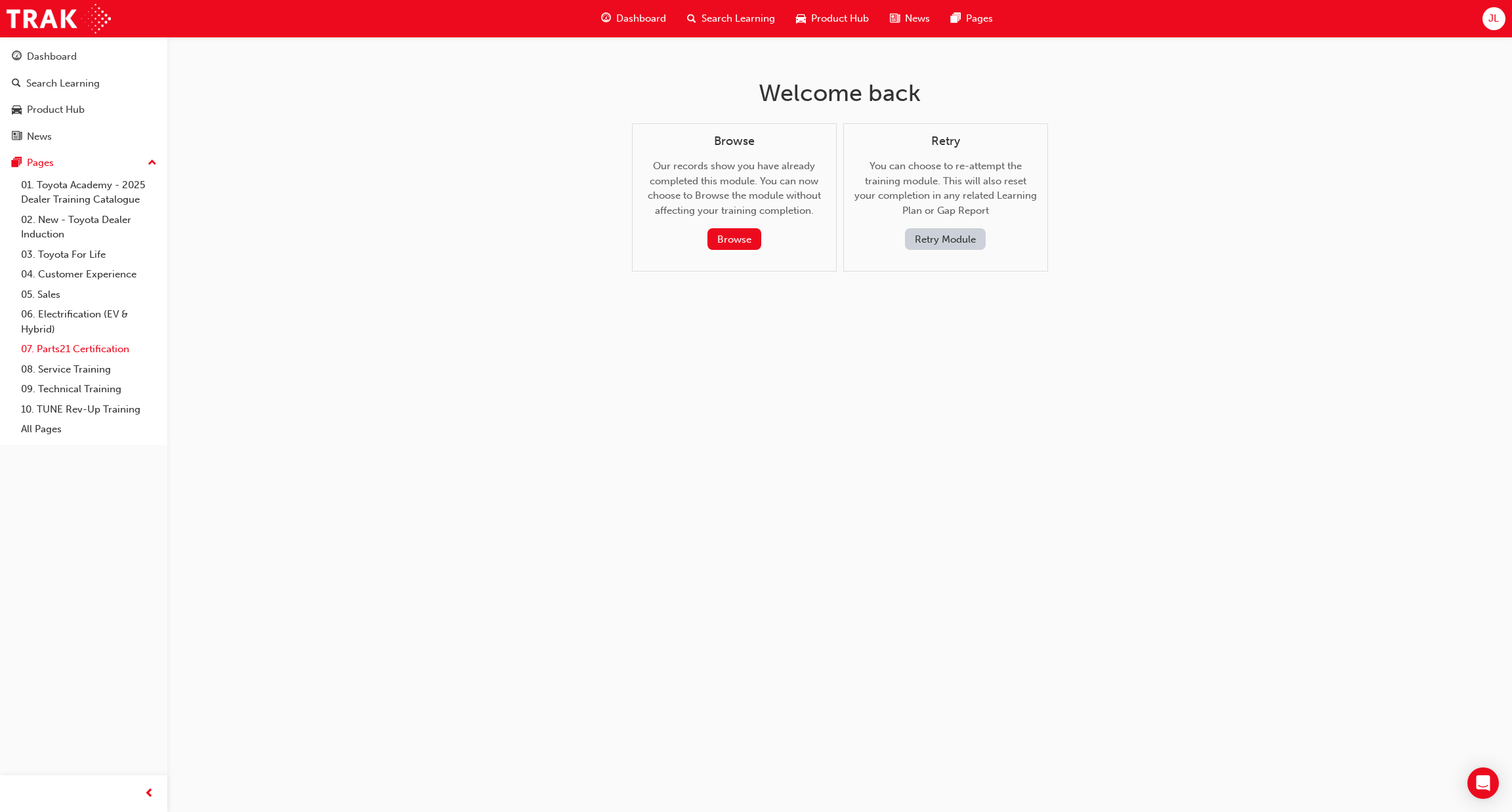
click at [89, 356] on link "07. Parts21 Certification" at bounding box center [89, 349] width 146 height 20
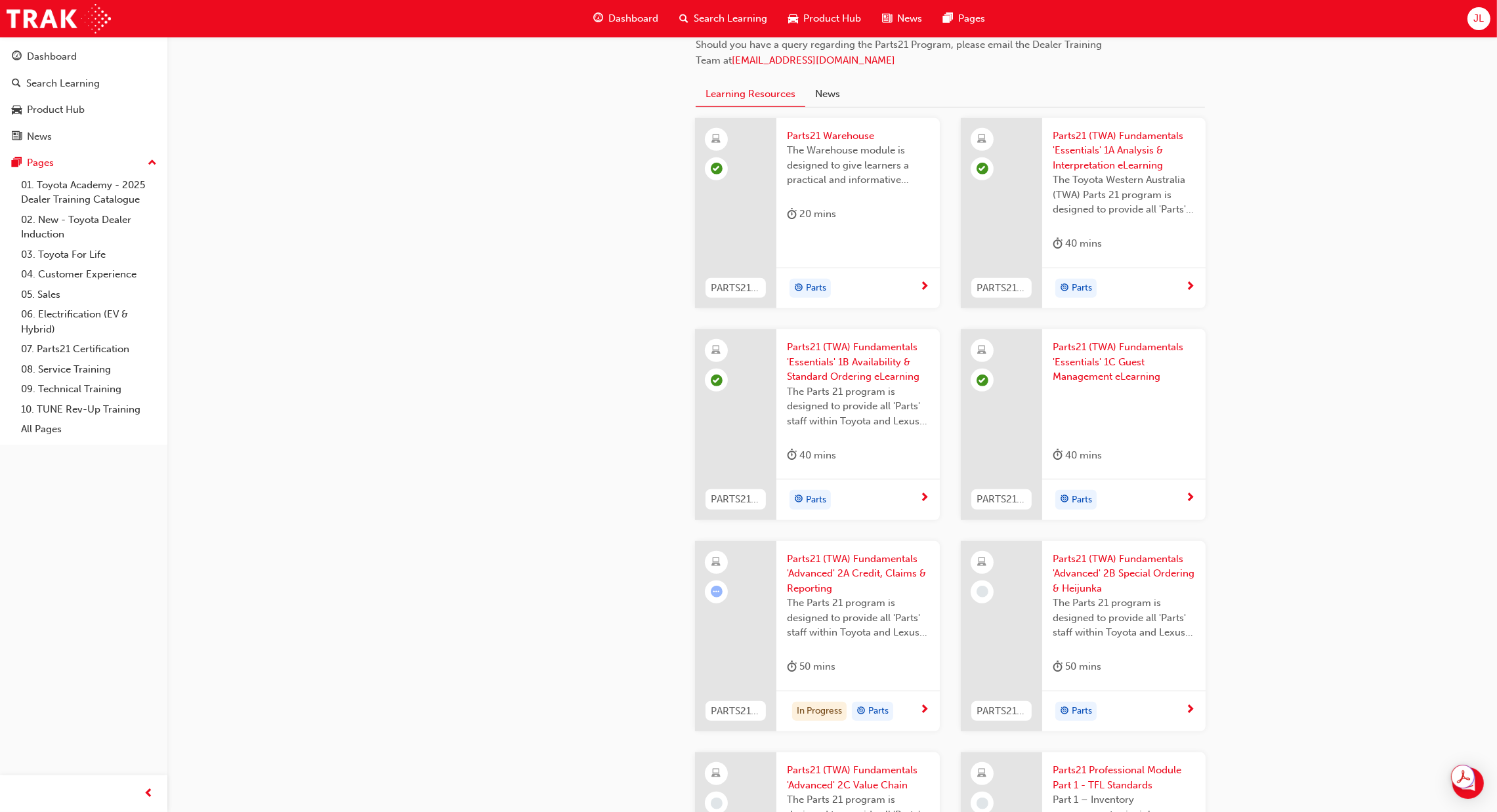
scroll to position [1378, 0]
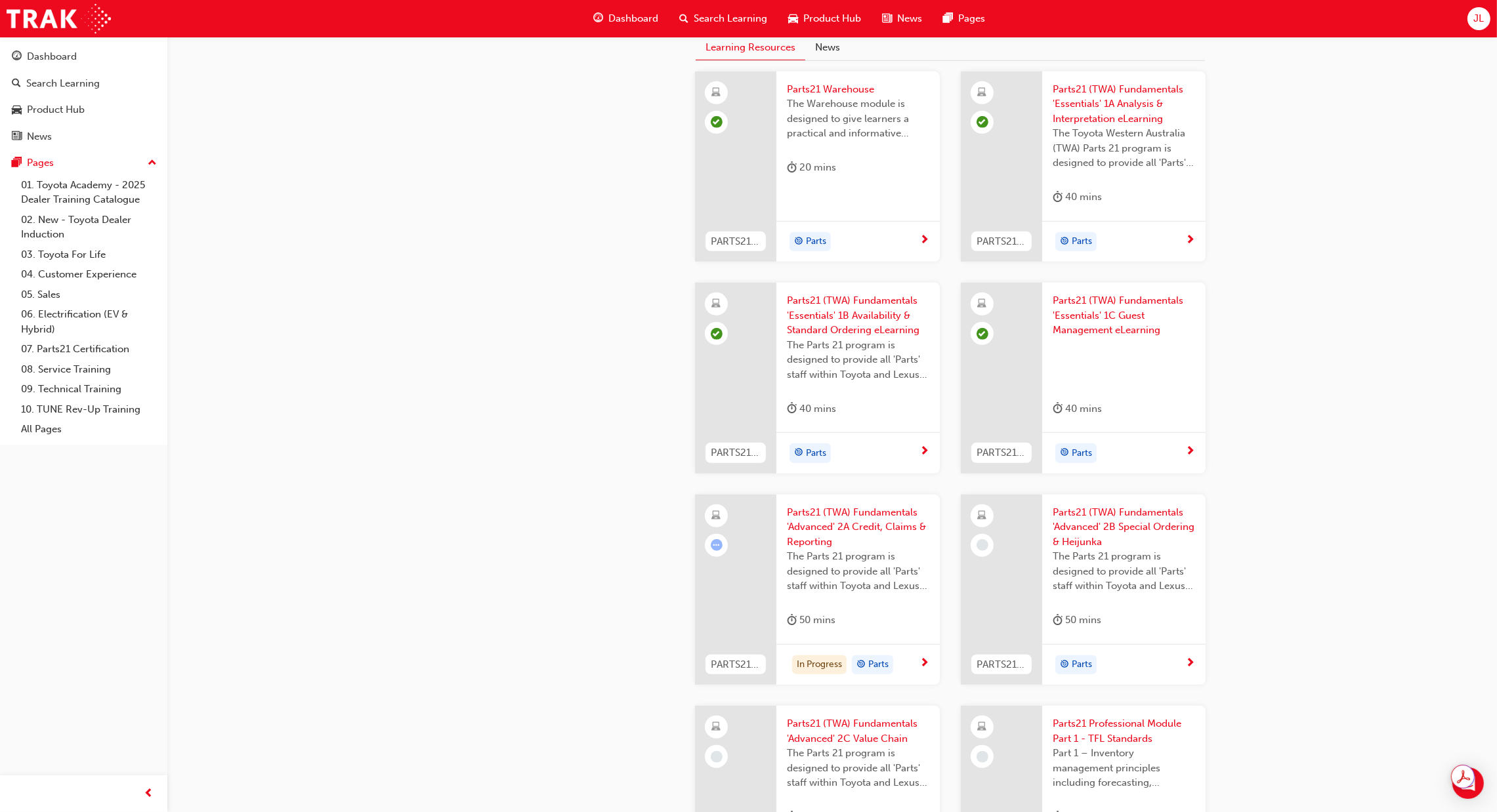
click at [747, 566] on div at bounding box center [735, 590] width 82 height 191
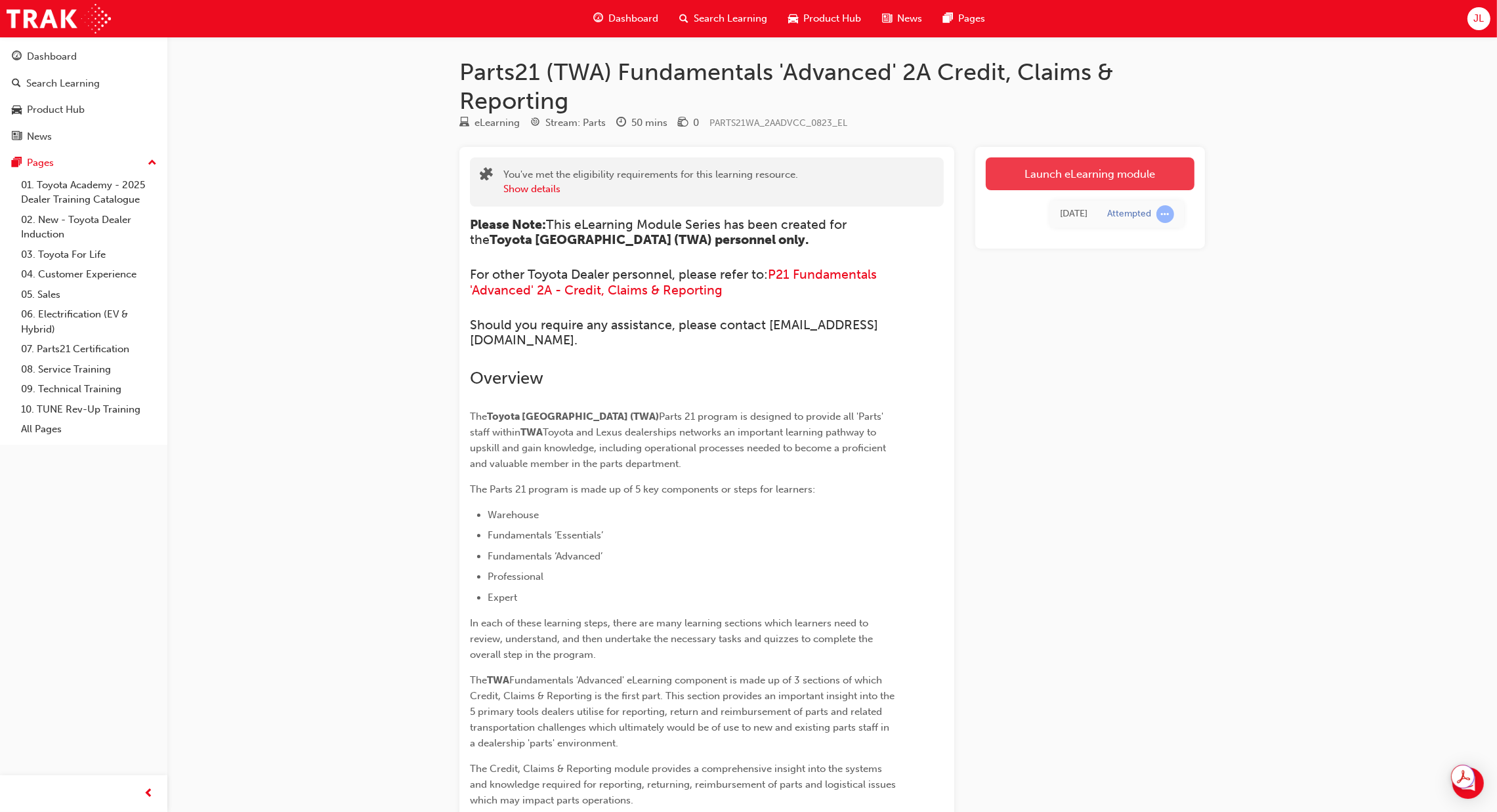
click at [1044, 182] on link "Launch eLearning module" at bounding box center [1090, 174] width 209 height 32
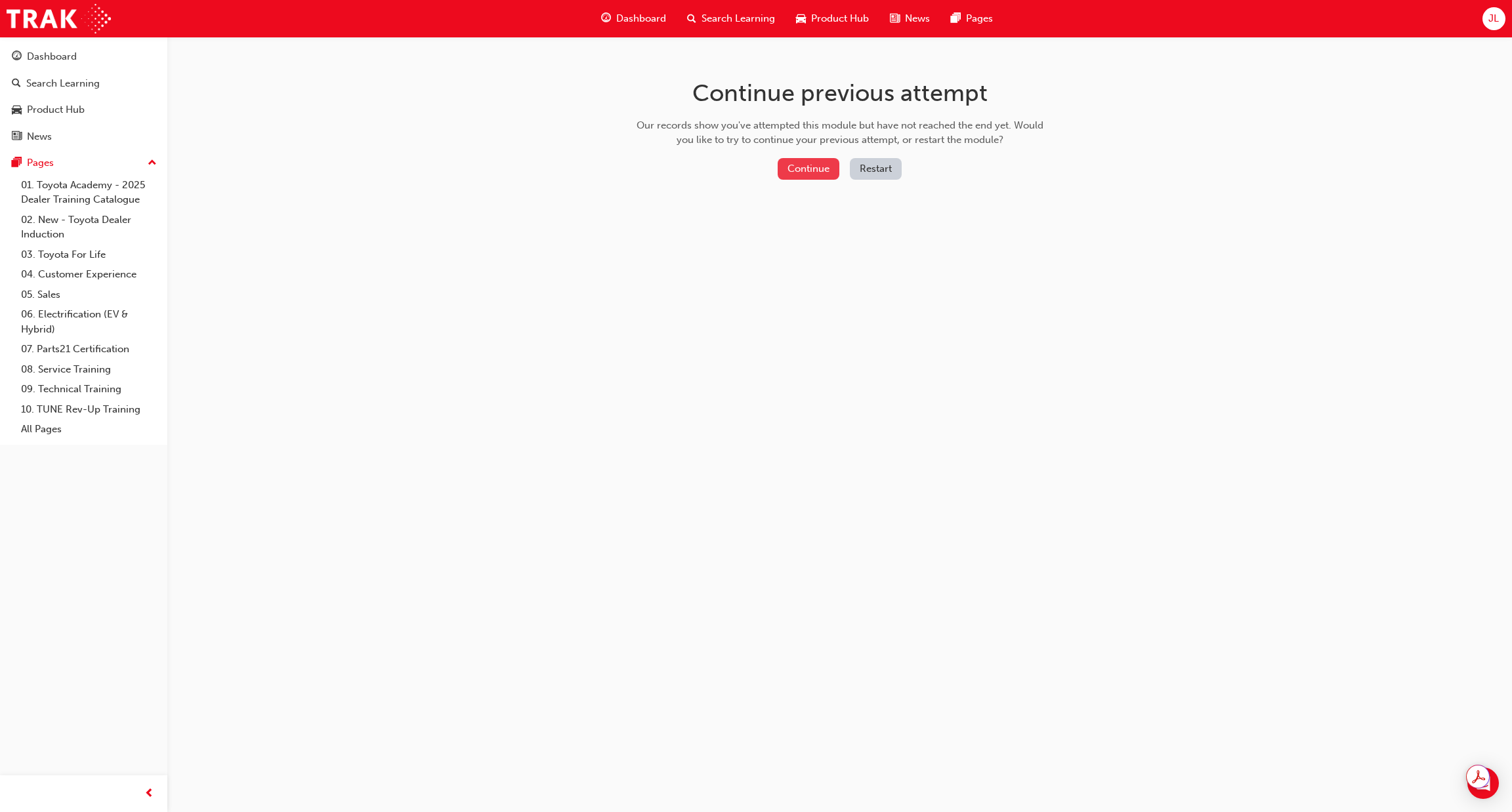
click at [839, 169] on button "Continue" at bounding box center [809, 168] width 61 height 22
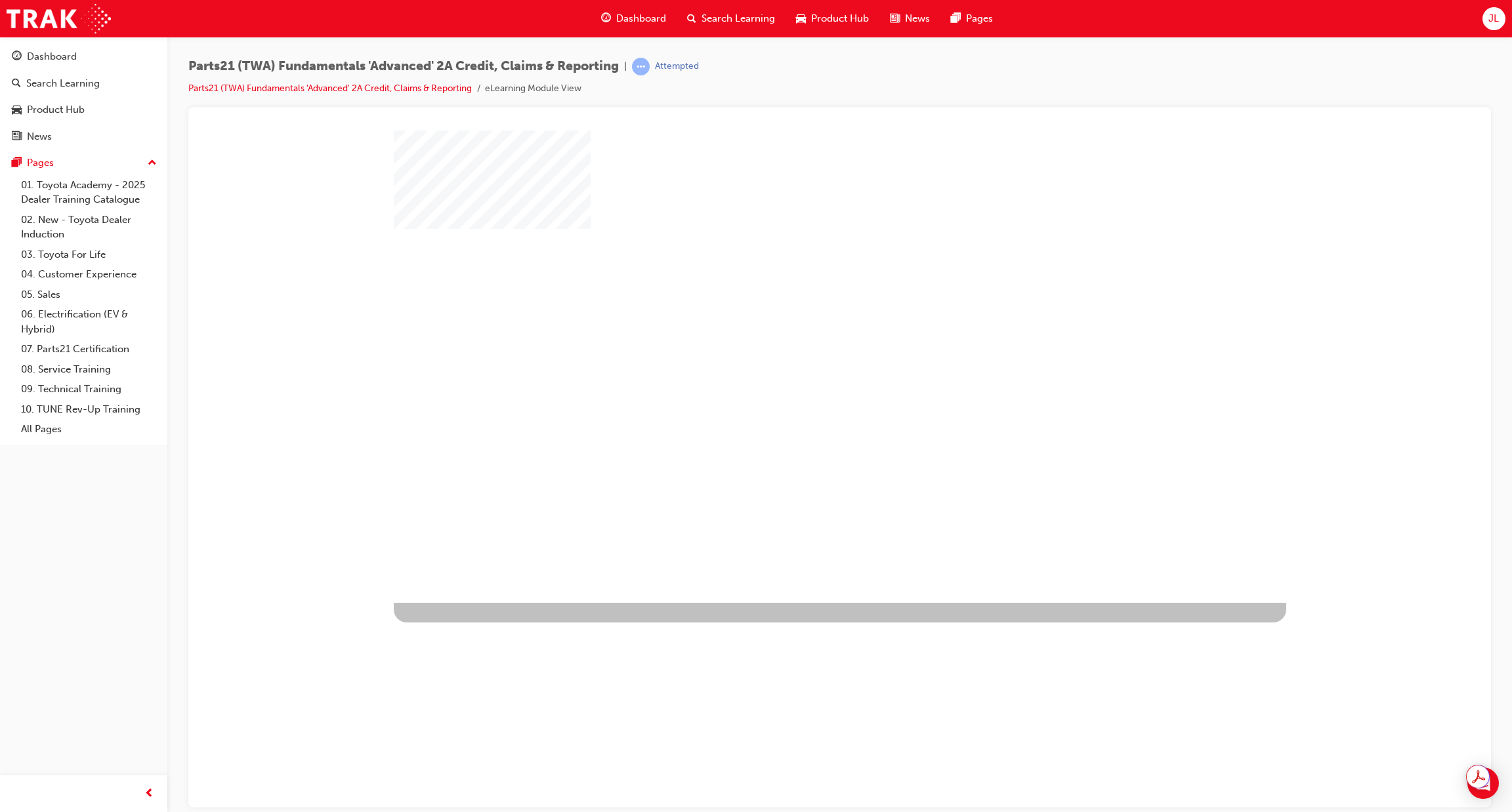
click at [802, 328] on div "play" at bounding box center [802, 328] width 0 height 0
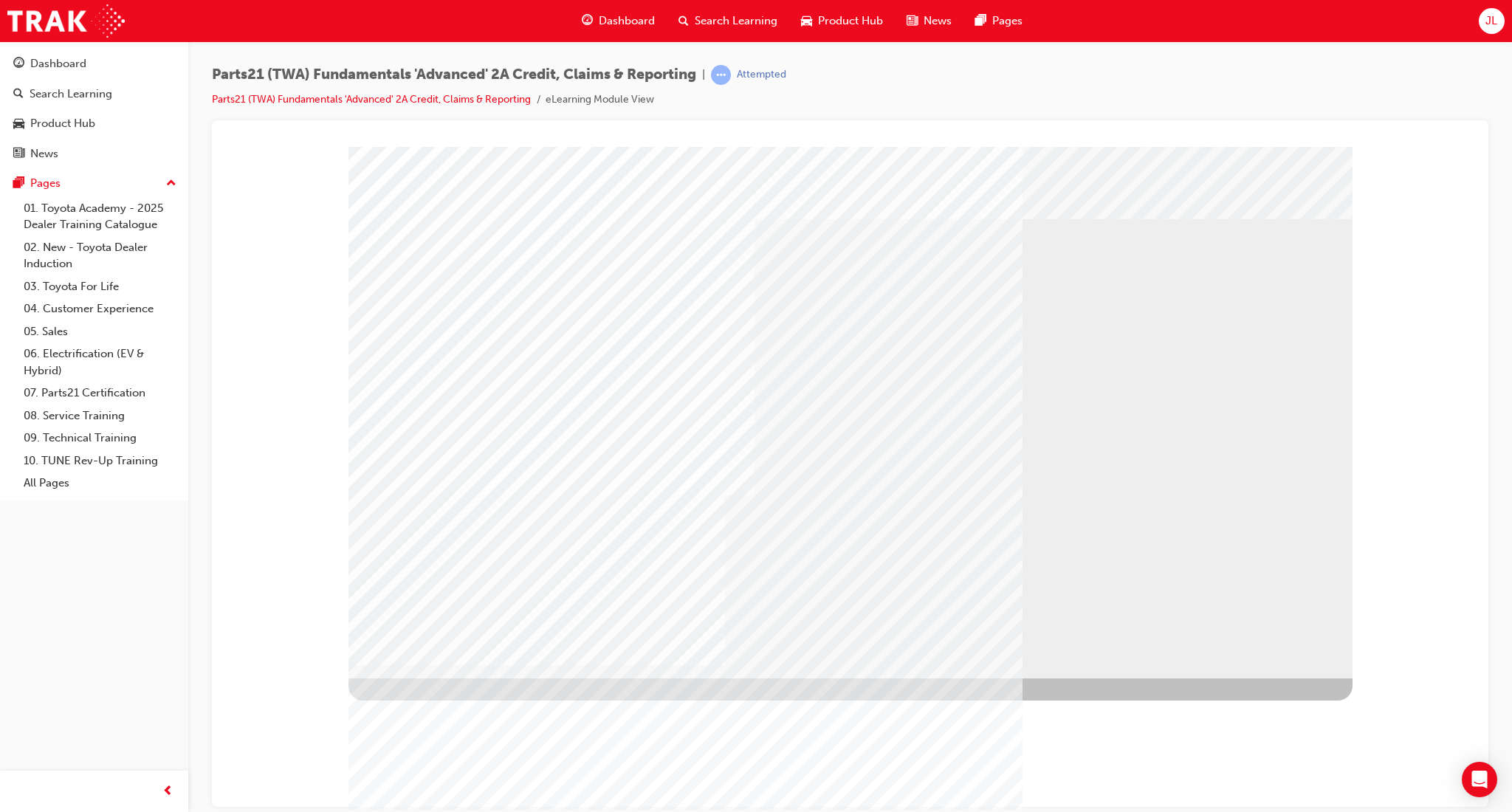
click at [1374, 152] on div at bounding box center [851, 152] width 1242 height 0
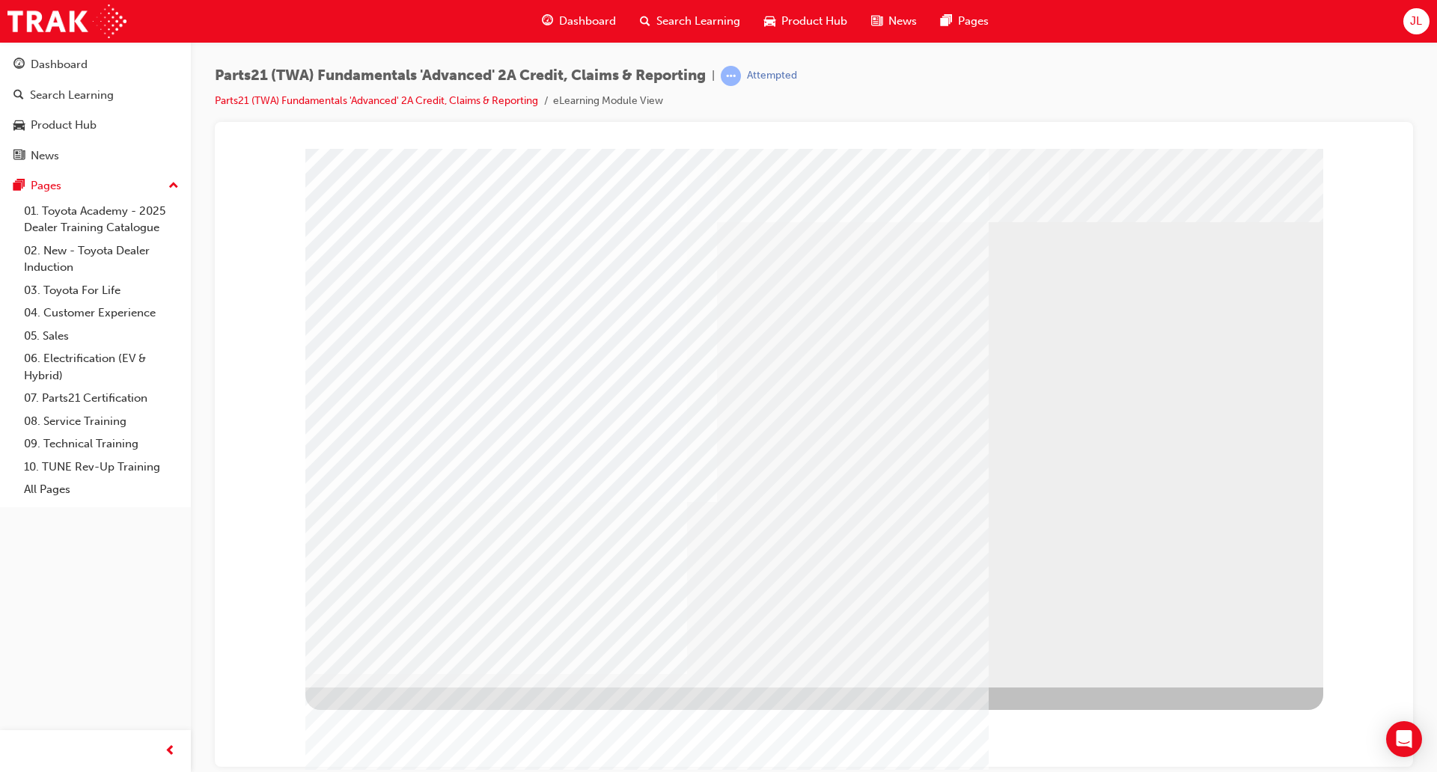
click at [1324, 154] on div at bounding box center [814, 154] width 1162 height 0
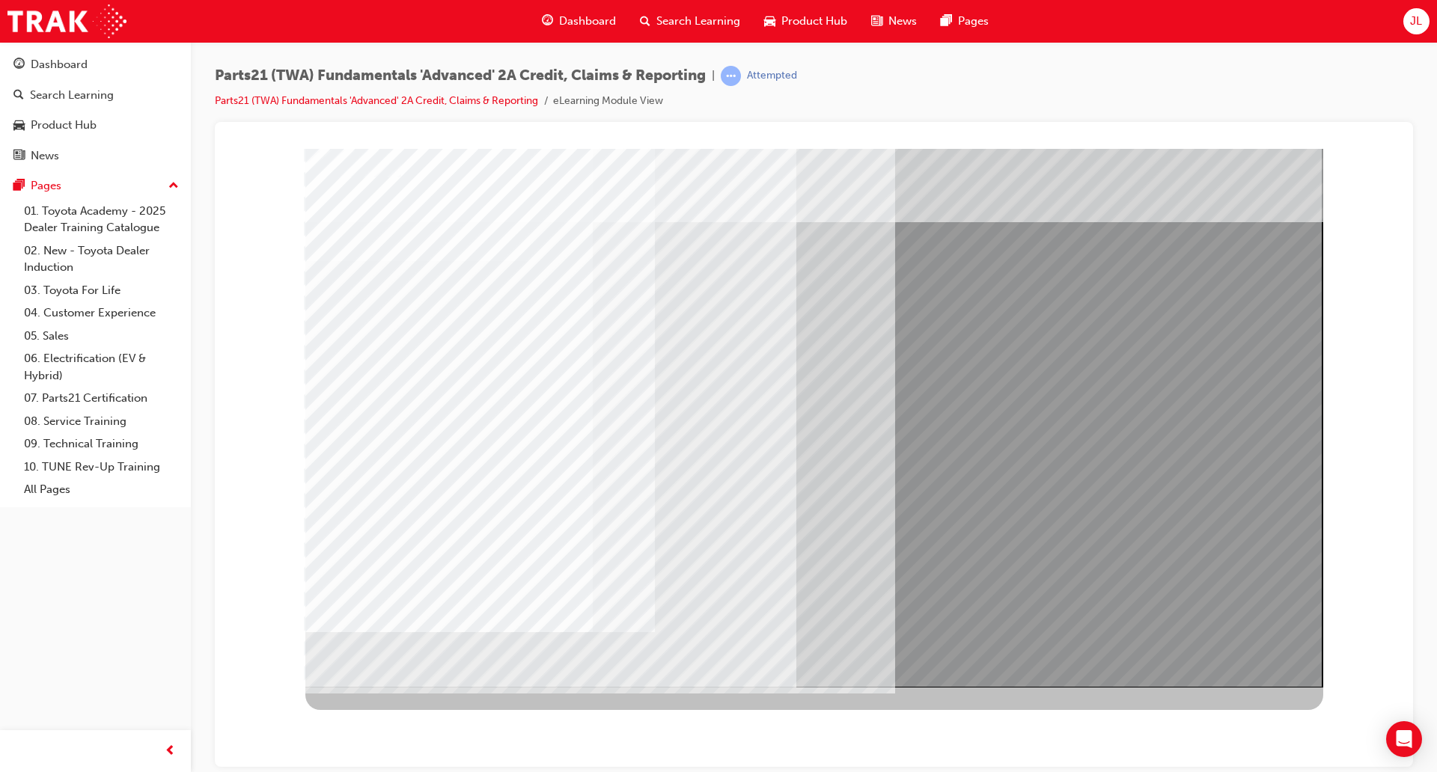
drag, startPoint x: 1220, startPoint y: 661, endPoint x: 1185, endPoint y: 602, distance: 68.4
click at [1198, 617] on div at bounding box center [814, 417] width 1018 height 539
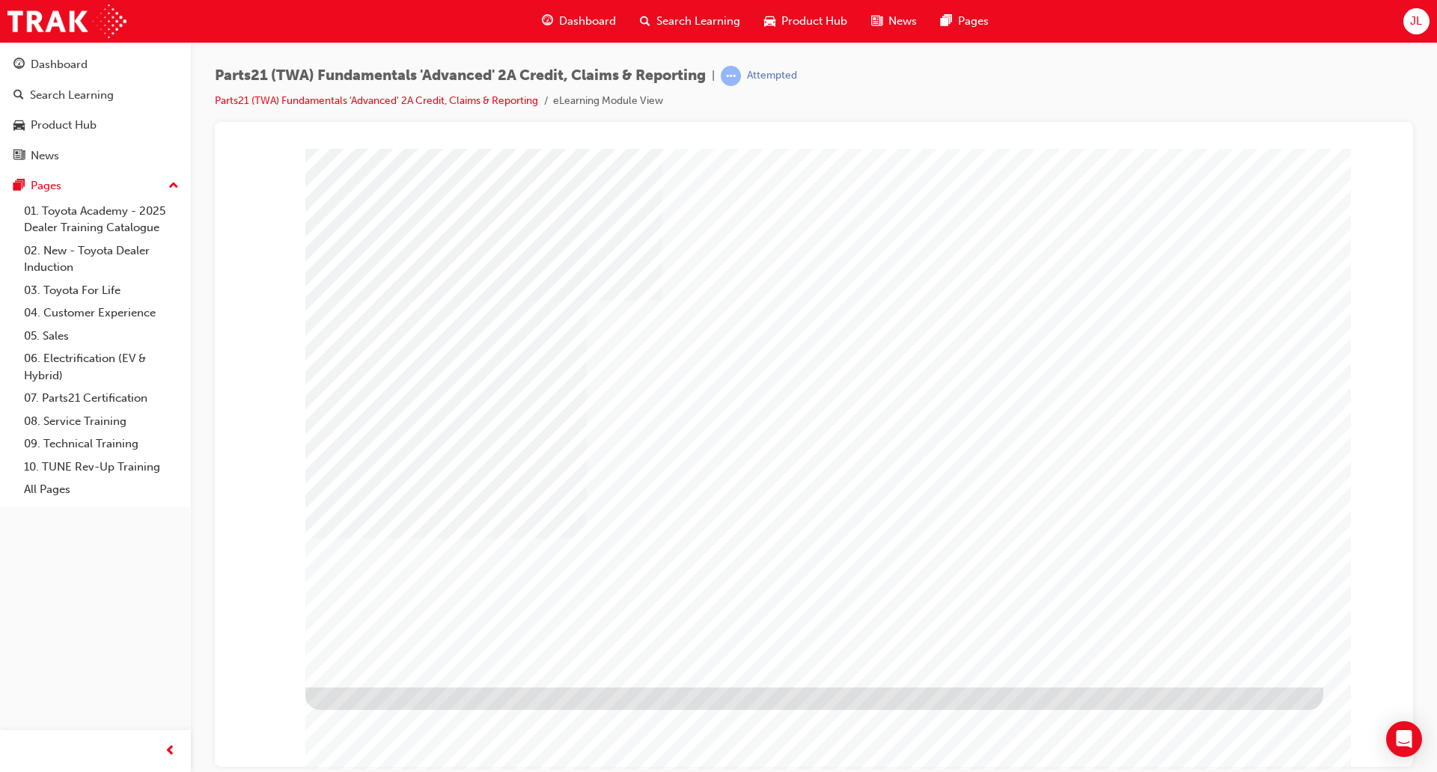
type input "o"
type input "[PERSON_NAME]"
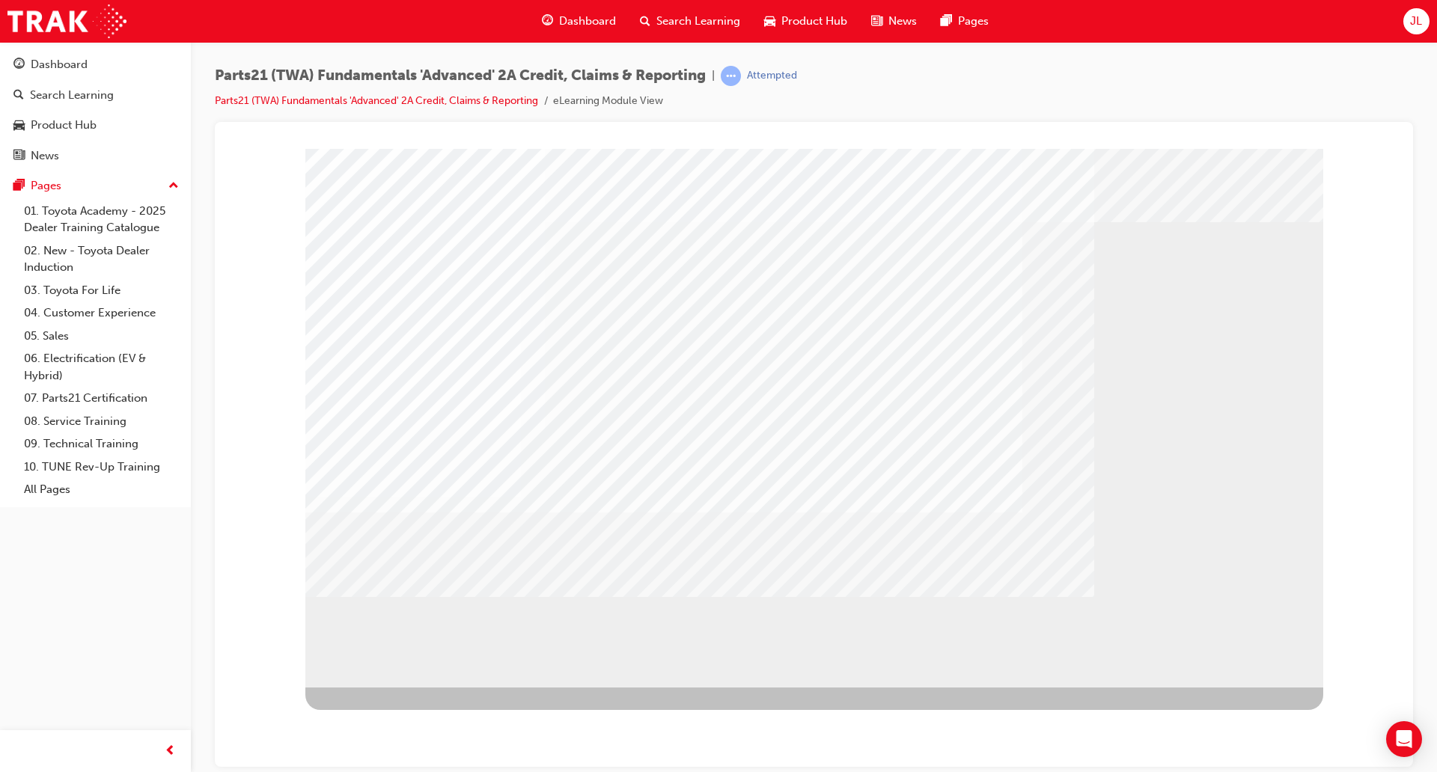
drag, startPoint x: 435, startPoint y: 548, endPoint x: 452, endPoint y: 539, distance: 18.8
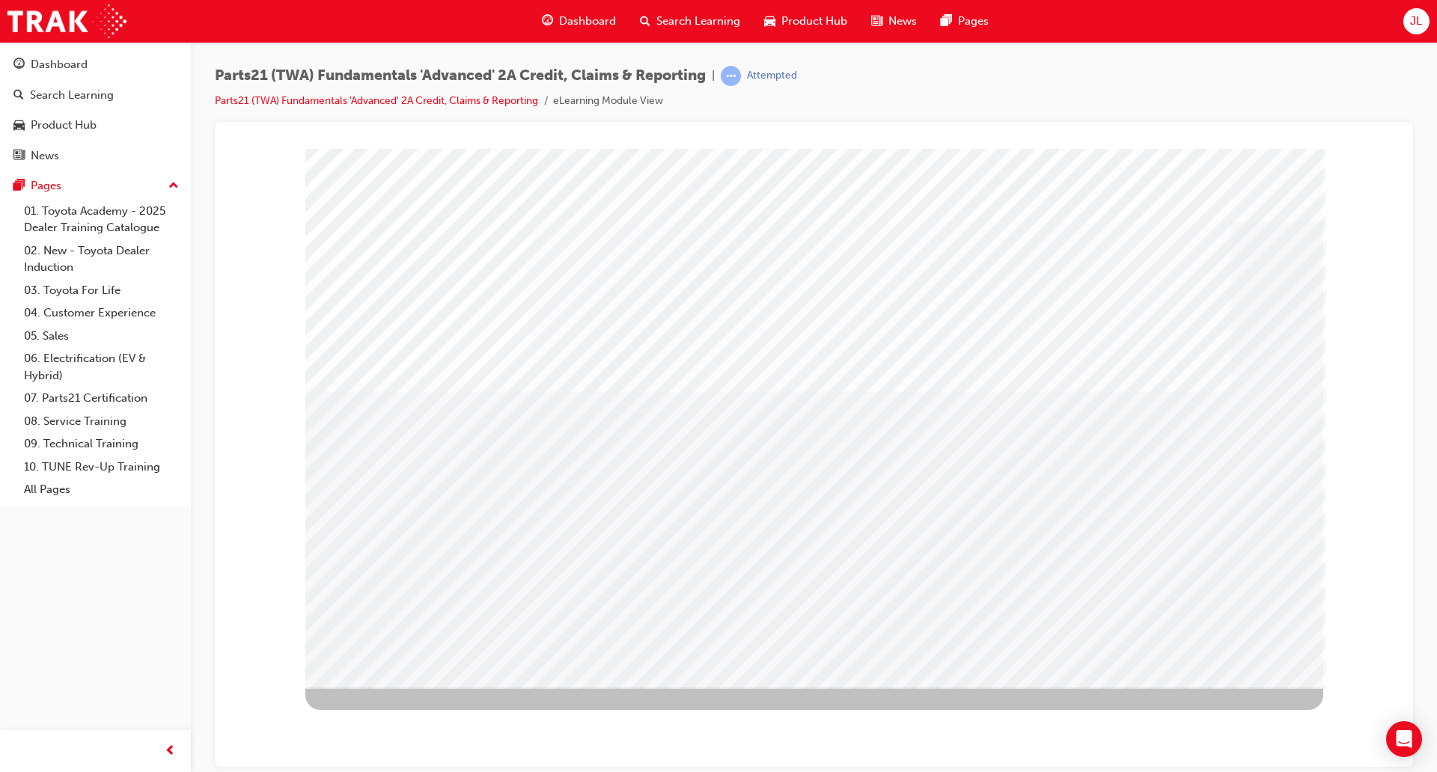
drag, startPoint x: 931, startPoint y: 531, endPoint x: 1072, endPoint y: 552, distance: 143.0
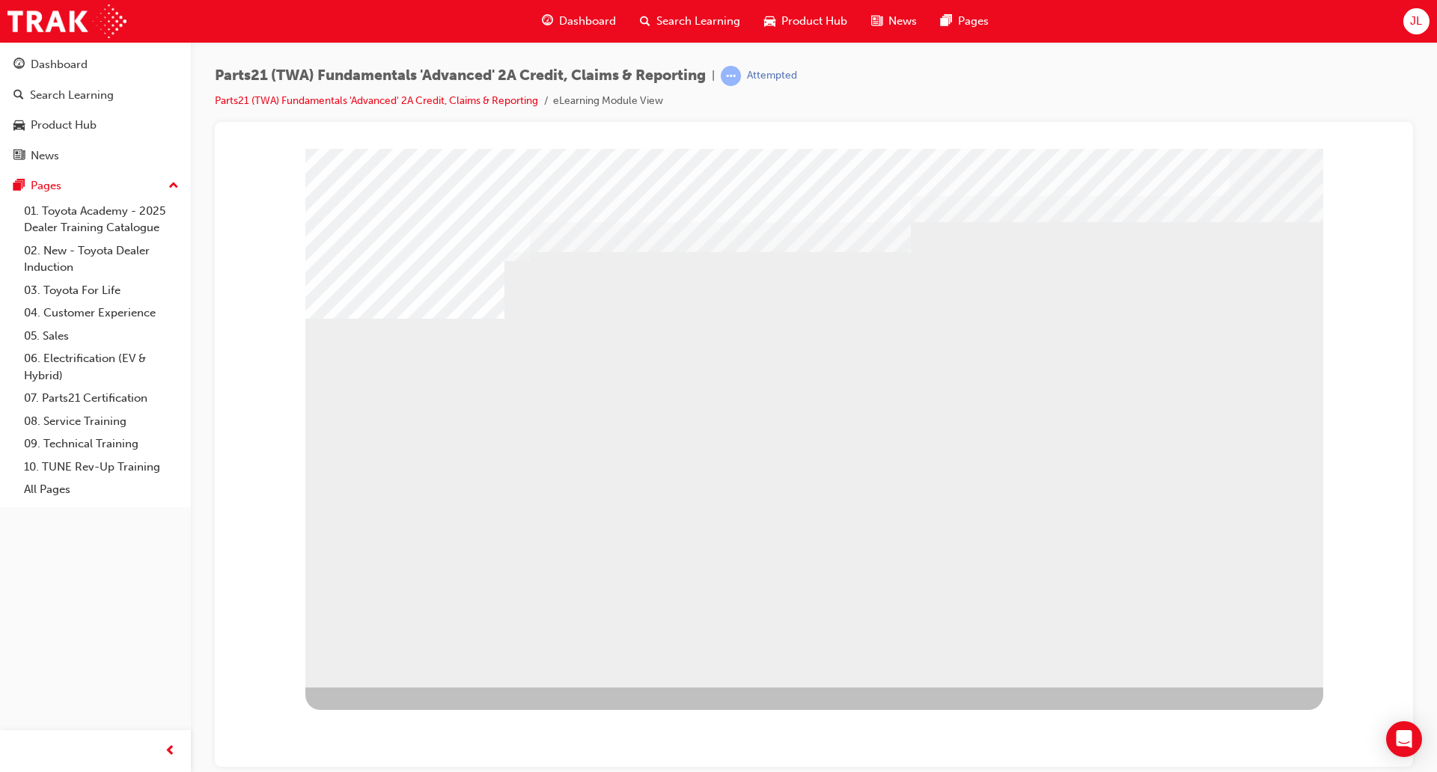
click at [1057, 459] on div "multistate" at bounding box center [814, 417] width 1018 height 539
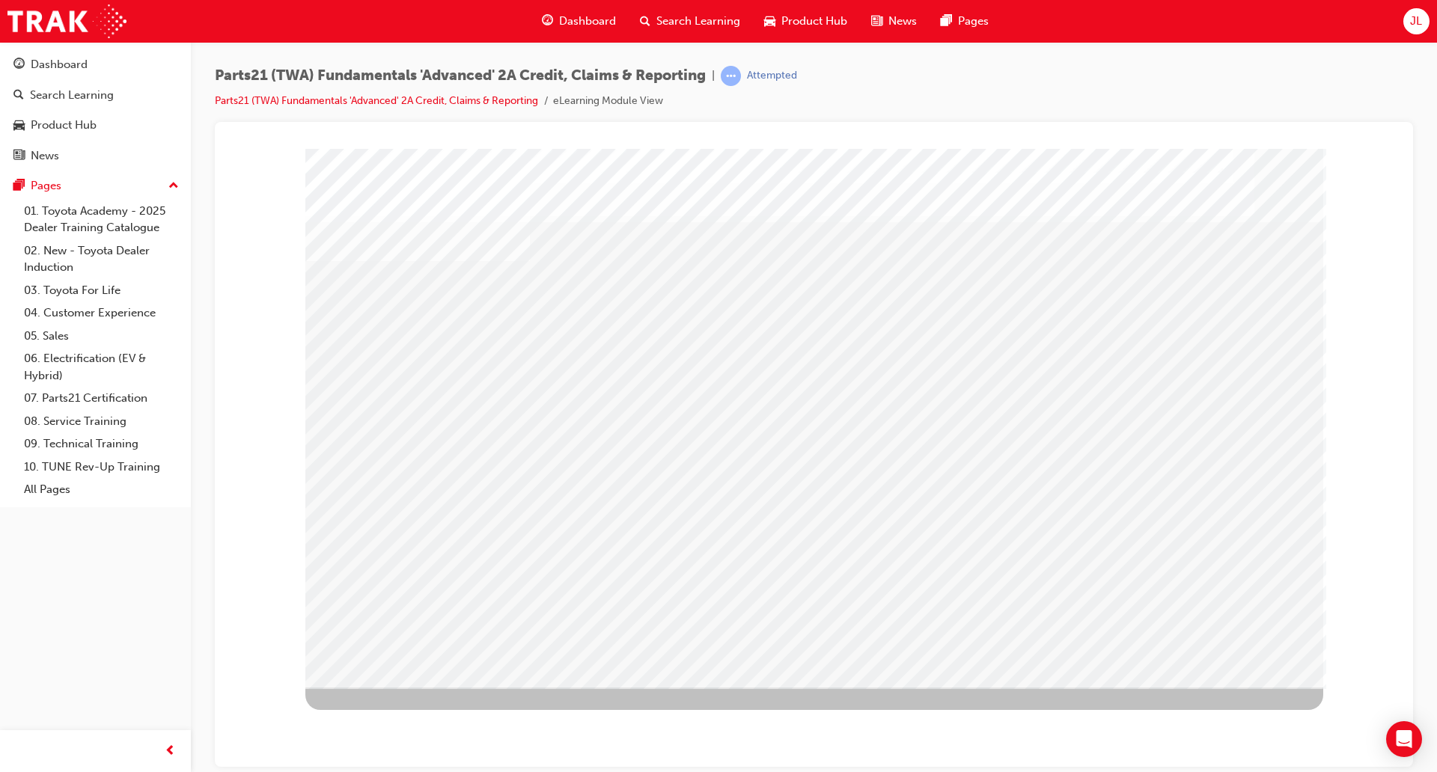
drag, startPoint x: 838, startPoint y: 359, endPoint x: 837, endPoint y: 381, distance: 21.8
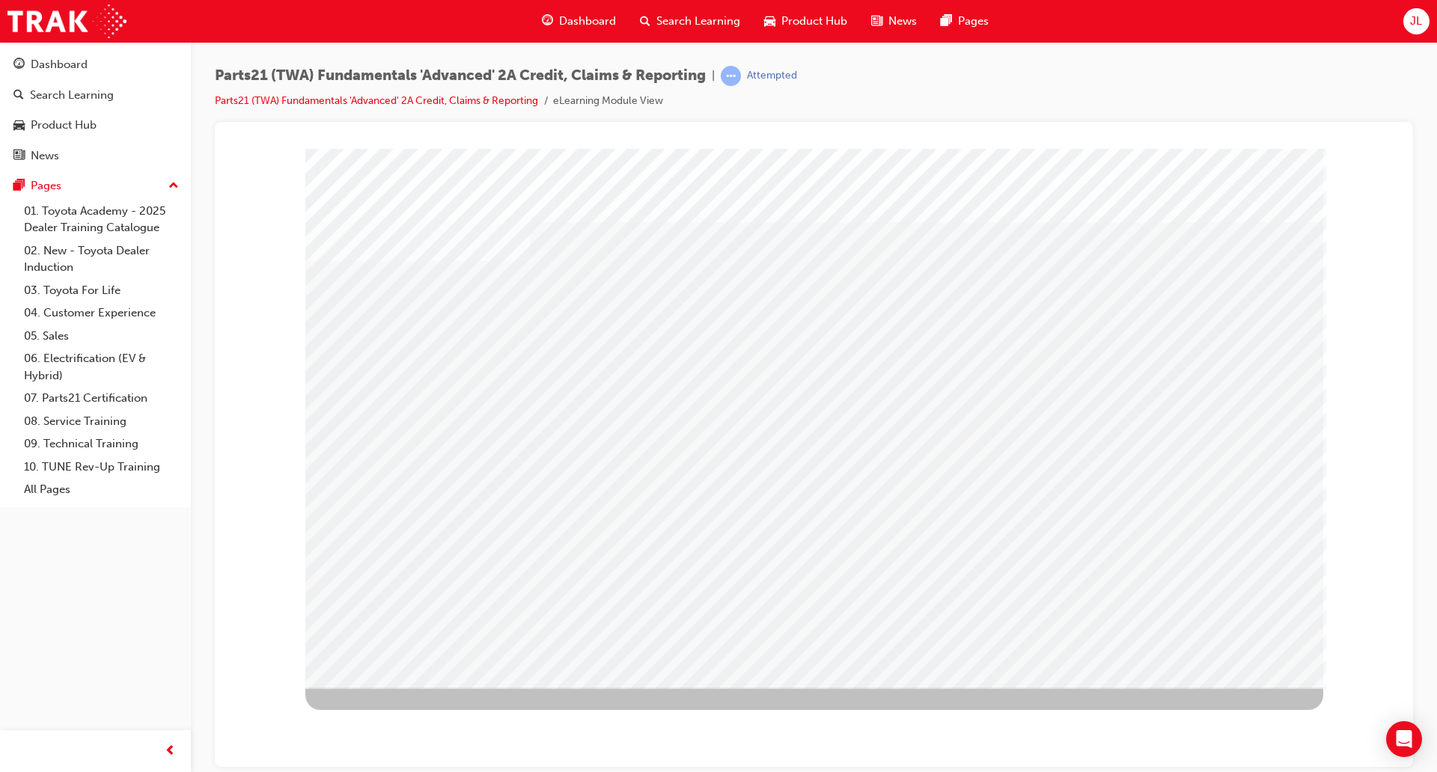
drag, startPoint x: 827, startPoint y: 403, endPoint x: 824, endPoint y: 418, distance: 15.3
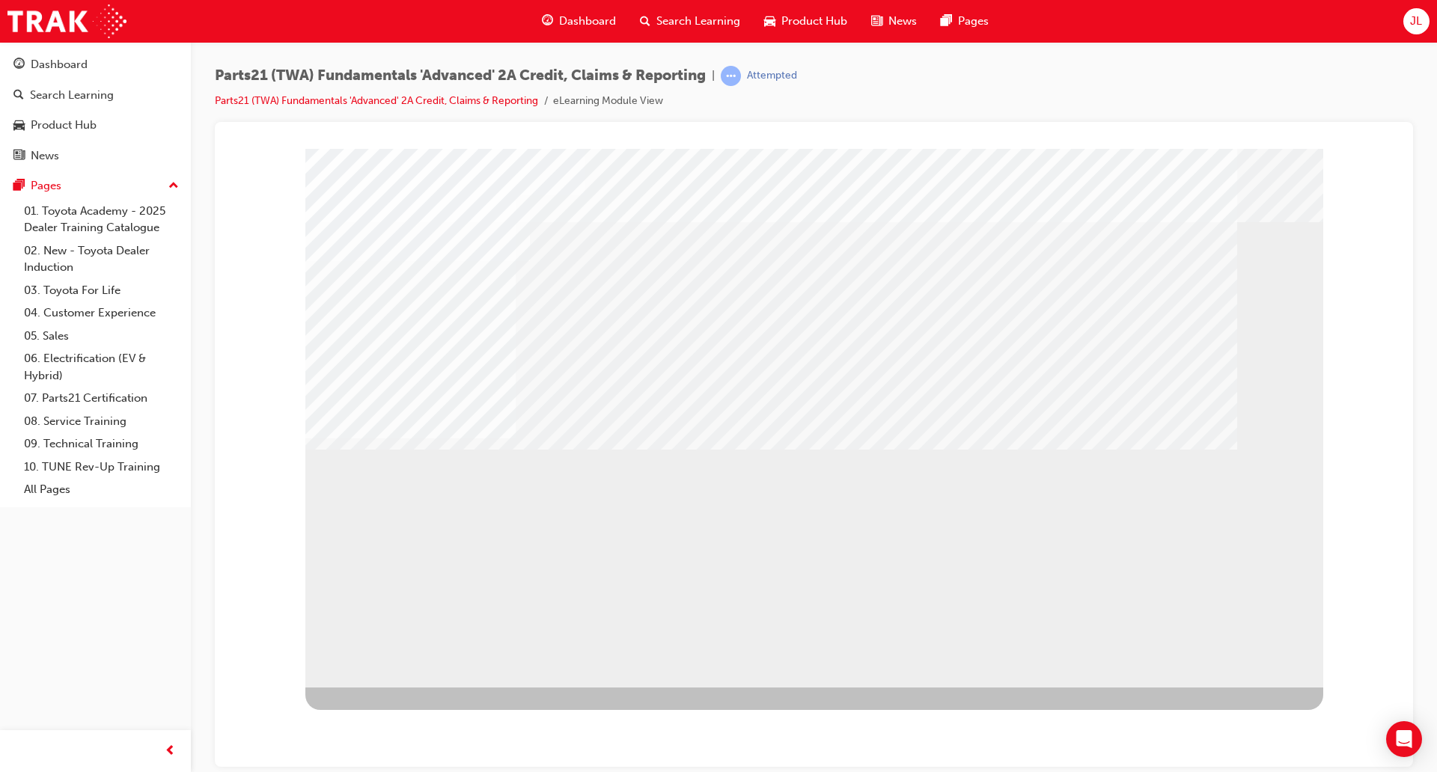
click at [403, 596] on div "application" at bounding box center [353, 581] width 97 height 30
click at [980, 596] on div "application" at bounding box center [814, 417] width 1018 height 539
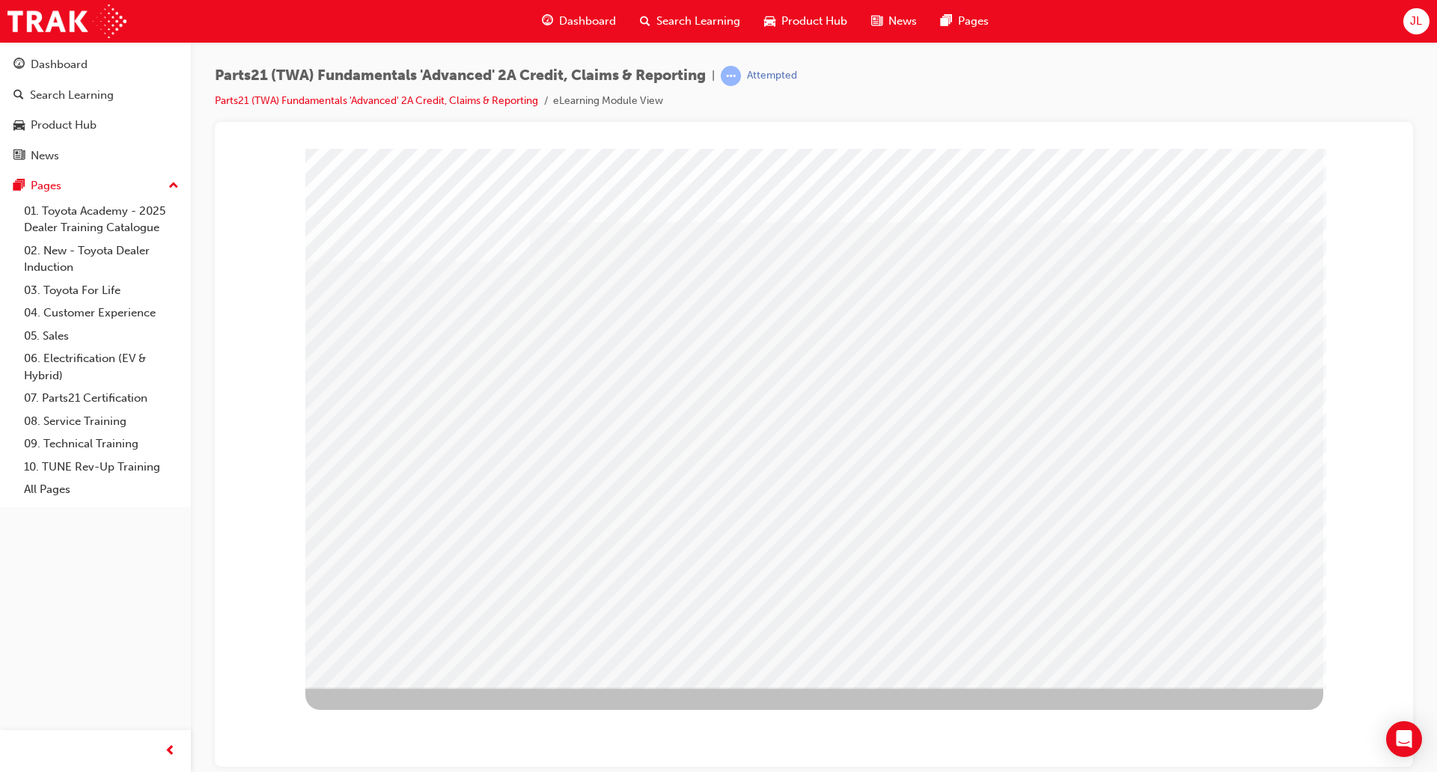
drag, startPoint x: 539, startPoint y: 323, endPoint x: 546, endPoint y: 367, distance: 44.0
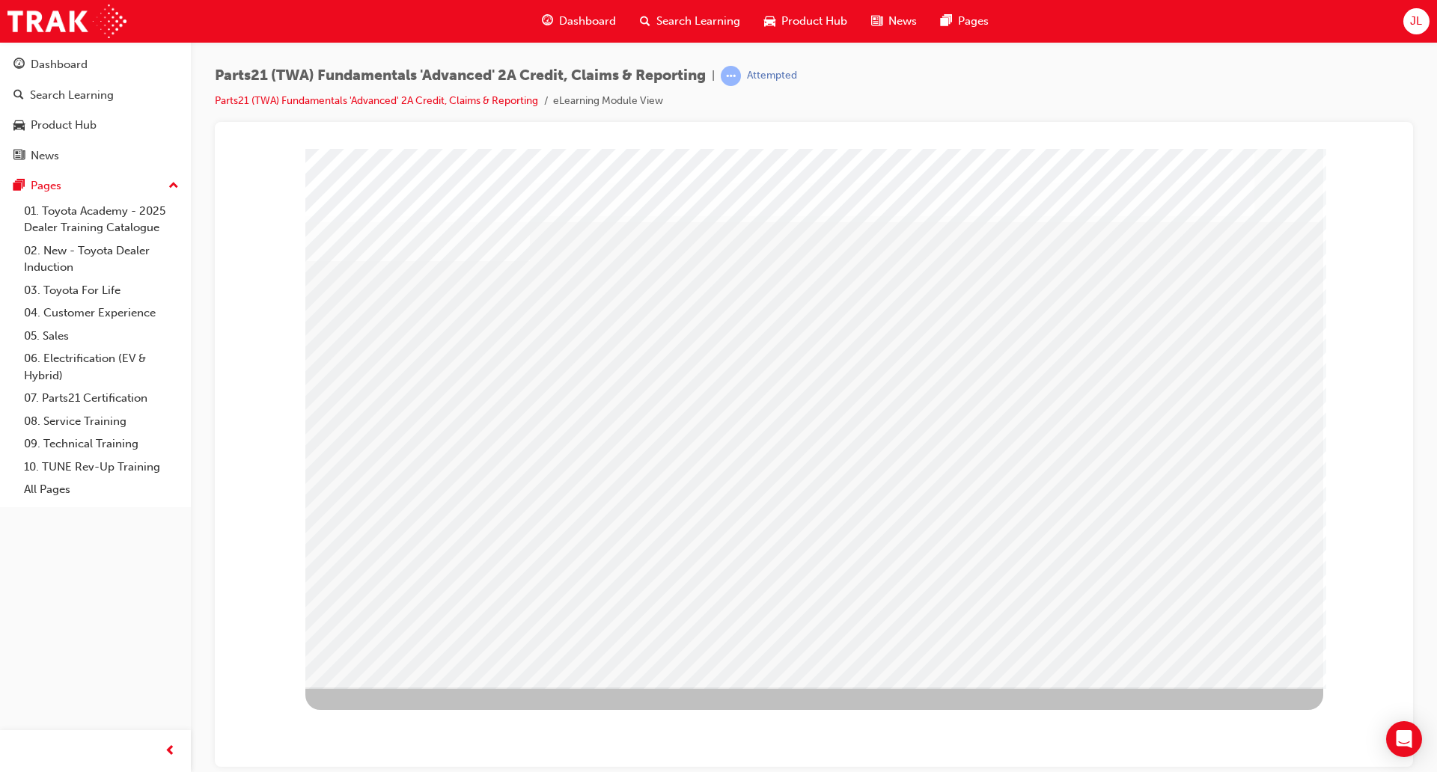
click at [815, 418] on div "s35" at bounding box center [814, 417] width 1018 height 539
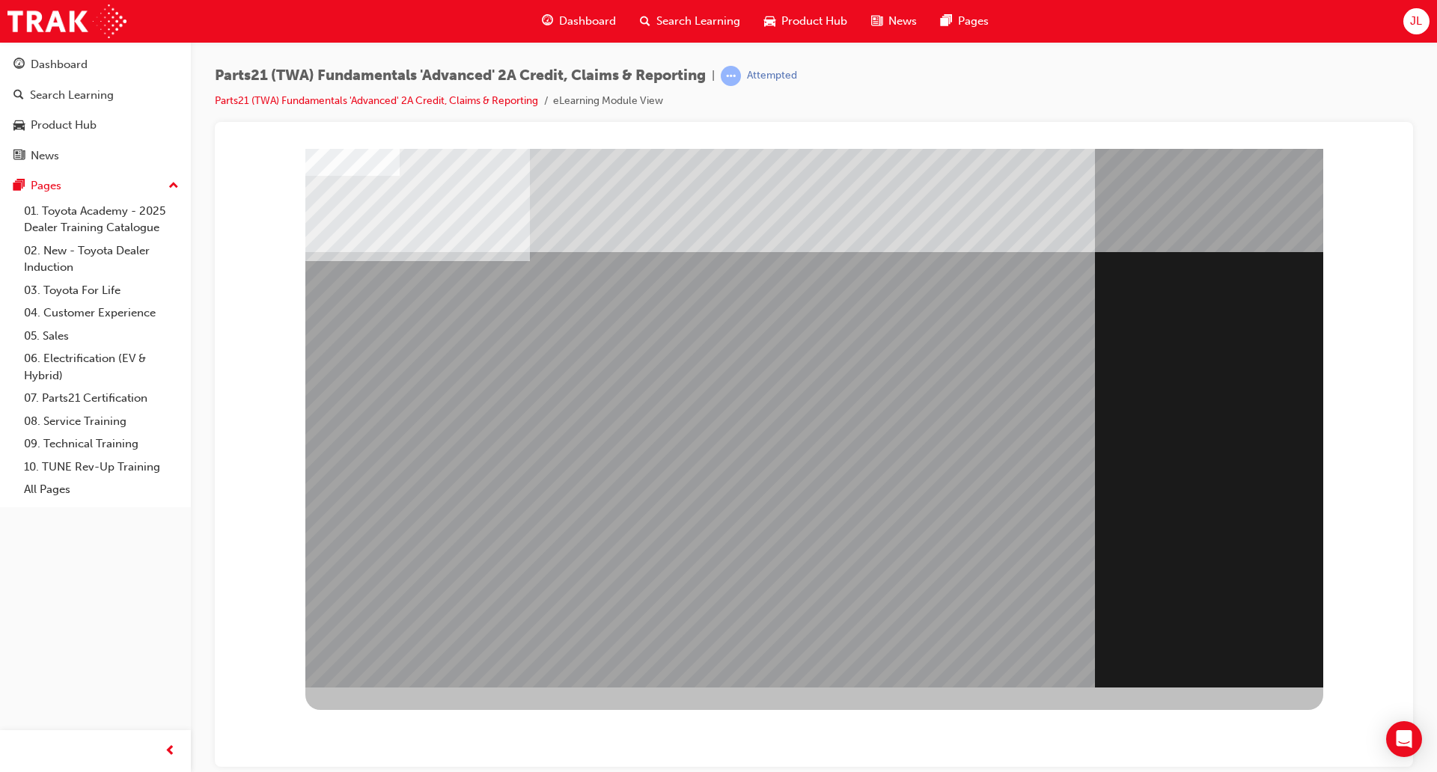
click at [1271, 626] on div "Section Title Page" at bounding box center [814, 417] width 1018 height 539
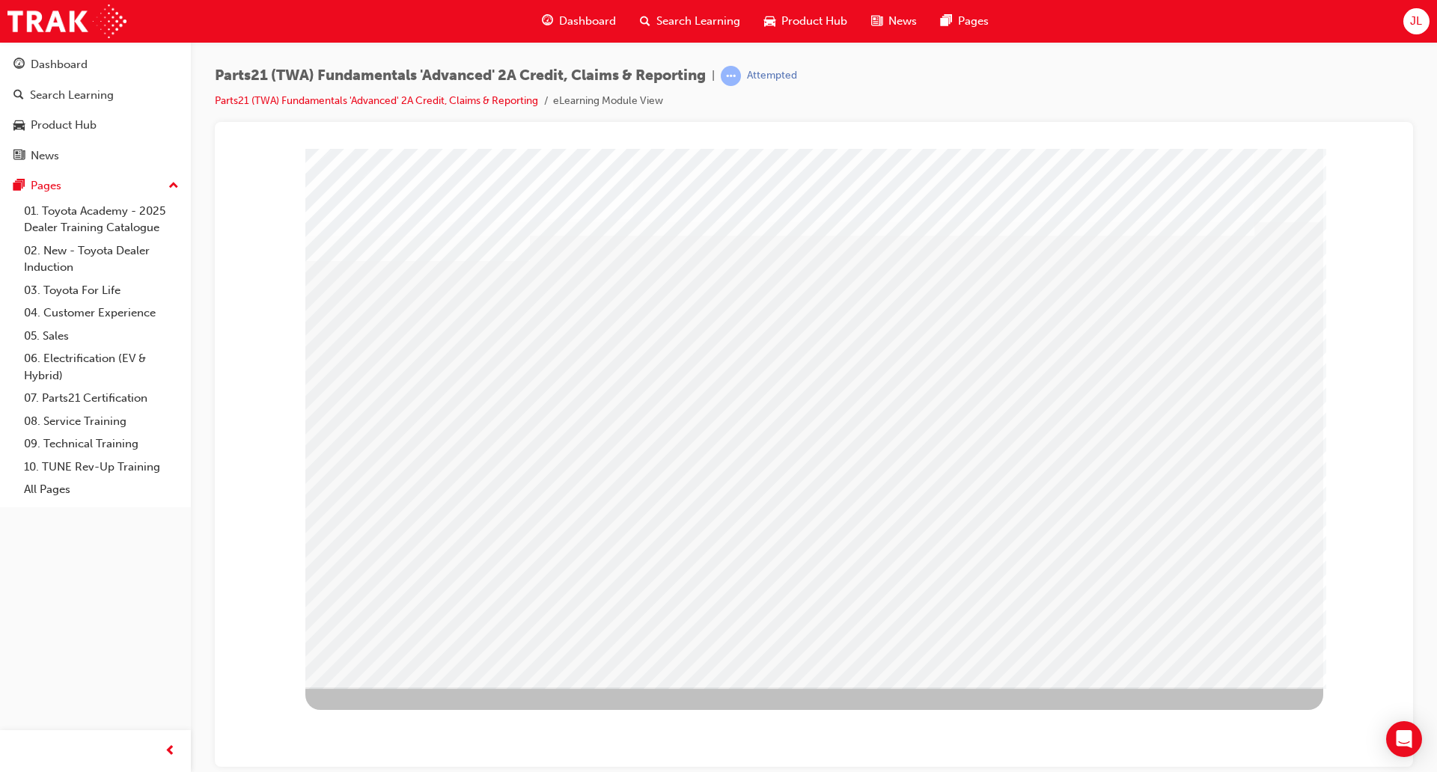
drag, startPoint x: 1211, startPoint y: 679, endPoint x: 1211, endPoint y: 661, distance: 18.0
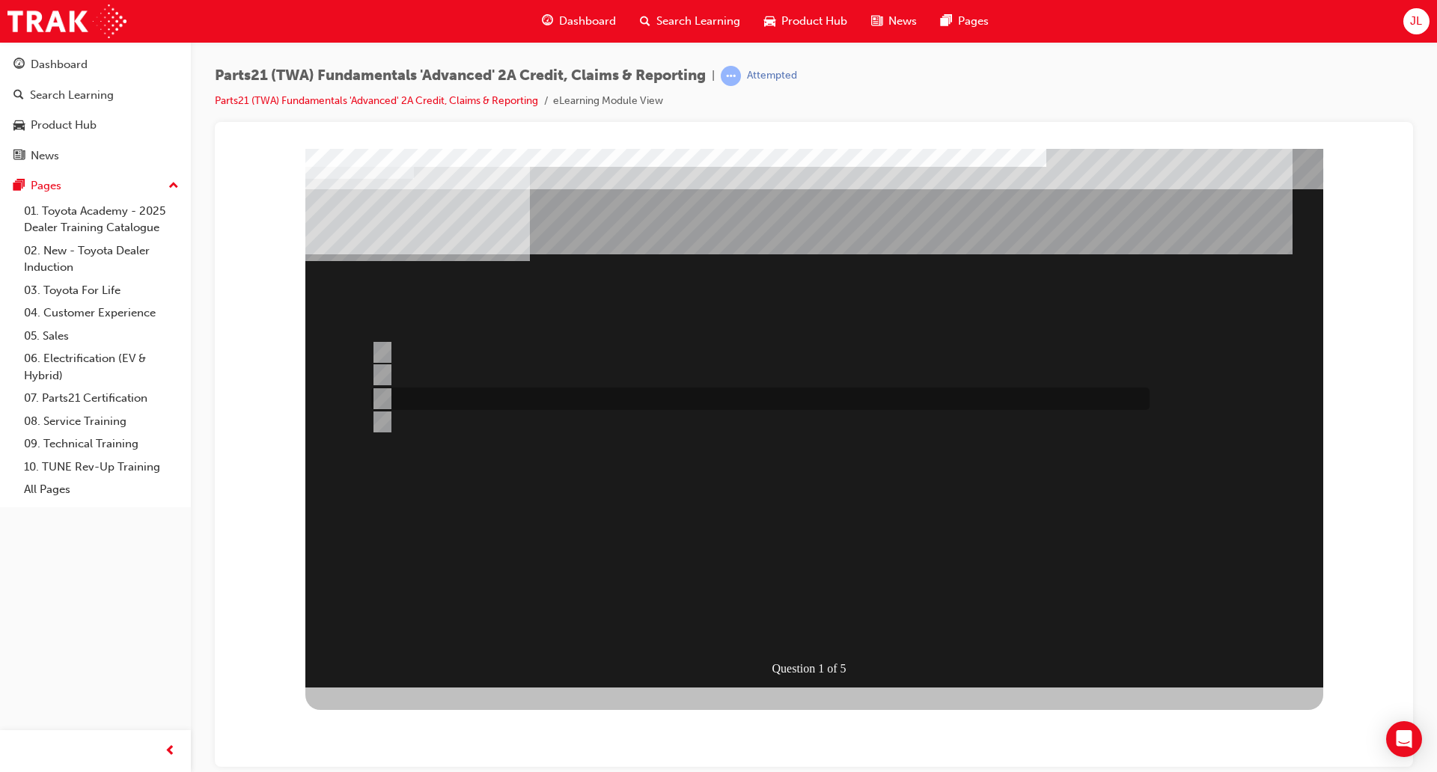
click at [440, 394] on div at bounding box center [756, 399] width 778 height 22
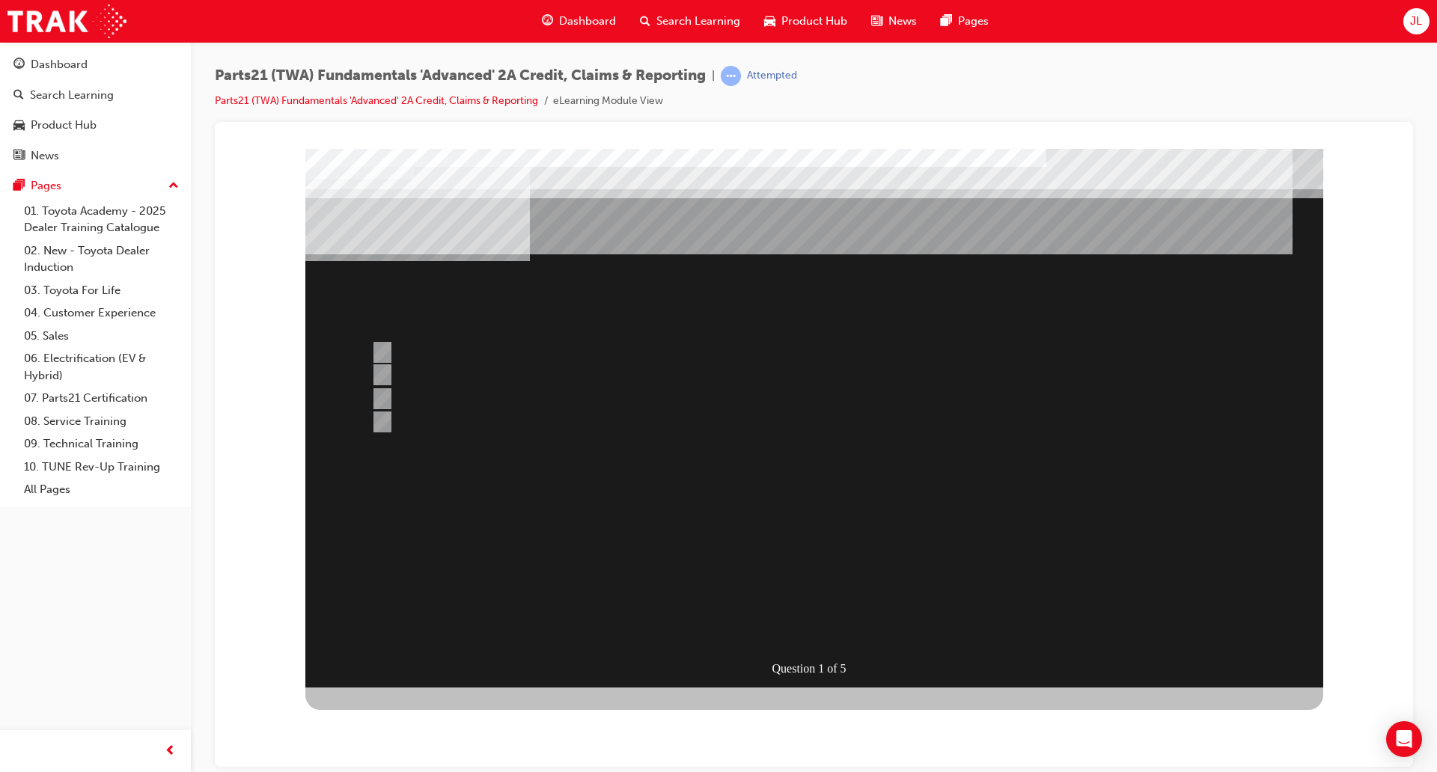
click at [479, 415] on div at bounding box center [814, 417] width 1018 height 539
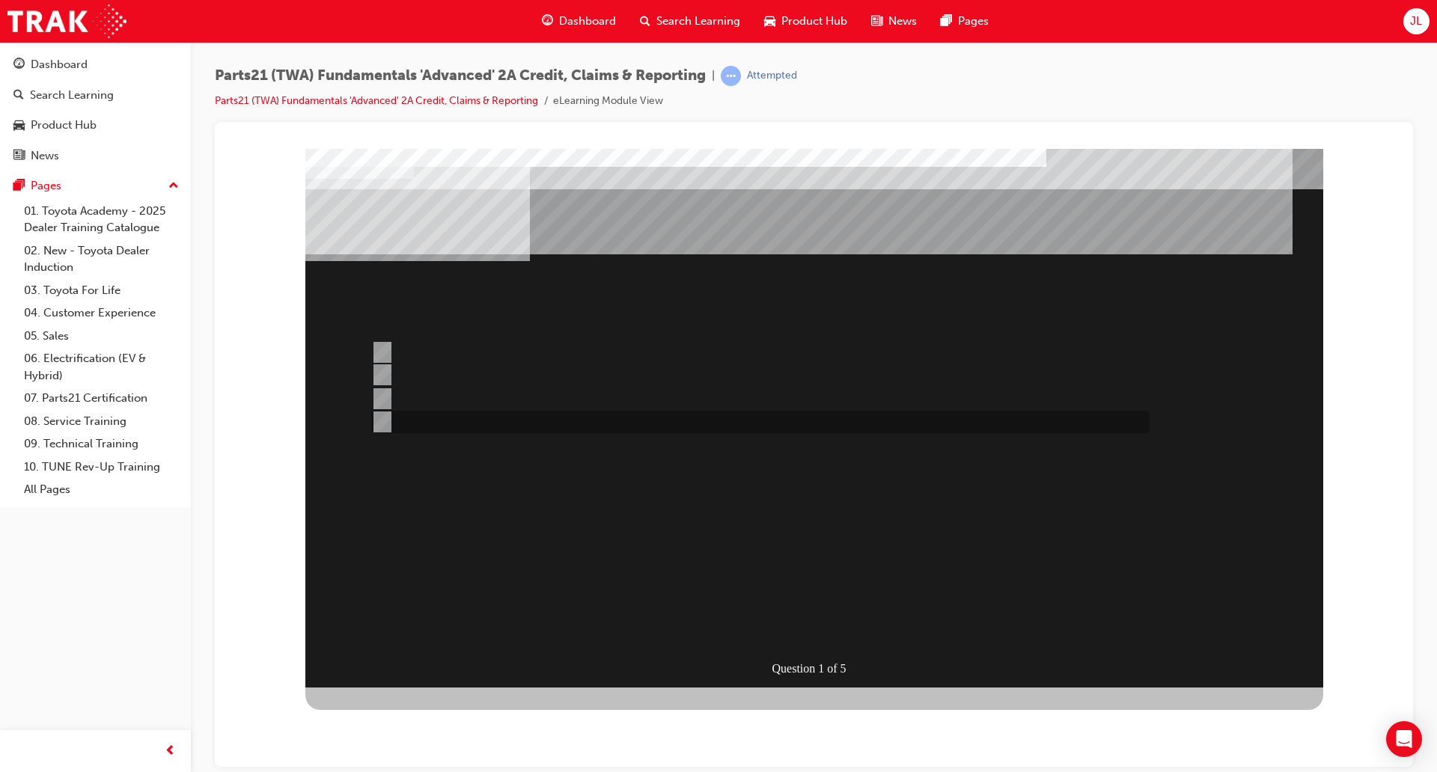
click at [451, 420] on div at bounding box center [756, 422] width 778 height 22
radio input "false"
radio input "true"
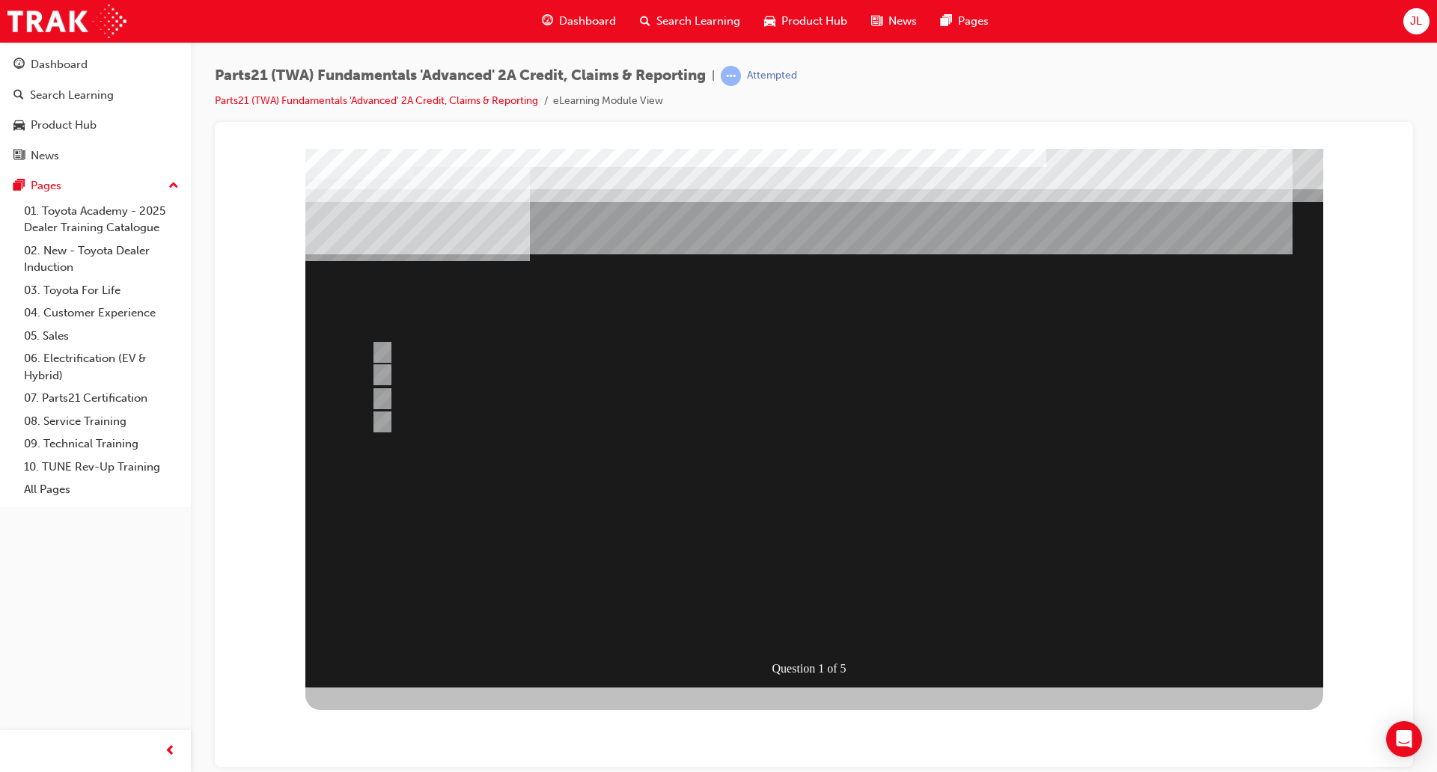
click at [798, 593] on div at bounding box center [814, 417] width 1018 height 539
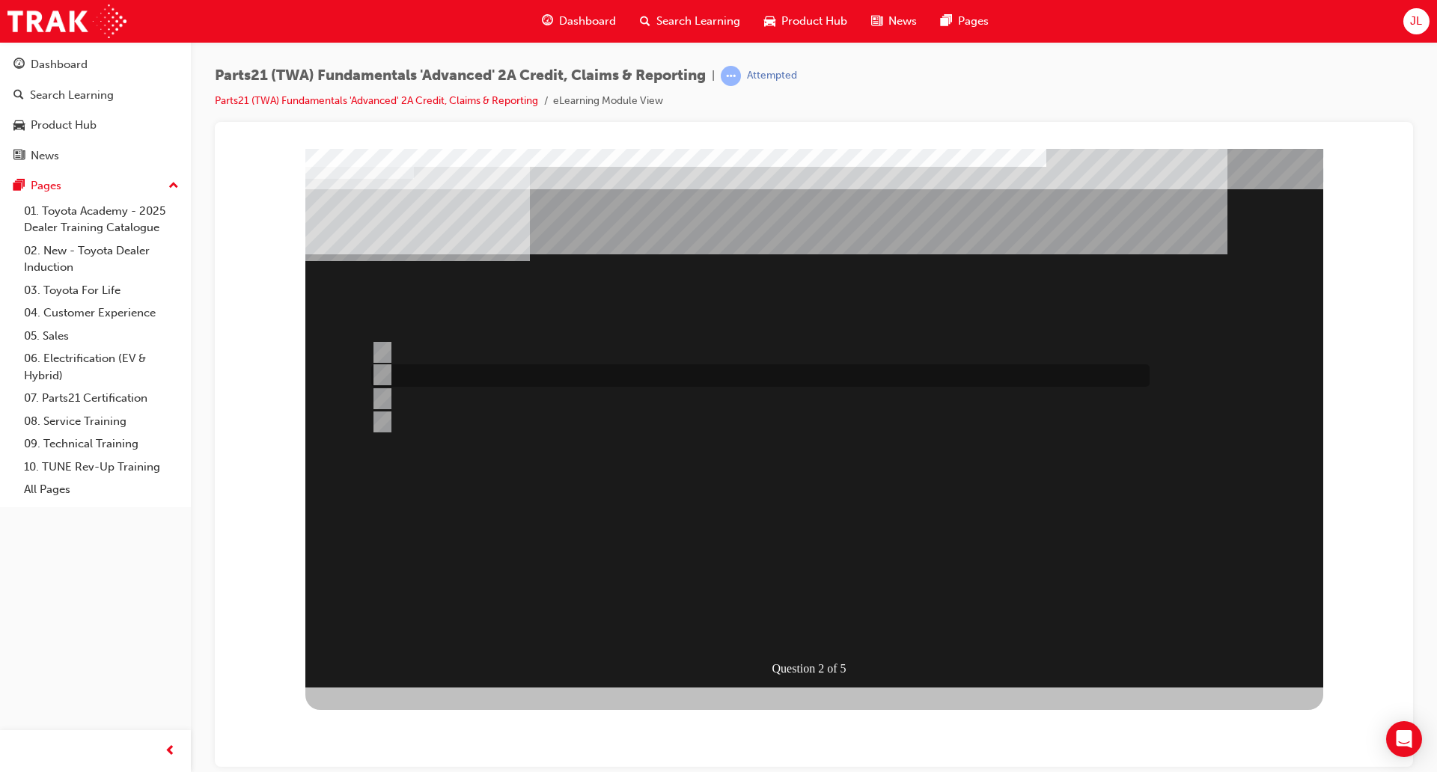
click at [432, 373] on div at bounding box center [756, 375] width 778 height 22
radio input "true"
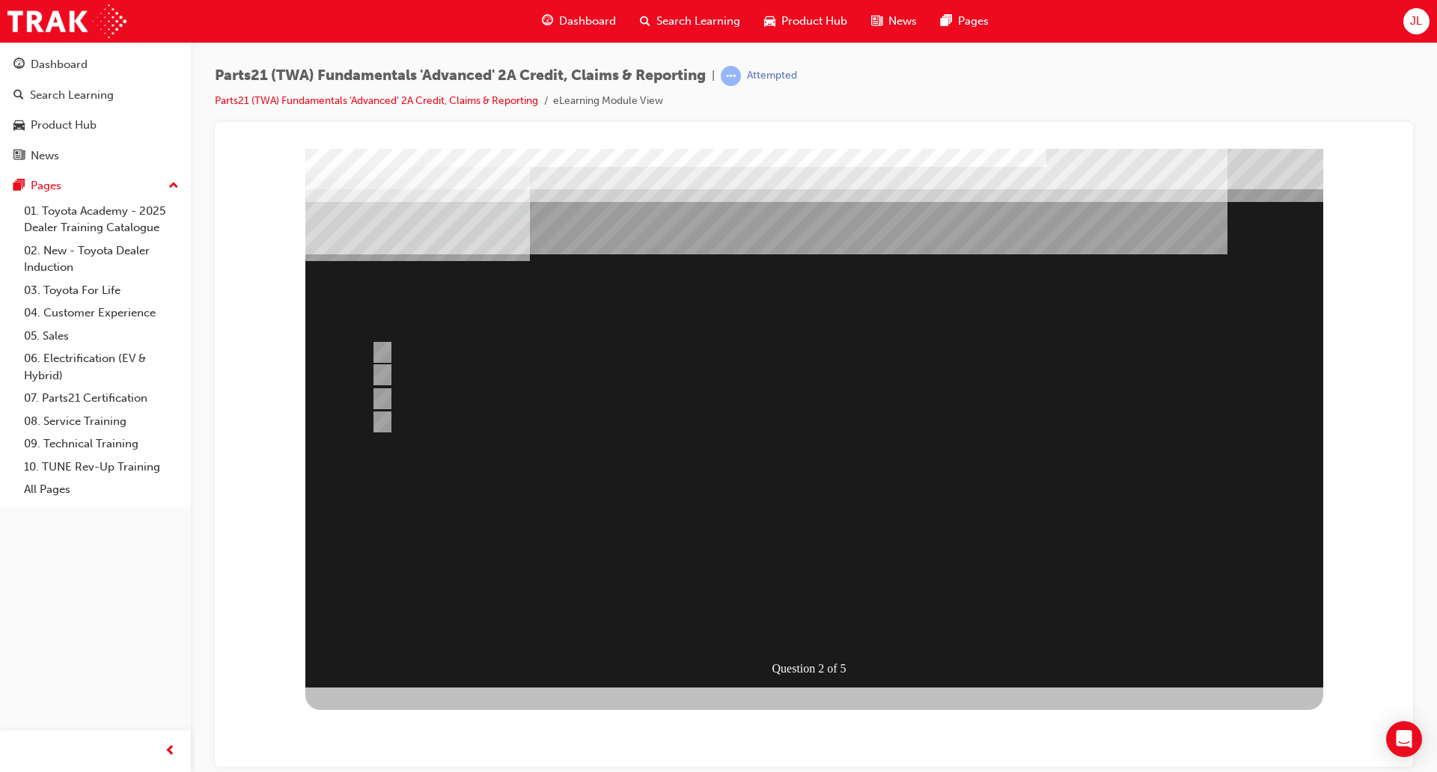
click at [807, 594] on div at bounding box center [814, 417] width 1018 height 539
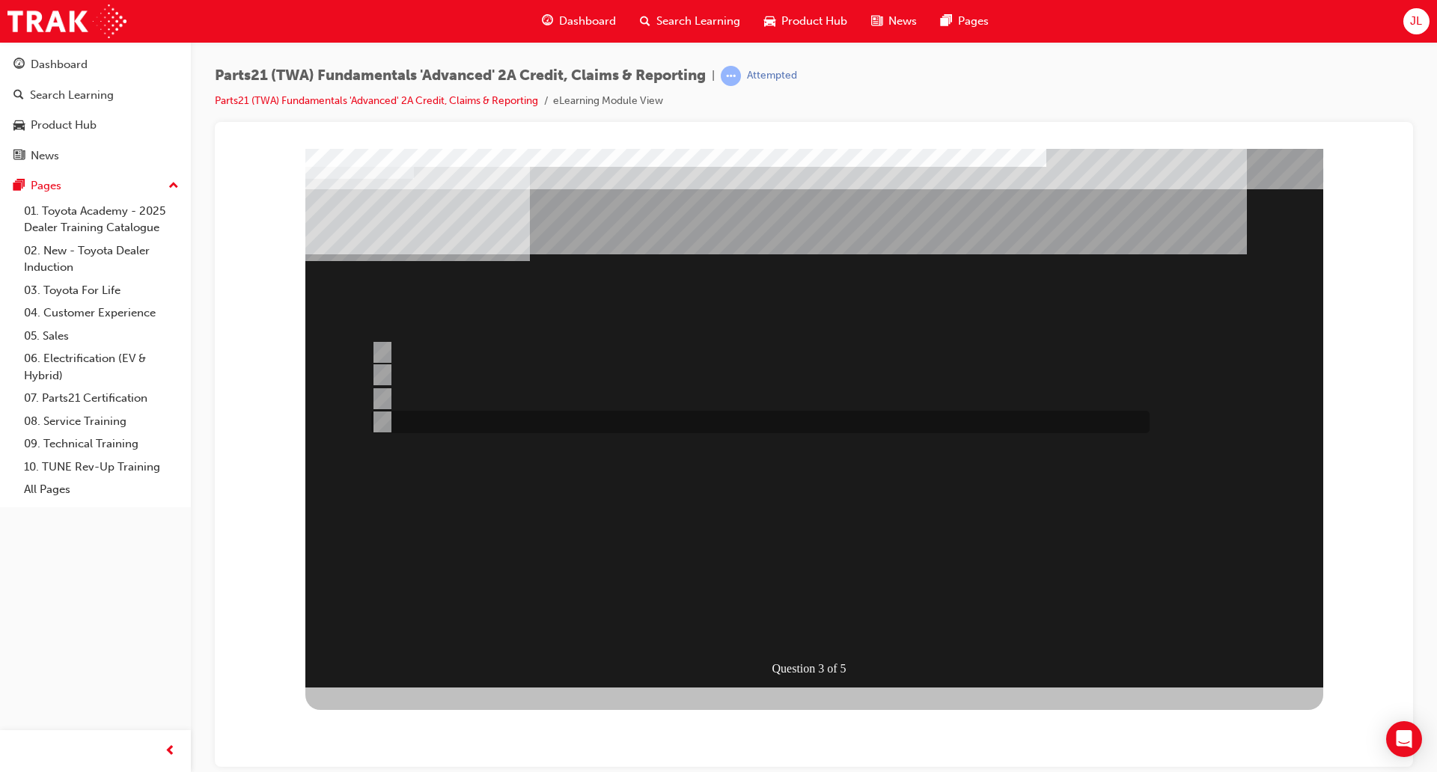
click at [439, 427] on div at bounding box center [756, 422] width 778 height 22
radio input "true"
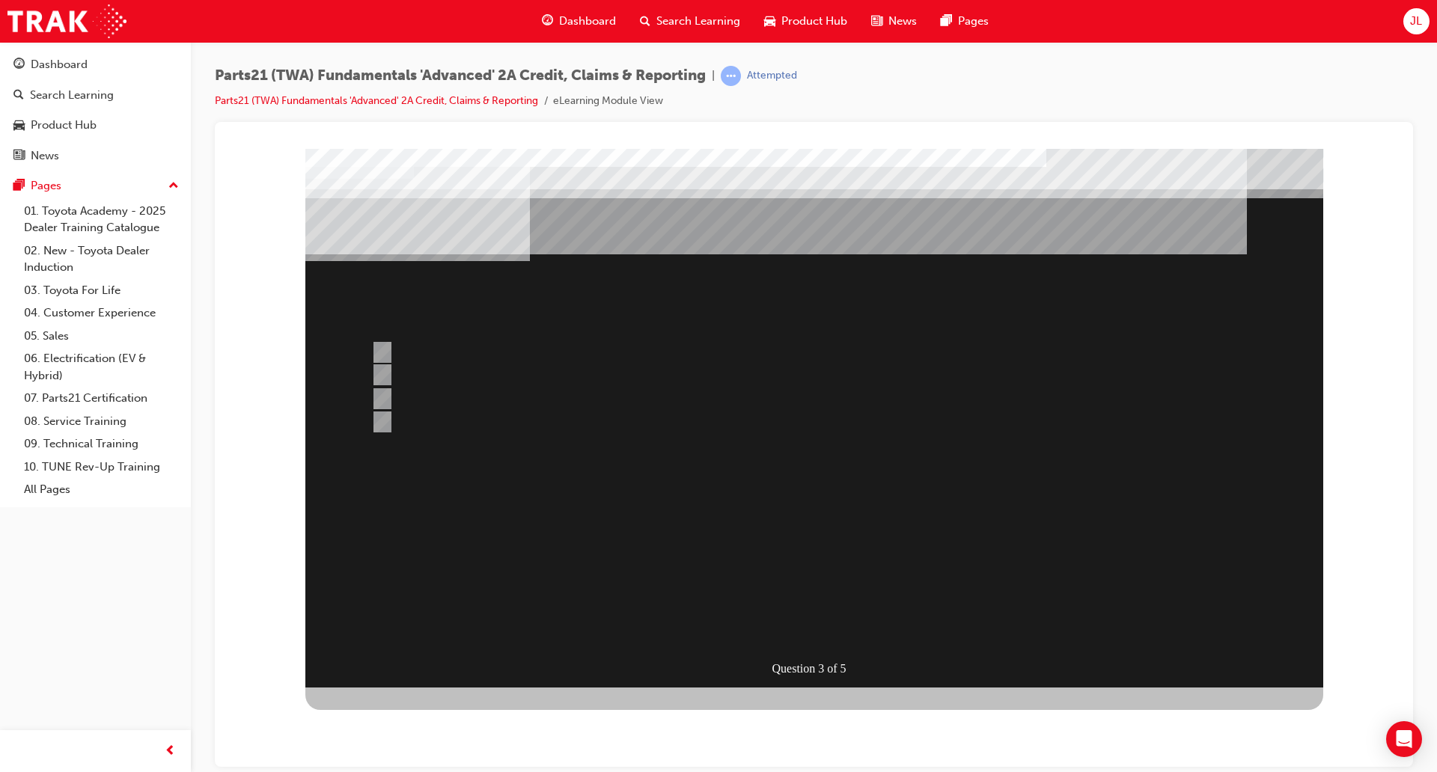
click at [458, 352] on div at bounding box center [814, 417] width 1018 height 539
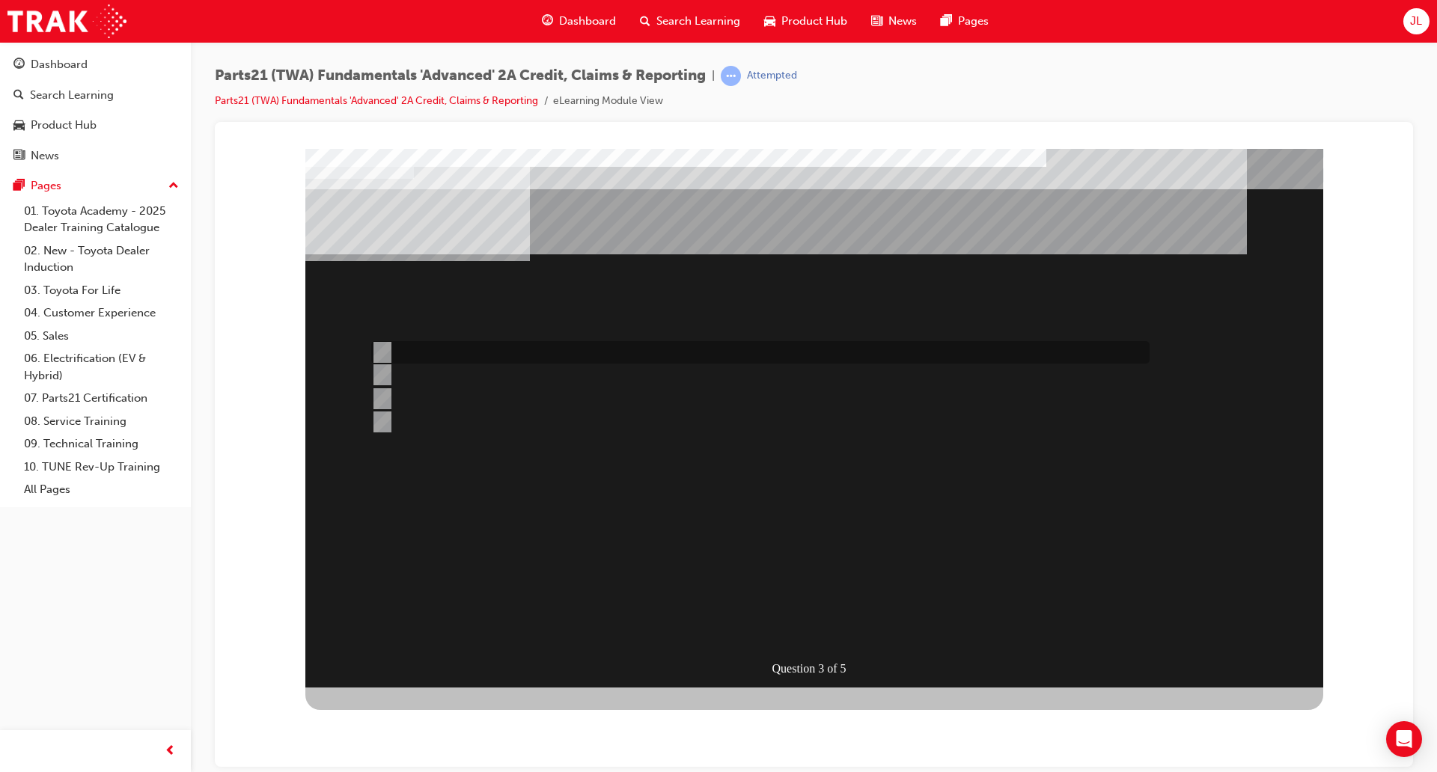
click at [423, 351] on div at bounding box center [756, 352] width 778 height 22
radio input "true"
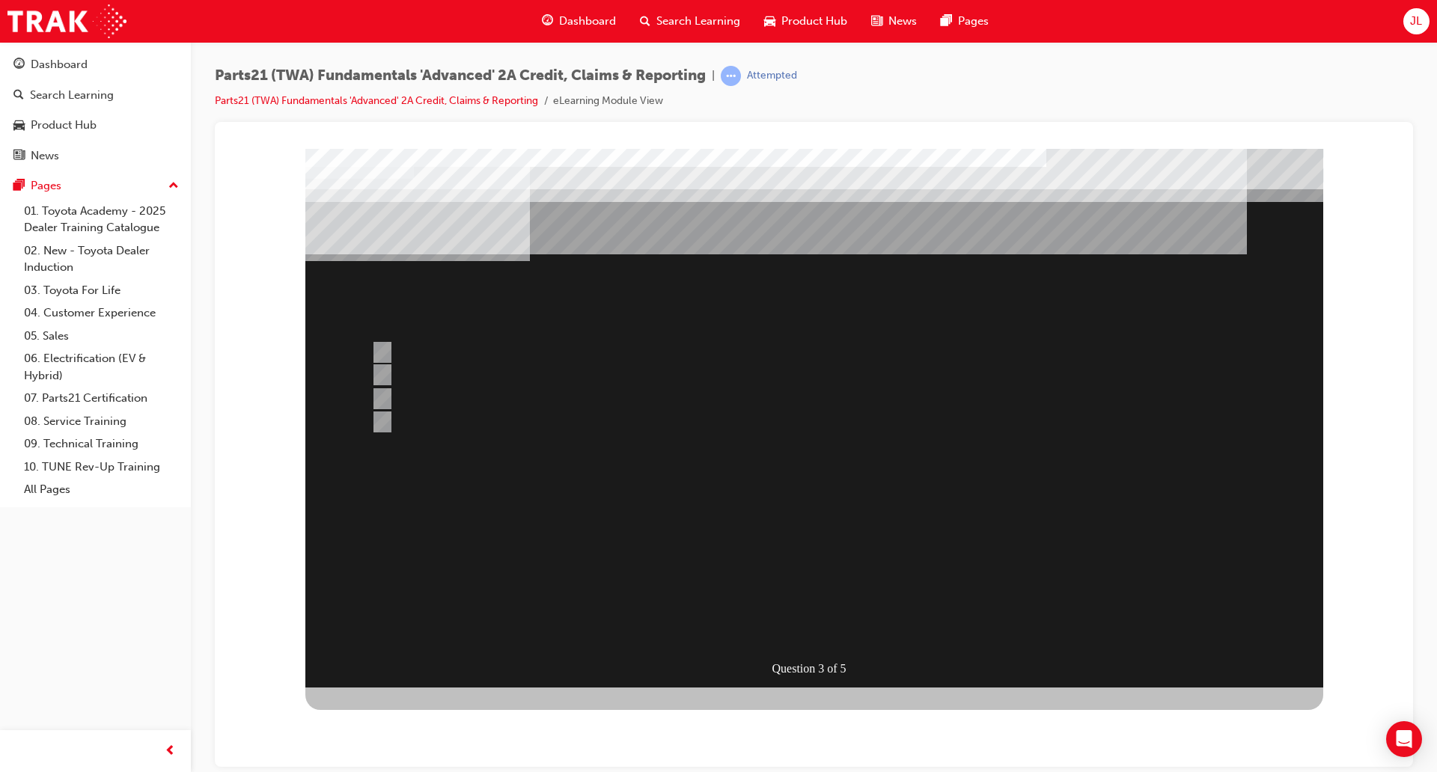
click at [798, 594] on div at bounding box center [814, 417] width 1018 height 539
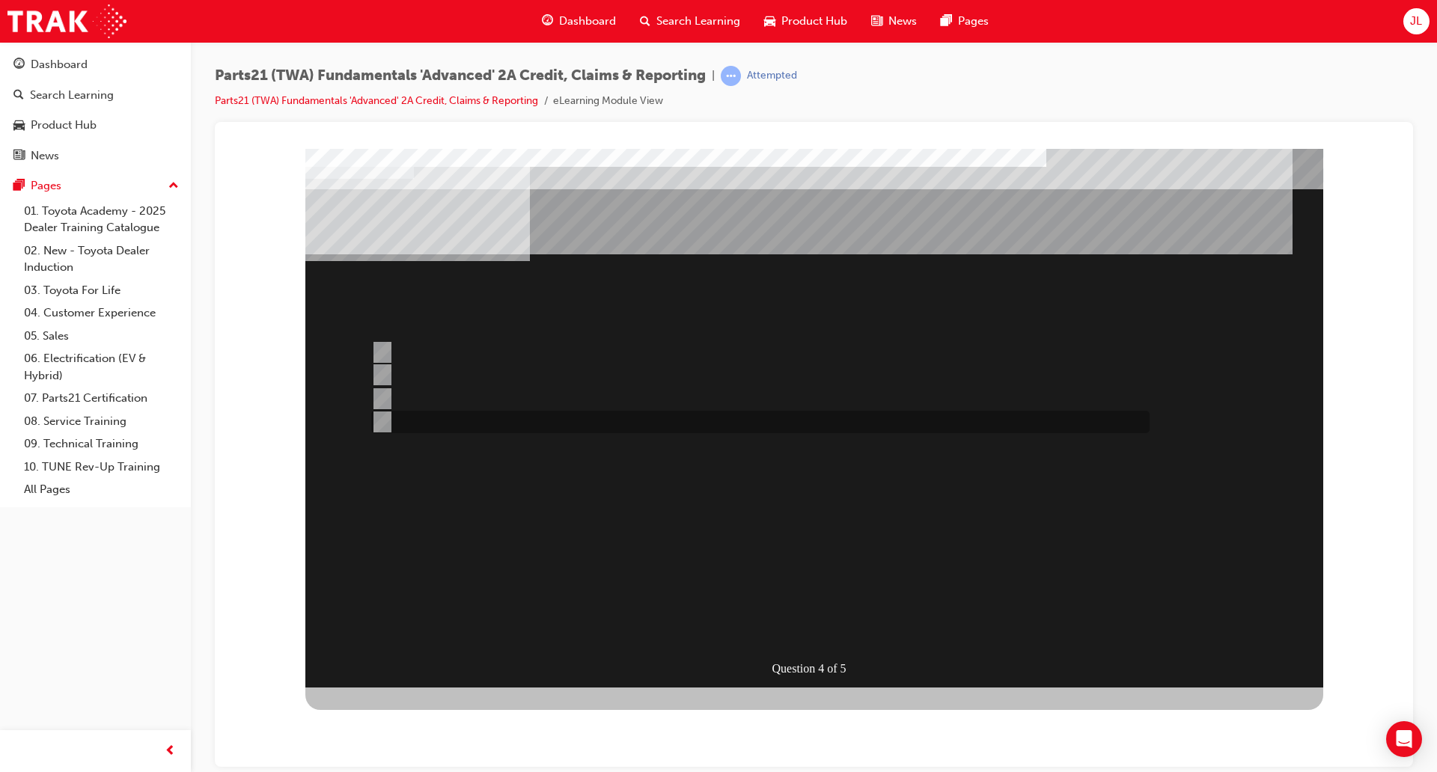
click at [595, 419] on div at bounding box center [756, 422] width 778 height 22
radio input "true"
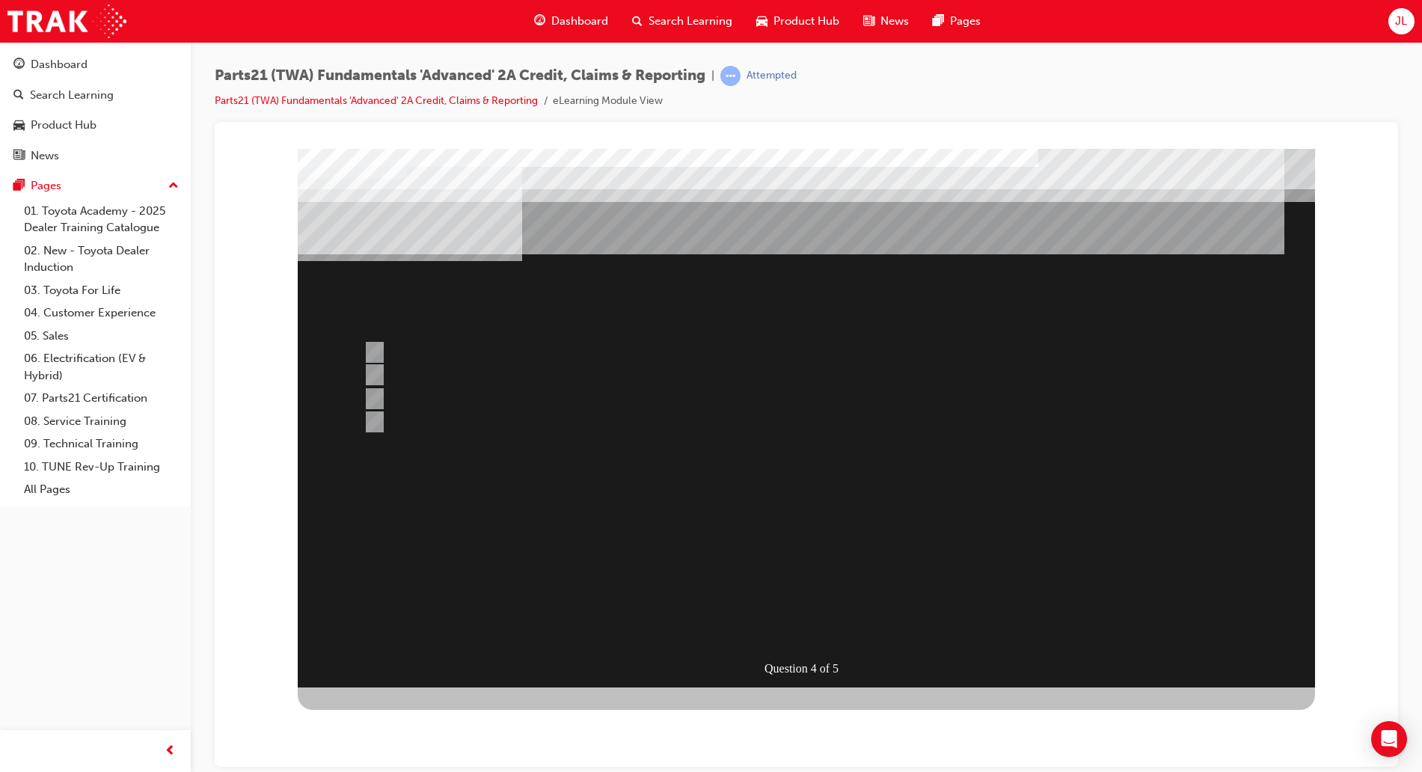
click at [821, 567] on div at bounding box center [807, 417] width 1018 height 539
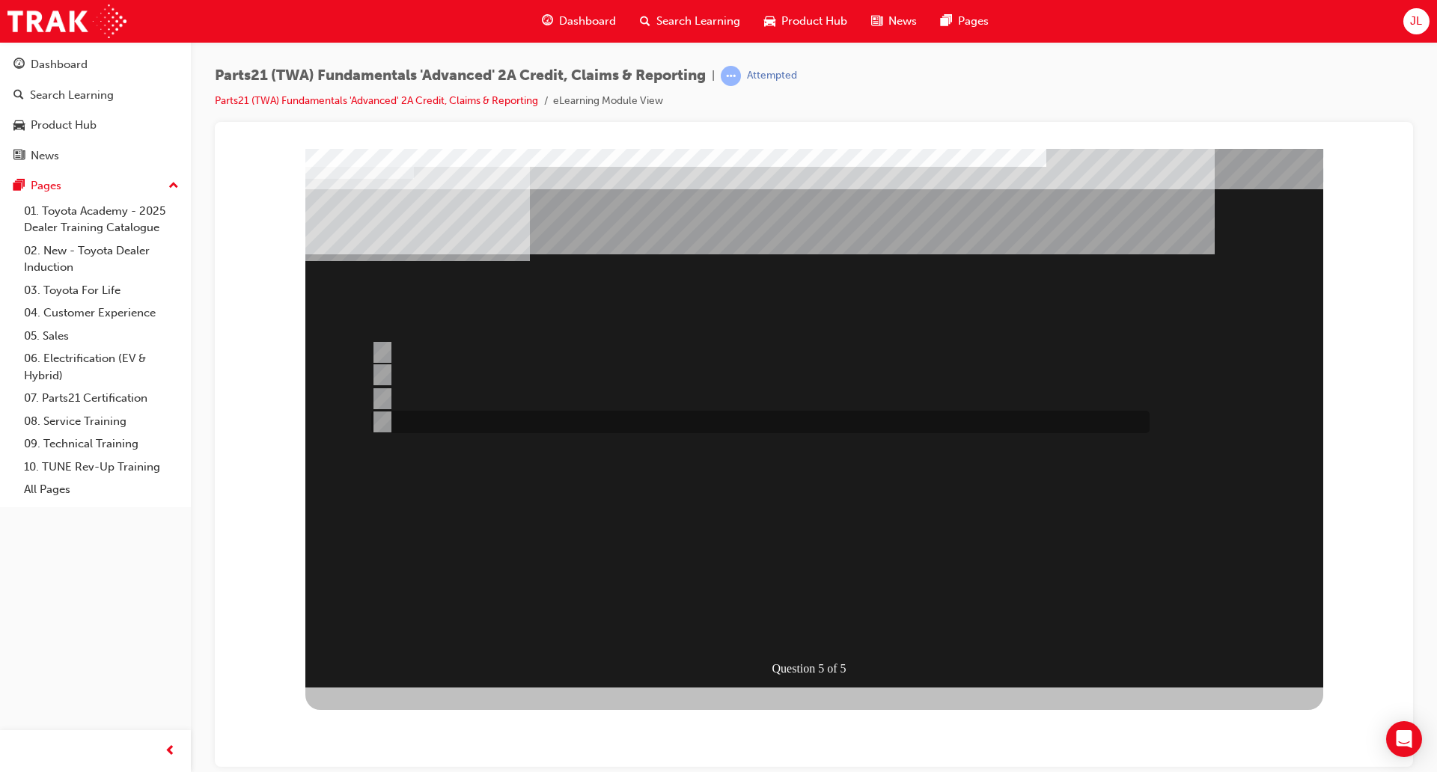
click at [517, 415] on div at bounding box center [756, 422] width 778 height 22
radio input "true"
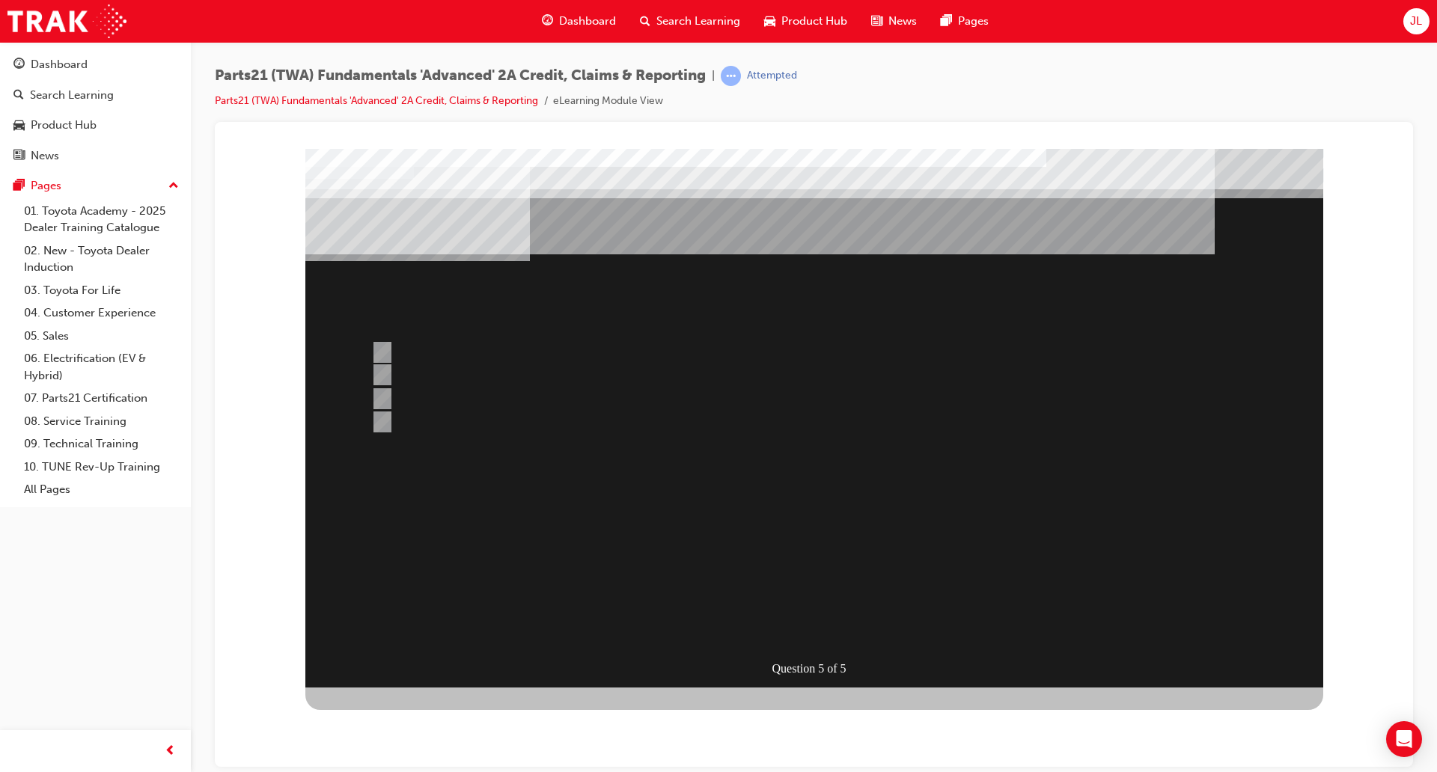
click at [438, 376] on div at bounding box center [814, 417] width 1018 height 539
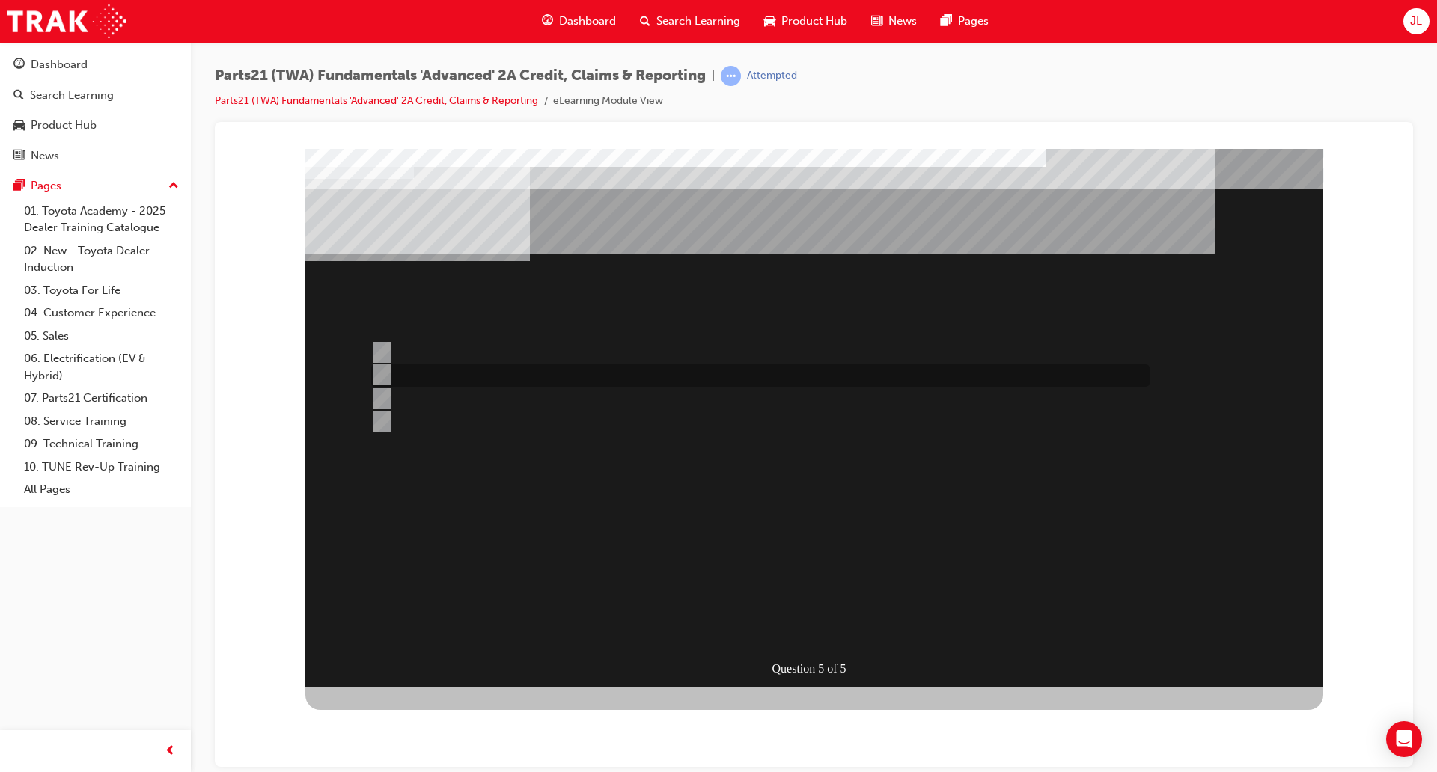
click at [418, 370] on div at bounding box center [756, 375] width 778 height 22
radio input "true"
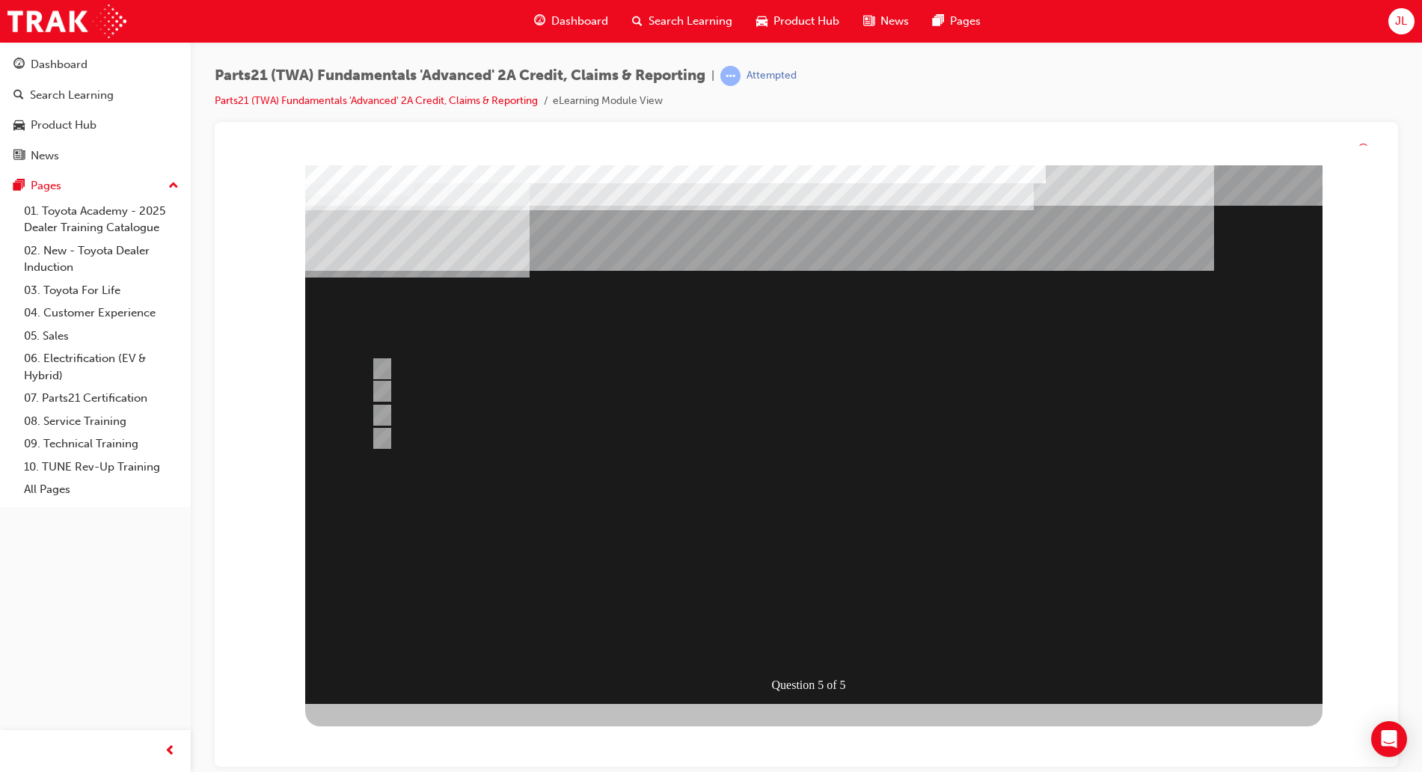
click at [774, 605] on div at bounding box center [814, 434] width 1018 height 539
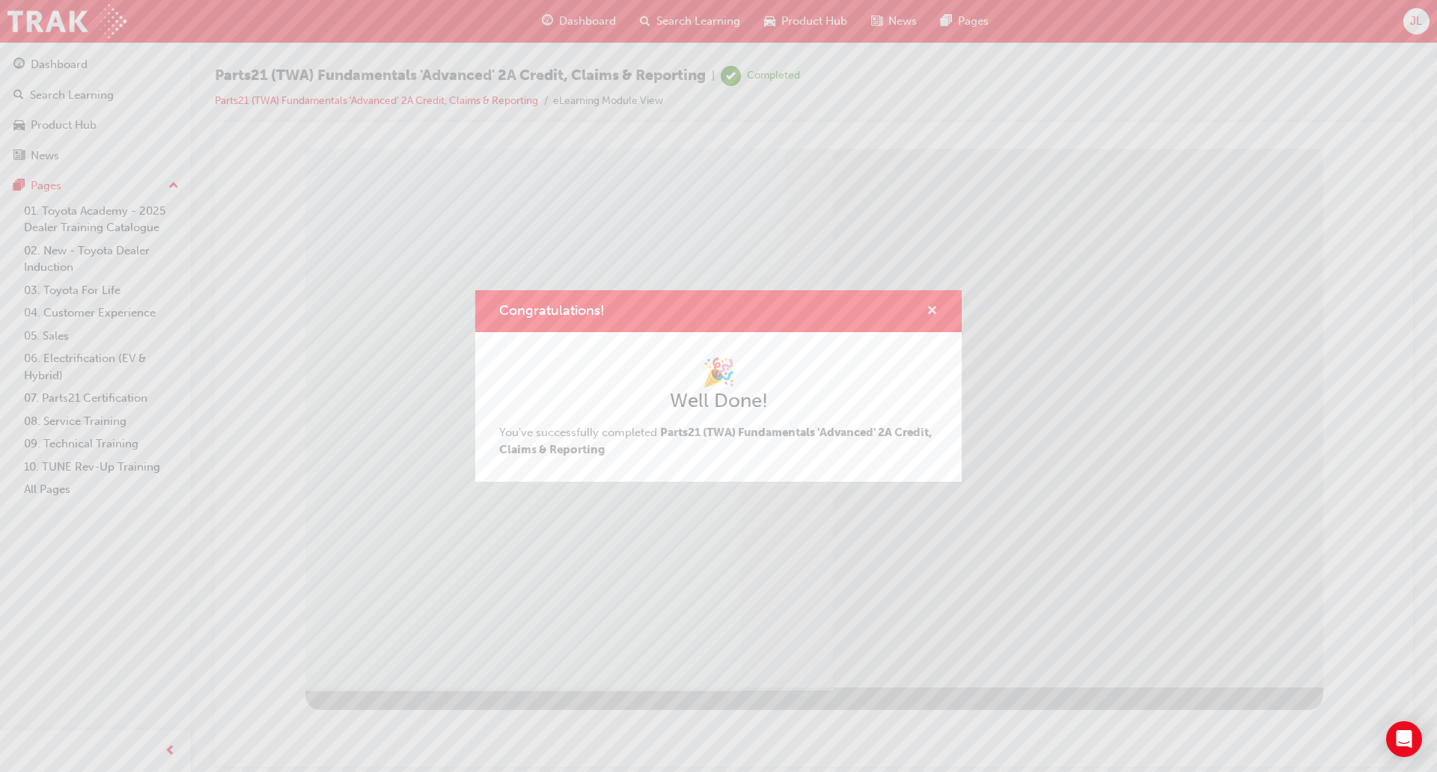
click at [927, 319] on button "Congratulations!" at bounding box center [931, 311] width 11 height 19
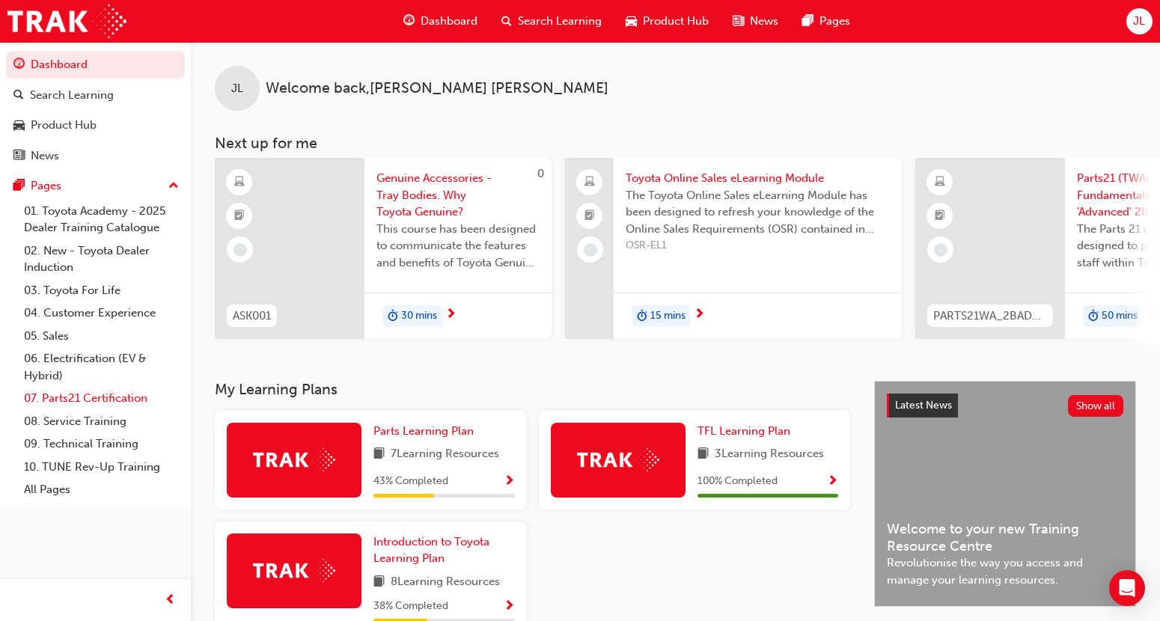
click at [96, 402] on link "07. Parts21 Certification" at bounding box center [101, 398] width 167 height 23
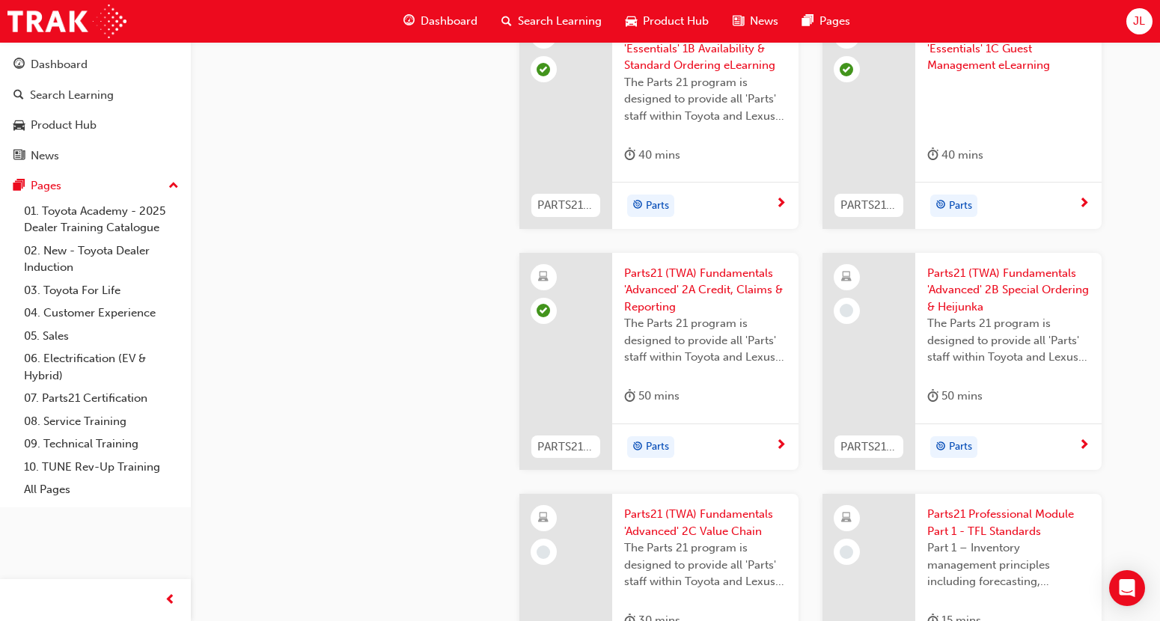
scroll to position [1922, 0]
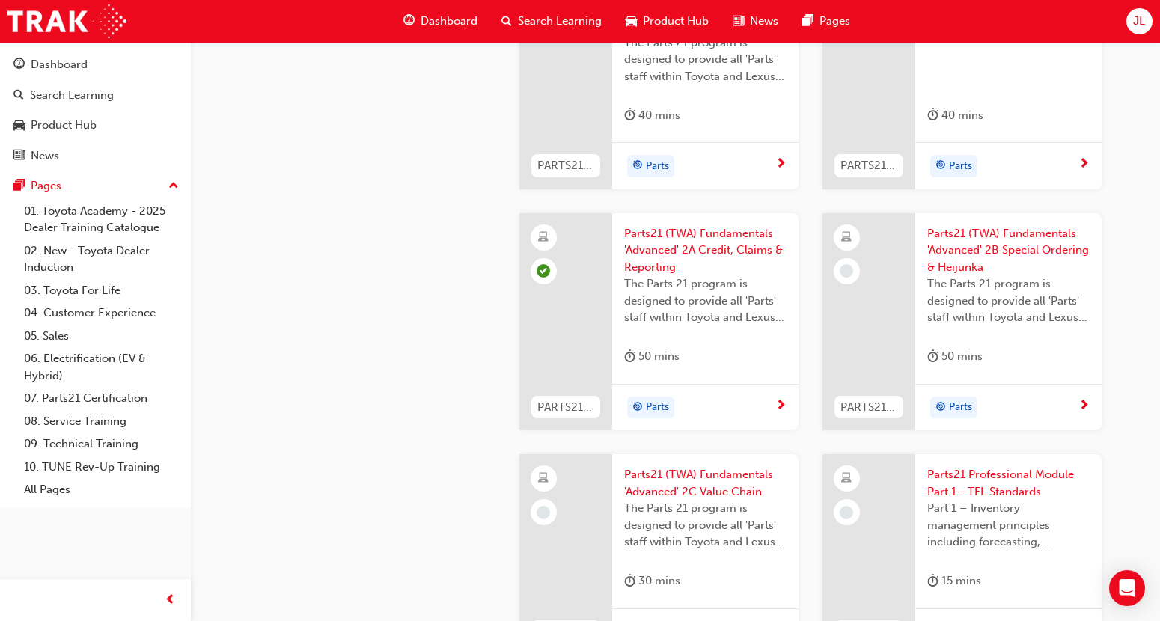
click at [948, 242] on span "Parts21 (TWA) Fundamentals 'Advanced' 2B Special Ordering & Heijunka" at bounding box center [1008, 250] width 162 height 51
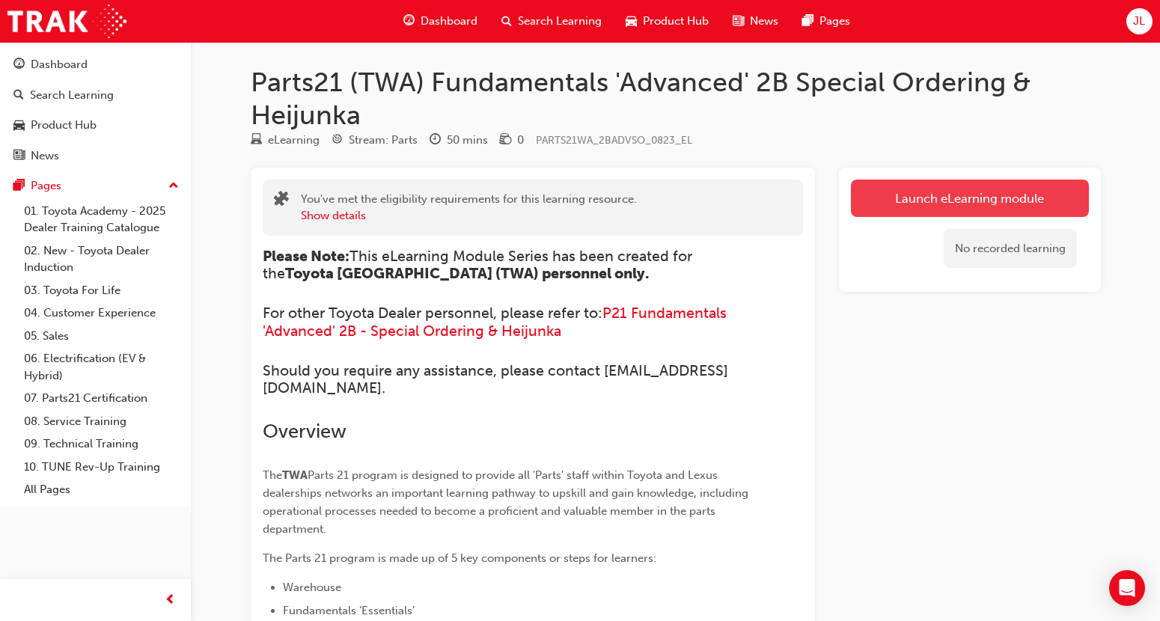
click at [923, 207] on link "Launch eLearning module" at bounding box center [970, 198] width 238 height 37
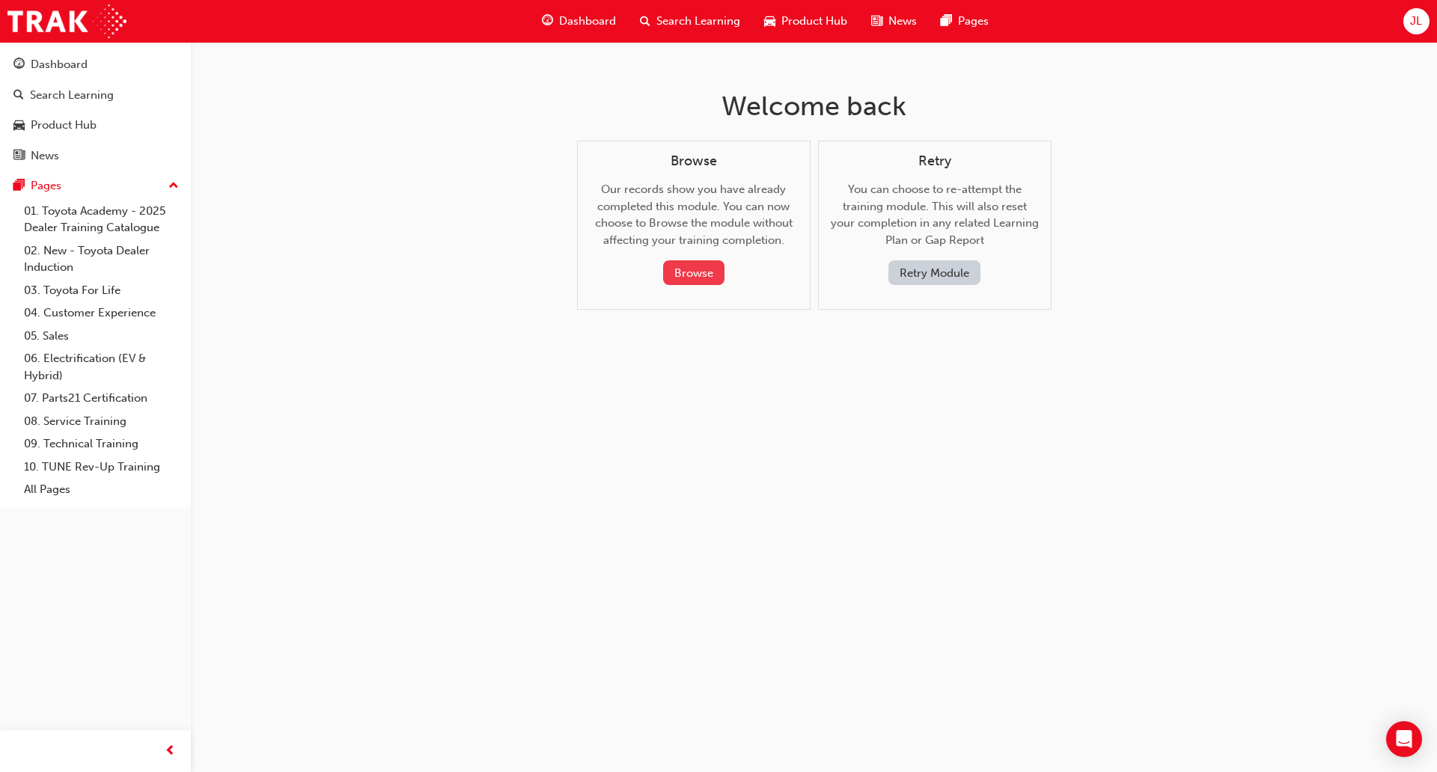
click at [686, 278] on button "Browse" at bounding box center [693, 272] width 61 height 25
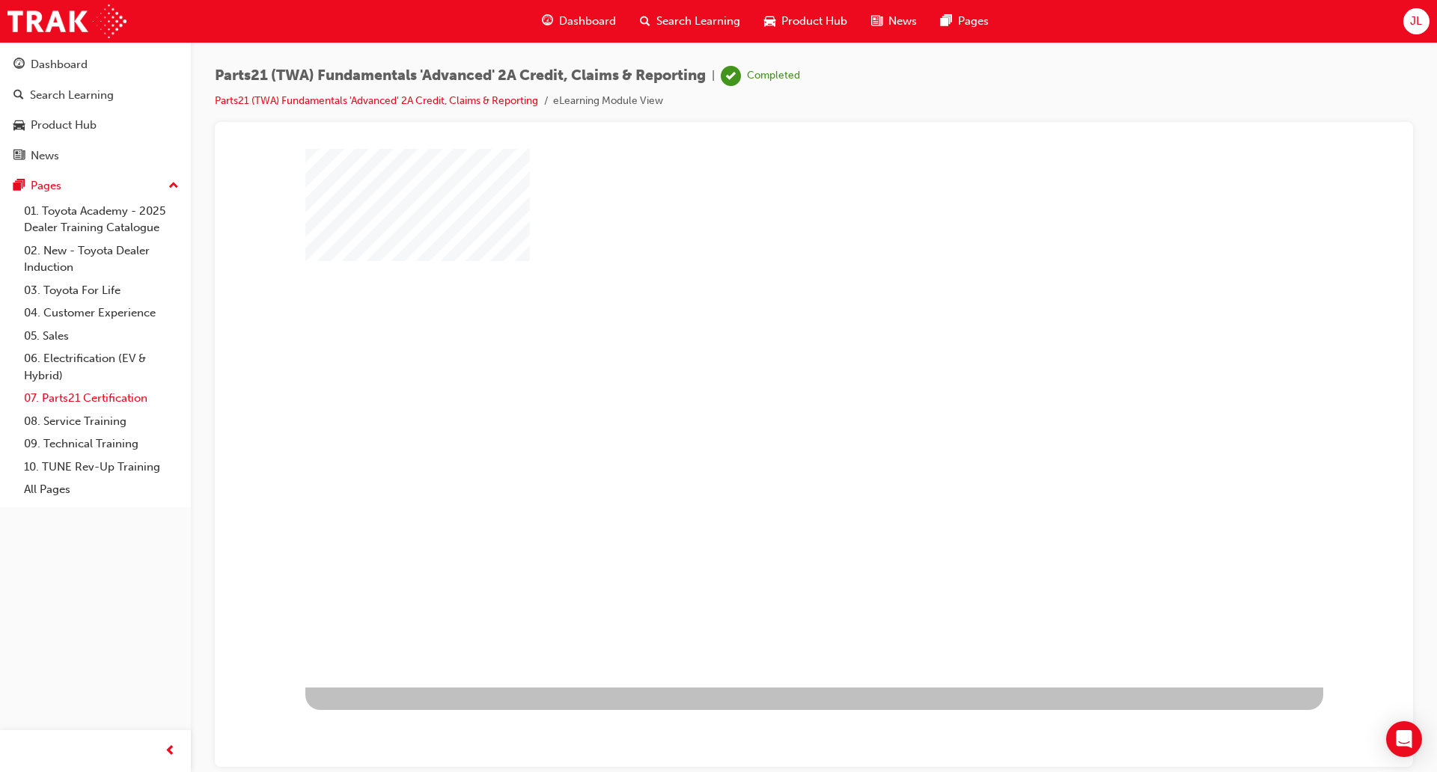
click at [72, 405] on link "07. Parts21 Certification" at bounding box center [101, 398] width 167 height 23
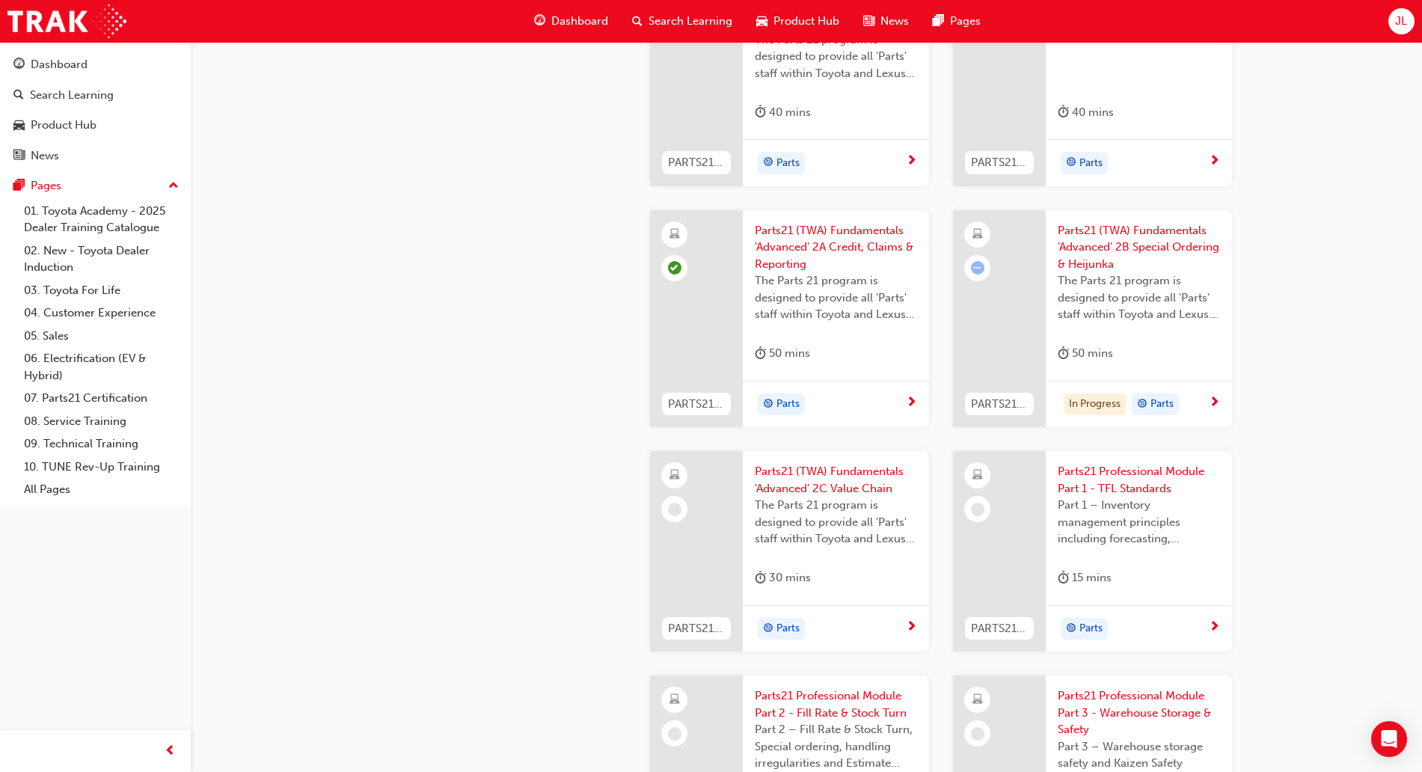
scroll to position [1832, 0]
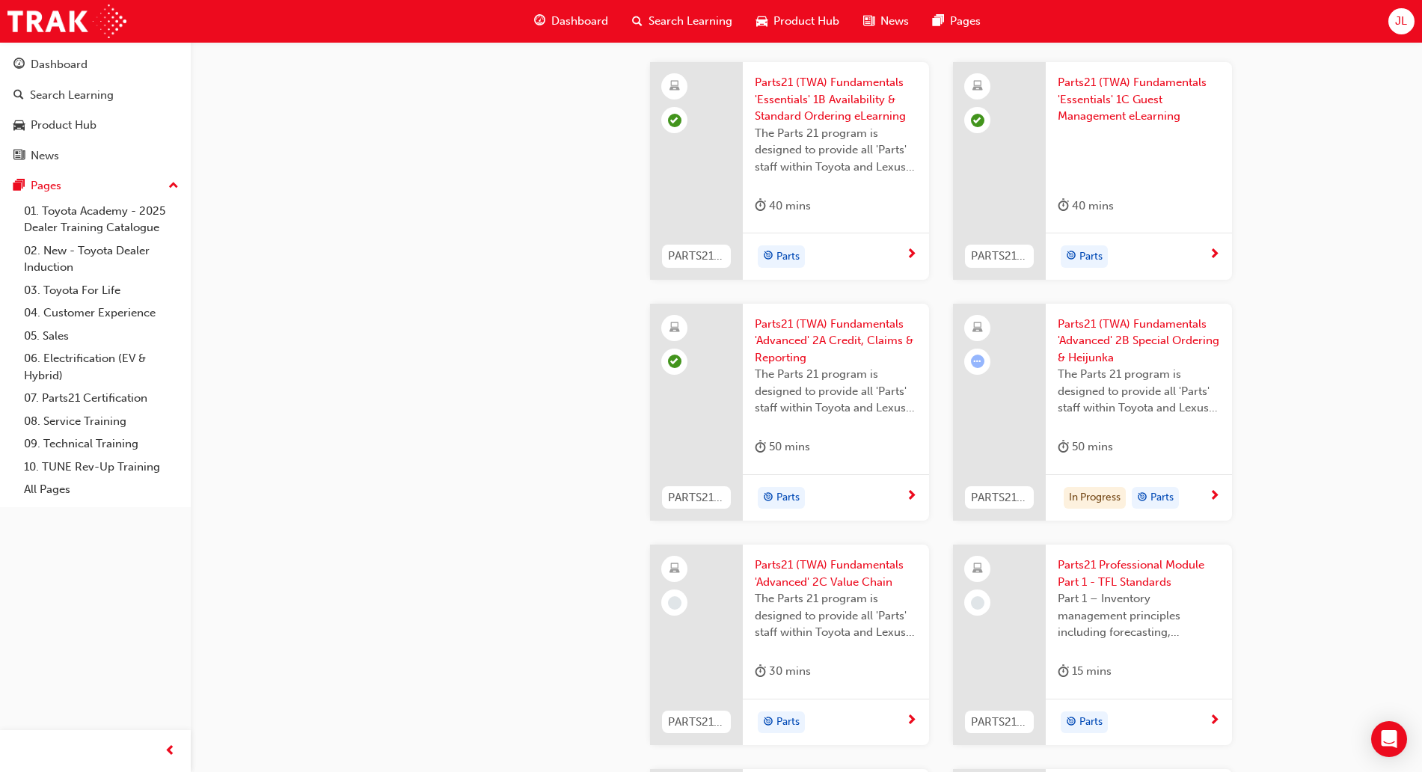
click at [1113, 344] on span "Parts21 (TWA) Fundamentals 'Advanced' 2B Special Ordering & Heijunka" at bounding box center [1139, 341] width 162 height 51
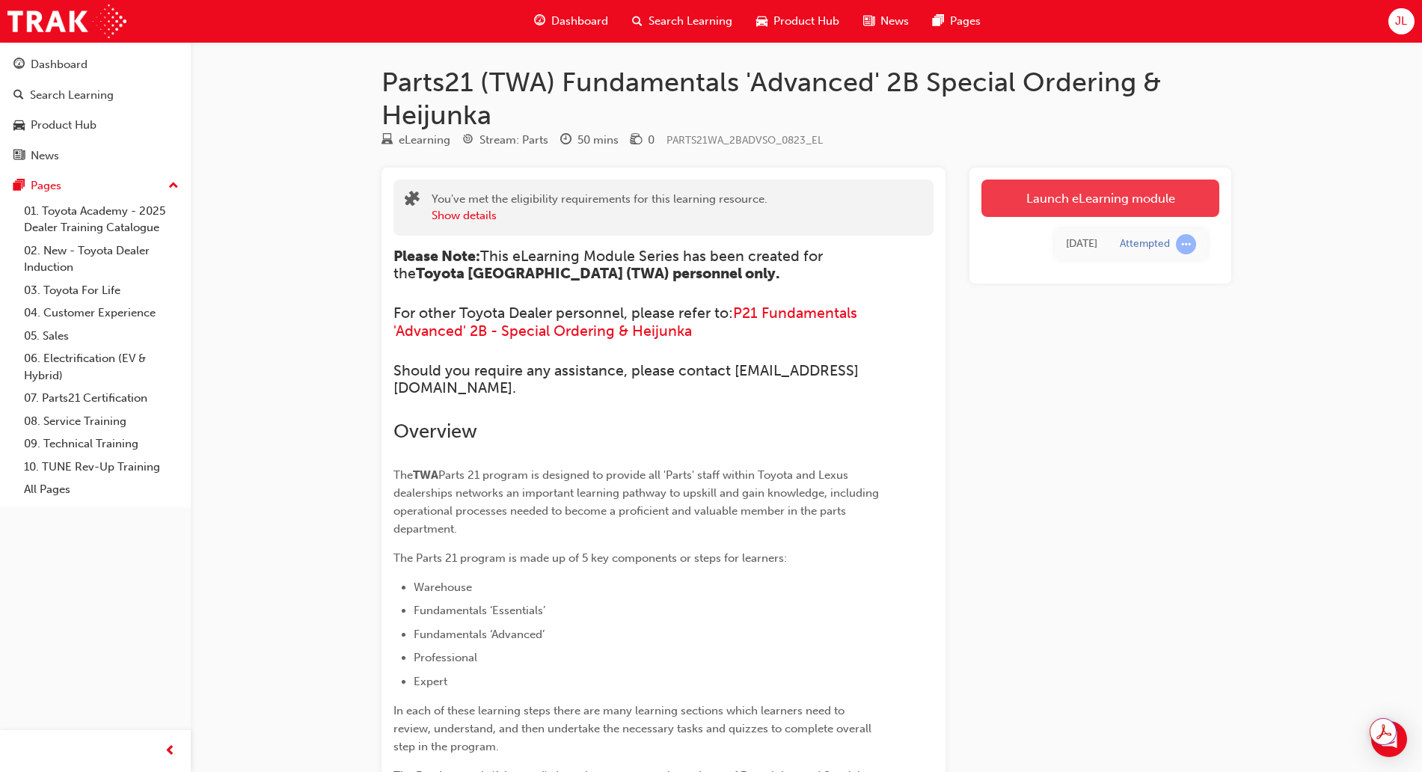
click at [1049, 197] on link "Launch eLearning module" at bounding box center [1101, 198] width 238 height 37
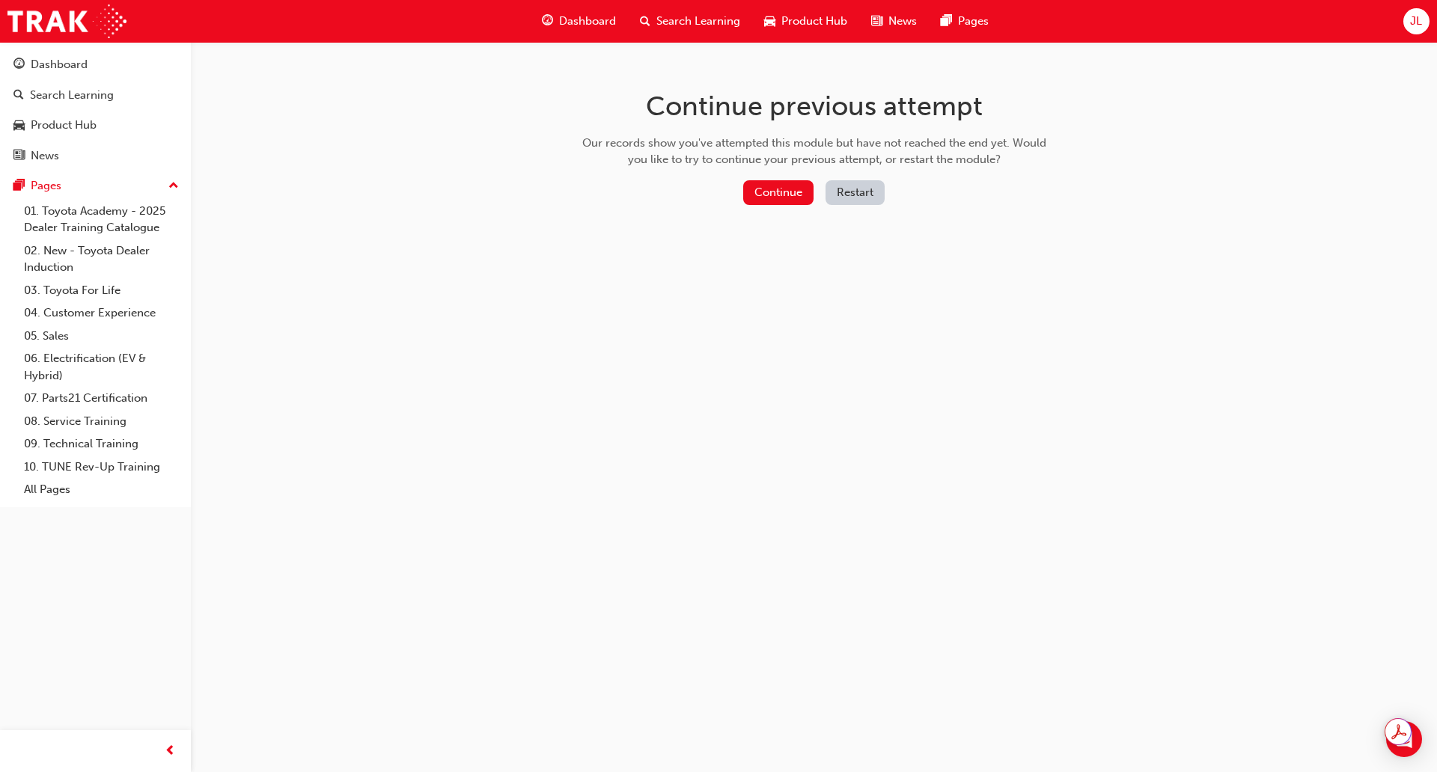
click at [746, 179] on div "Continue previous attempt Our records show you've attempted this module but hav…" at bounding box center [814, 150] width 486 height 217
click at [764, 198] on button "Continue" at bounding box center [778, 192] width 70 height 25
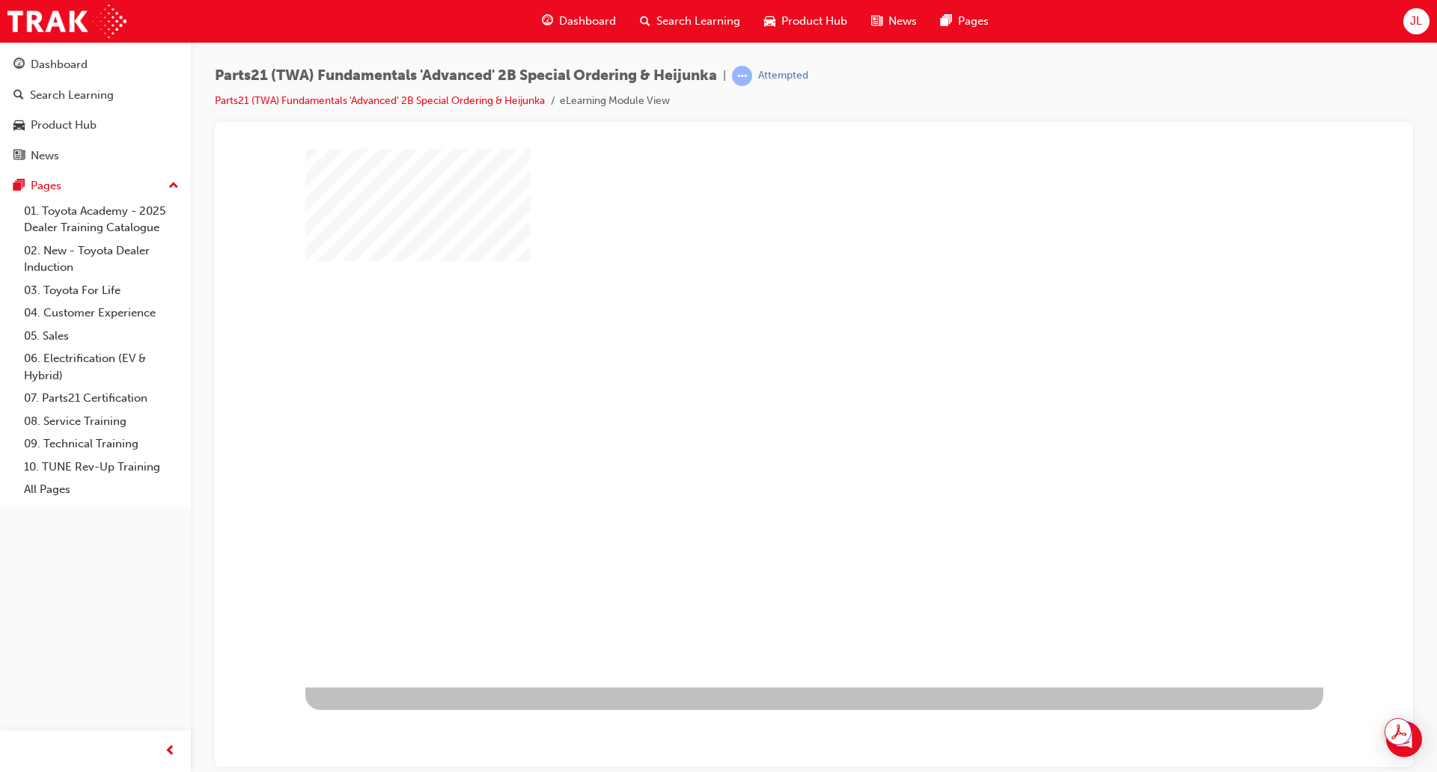
click at [771, 374] on div "play" at bounding box center [771, 374] width 0 height 0
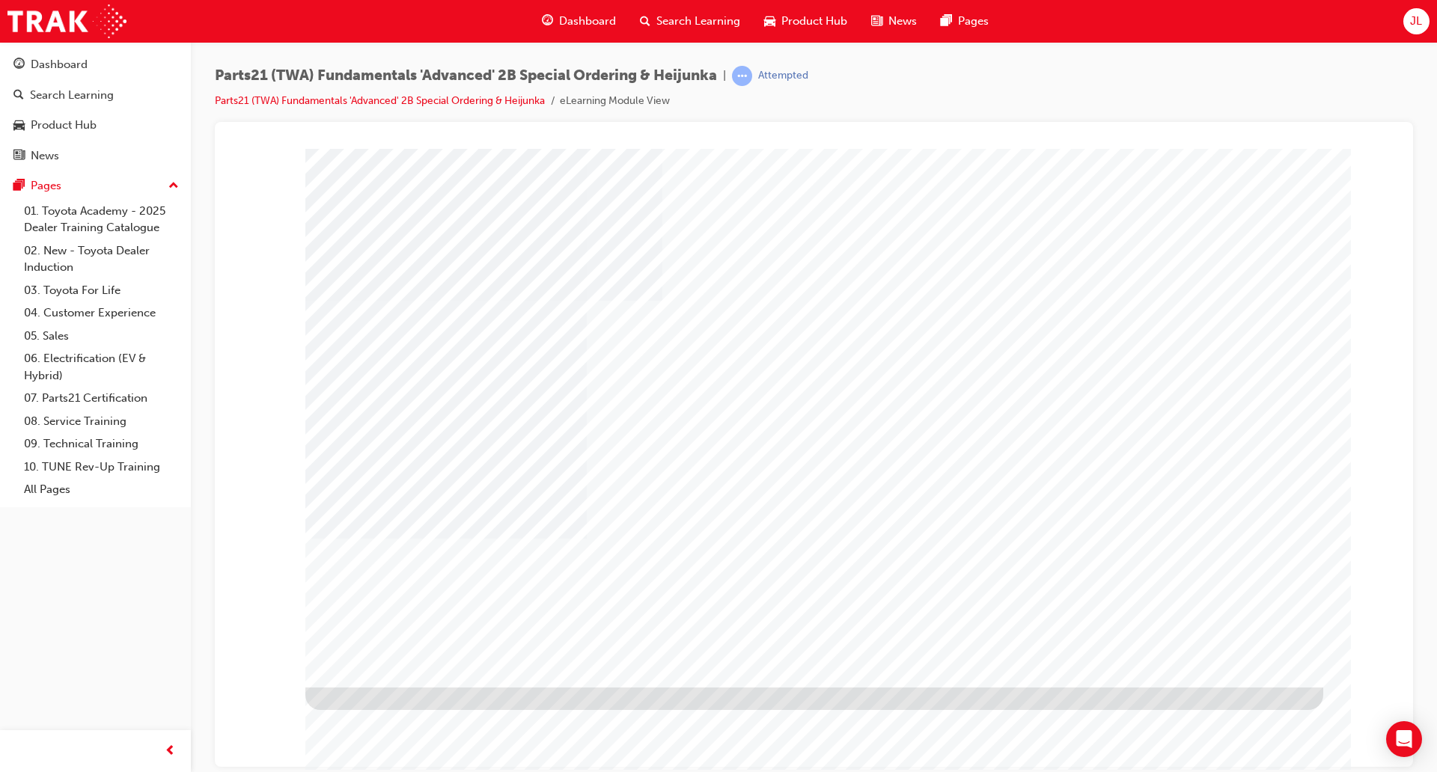
type input "[PERSON_NAME]"
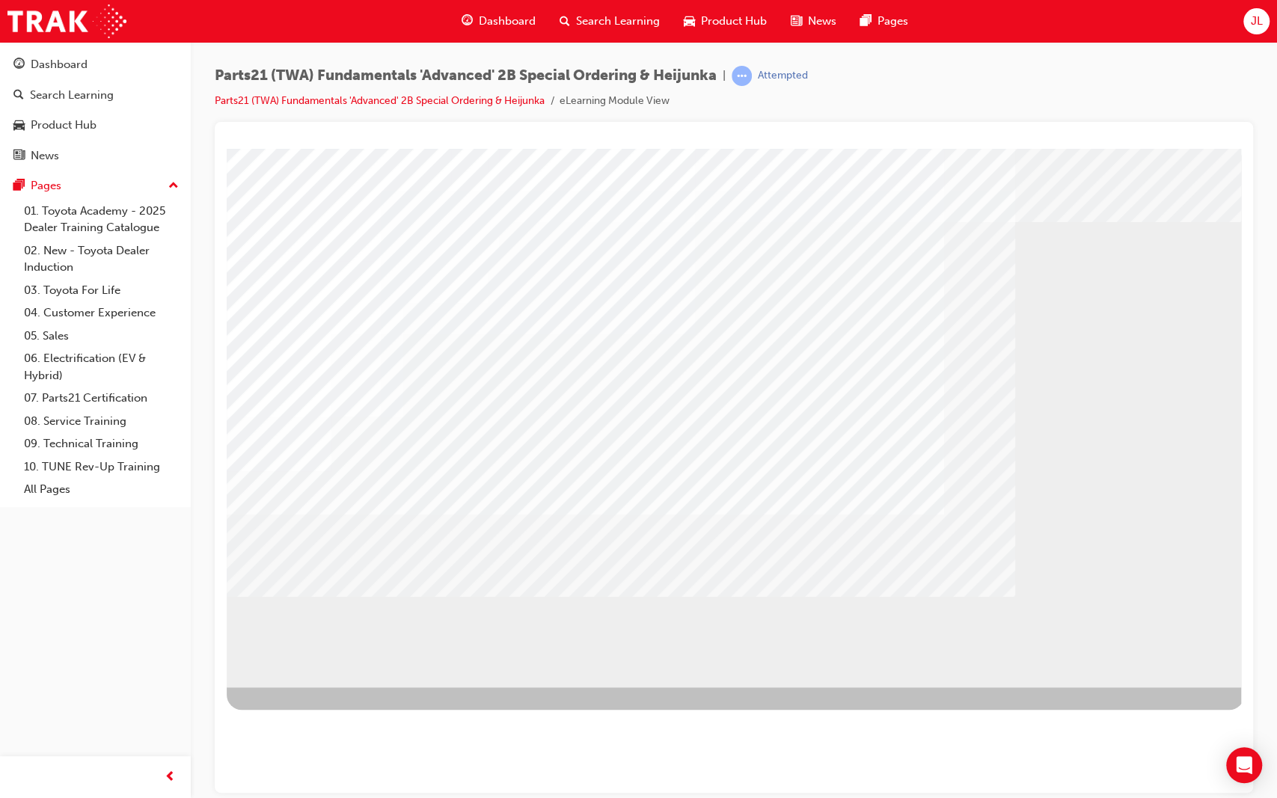
click at [328, 587] on div "" at bounding box center [736, 417] width 1018 height 539
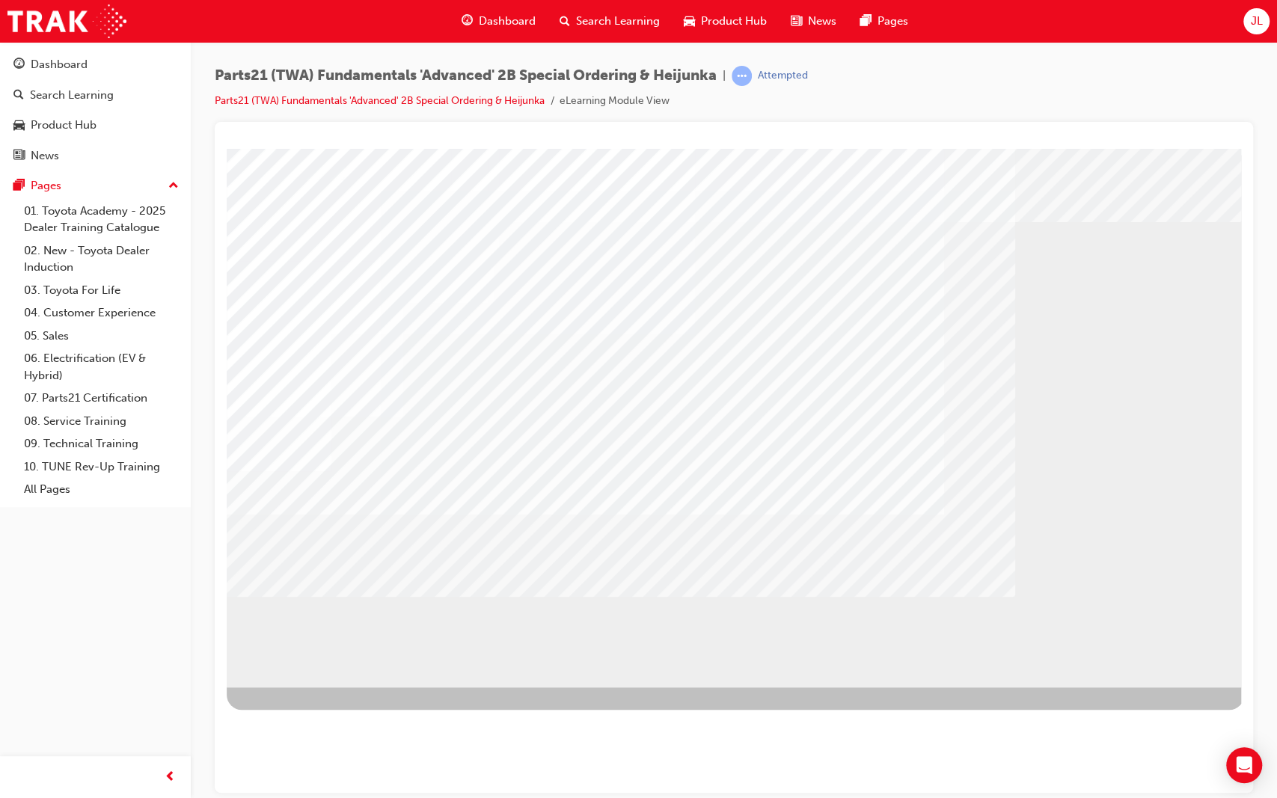
drag, startPoint x: 328, startPoint y: 566, endPoint x: 378, endPoint y: 525, distance: 64.9
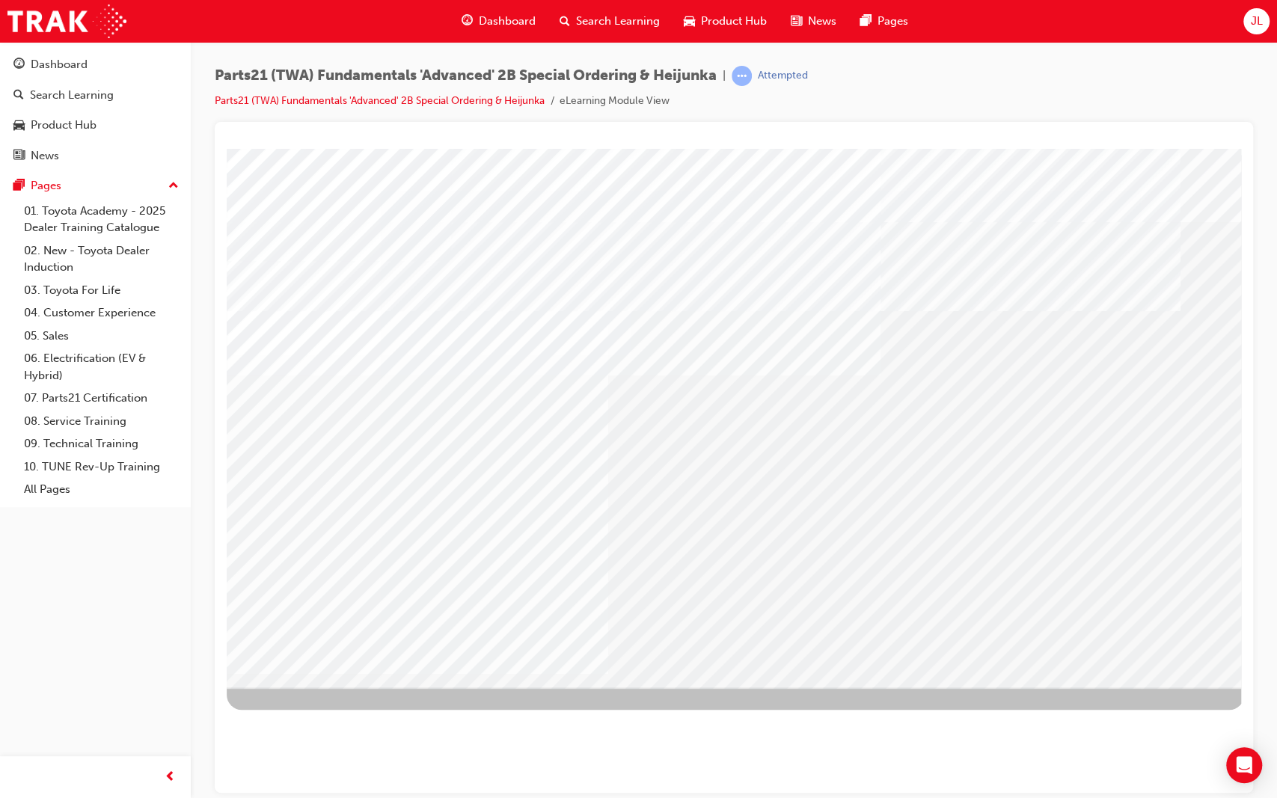
drag, startPoint x: 1143, startPoint y: 647, endPoint x: 1042, endPoint y: 583, distance: 120.4
click at [1042, 583] on div at bounding box center [736, 417] width 1018 height 539
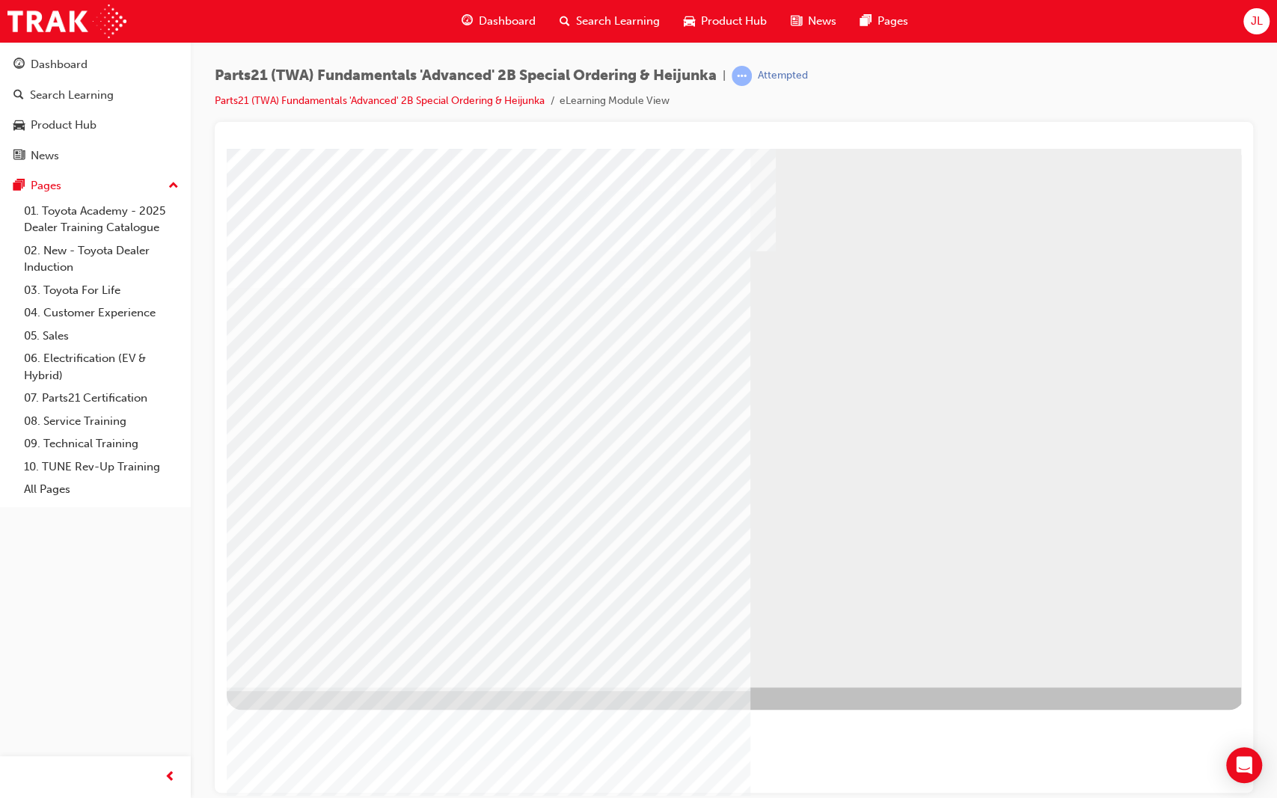
click at [1002, 571] on div "multistate" at bounding box center [736, 417] width 1018 height 539
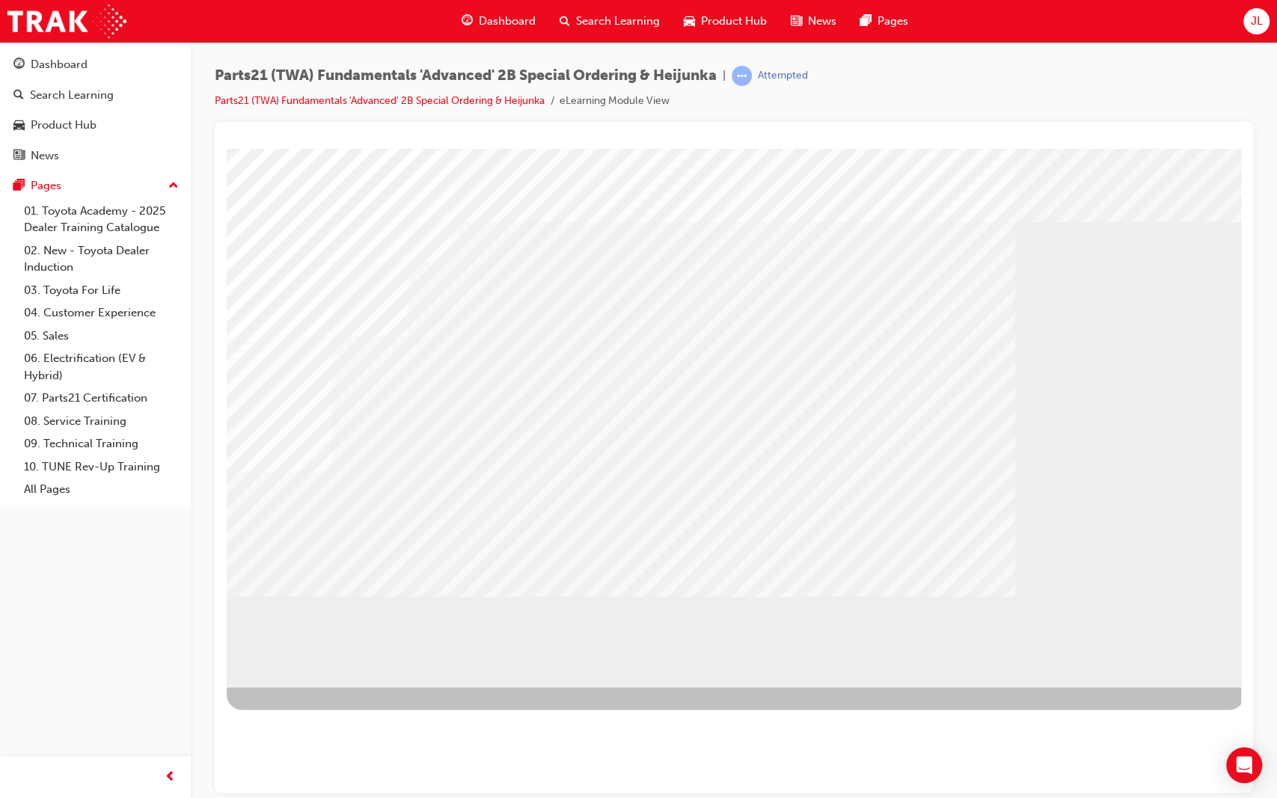
click at [1134, 644] on div at bounding box center [736, 417] width 1018 height 539
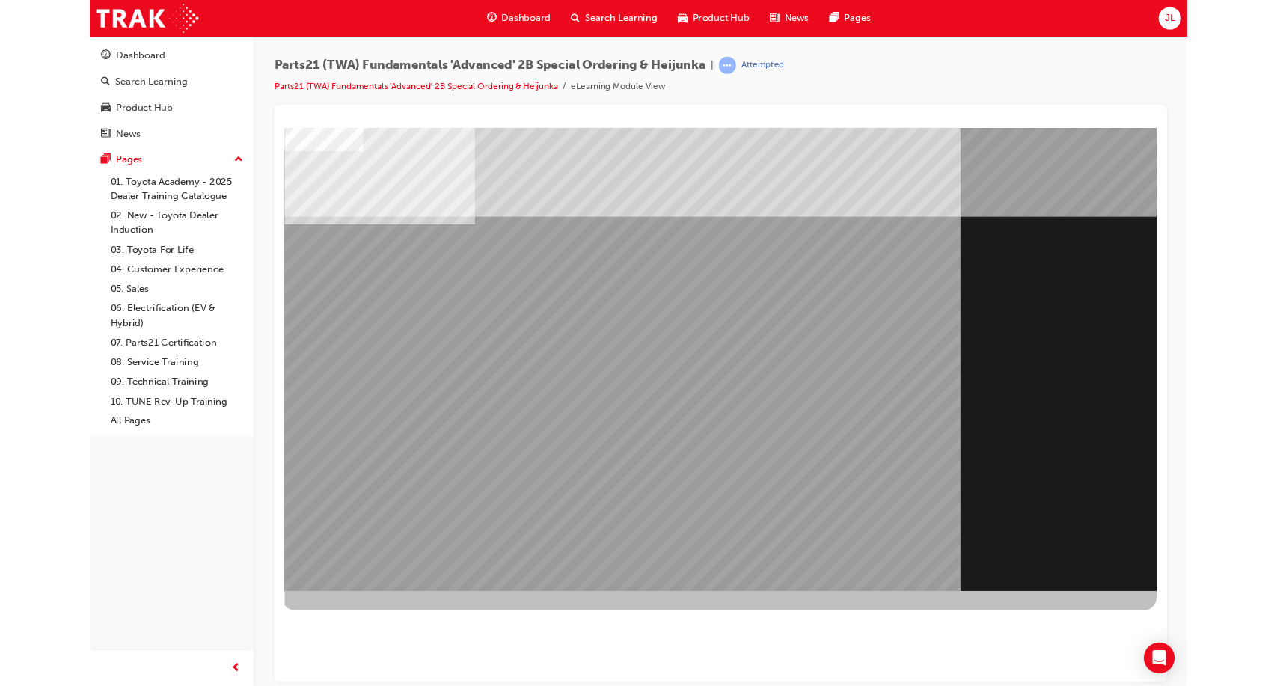
scroll to position [0, 0]
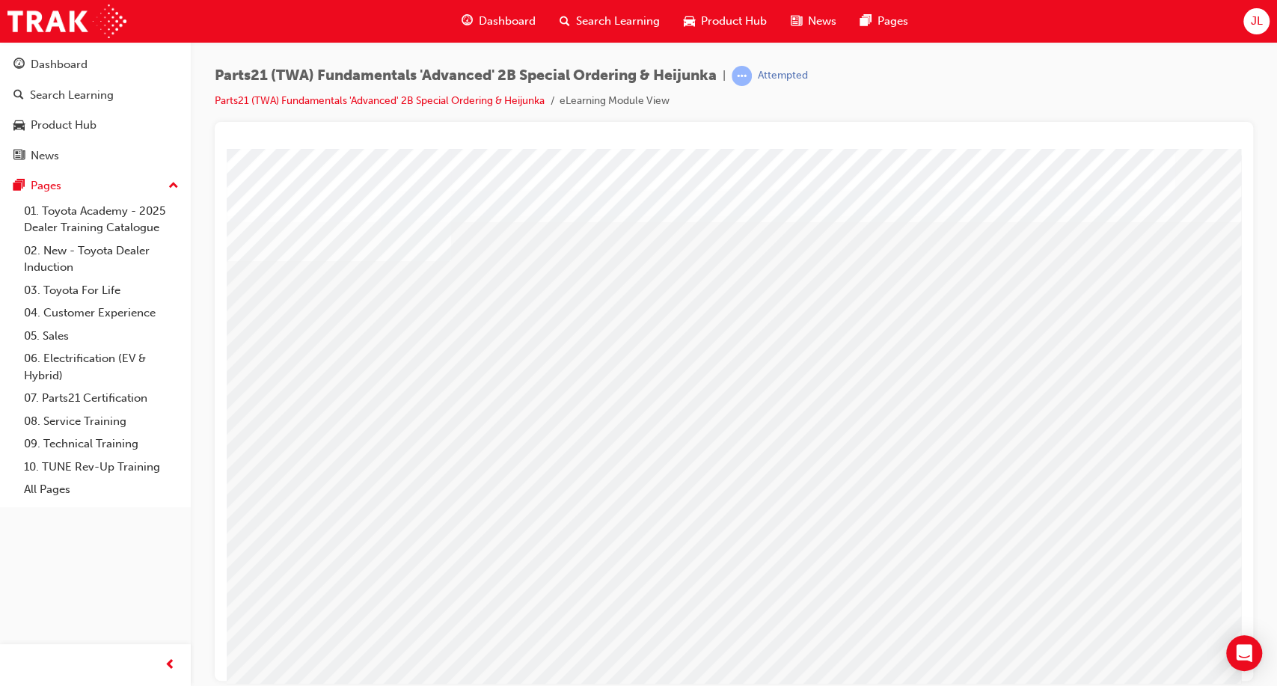
scroll to position [38, 0]
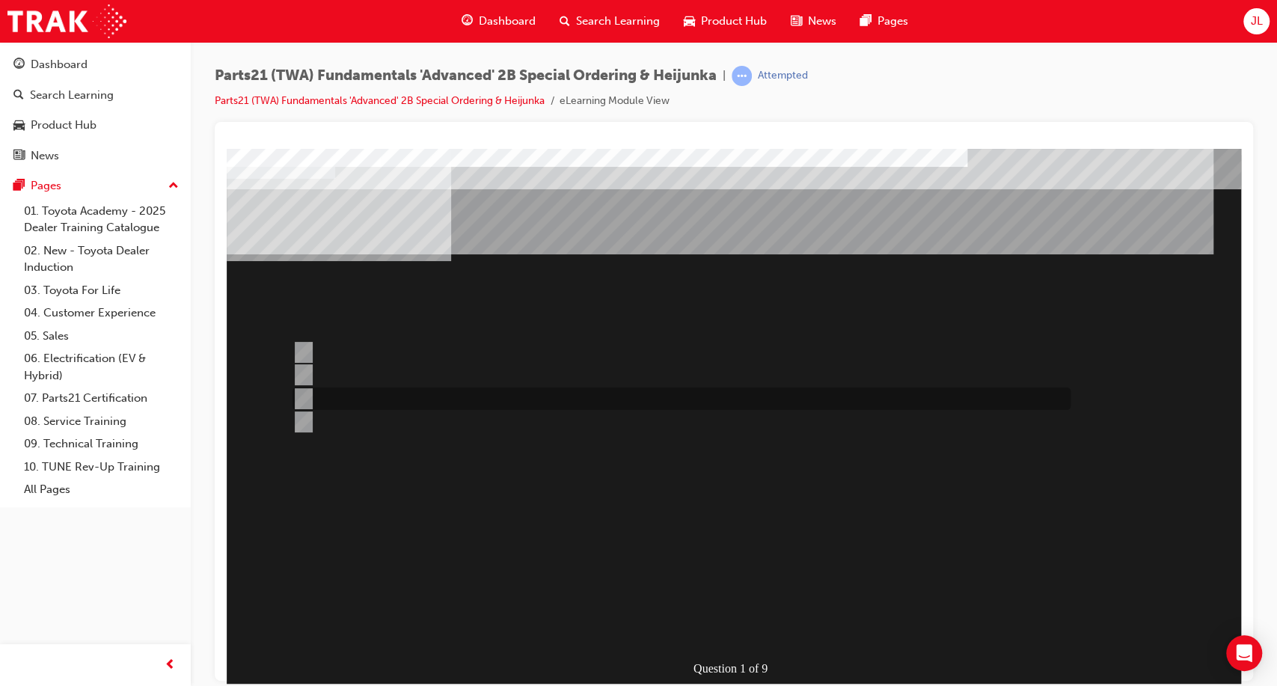
click at [520, 396] on div at bounding box center [678, 399] width 778 height 22
radio input "true"
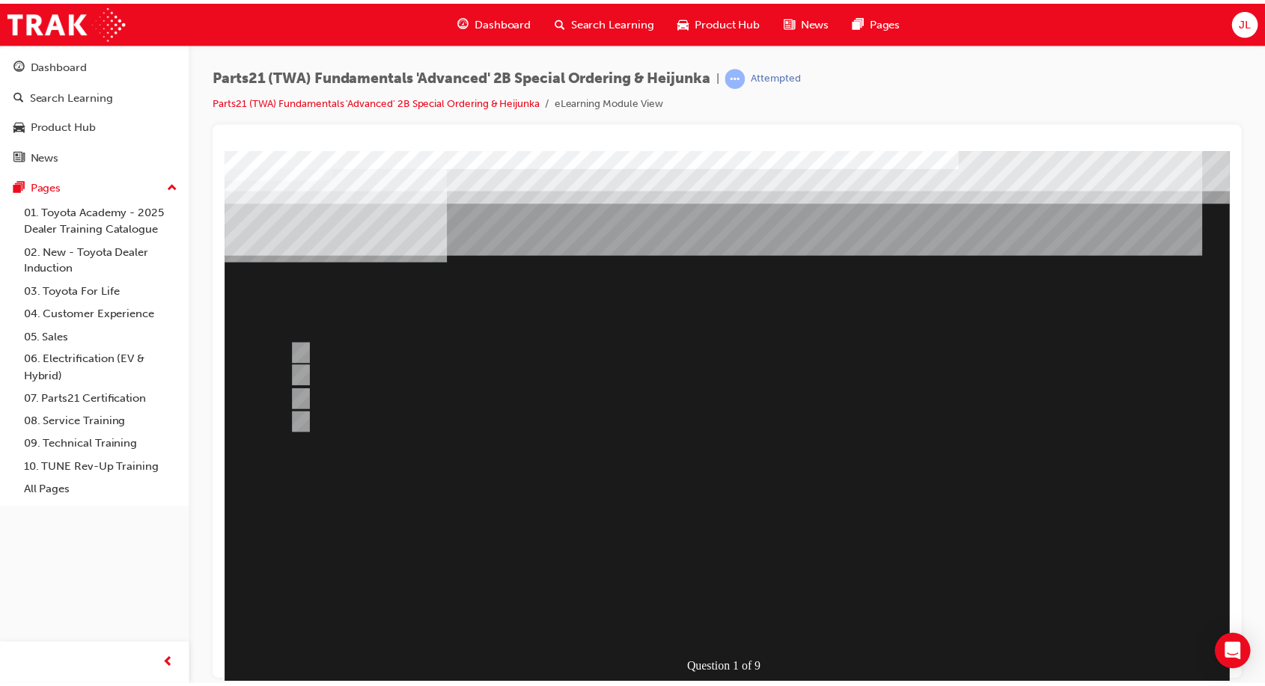
click at [712, 602] on div at bounding box center [733, 419] width 1018 height 539
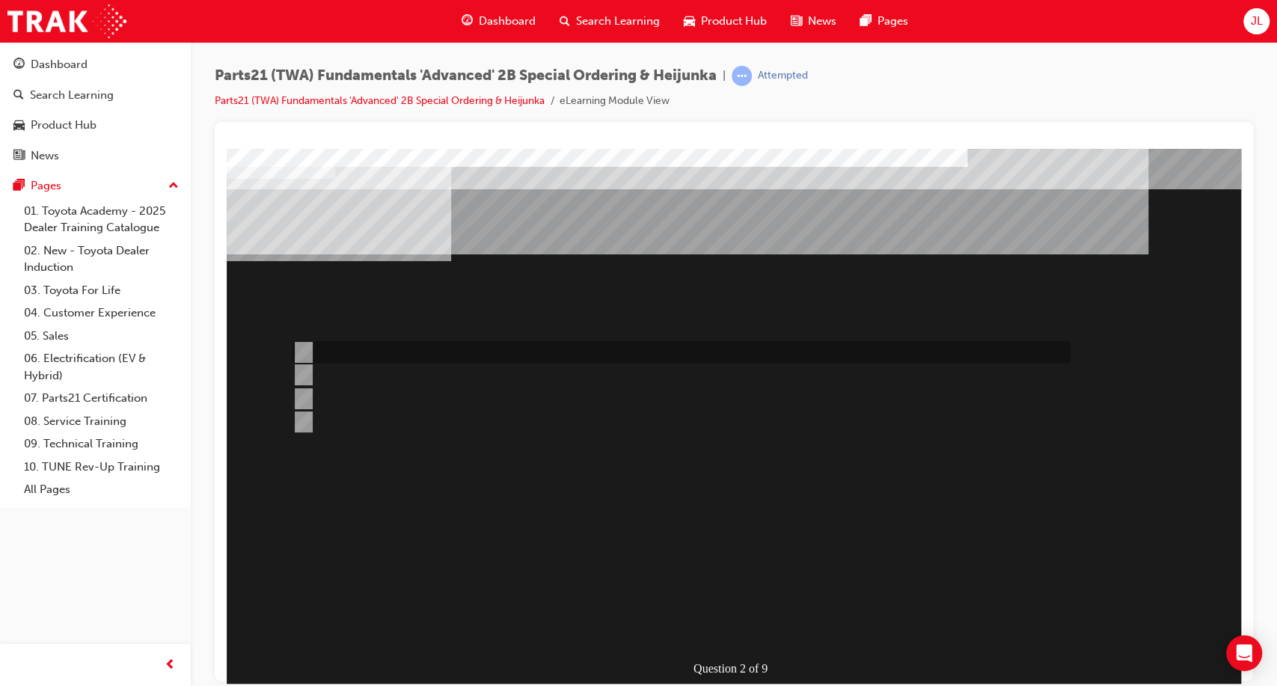
click at [500, 348] on div at bounding box center [678, 352] width 778 height 22
radio input "true"
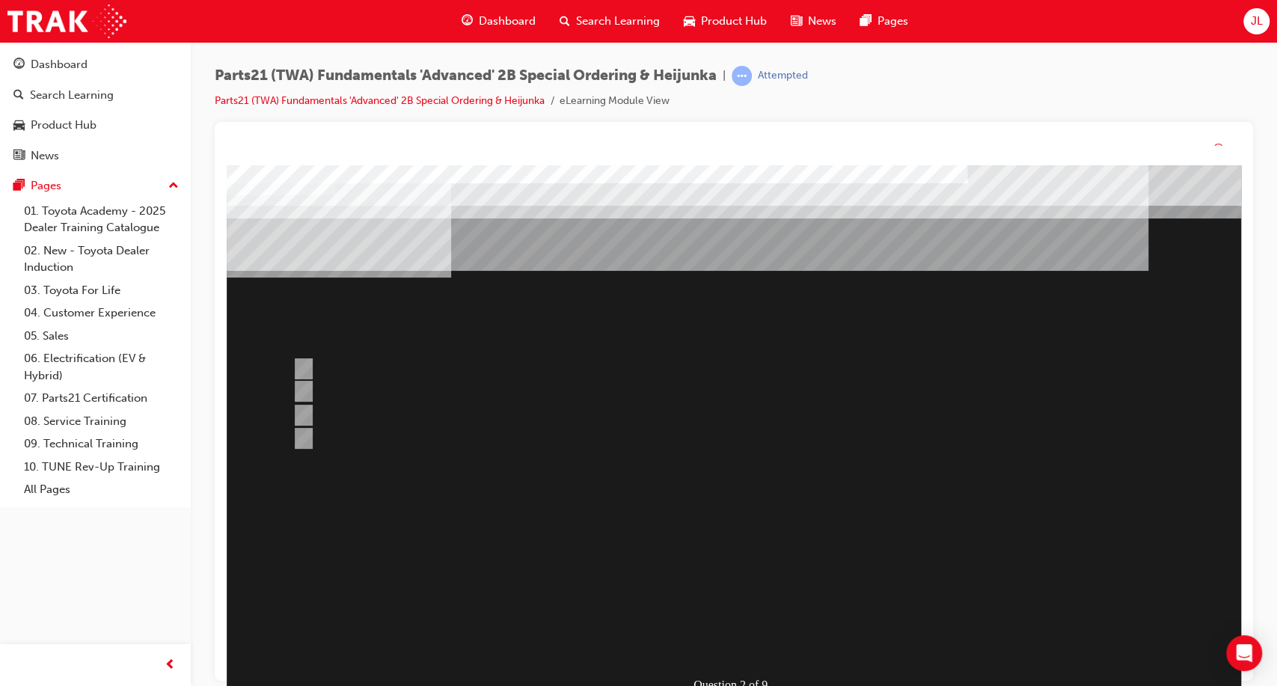
click at [676, 602] on div at bounding box center [736, 434] width 1018 height 539
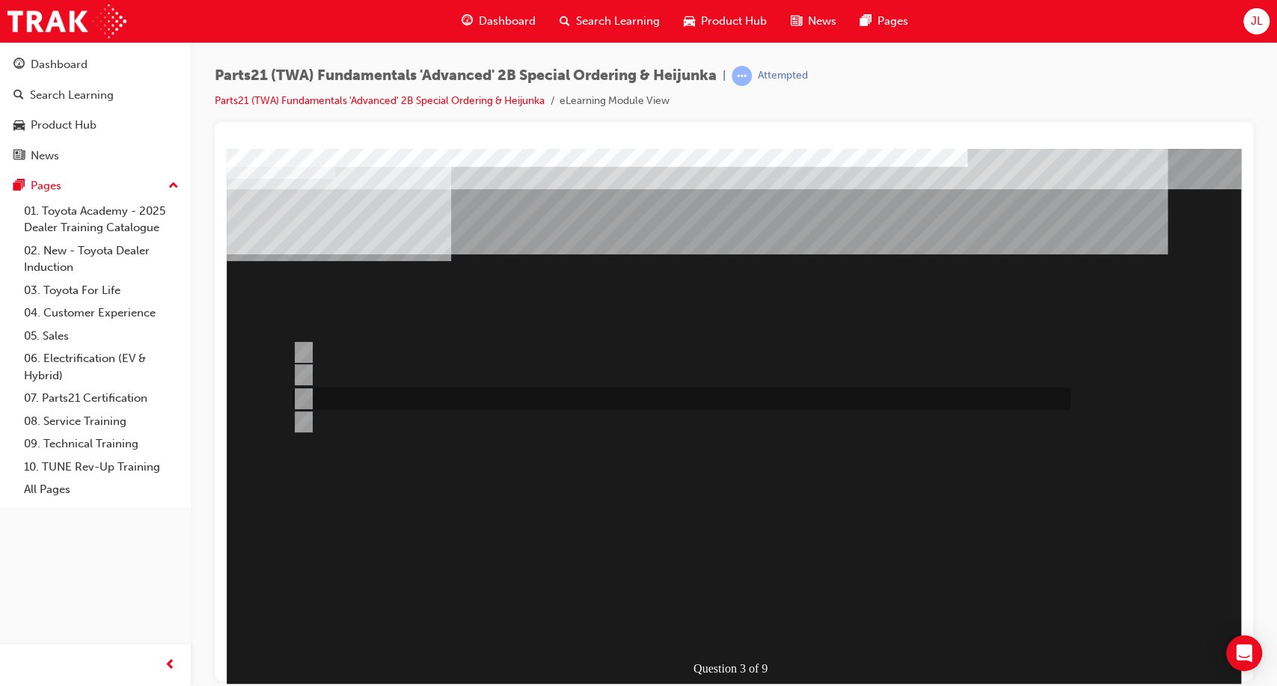
click at [437, 401] on div at bounding box center [678, 399] width 778 height 22
radio input "true"
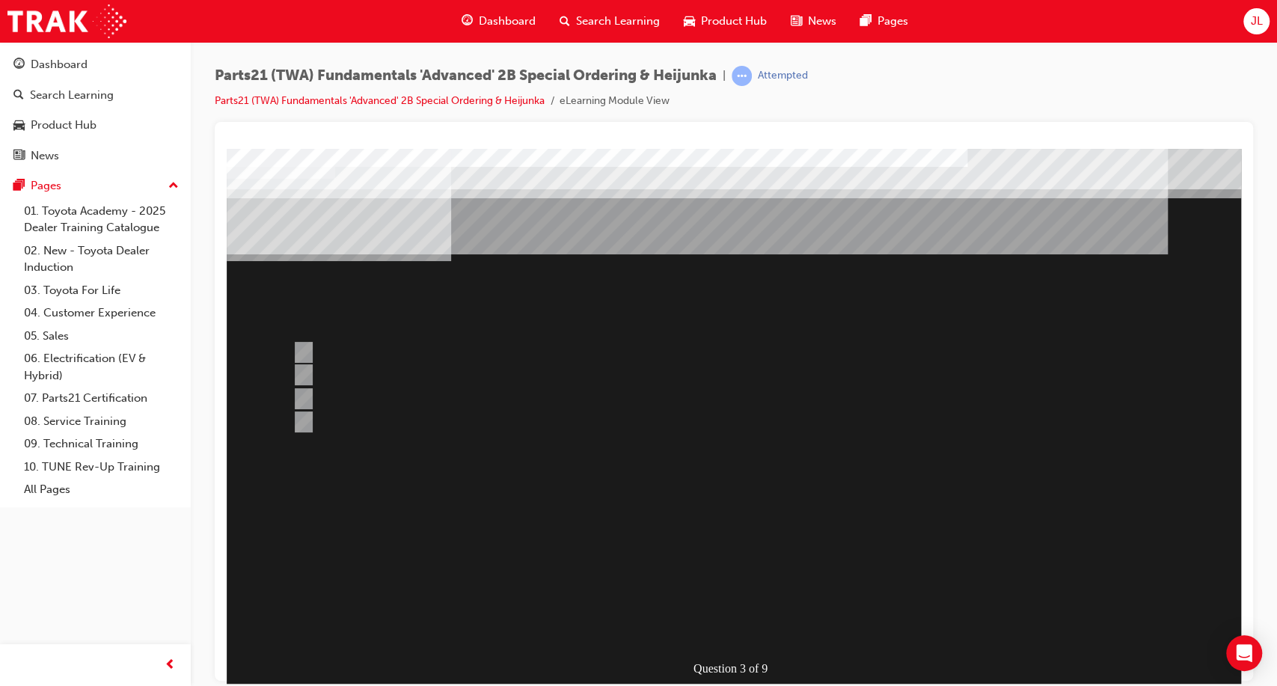
click at [366, 370] on div at bounding box center [736, 417] width 1018 height 539
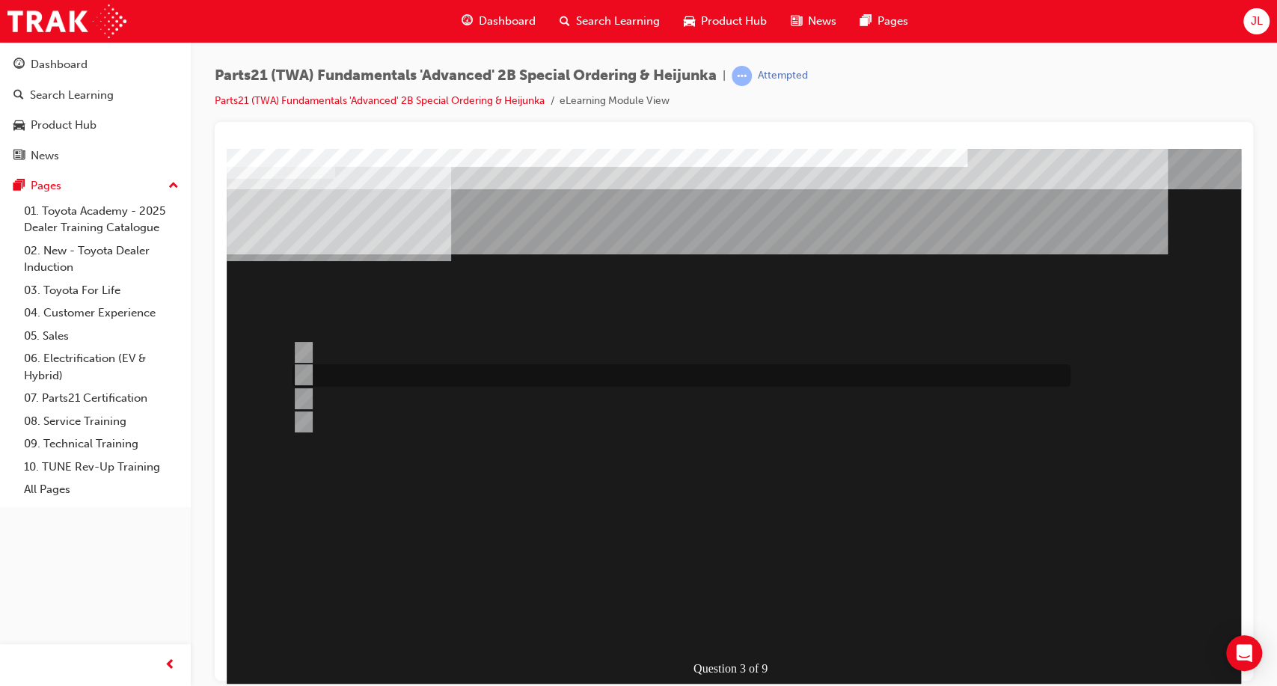
click at [313, 368] on div at bounding box center [678, 375] width 778 height 22
radio input "true"
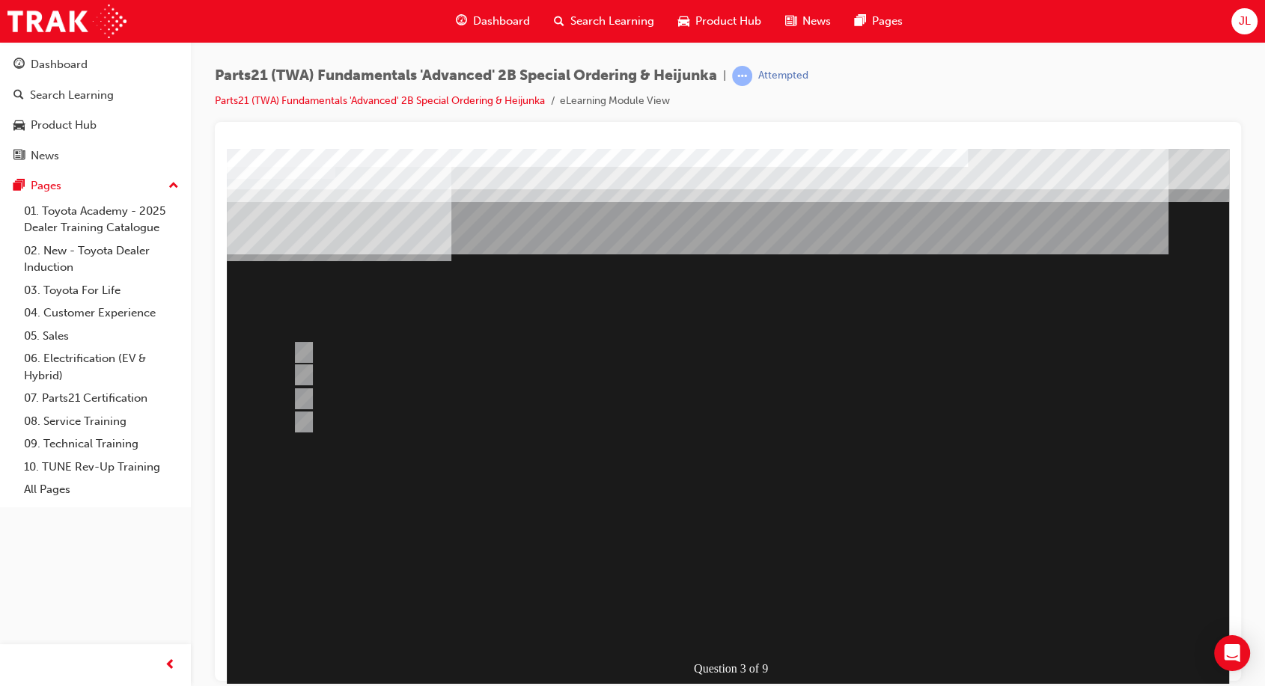
click at [709, 573] on div at bounding box center [736, 417] width 1018 height 539
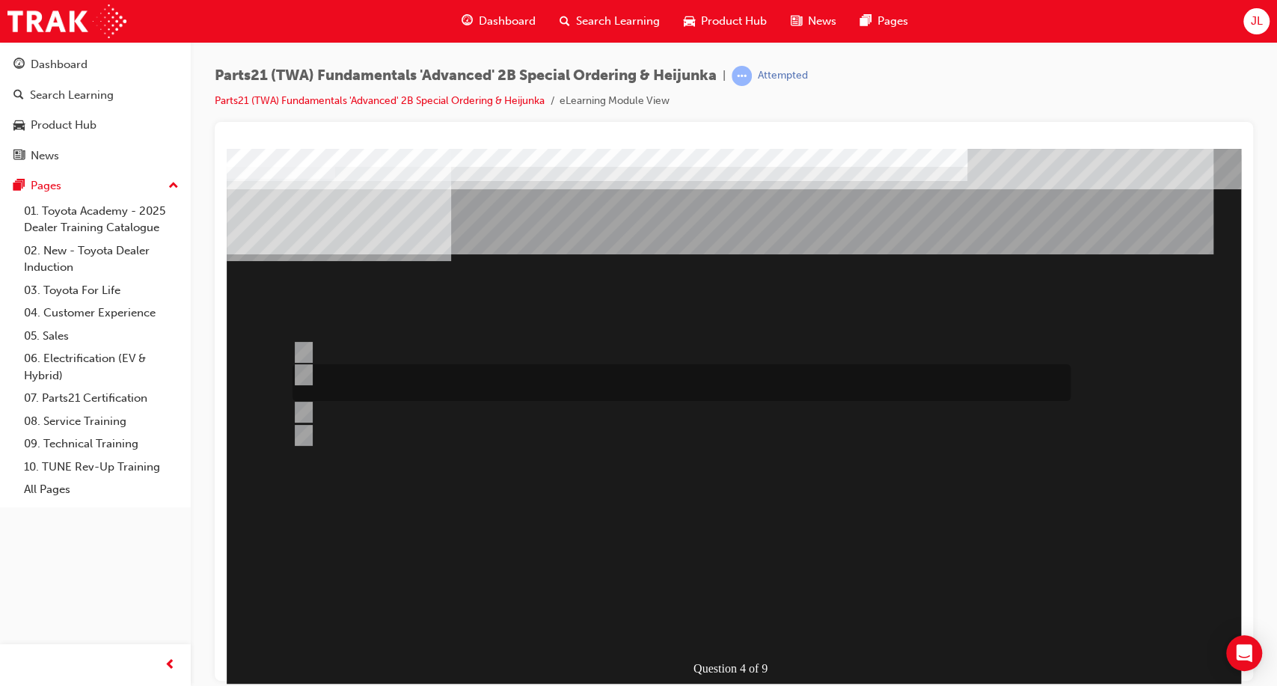
click at [509, 384] on div at bounding box center [678, 382] width 778 height 37
radio input "true"
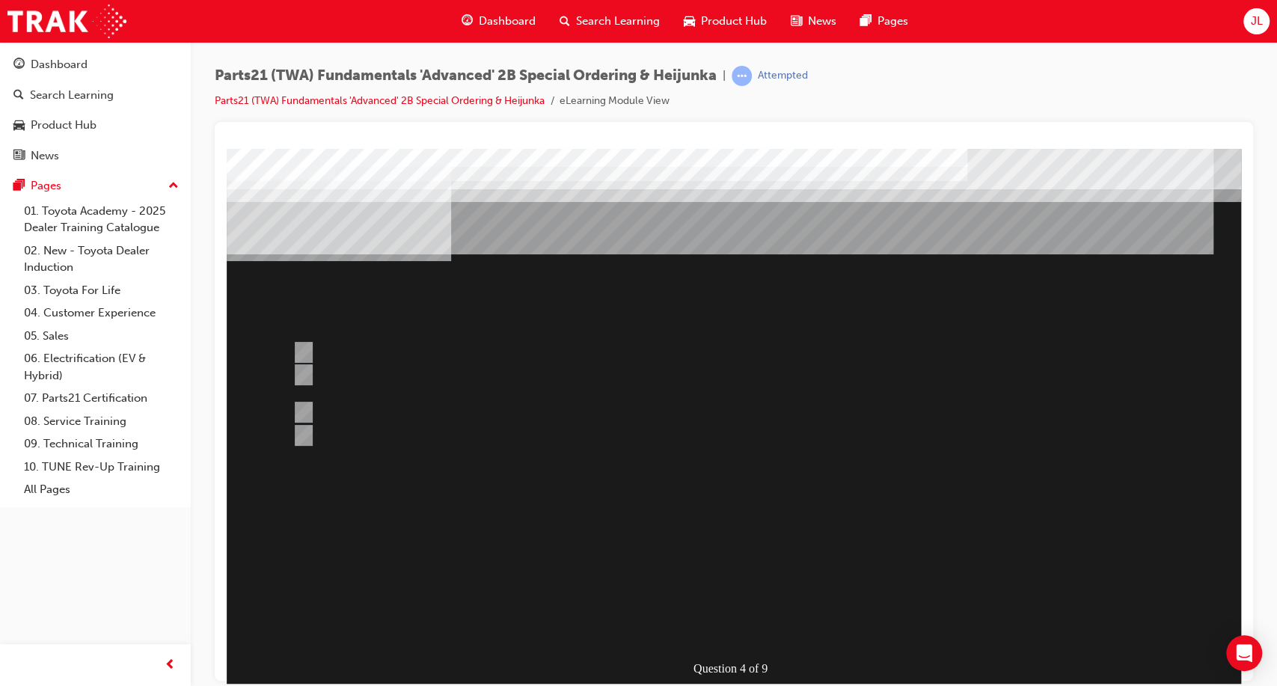
click at [722, 581] on div at bounding box center [736, 417] width 1018 height 539
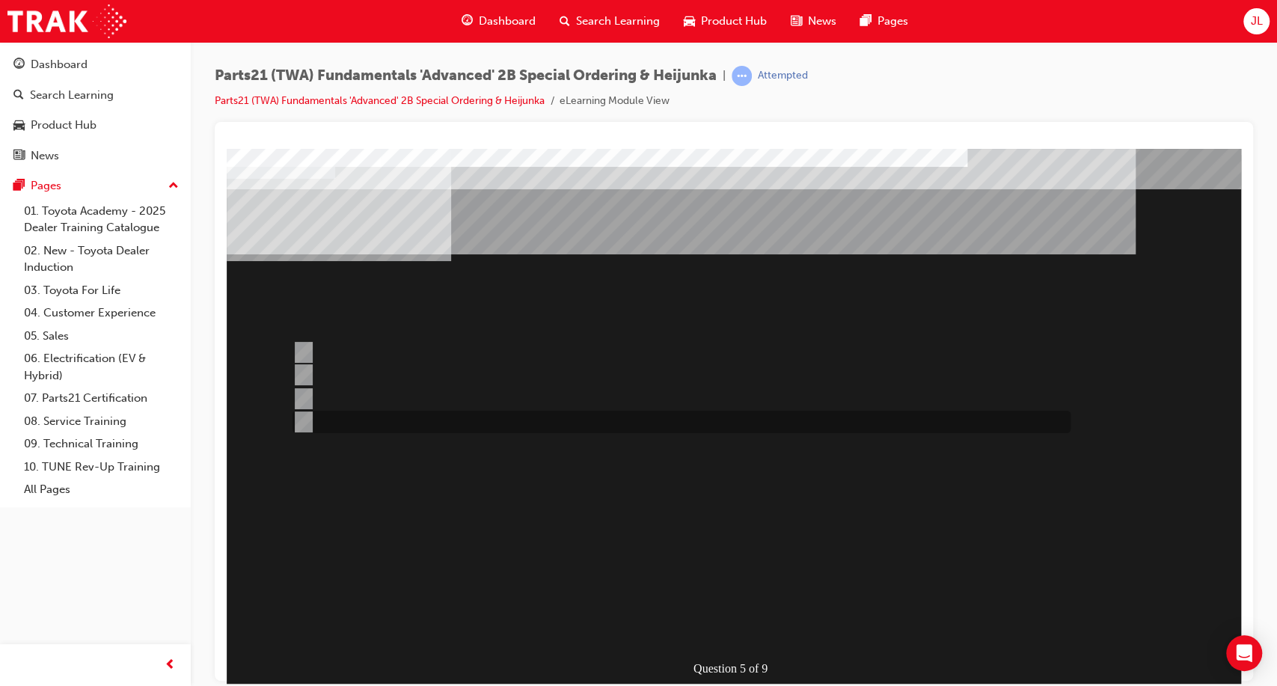
click at [302, 415] on input "Directly from the Navision System or from the “VOR Air Freight Charge Estimate”…" at bounding box center [301, 422] width 16 height 16
radio input "true"
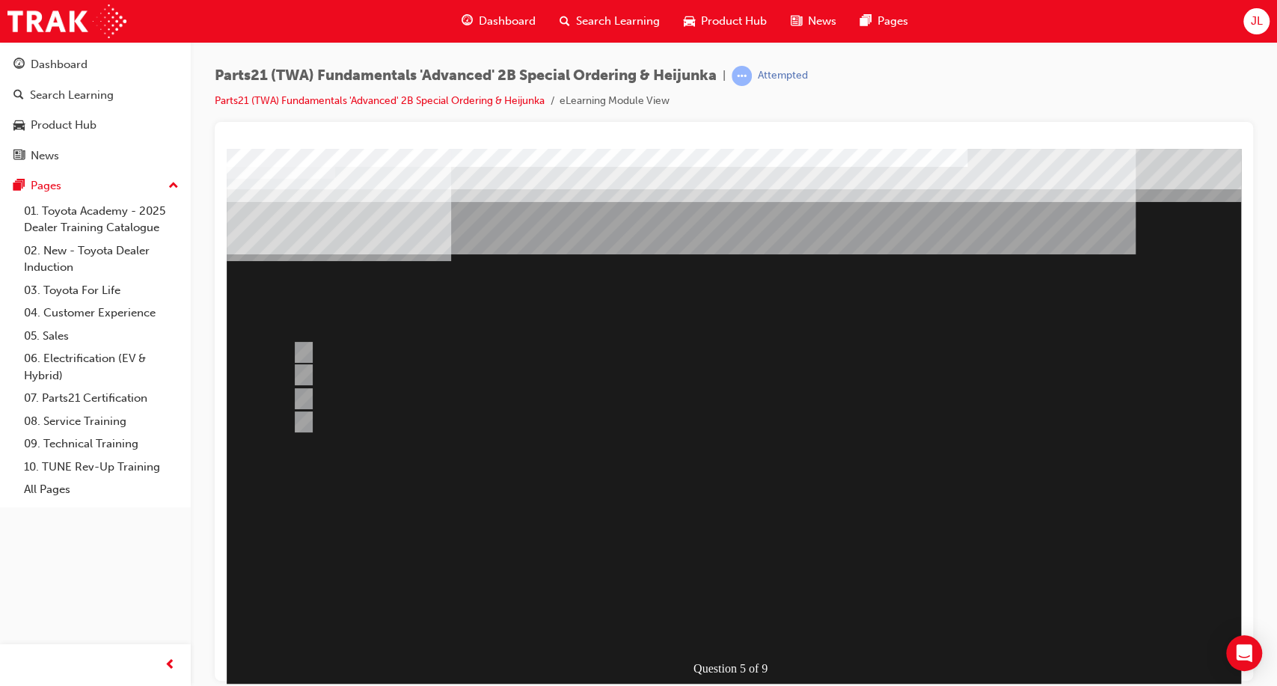
click at [706, 609] on div at bounding box center [736, 417] width 1018 height 539
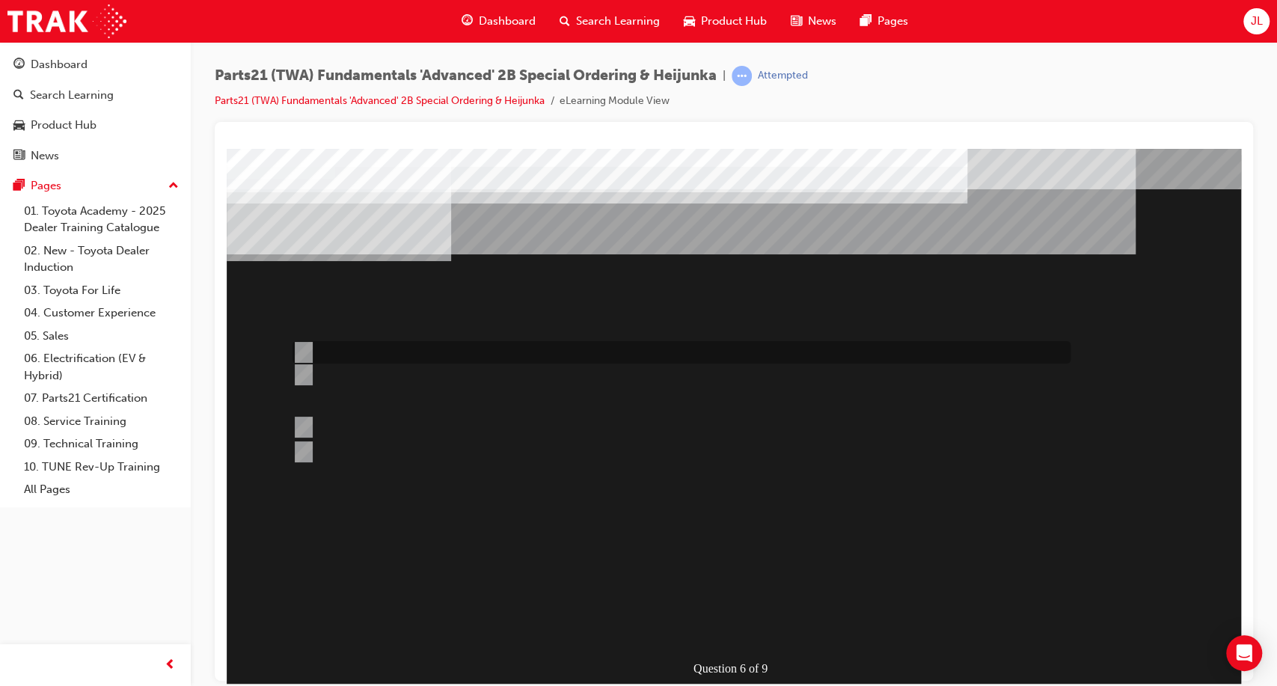
click at [376, 349] on div at bounding box center [678, 352] width 778 height 22
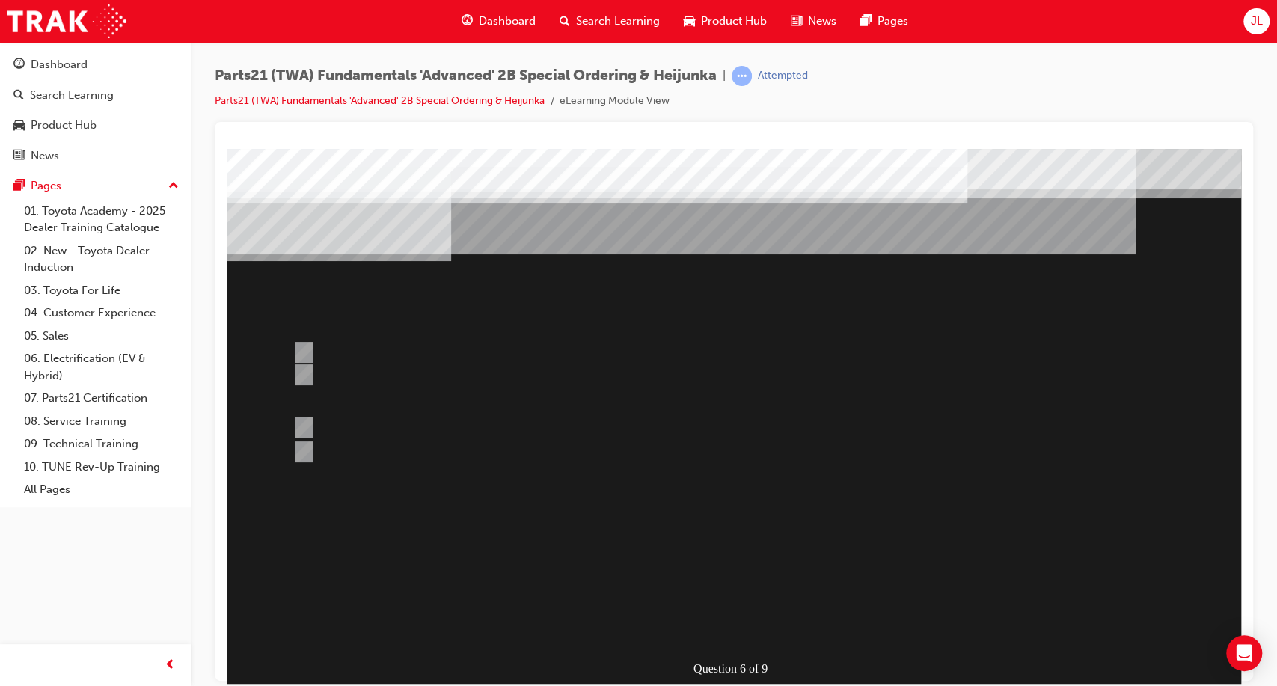
click at [427, 424] on div at bounding box center [736, 417] width 1018 height 539
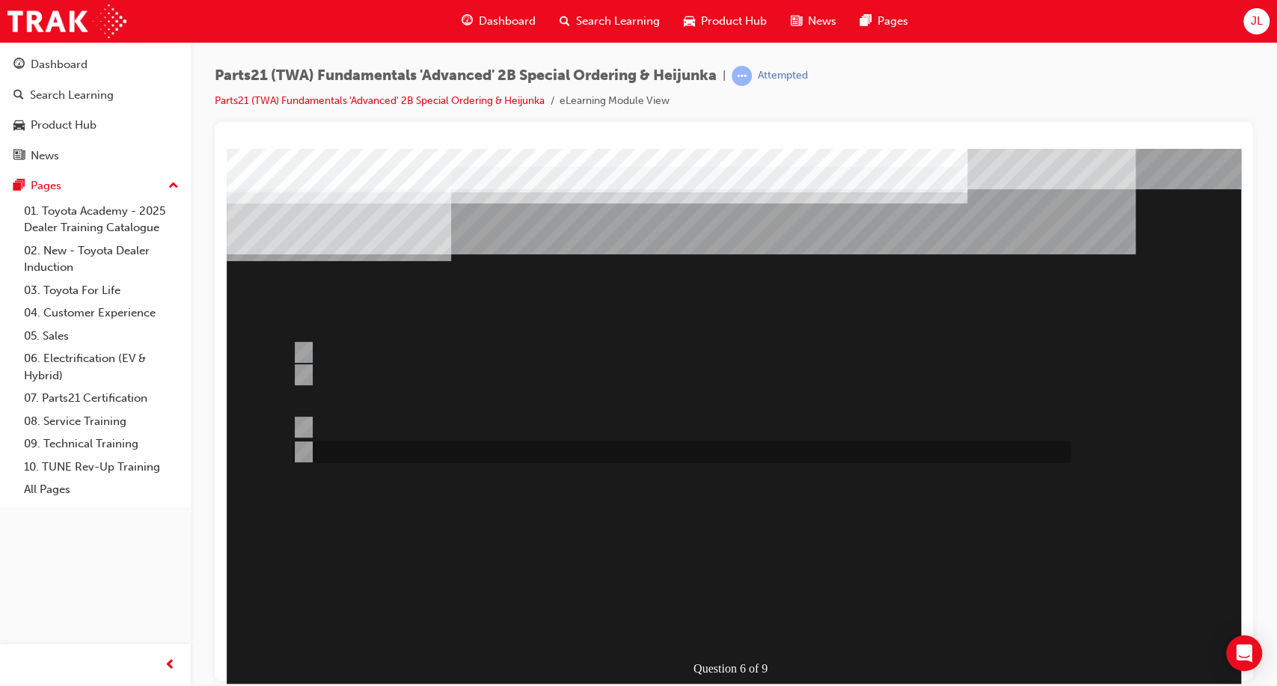
click at [353, 460] on div at bounding box center [678, 452] width 778 height 22
radio input "false"
radio input "true"
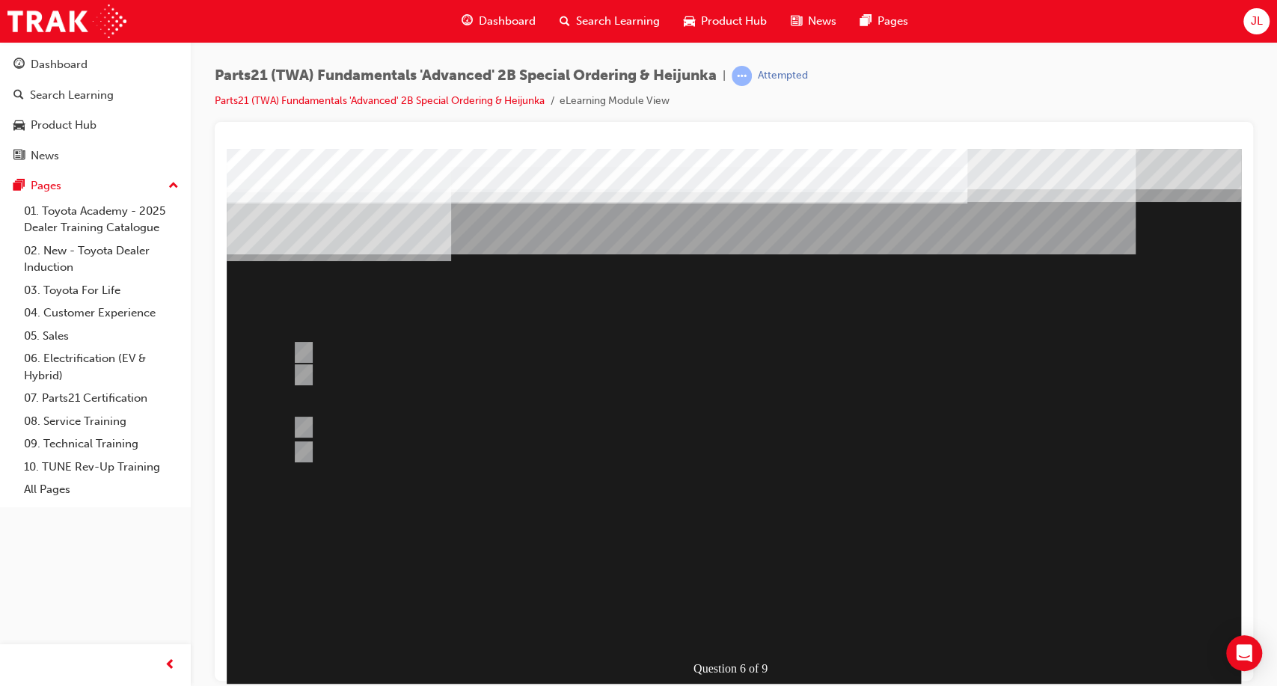
click at [723, 570] on div at bounding box center [736, 417] width 1018 height 539
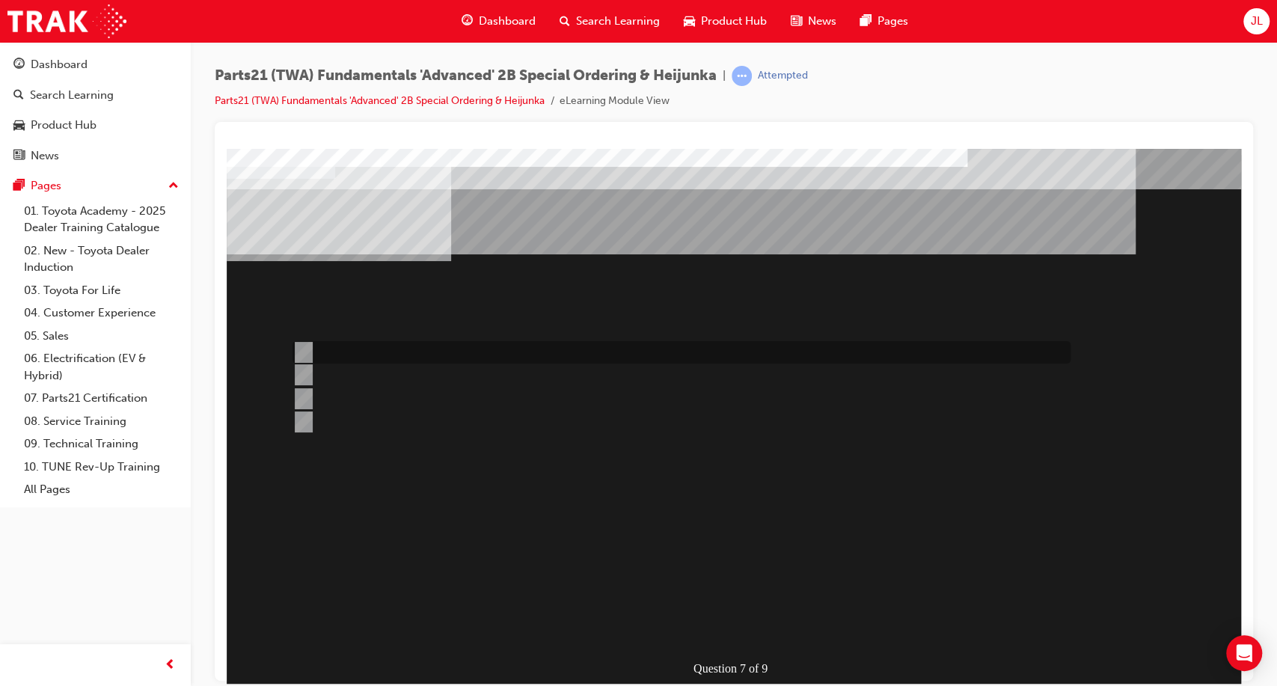
click at [572, 359] on div at bounding box center [678, 352] width 778 height 22
click at [510, 398] on div at bounding box center [678, 399] width 778 height 22
radio input "false"
radio input "true"
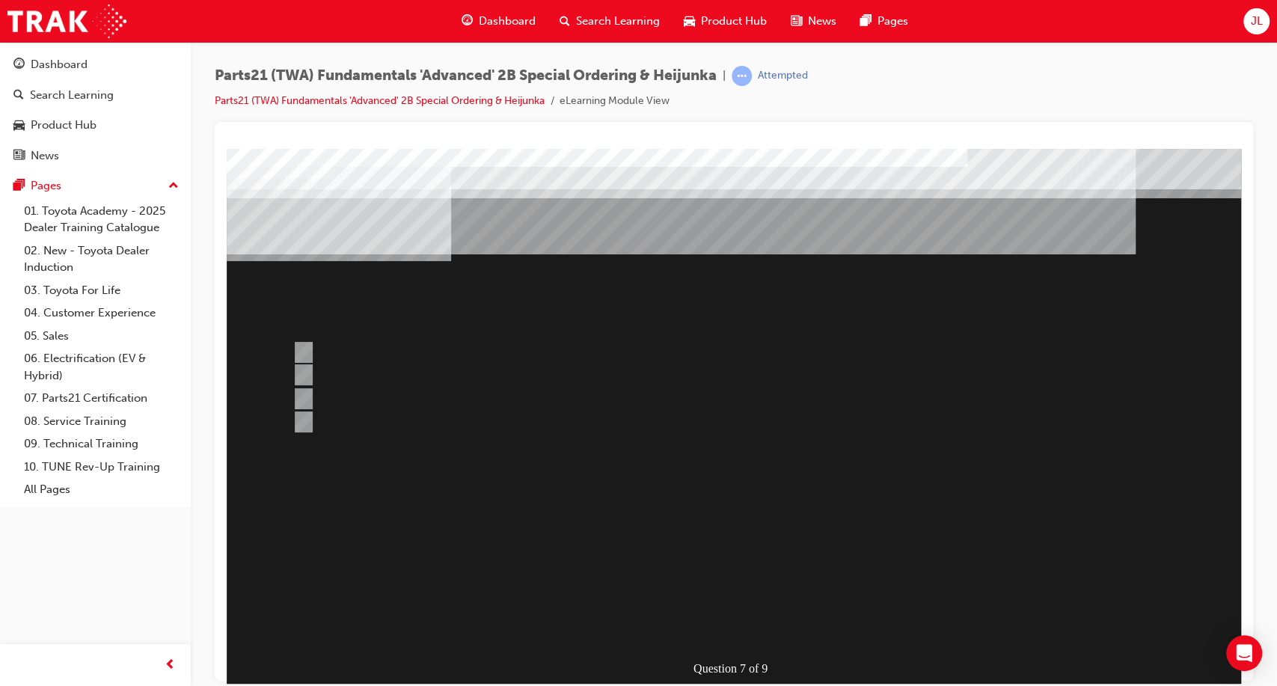
click at [374, 350] on div at bounding box center [736, 417] width 1018 height 539
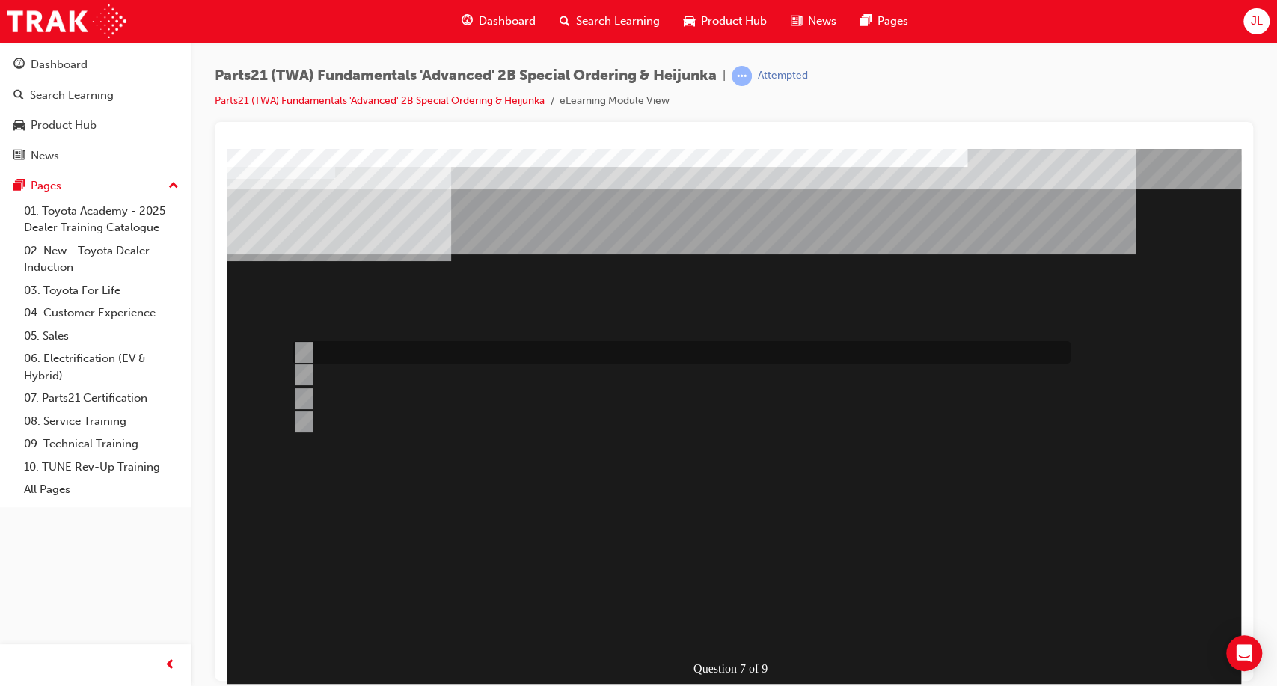
click at [308, 350] on input "Refer to the comments against the item in Navision or review information provid…" at bounding box center [301, 352] width 16 height 16
radio input "true"
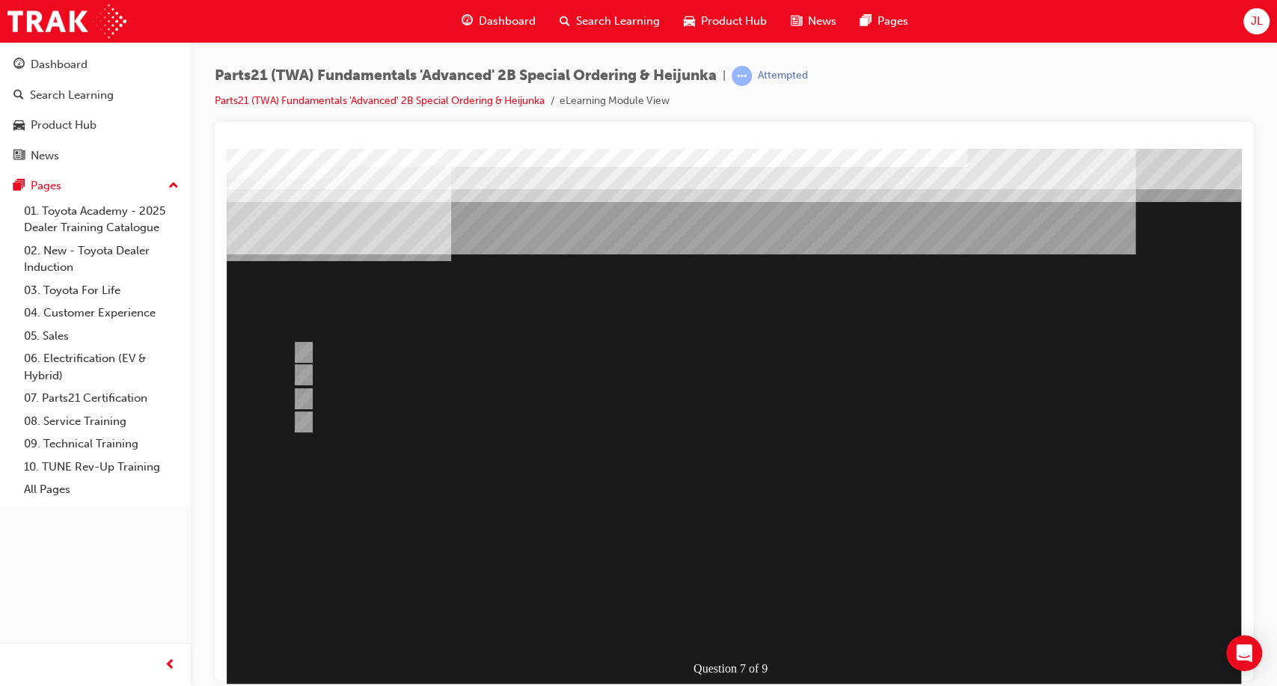
click at [667, 577] on div at bounding box center [736, 417] width 1018 height 539
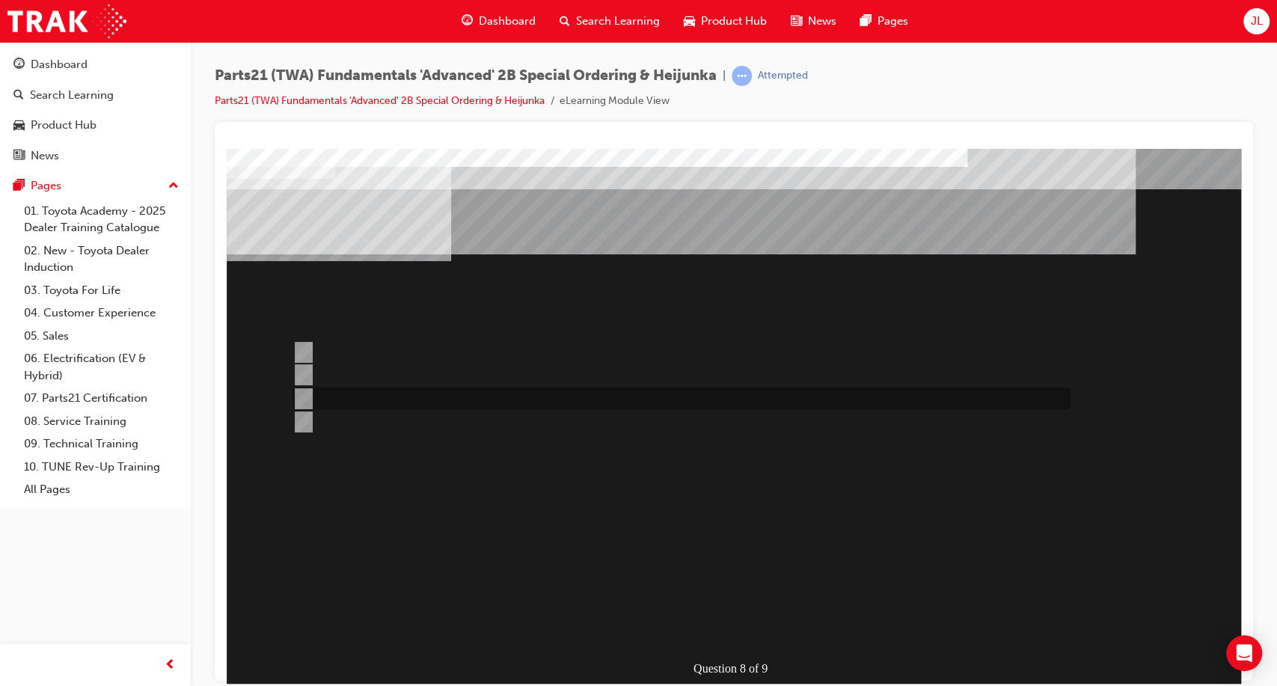
click at [354, 399] on div at bounding box center [678, 399] width 778 height 22
radio input "true"
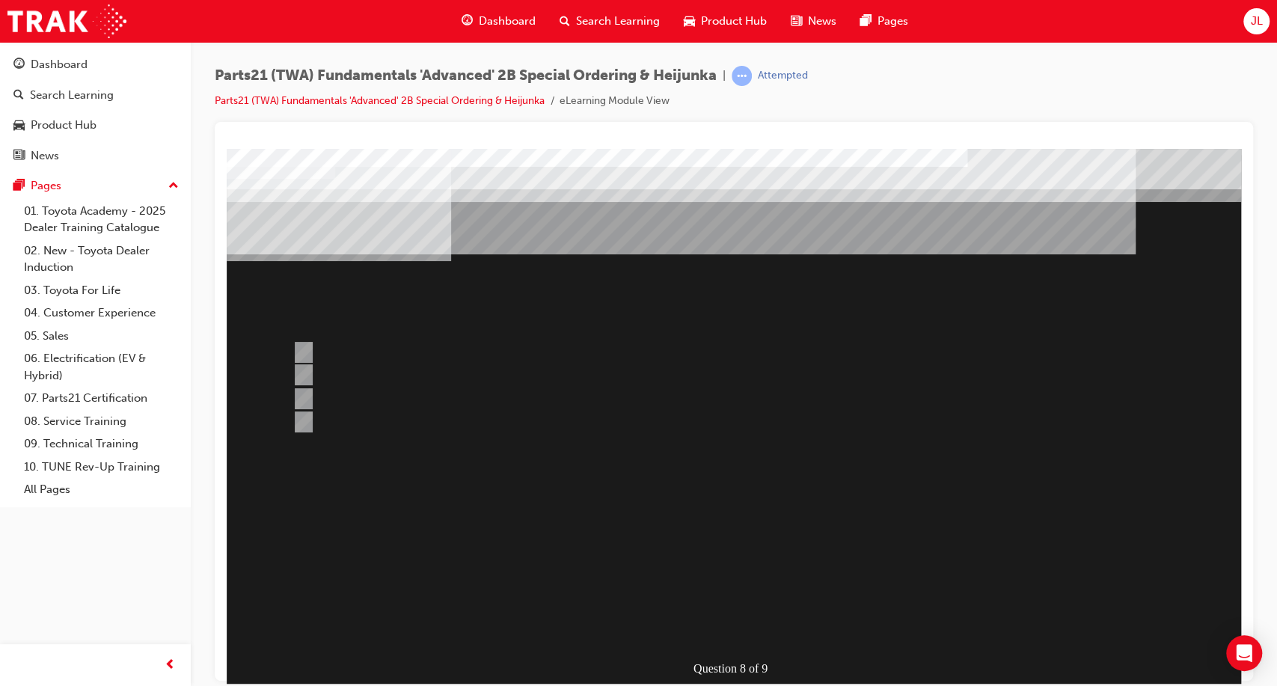
click at [706, 578] on div at bounding box center [736, 417] width 1018 height 539
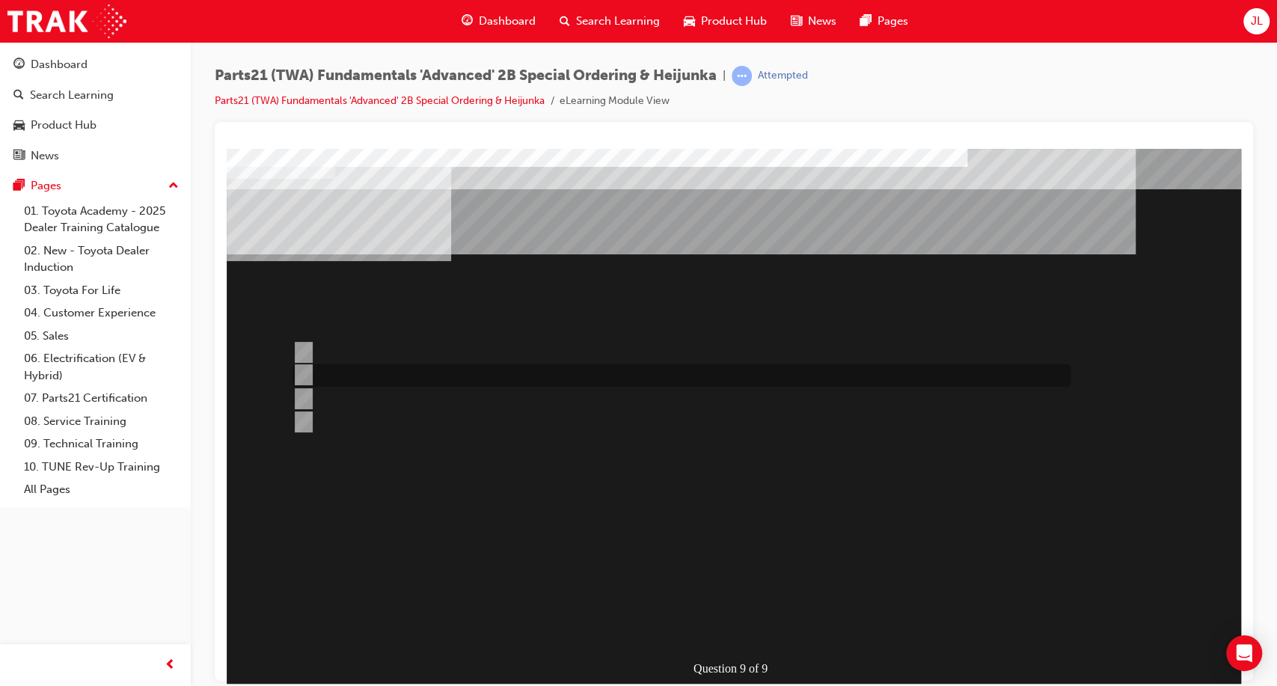
click at [402, 371] on div at bounding box center [678, 375] width 778 height 22
radio input "true"
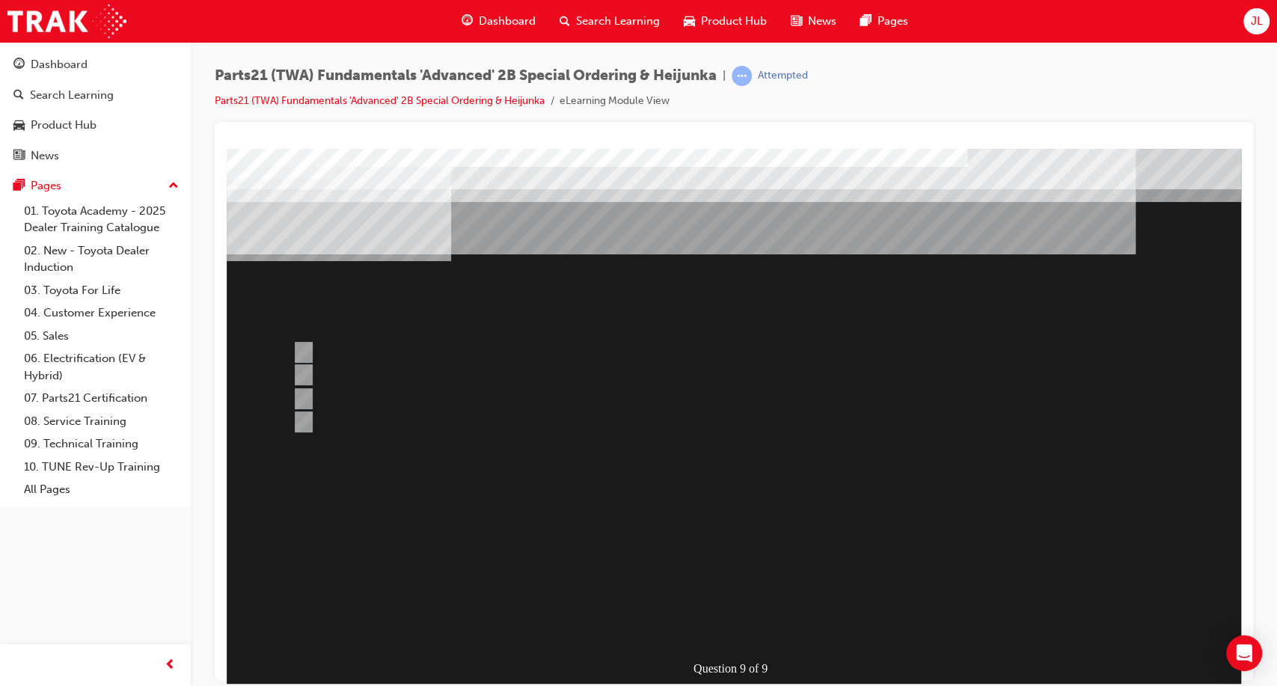
click at [747, 587] on div at bounding box center [736, 417] width 1018 height 539
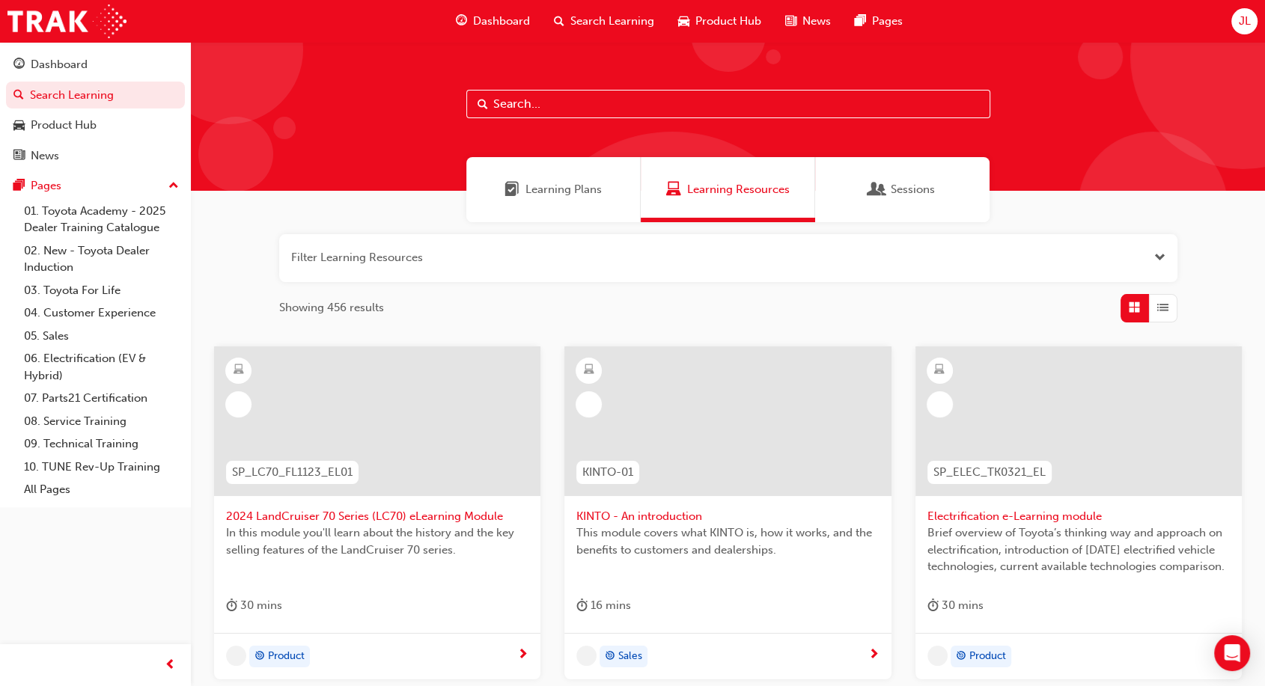
click at [519, 108] on input "text" at bounding box center [728, 104] width 524 height 28
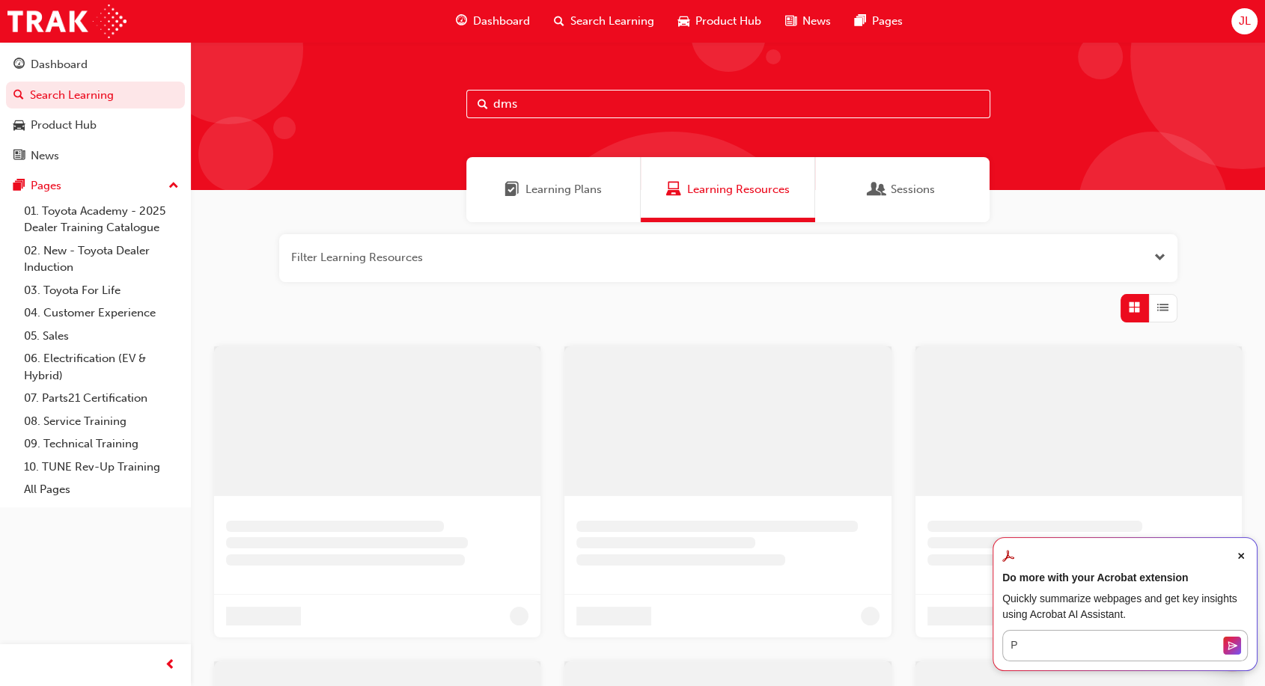
type input "dms"
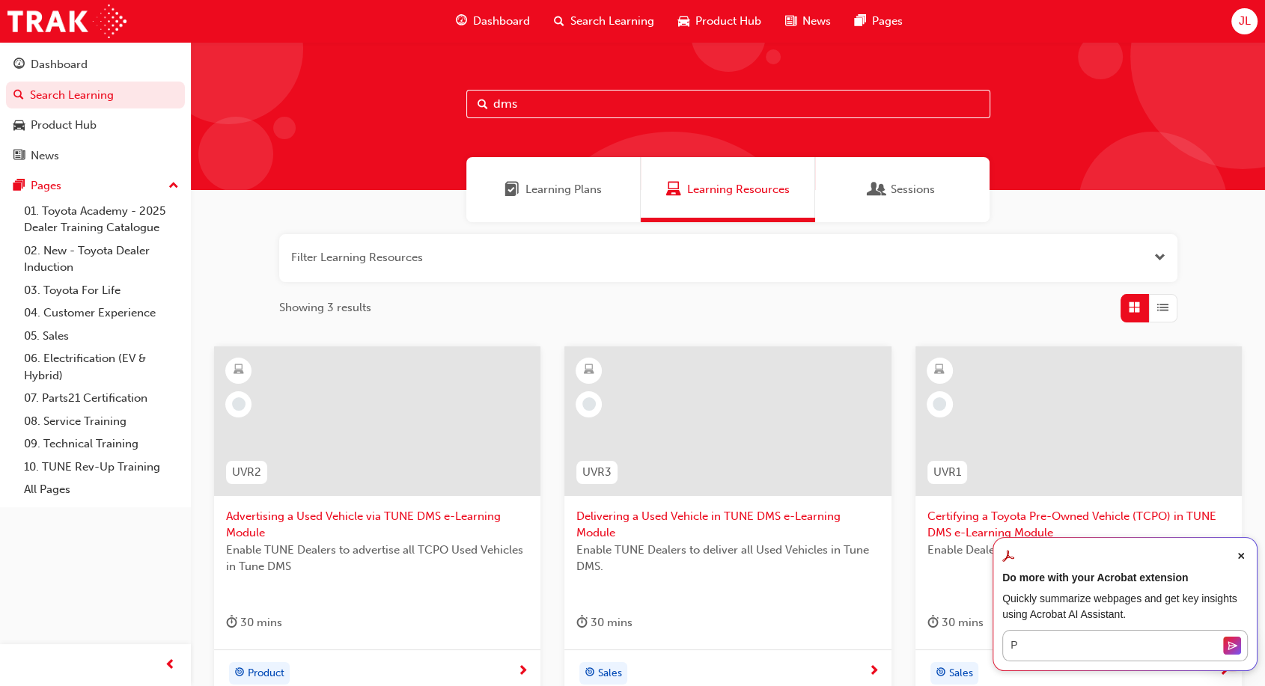
click at [597, 19] on span "Search Learning" at bounding box center [612, 21] width 84 height 17
click at [560, 182] on span "Learning Plans" at bounding box center [563, 189] width 76 height 17
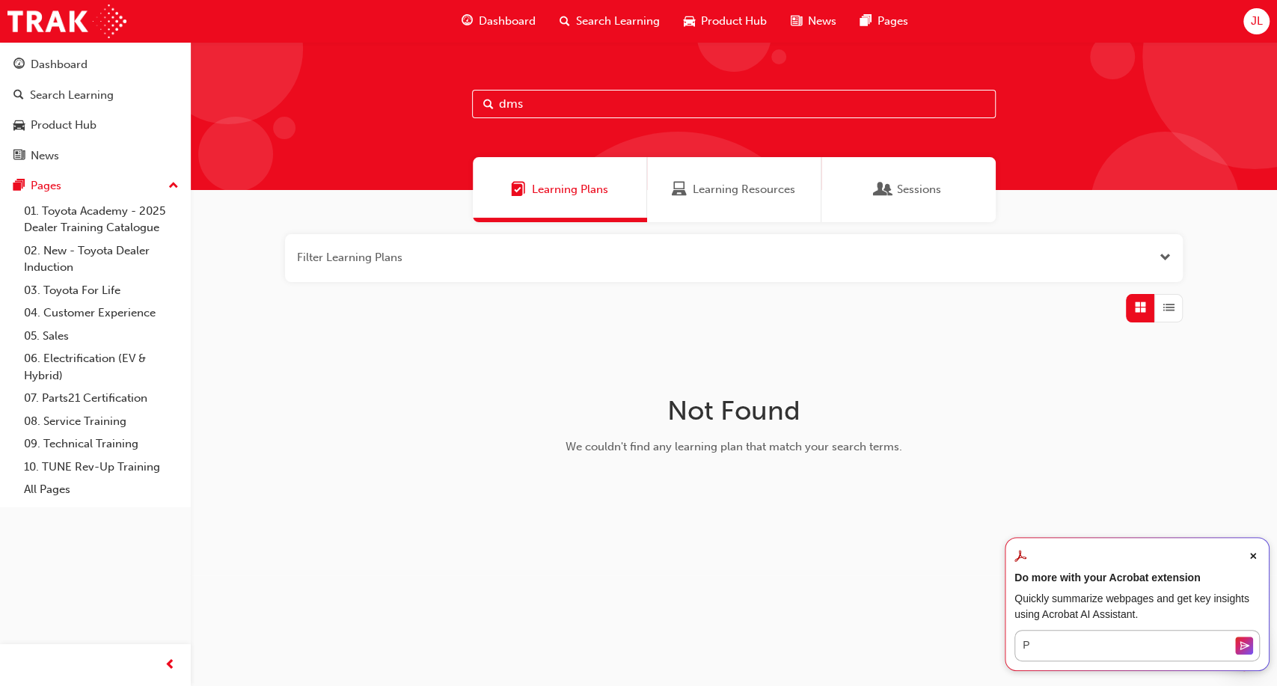
click at [565, 97] on input "dms" at bounding box center [734, 104] width 524 height 28
click at [120, 404] on link "07. Parts21 Certification" at bounding box center [101, 398] width 167 height 23
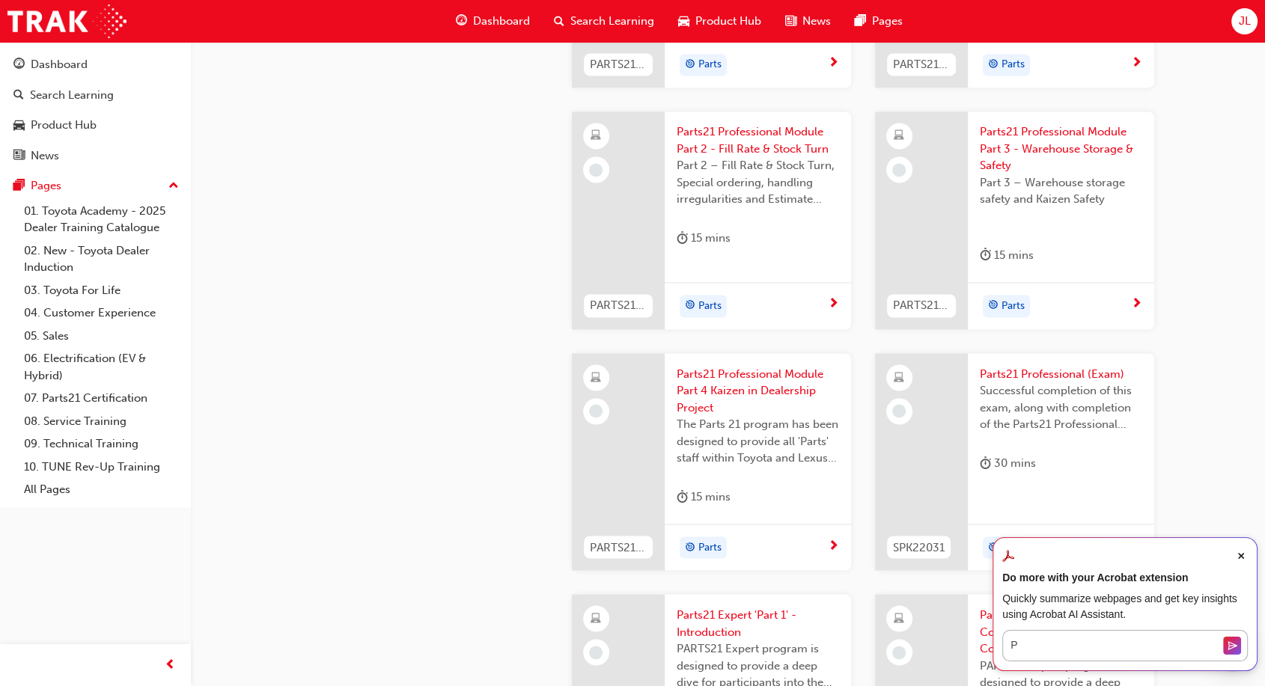
scroll to position [2233, 0]
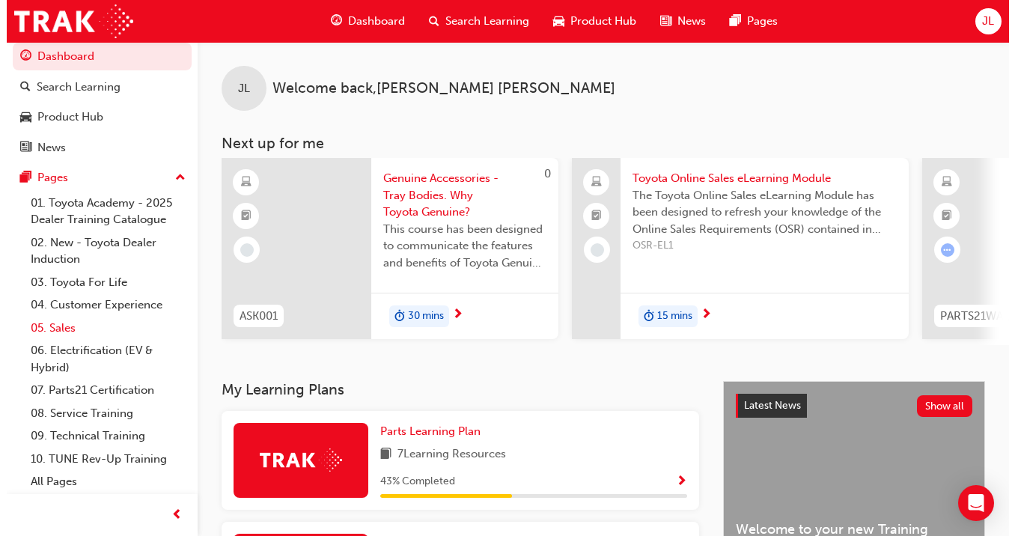
scroll to position [10, 0]
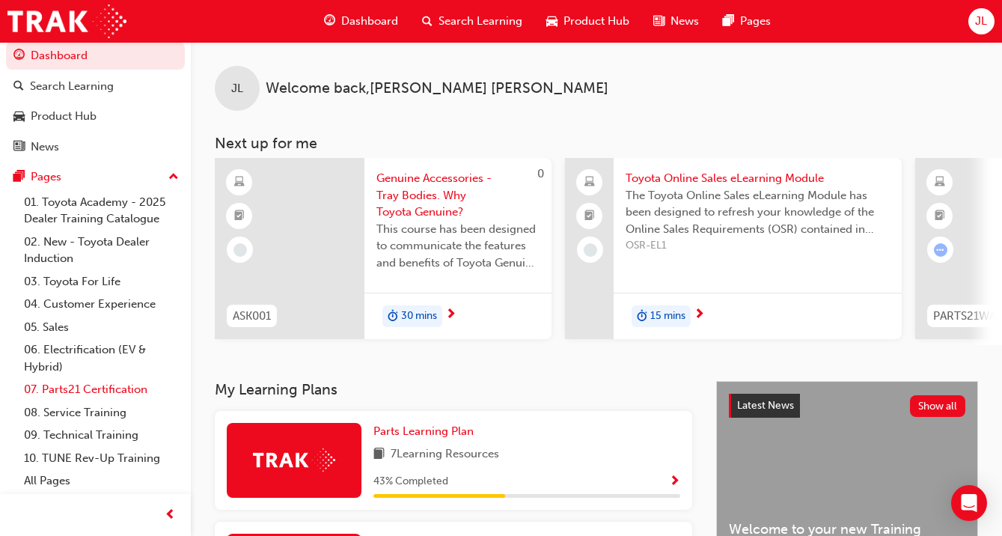
click at [84, 395] on link "07. Parts21 Certification" at bounding box center [101, 389] width 167 height 23
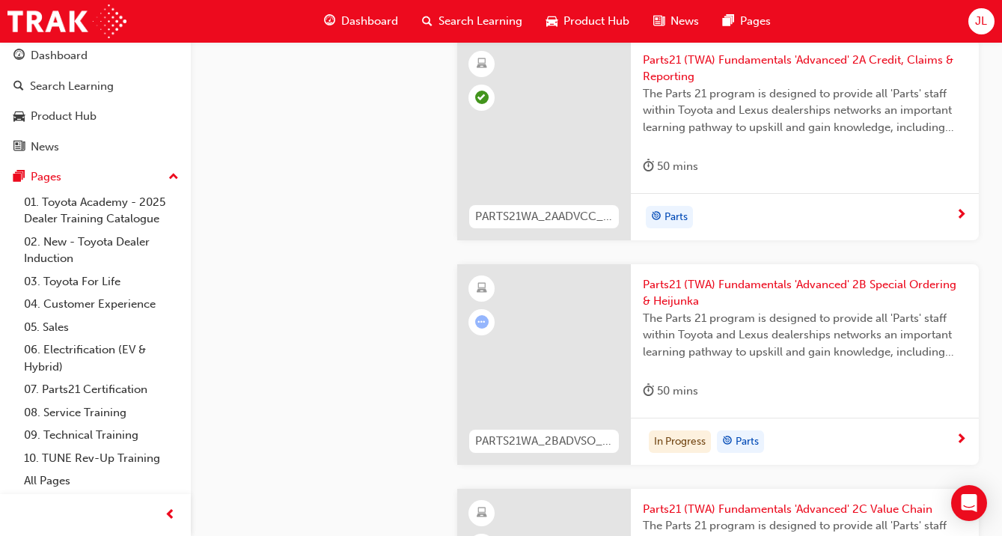
scroll to position [2494, 0]
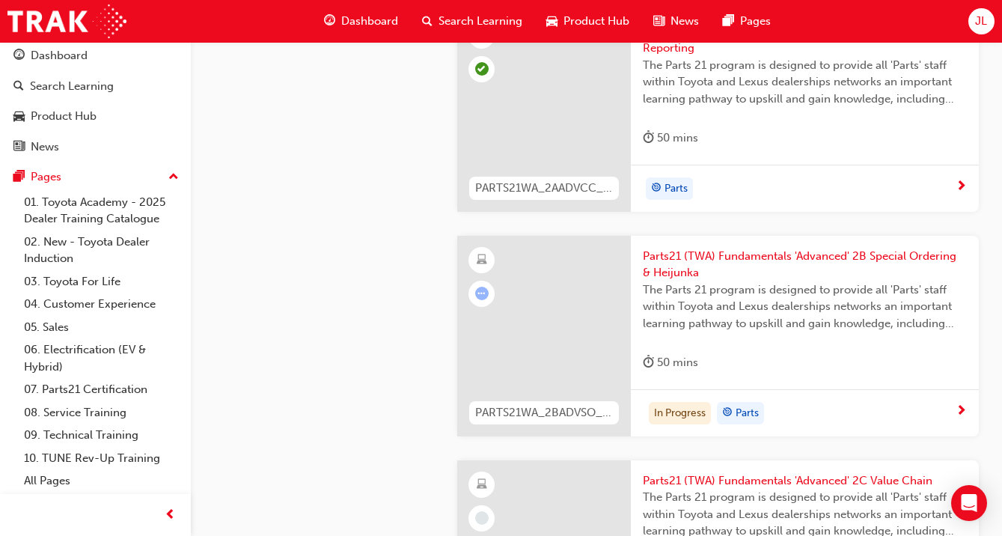
click at [673, 263] on span "Parts21 (TWA) Fundamentals 'Advanced' 2B Special Ordering & Heijunka" at bounding box center [805, 265] width 324 height 34
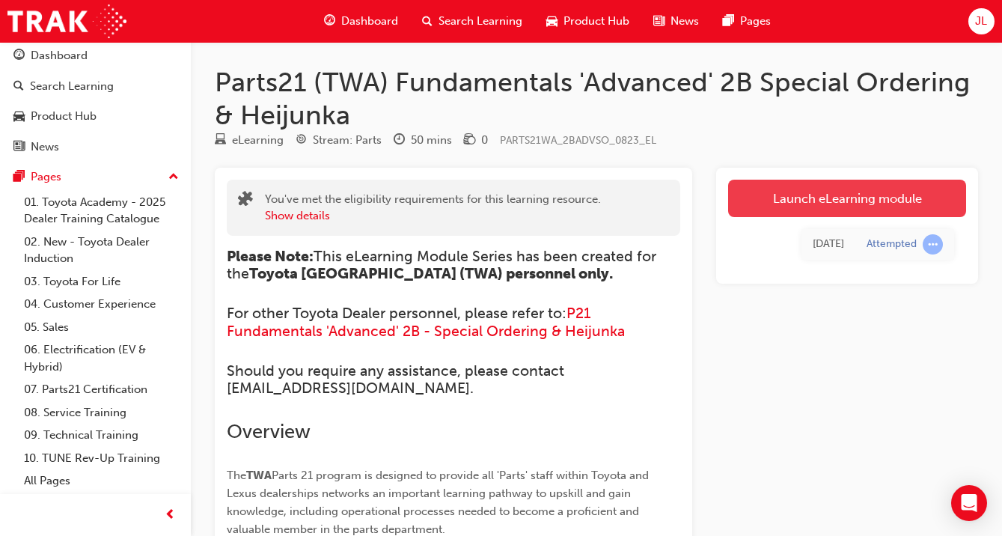
click at [818, 181] on link "Launch eLearning module" at bounding box center [847, 198] width 238 height 37
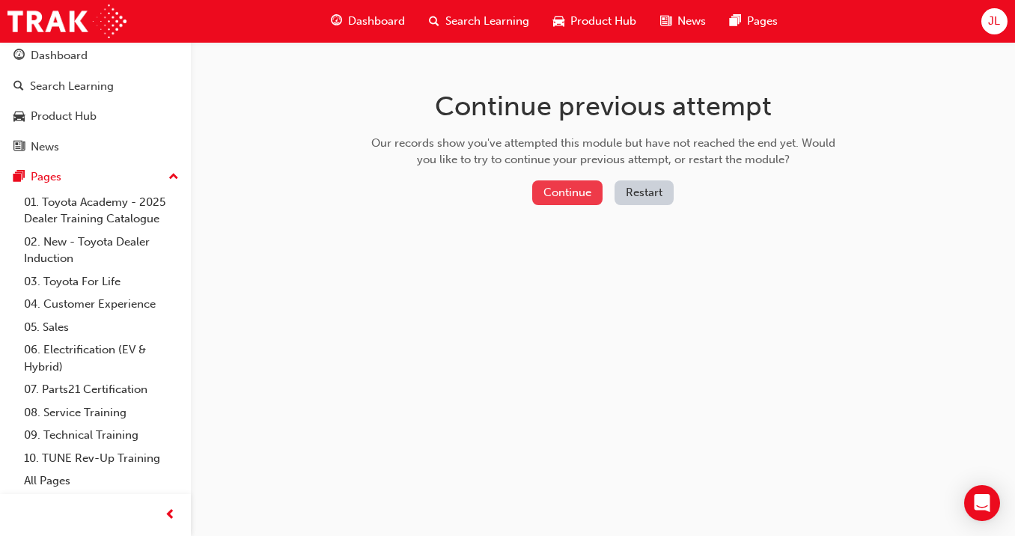
click at [539, 189] on button "Continue" at bounding box center [567, 192] width 70 height 25
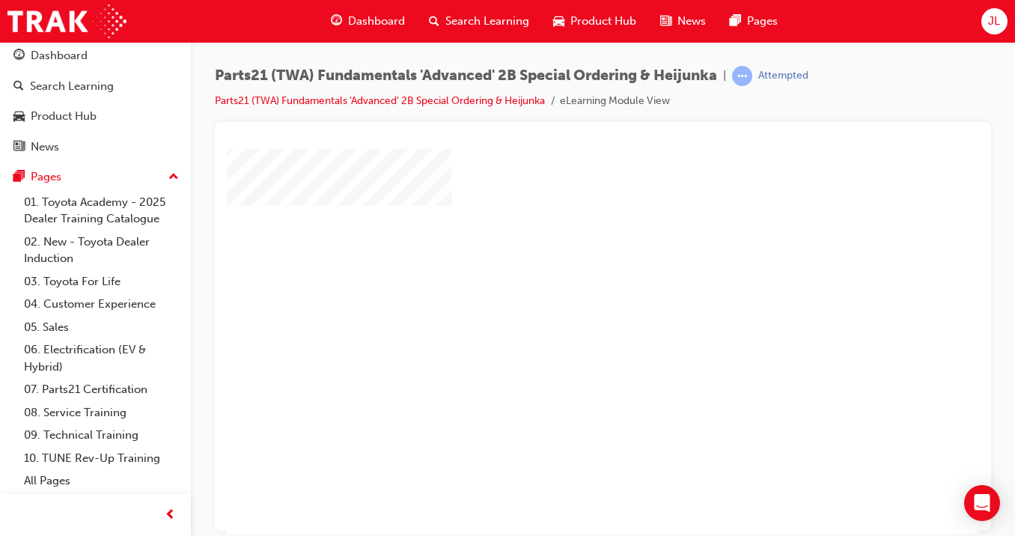
scroll to position [83, 0]
click at [559, 214] on div "play" at bounding box center [559, 214] width 0 height 0
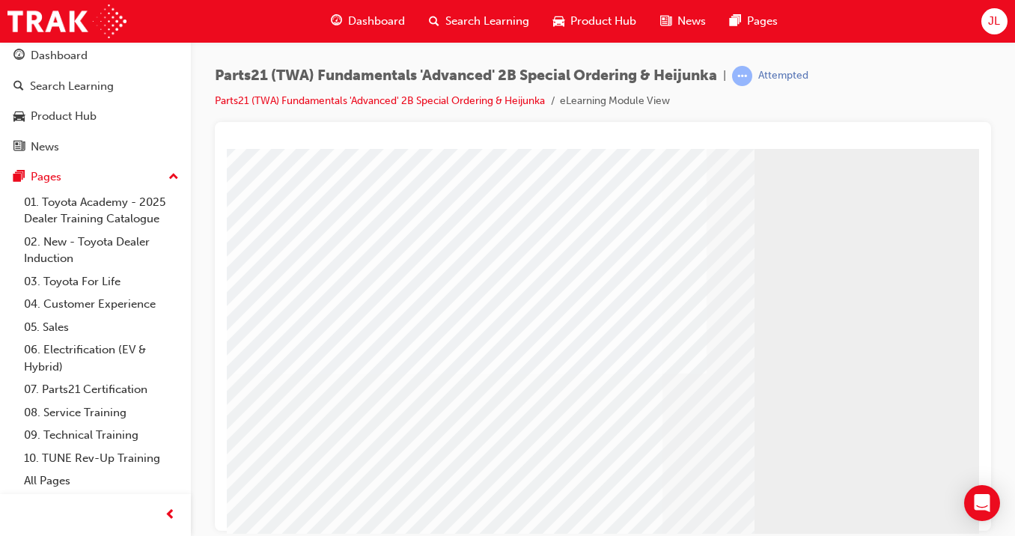
scroll to position [166, 0]
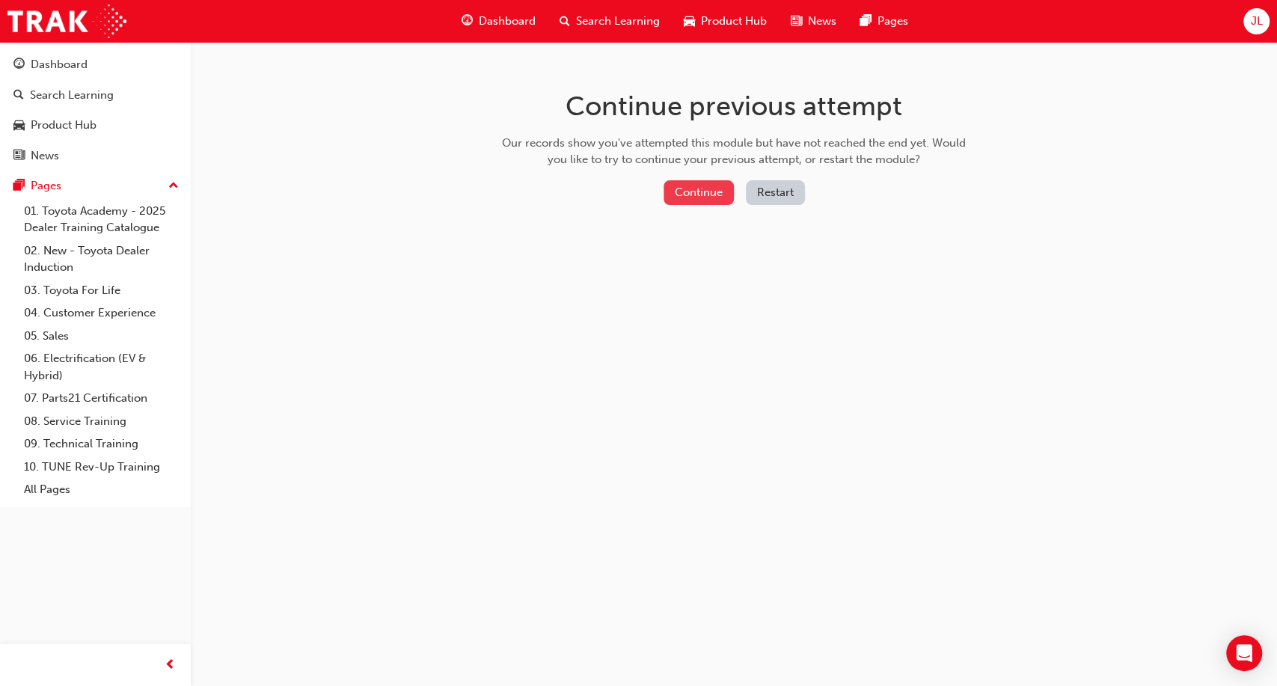
click at [682, 198] on button "Continue" at bounding box center [699, 192] width 70 height 25
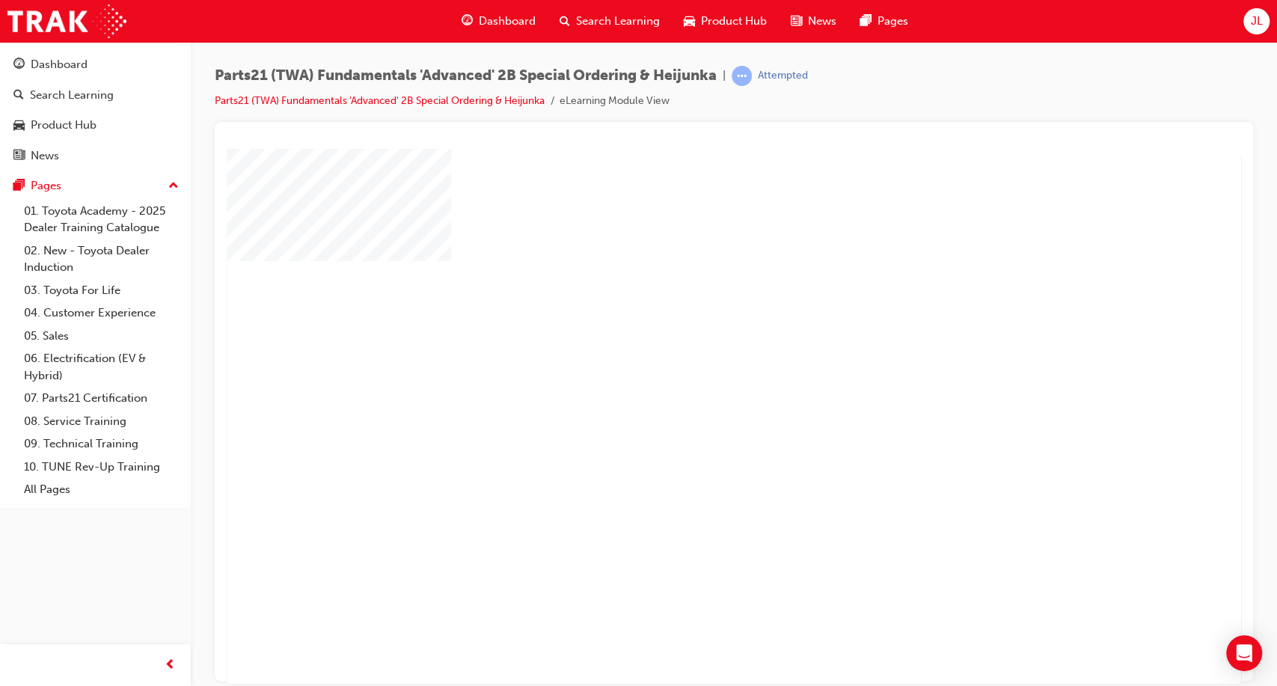
click at [691, 373] on div "play" at bounding box center [691, 373] width 0 height 0
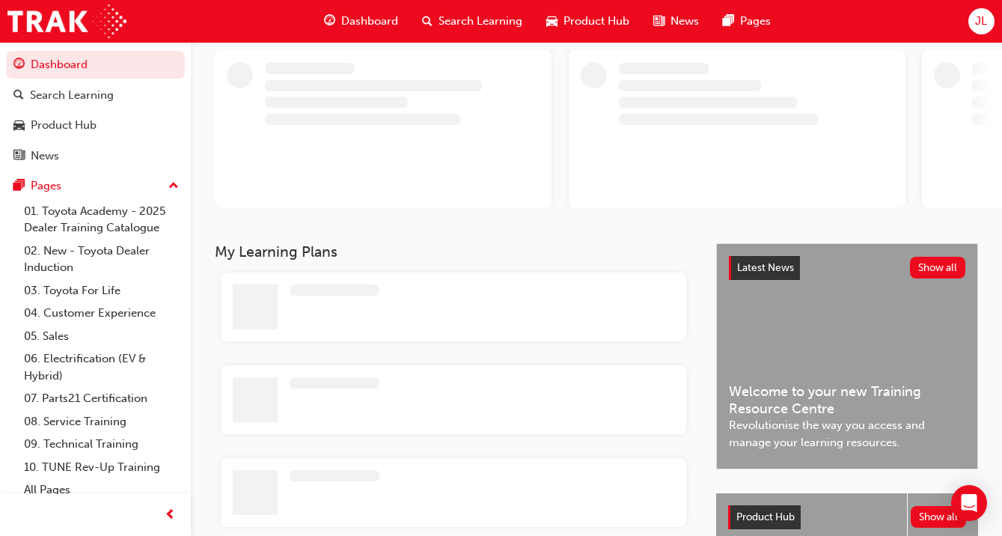
scroll to position [114, 0]
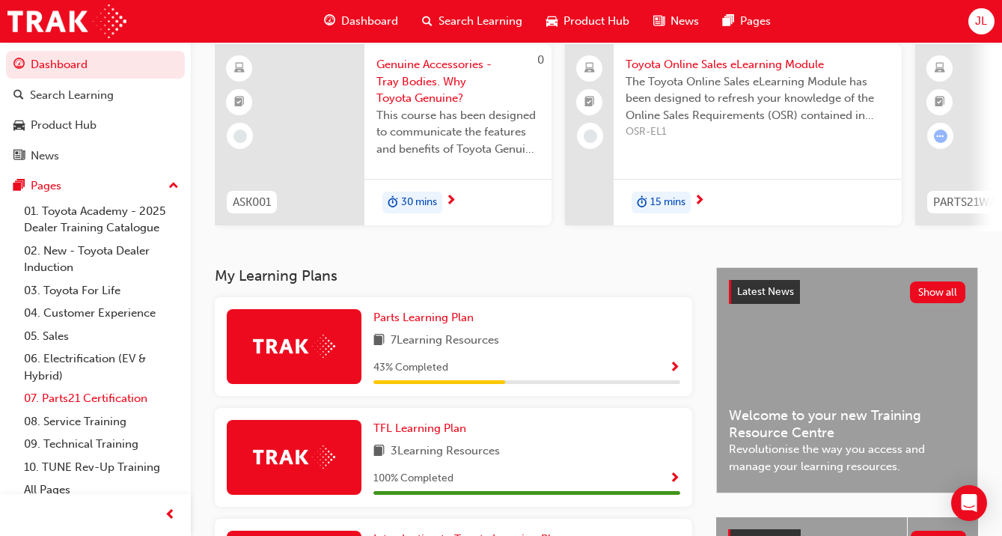
click at [85, 406] on link "07. Parts21 Certification" at bounding box center [101, 398] width 167 height 23
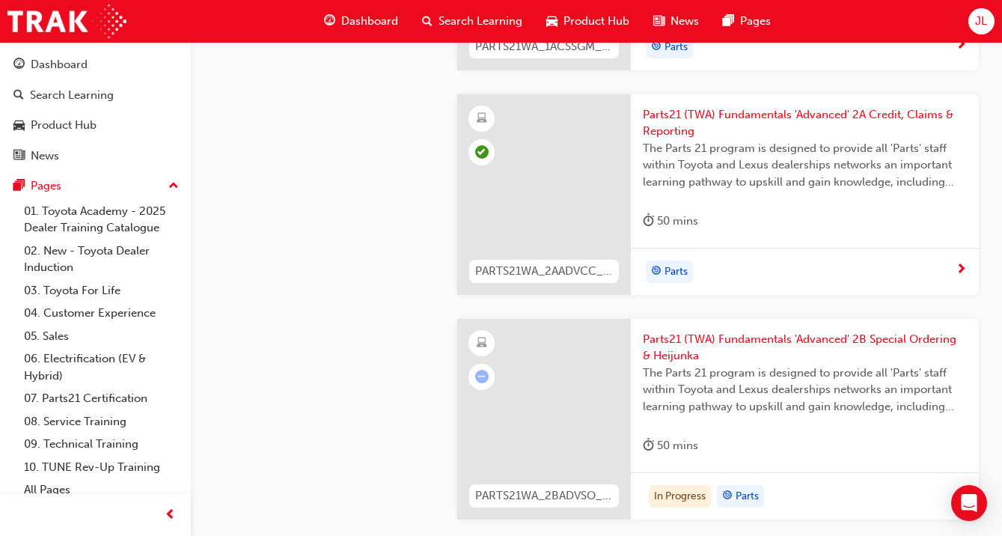
scroll to position [2494, 0]
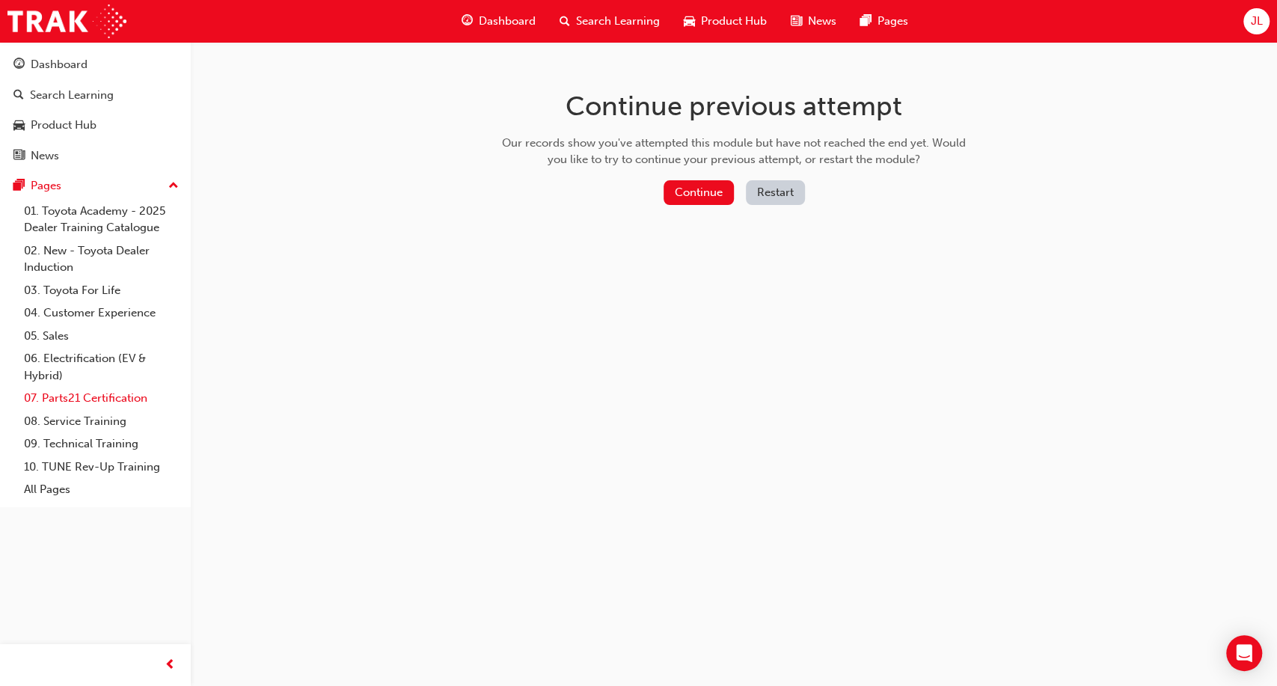
click at [83, 394] on link "07. Parts21 Certification" at bounding box center [101, 398] width 167 height 23
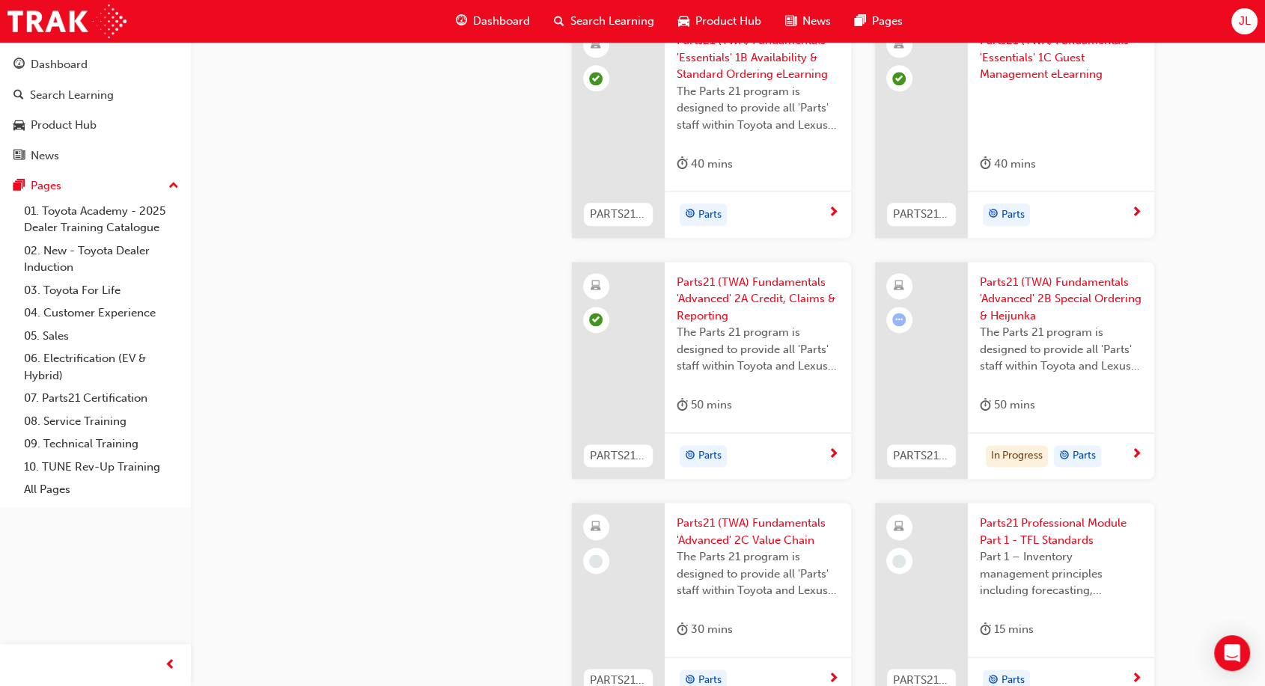
scroll to position [1912, 0]
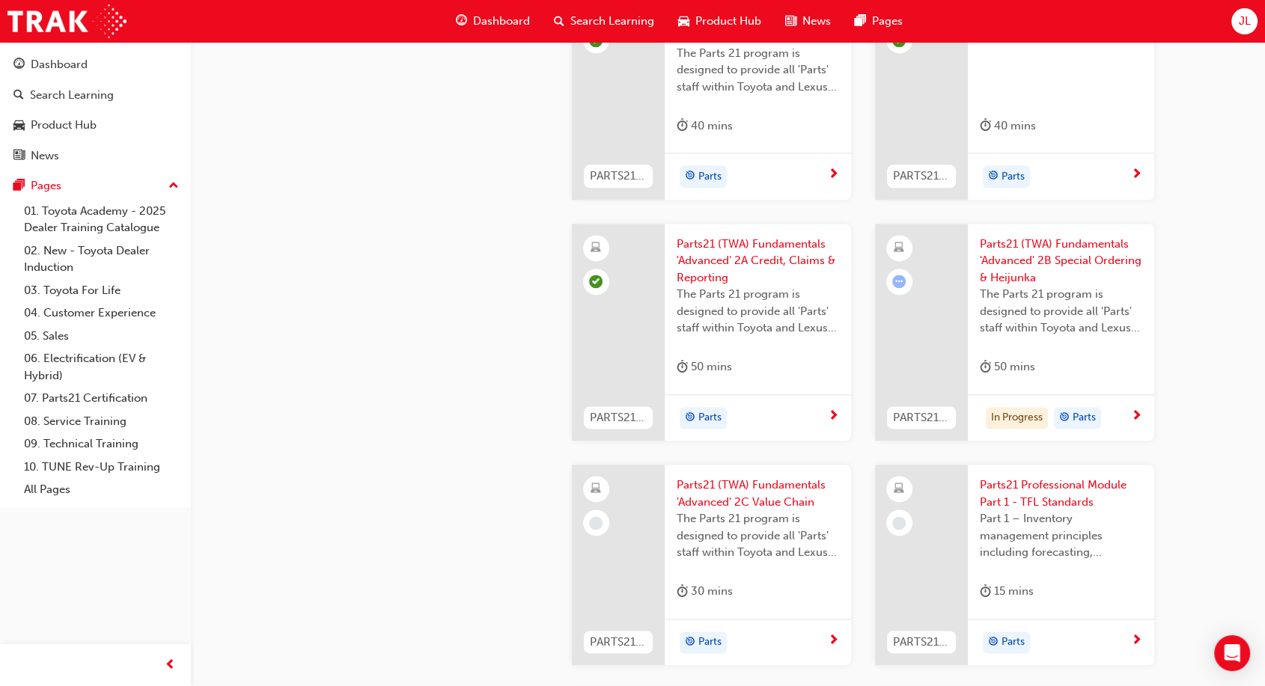
click at [923, 301] on div at bounding box center [921, 333] width 93 height 218
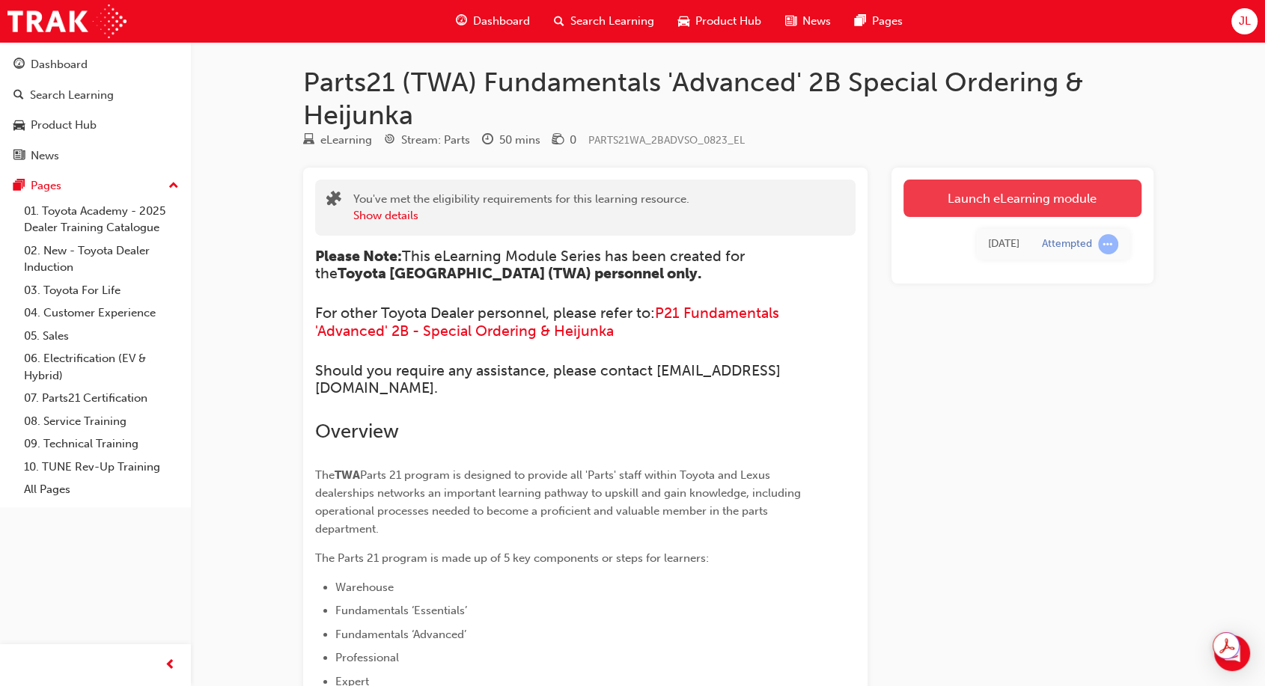
click at [954, 198] on link "Launch eLearning module" at bounding box center [1022, 198] width 238 height 37
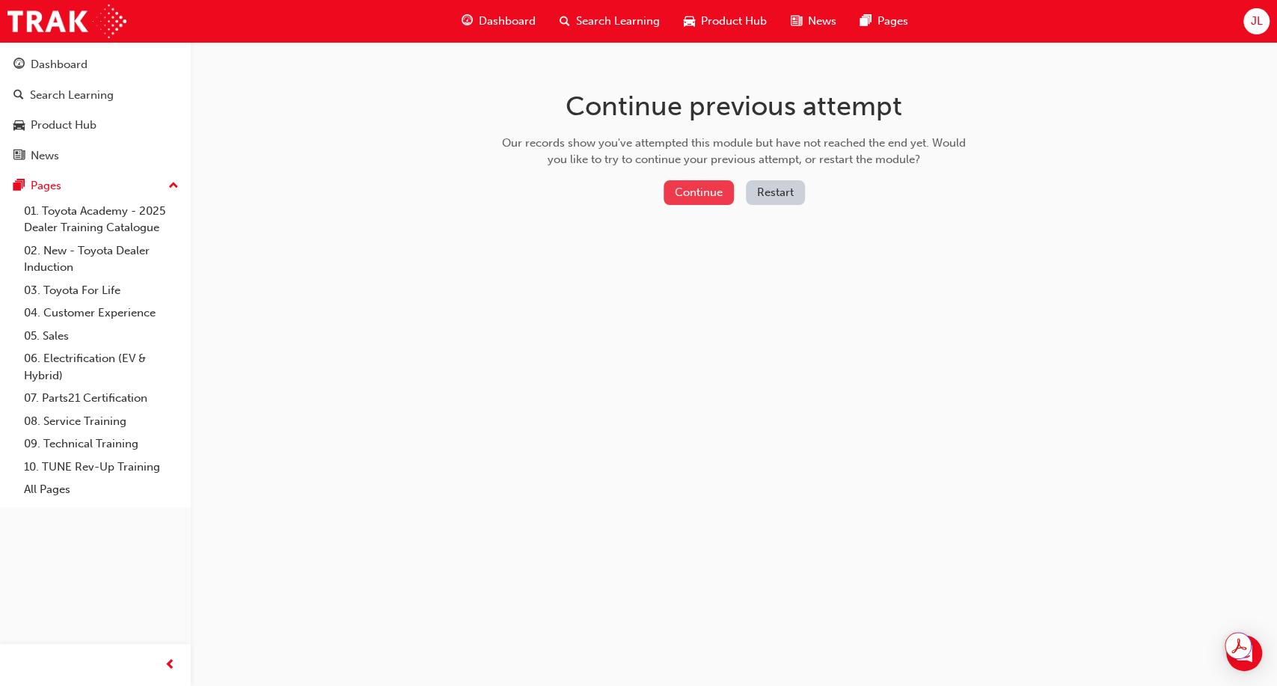
click at [697, 188] on button "Continue" at bounding box center [699, 192] width 70 height 25
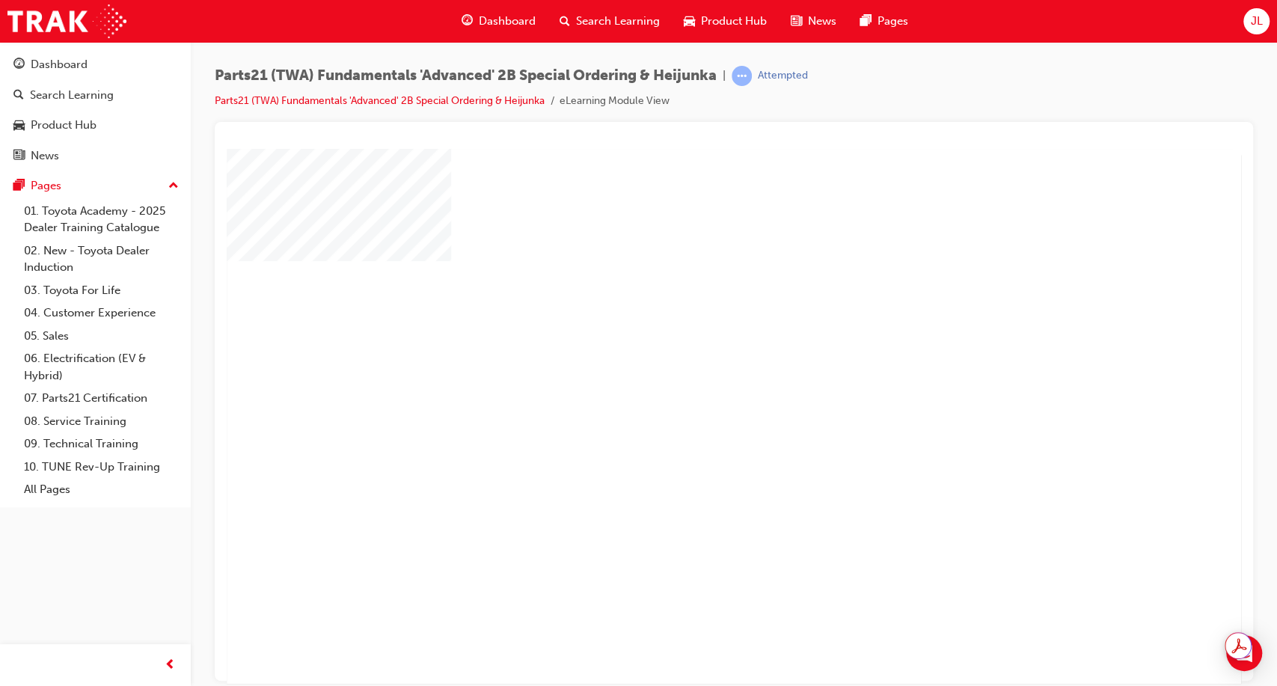
click at [691, 373] on div "play" at bounding box center [691, 373] width 0 height 0
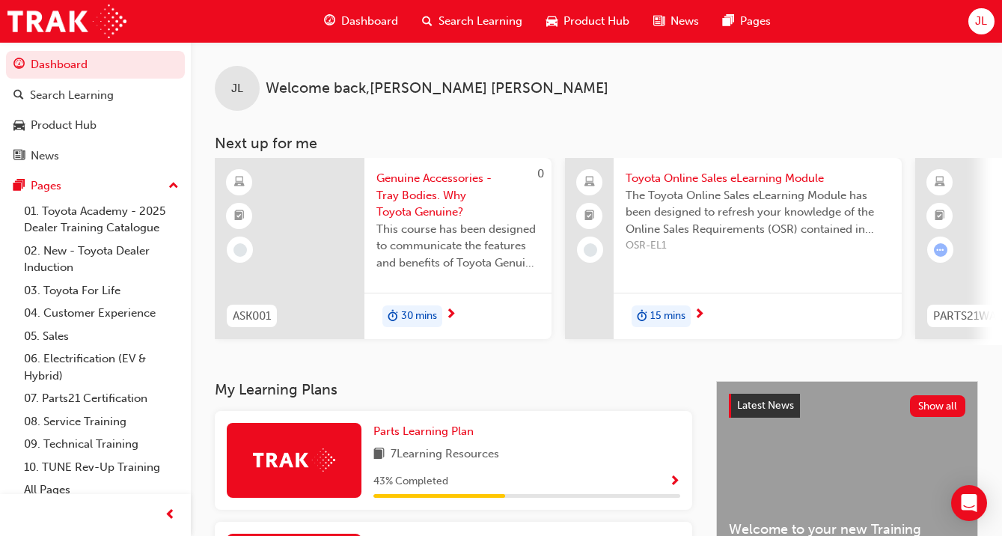
click at [932, 248] on div at bounding box center [940, 249] width 26 height 26
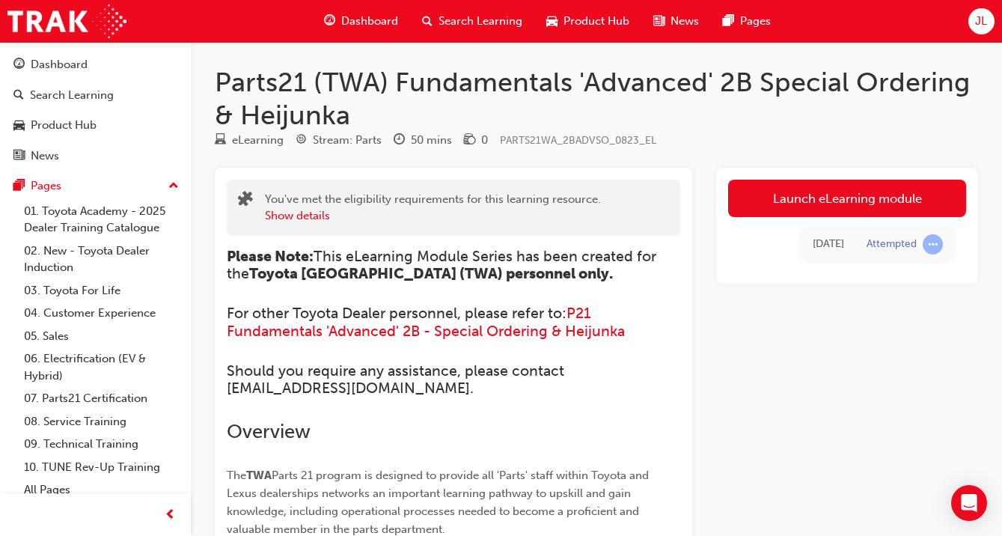
click at [793, 185] on link "Launch eLearning module" at bounding box center [847, 198] width 238 height 37
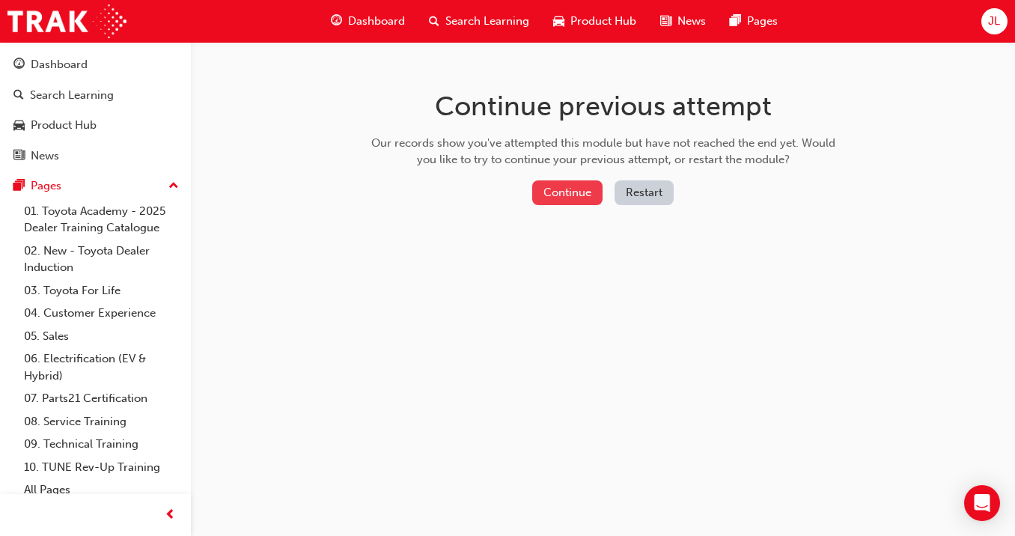
click at [572, 186] on button "Continue" at bounding box center [567, 192] width 70 height 25
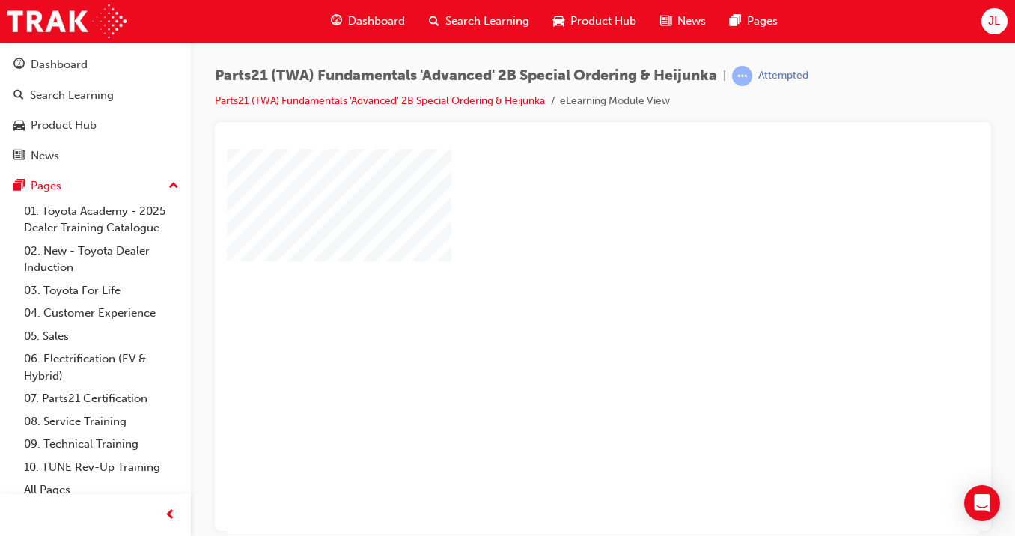
click at [598, 240] on div at bounding box center [736, 417] width 1018 height 539
click at [559, 297] on div "play" at bounding box center [559, 297] width 0 height 0
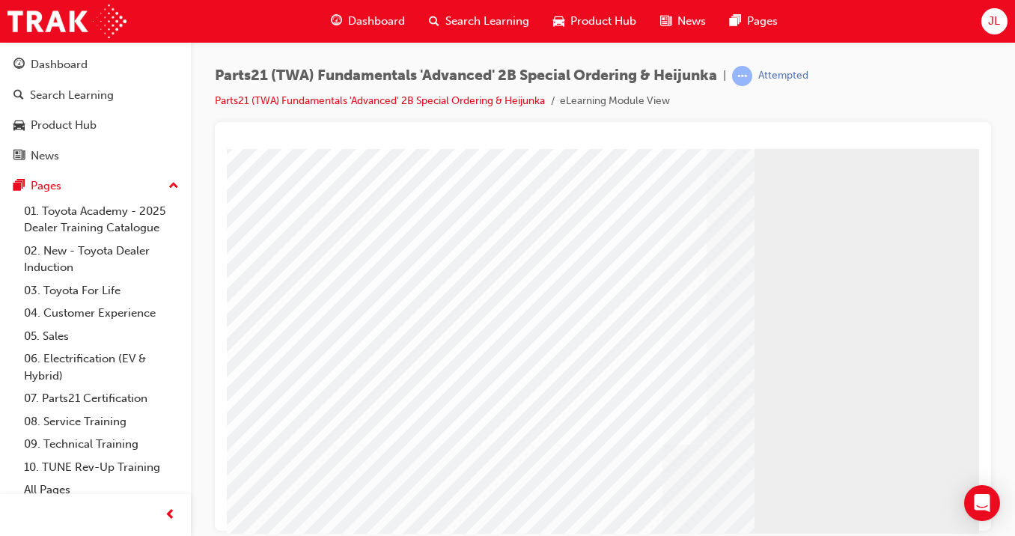
scroll to position [166, 0]
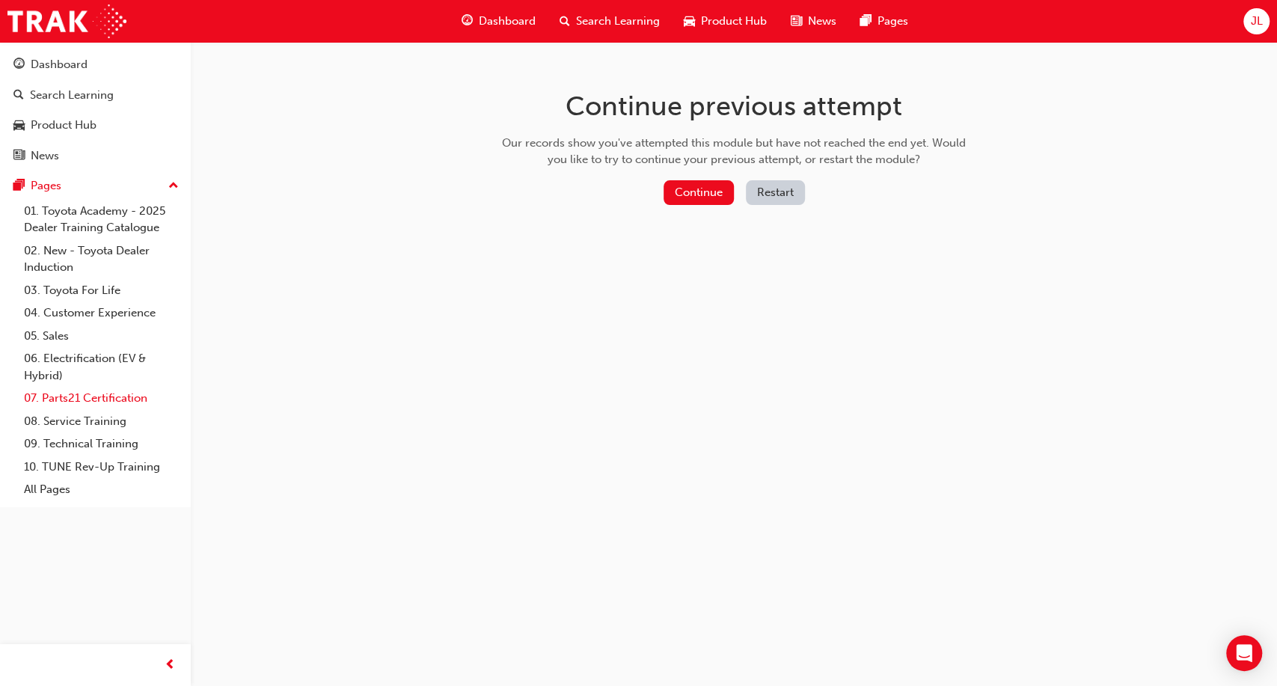
click at [86, 394] on link "07. Parts21 Certification" at bounding box center [101, 398] width 167 height 23
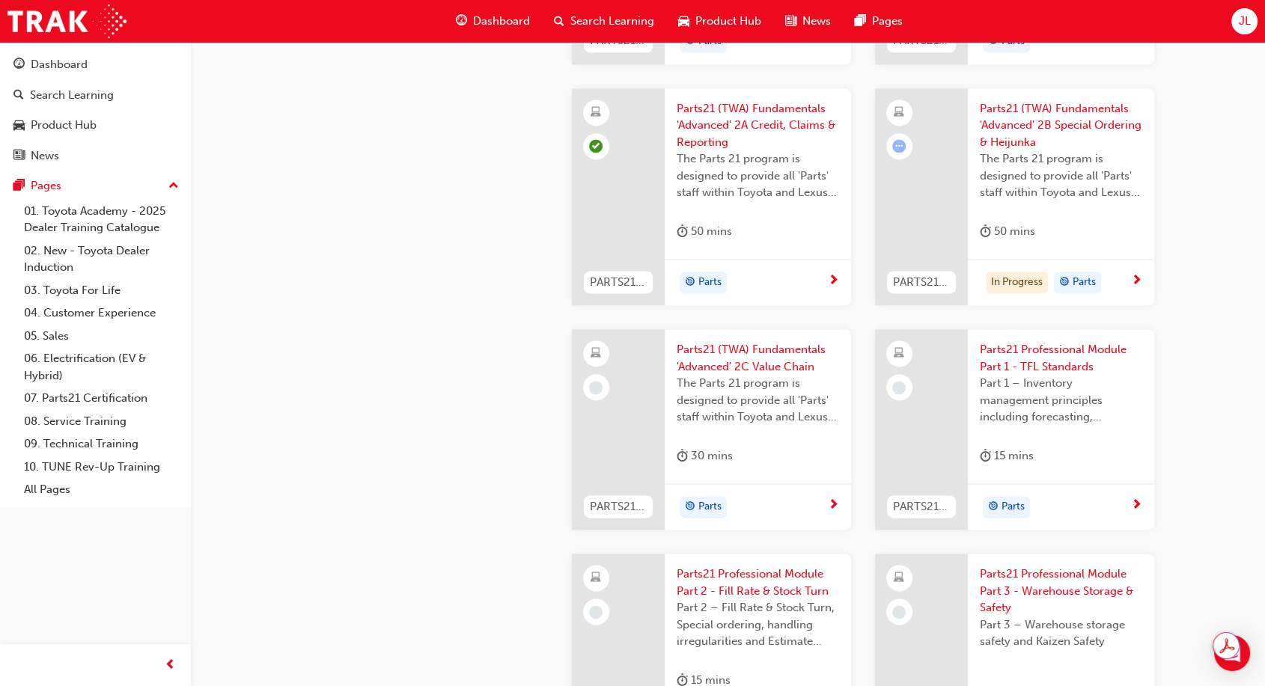
scroll to position [1912, 0]
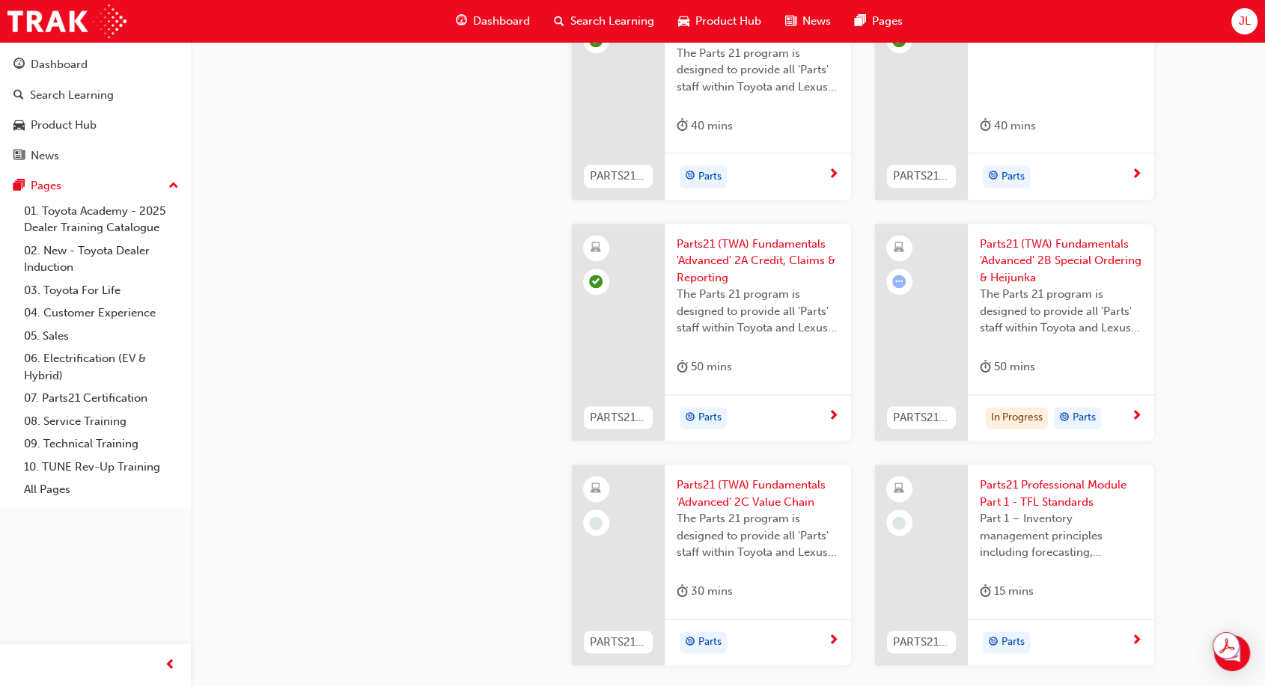
click at [1093, 284] on span "Parts21 (TWA) Fundamentals 'Advanced' 2B Special Ordering & Heijunka" at bounding box center [1060, 261] width 162 height 51
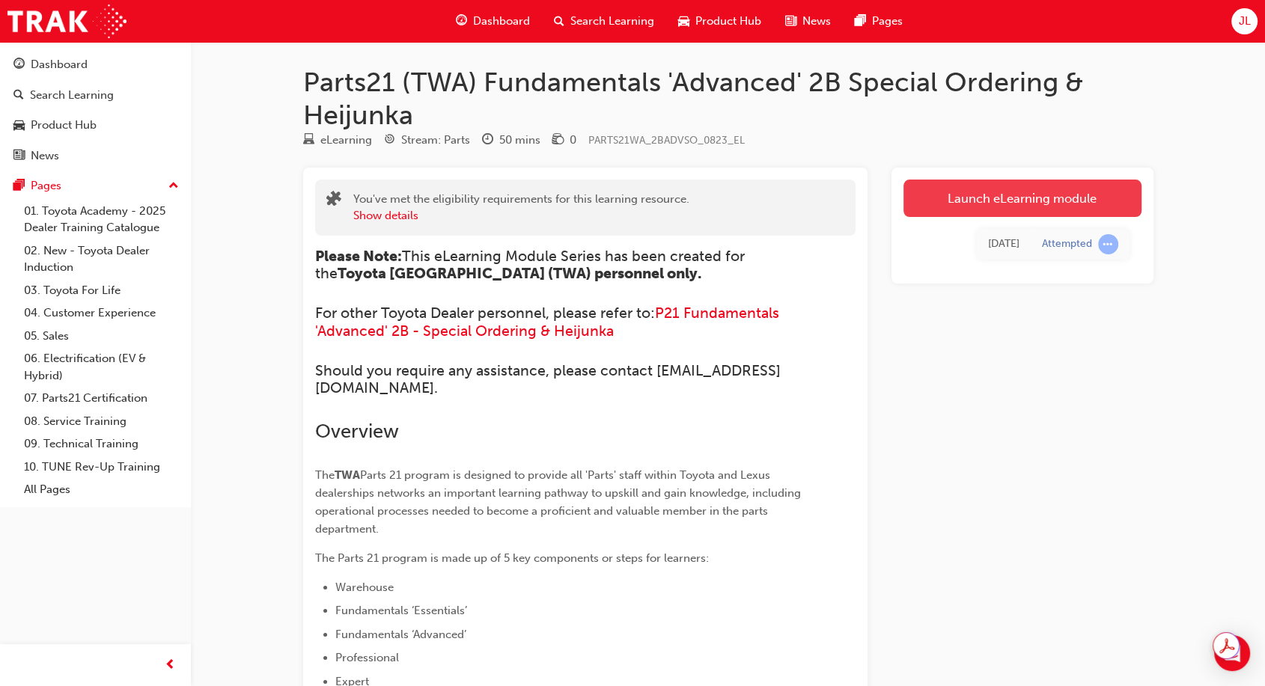
click at [1036, 198] on link "Launch eLearning module" at bounding box center [1022, 198] width 238 height 37
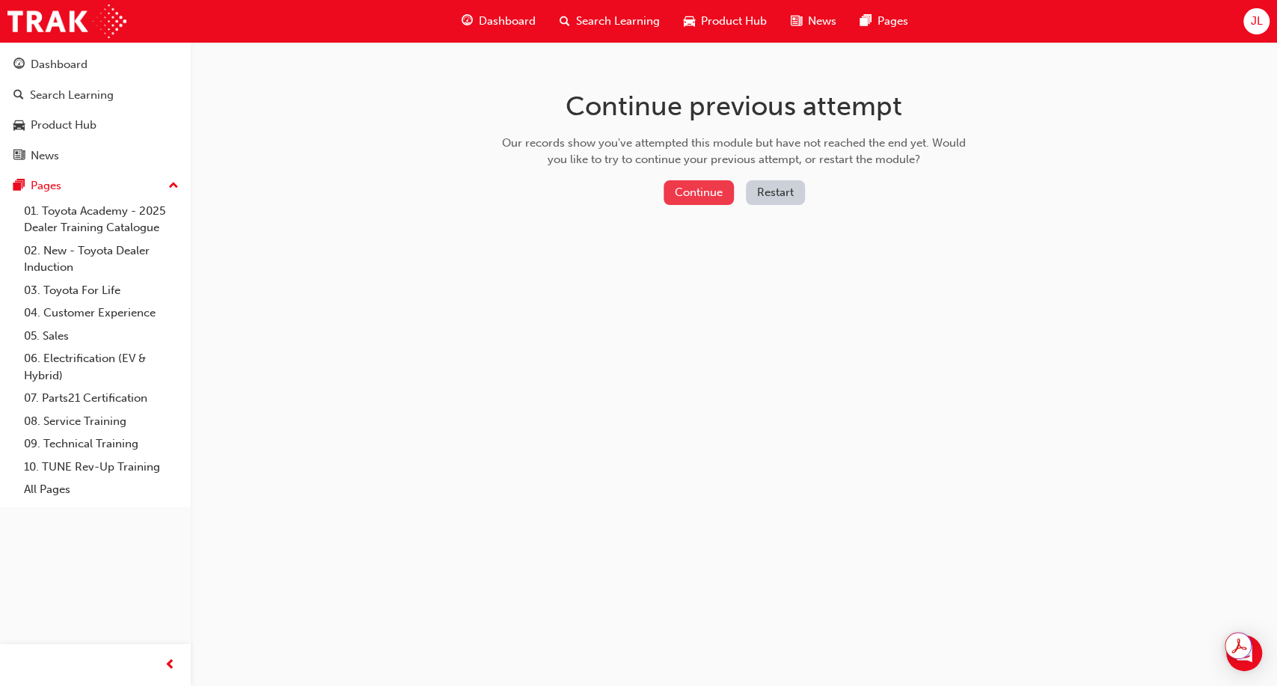
click at [702, 195] on button "Continue" at bounding box center [699, 192] width 70 height 25
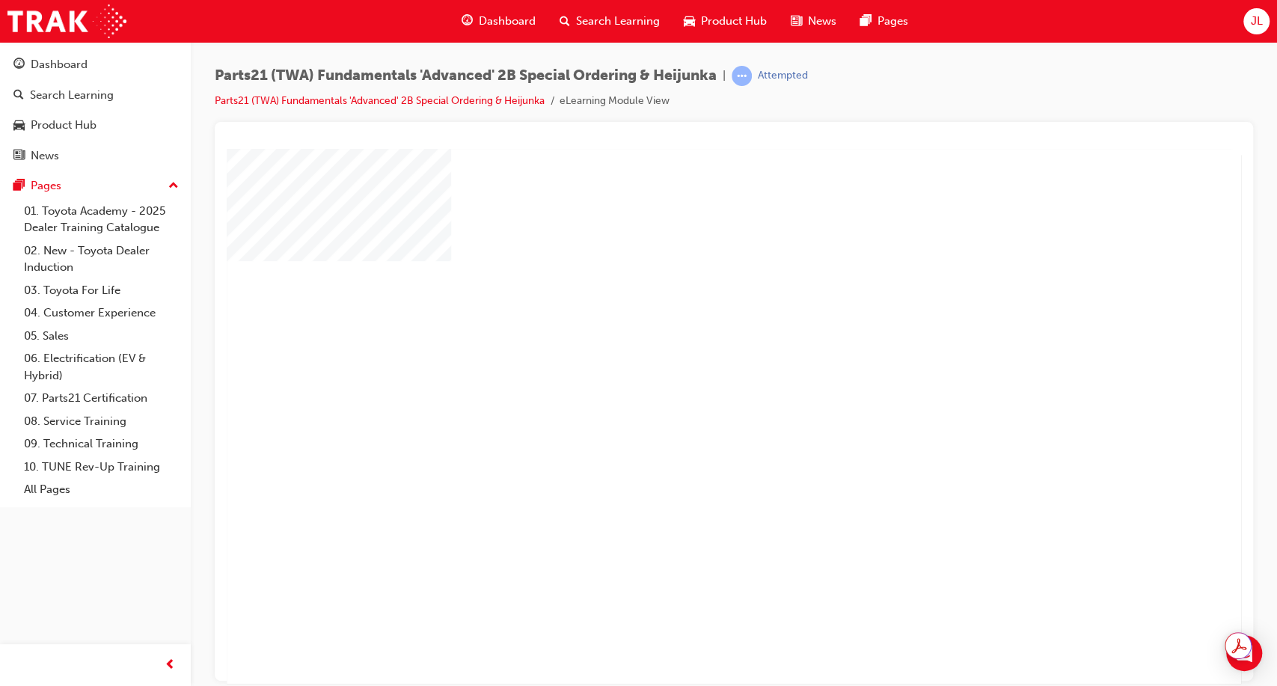
click at [792, 430] on div at bounding box center [736, 417] width 1018 height 539
click at [691, 373] on div "play" at bounding box center [691, 373] width 0 height 0
